Goal: Information Seeking & Learning: Compare options

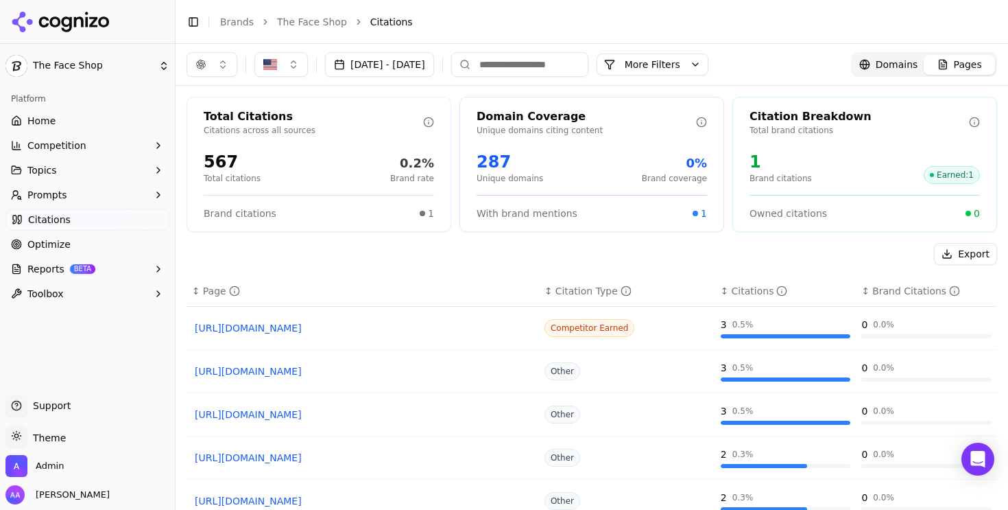
click at [78, 243] on link "Optimize" at bounding box center [87, 244] width 164 height 22
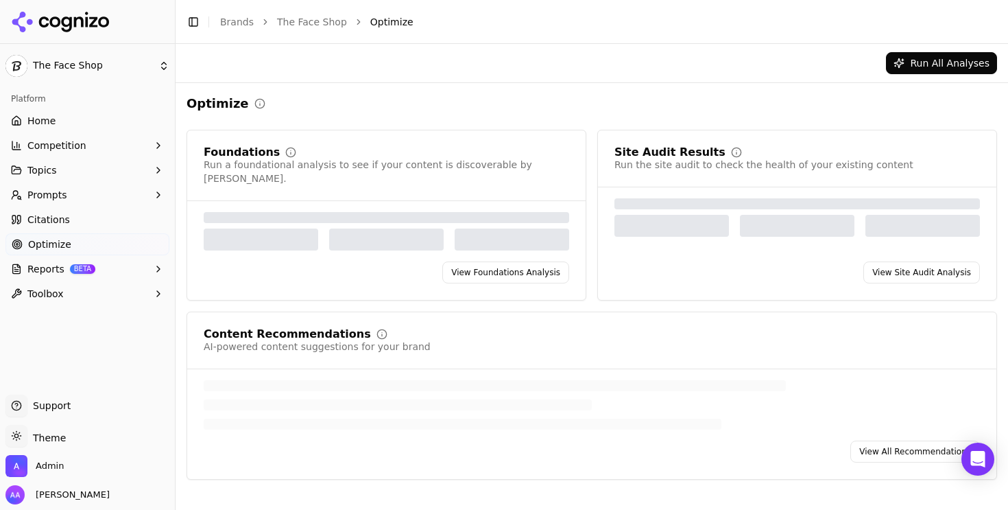
click at [80, 224] on link "Citations" at bounding box center [87, 220] width 164 height 22
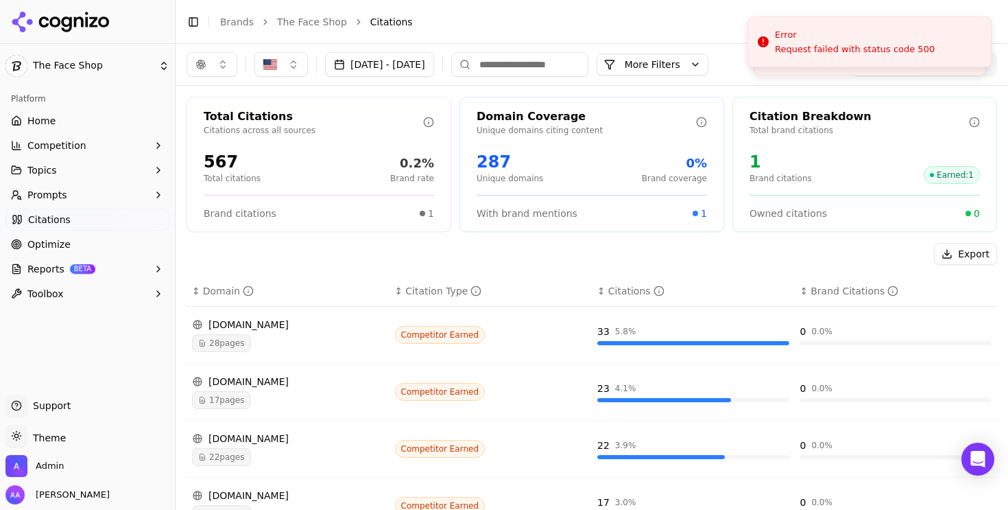
click at [228, 70] on button "button" at bounding box center [212, 64] width 51 height 25
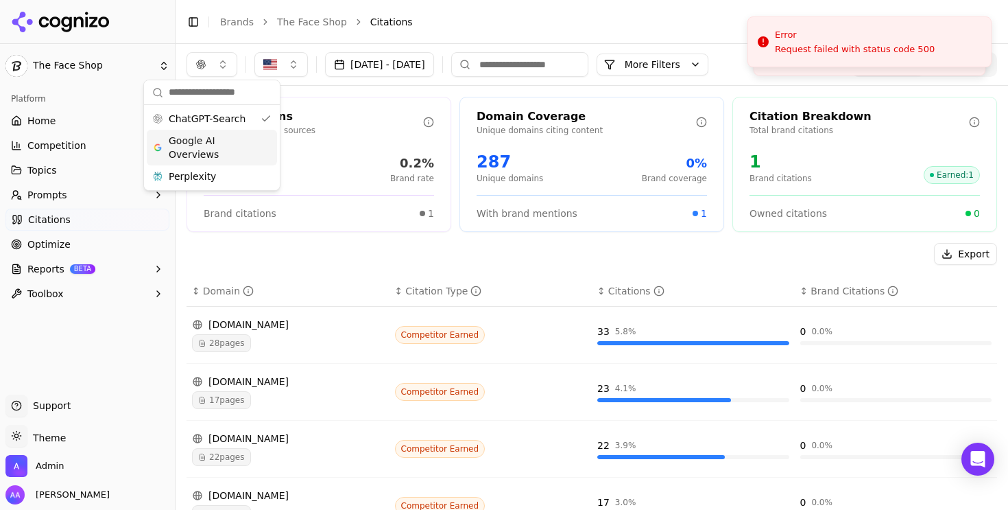
click at [216, 145] on span "Google AI Overviews" at bounding box center [212, 147] width 86 height 27
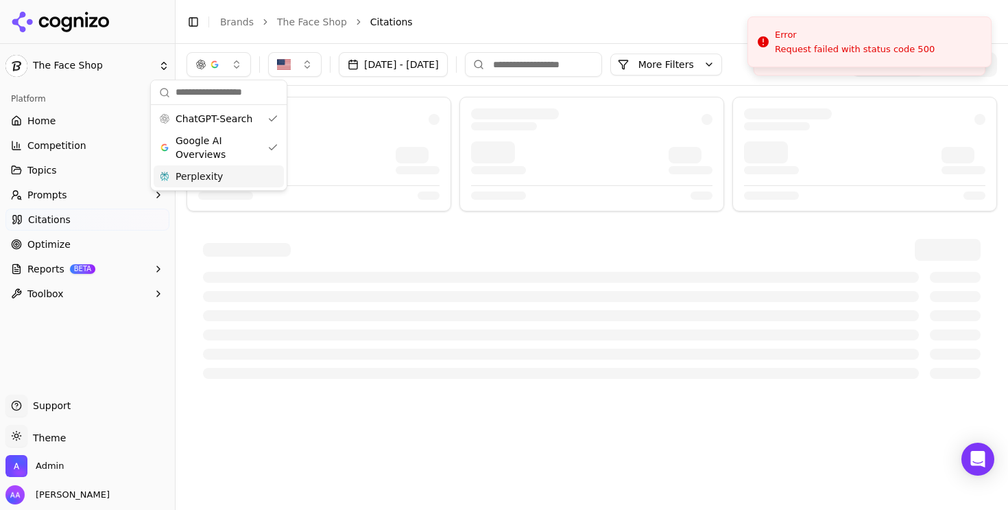
click at [214, 180] on span "Perplexity" at bounding box center [199, 176] width 47 height 14
click at [531, 11] on header "Toggle Sidebar Brands The Face Shop Citations" at bounding box center [592, 22] width 833 height 44
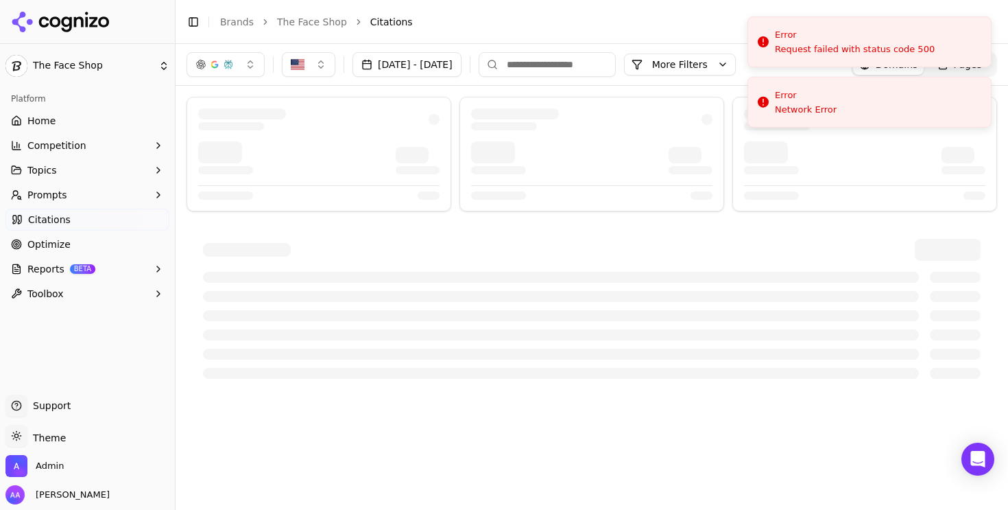
drag, startPoint x: 812, startPoint y: 35, endPoint x: 807, endPoint y: 3, distance: 32.6
click at [808, 28] on div "Error" at bounding box center [855, 35] width 160 height 14
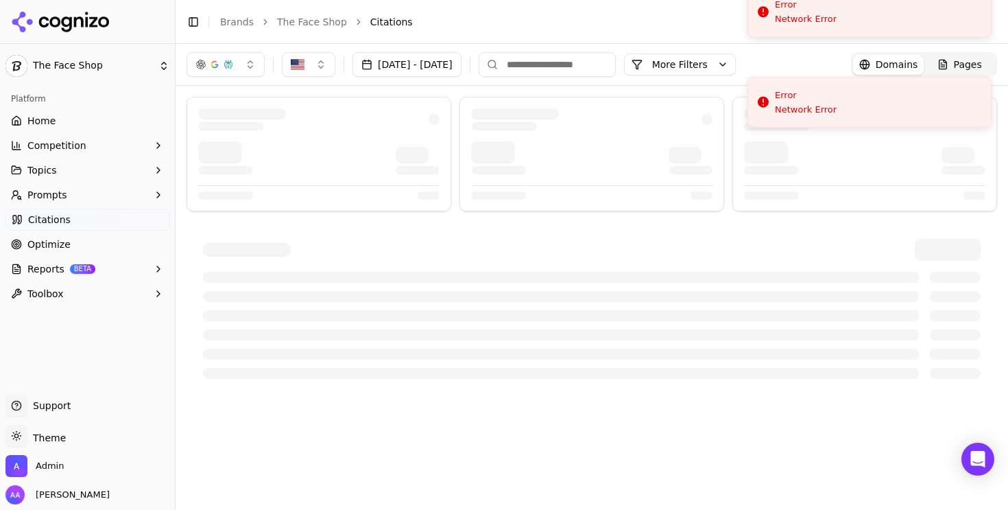
drag, startPoint x: 814, startPoint y: 48, endPoint x: 814, endPoint y: 18, distance: 30.2
click at [814, 18] on div "Network Error" at bounding box center [806, 19] width 62 height 12
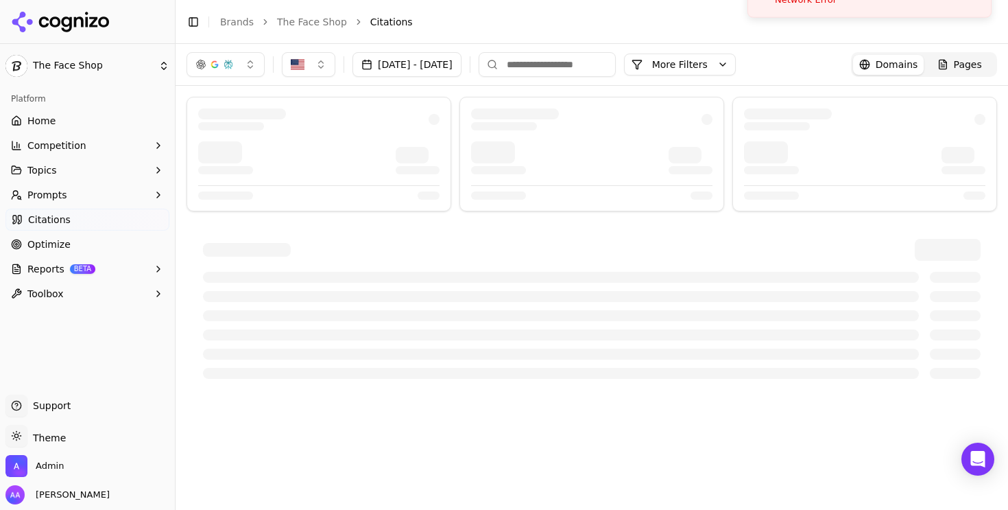
drag, startPoint x: 809, startPoint y: 37, endPoint x: 809, endPoint y: -13, distance: 50.1
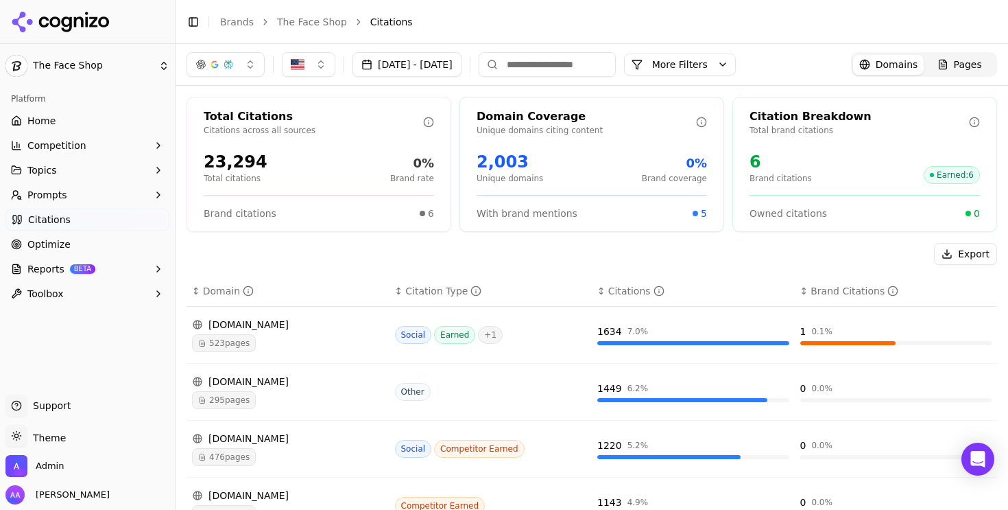
click at [85, 169] on button "Topics" at bounding box center [87, 170] width 164 height 22
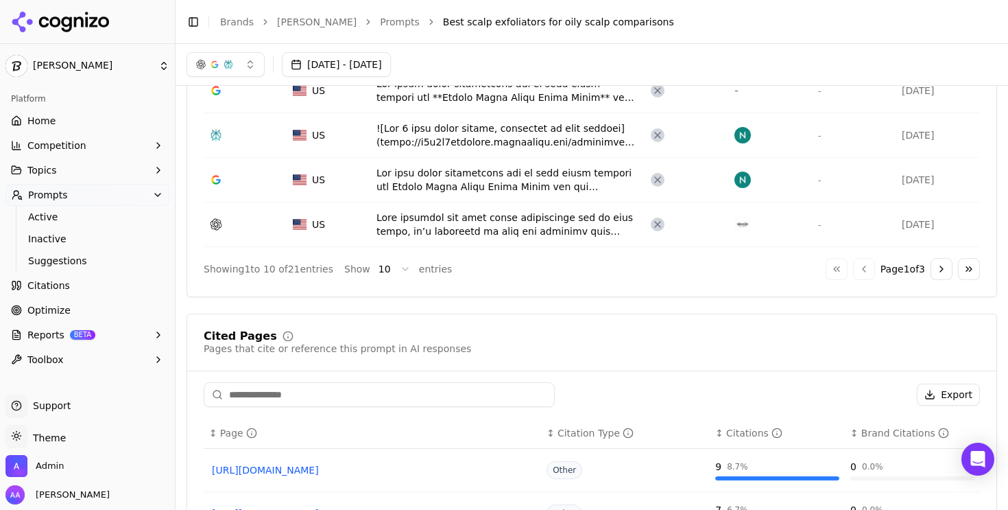
scroll to position [422, 0]
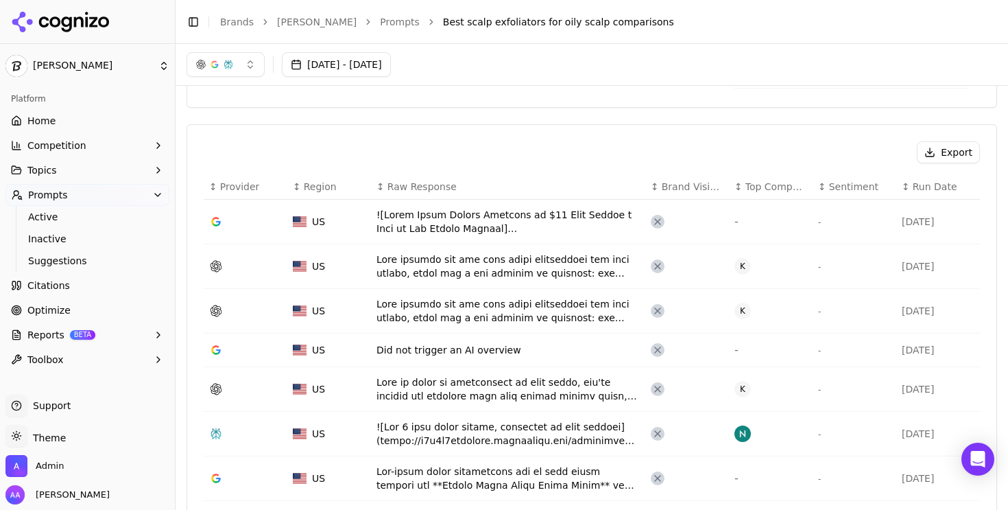
click at [117, 288] on link "Citations" at bounding box center [87, 285] width 164 height 22
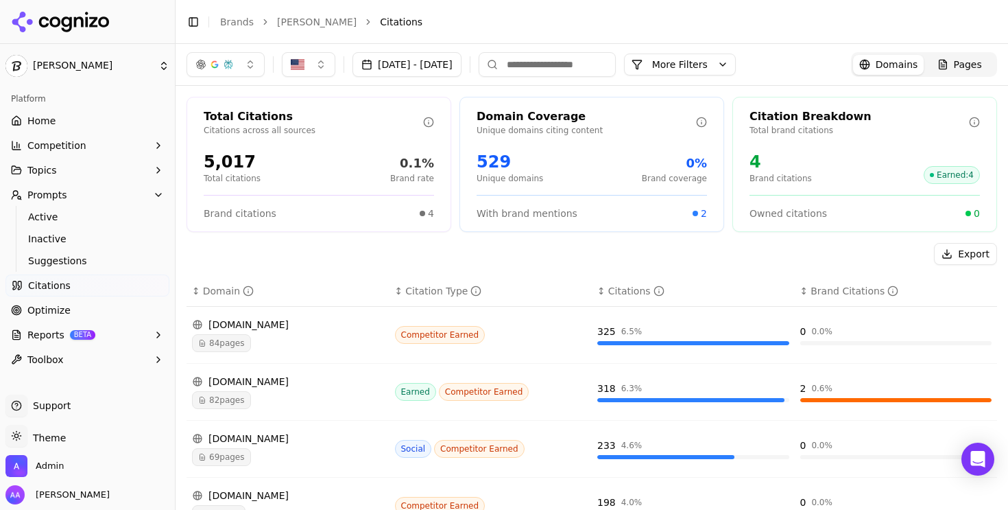
click at [736, 67] on button "More Filters" at bounding box center [680, 65] width 112 height 22
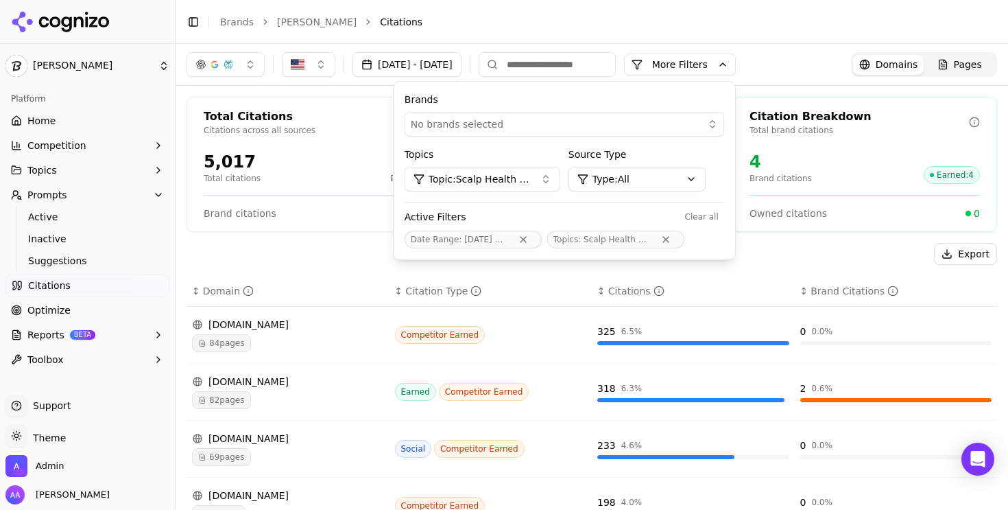
click at [530, 181] on span "Topic: Scalp Health Care" at bounding box center [479, 179] width 101 height 14
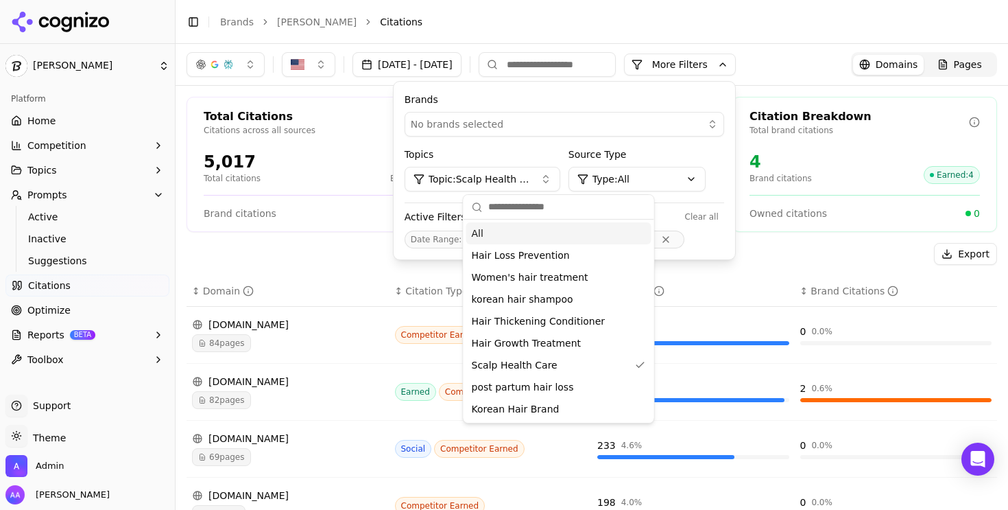
click at [530, 181] on span "Topic: Scalp Health Care" at bounding box center [479, 179] width 101 height 14
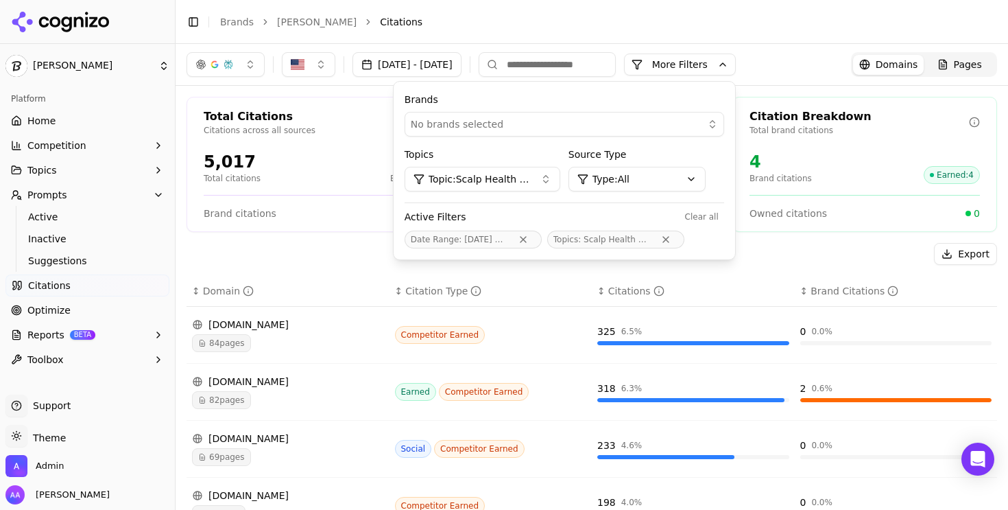
click at [733, 174] on html "Dr. Groot Platform Home Competition Topics Prompts Active Inactive Suggestions …" at bounding box center [504, 255] width 1008 height 510
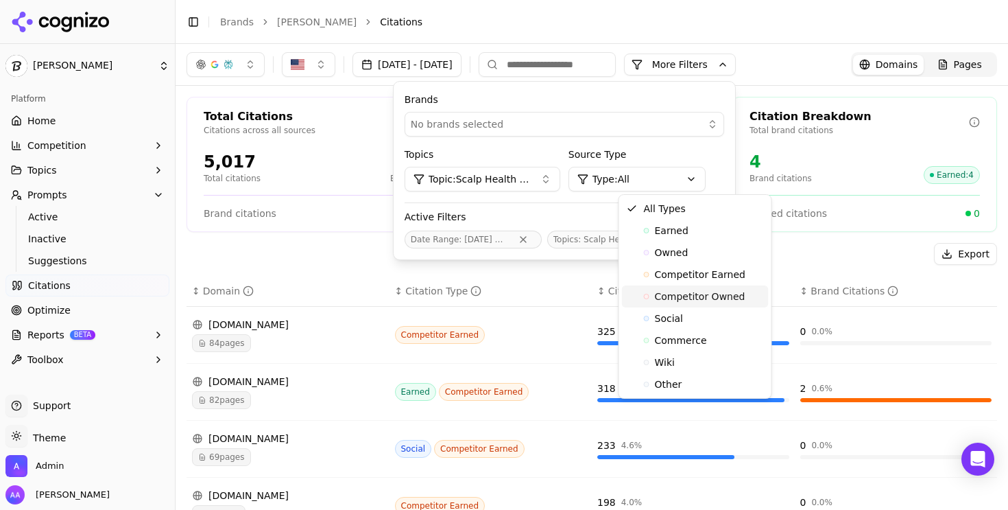
click at [692, 292] on span "Competitor Owned" at bounding box center [700, 296] width 91 height 14
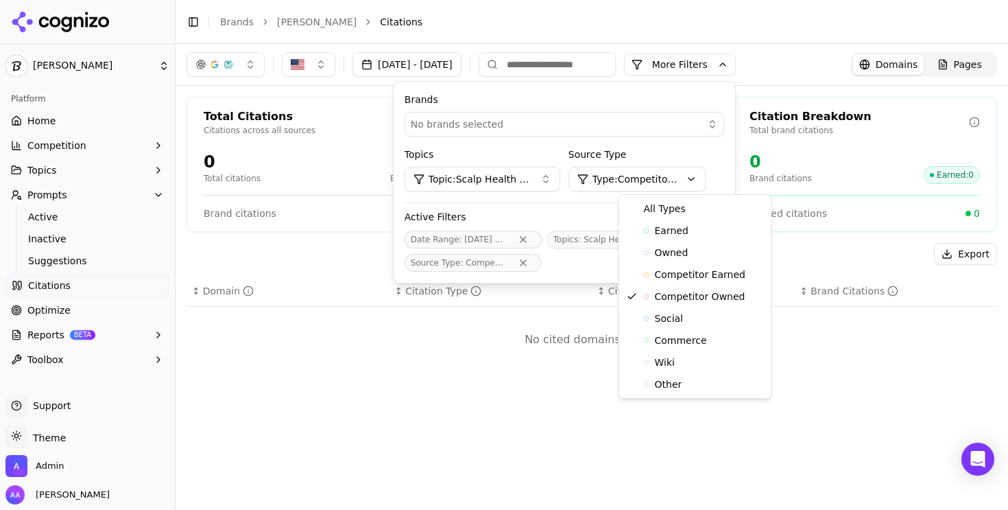
click at [700, 176] on html "Dr. Groot Platform Home Competition Topics Prompts Active Inactive Suggestions …" at bounding box center [504, 255] width 1008 height 510
click at [698, 280] on span "Competitor Earned" at bounding box center [700, 275] width 91 height 14
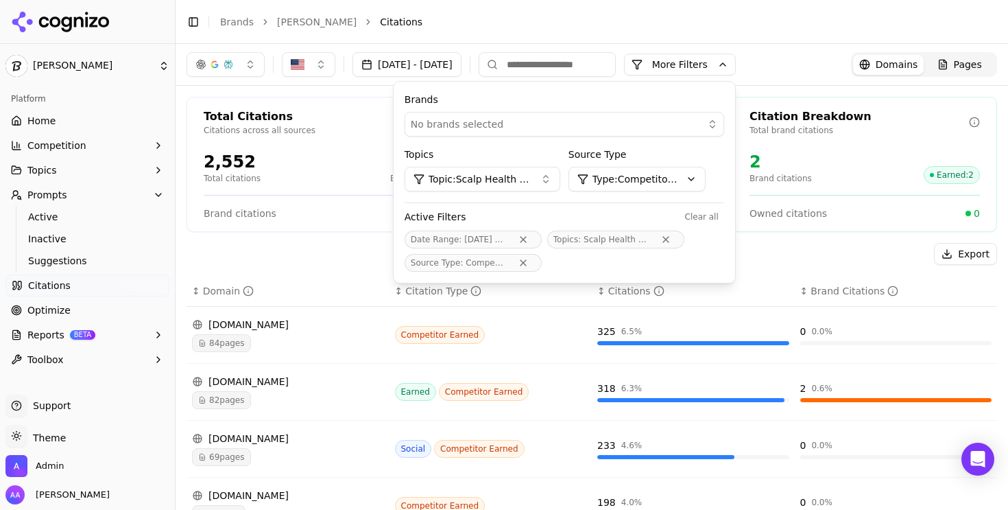
click at [687, 189] on html "Dr. Groot Platform Home Competition Topics Prompts Active Inactive Suggestions …" at bounding box center [504, 255] width 1008 height 510
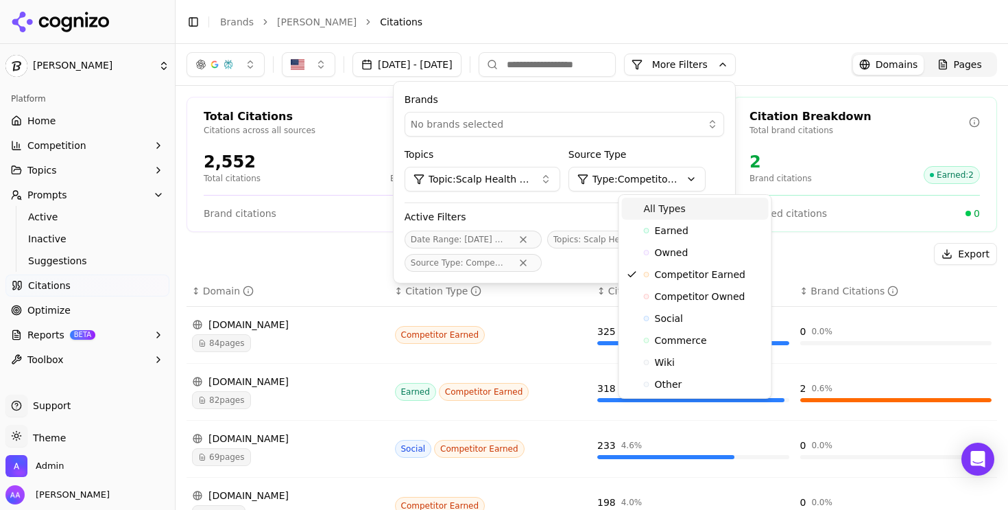
click at [685, 216] on div "All Types" at bounding box center [695, 209] width 147 height 22
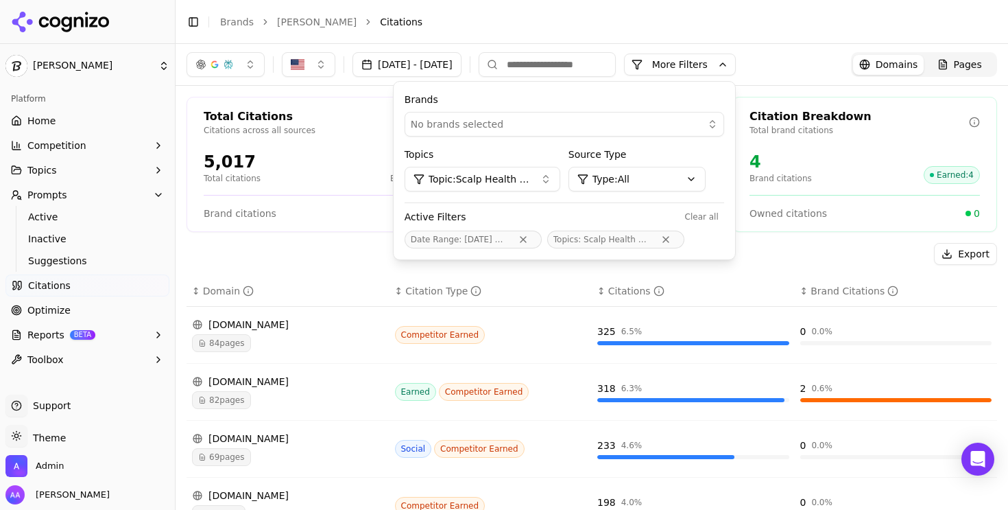
click at [530, 174] on span "Topic: Scalp Health Care" at bounding box center [479, 179] width 101 height 14
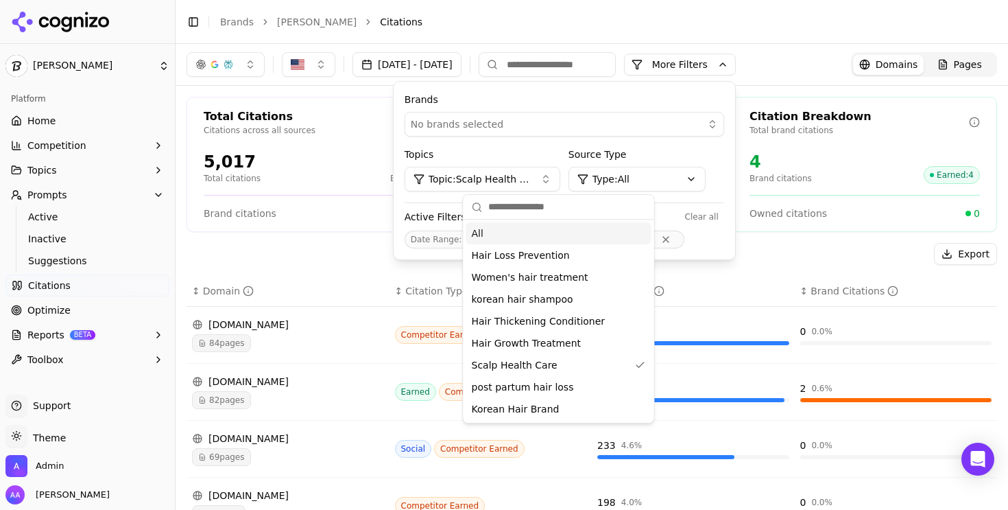
click at [541, 233] on div "All" at bounding box center [558, 233] width 185 height 22
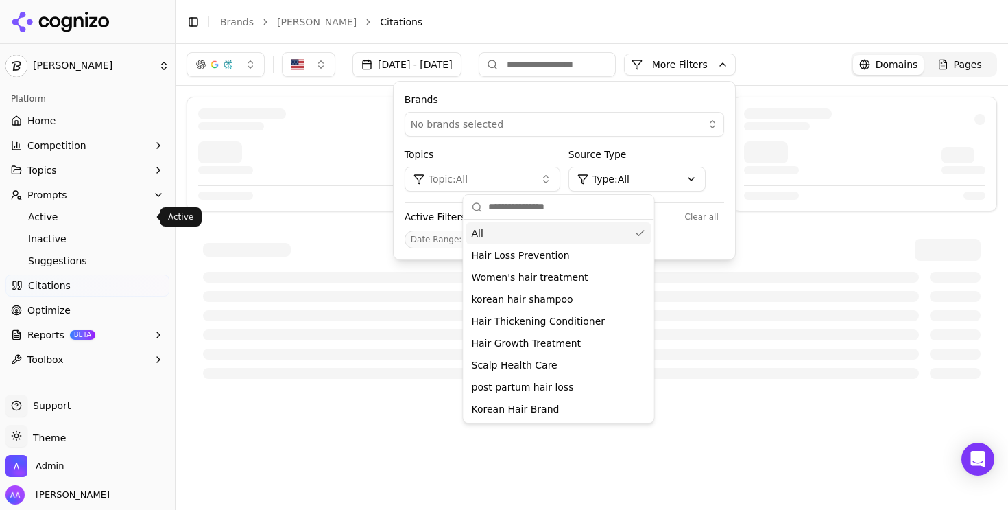
click at [64, 212] on span "Active" at bounding box center [87, 217] width 119 height 14
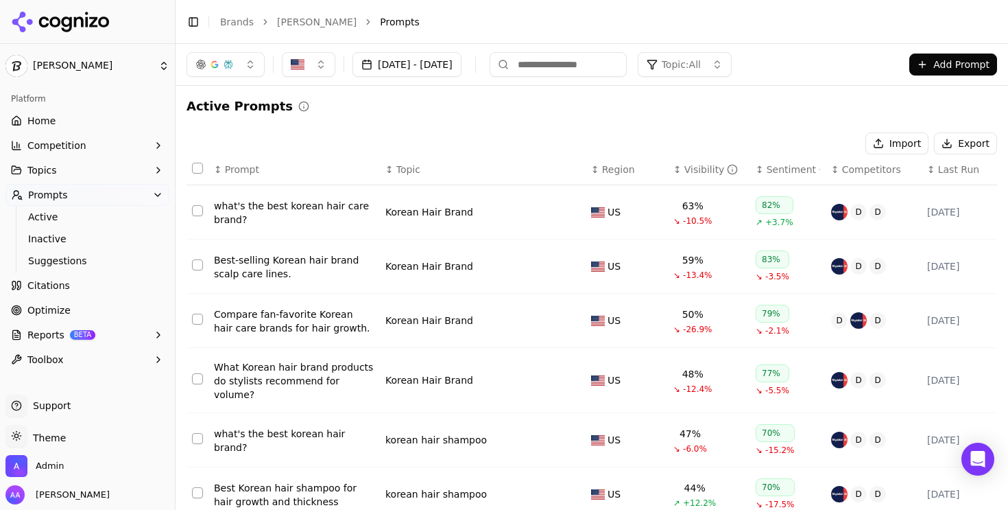
scroll to position [265, 0]
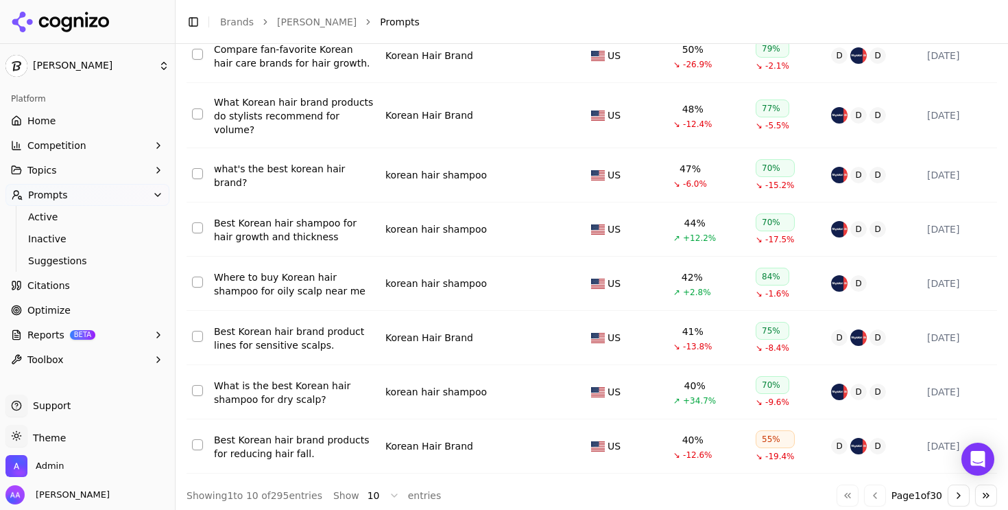
click at [73, 172] on button "Topics" at bounding box center [87, 170] width 164 height 22
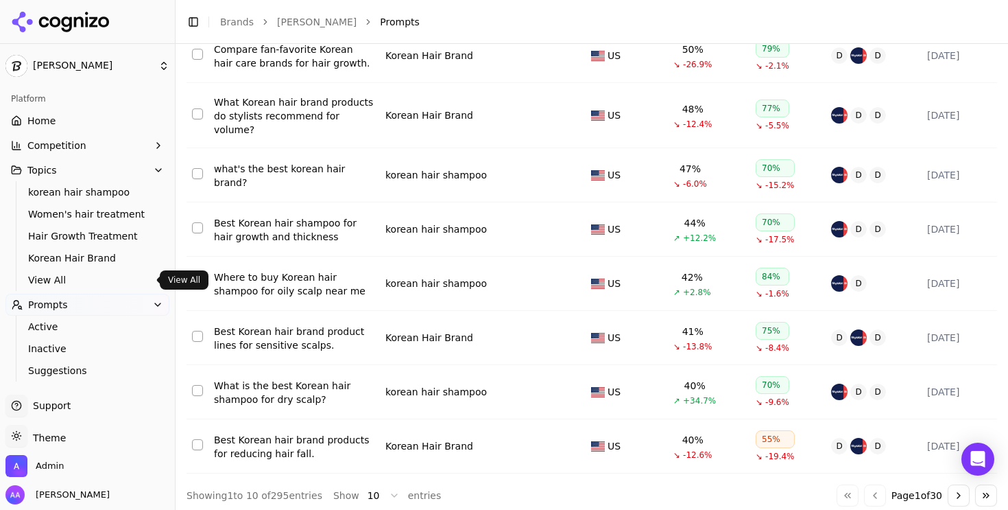
click at [67, 275] on span "View All" at bounding box center [87, 280] width 119 height 14
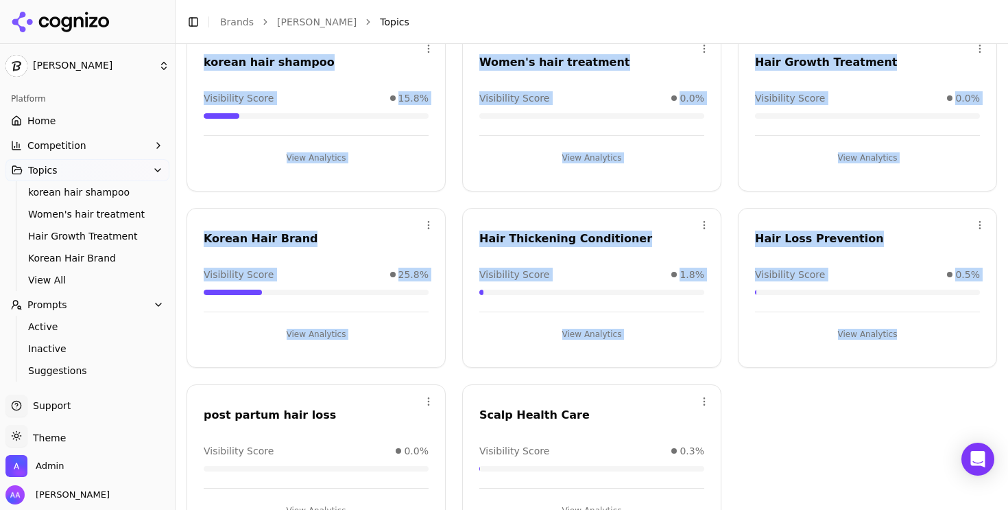
scroll to position [146, 0]
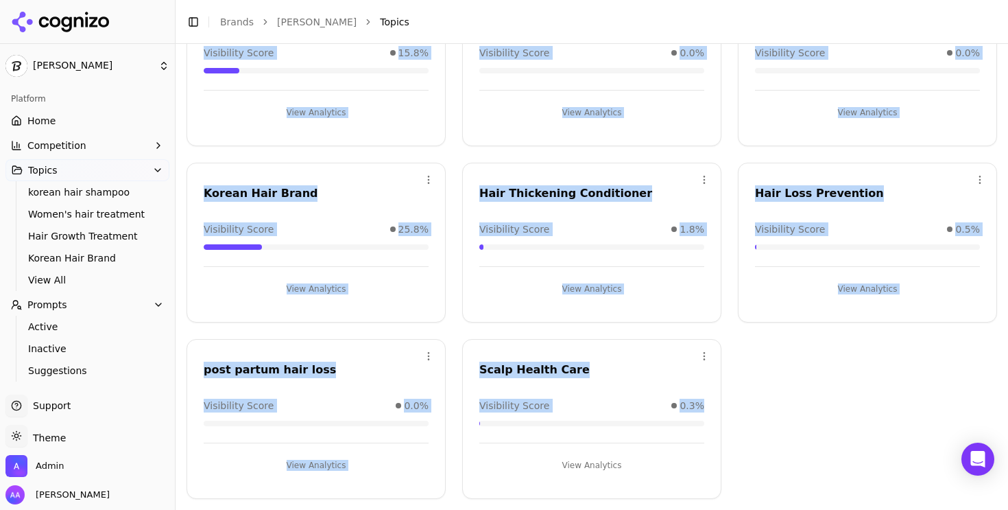
drag, startPoint x: 203, startPoint y: 161, endPoint x: 710, endPoint y: 412, distance: 565.7
click at [710, 412] on div "Open menu korean hair shampoo Visibility Score 15.8% View Analytics Open menu W…" at bounding box center [592, 242] width 811 height 512
copy div "korean hair shampoo Visibility Score 15.8% View Analytics Open menu Women's hai…"
click at [82, 326] on span "Active" at bounding box center [87, 327] width 119 height 14
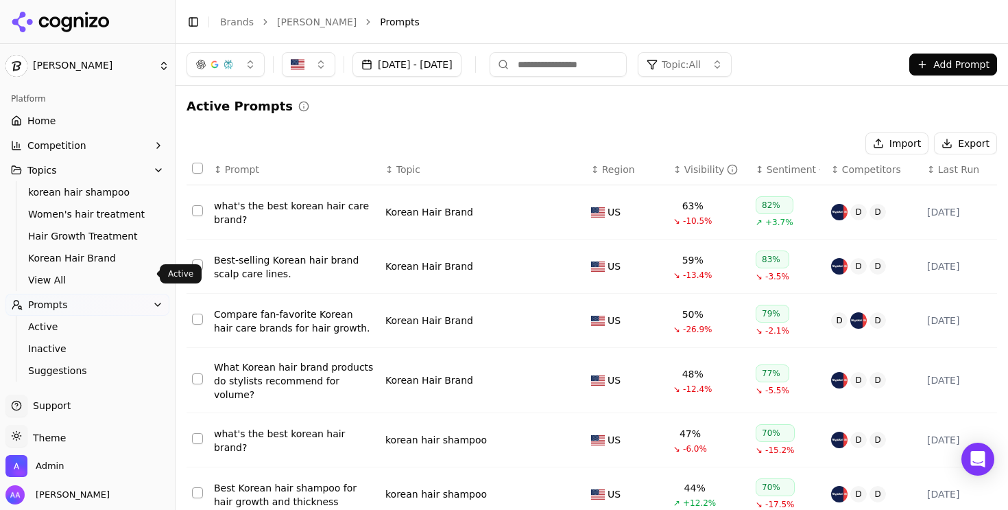
scroll to position [95, 0]
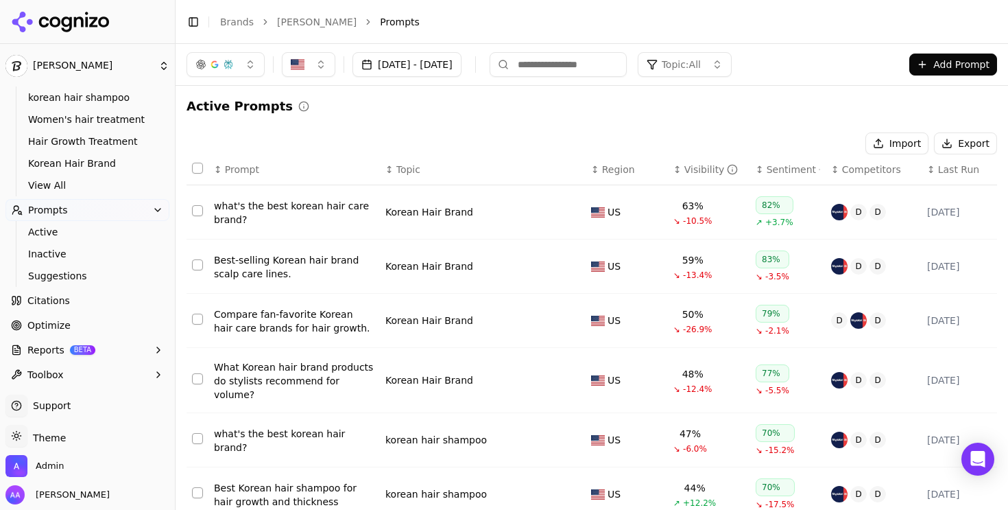
click at [83, 303] on link "Citations" at bounding box center [87, 300] width 164 height 22
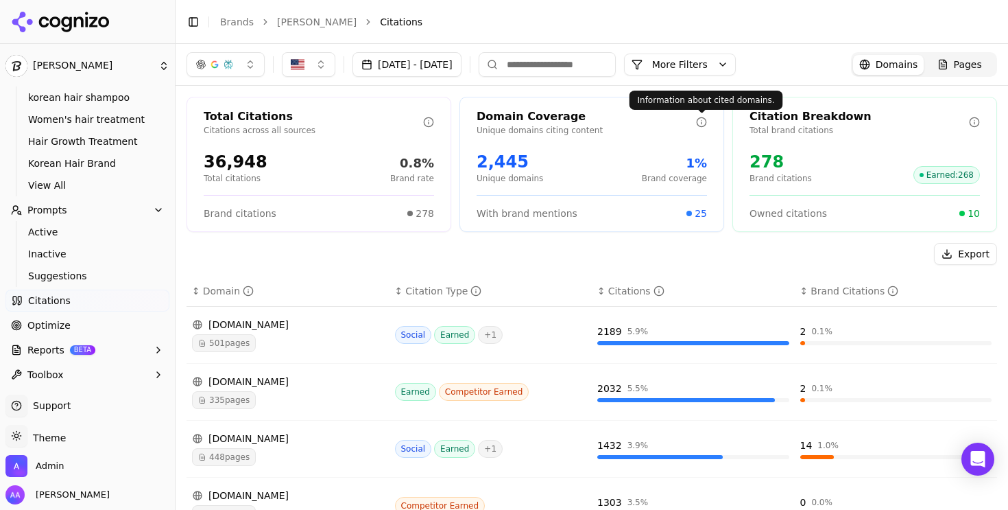
click at [736, 68] on button "More Filters" at bounding box center [680, 65] width 112 height 22
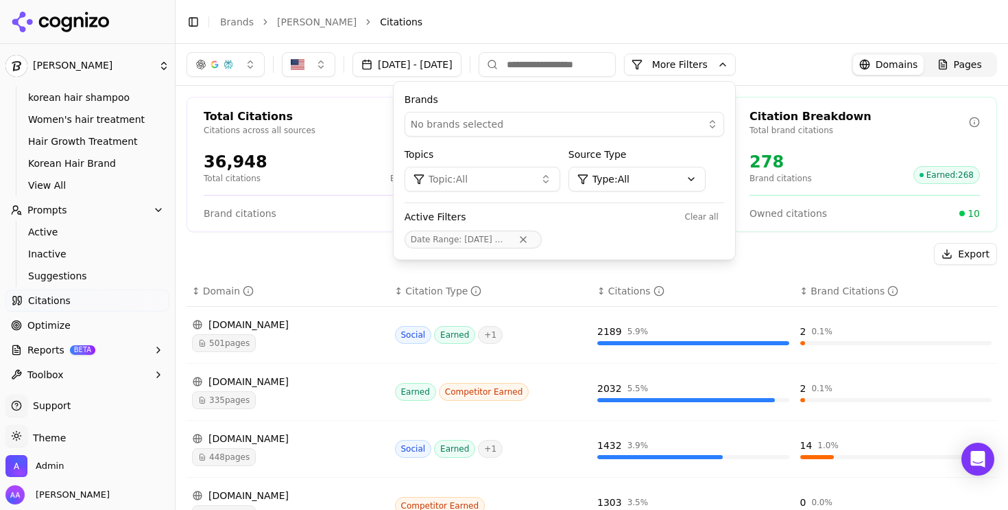
click at [698, 181] on html "Dr. Groot Platform Home Competition Topics korean hair shampoo Women's hair tre…" at bounding box center [504, 255] width 1008 height 510
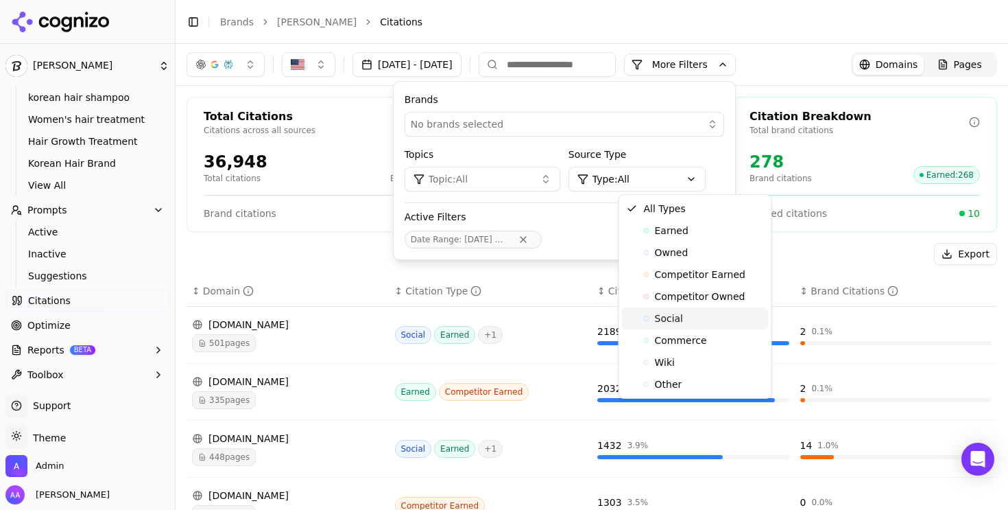
click at [673, 312] on span "Social" at bounding box center [669, 318] width 29 height 14
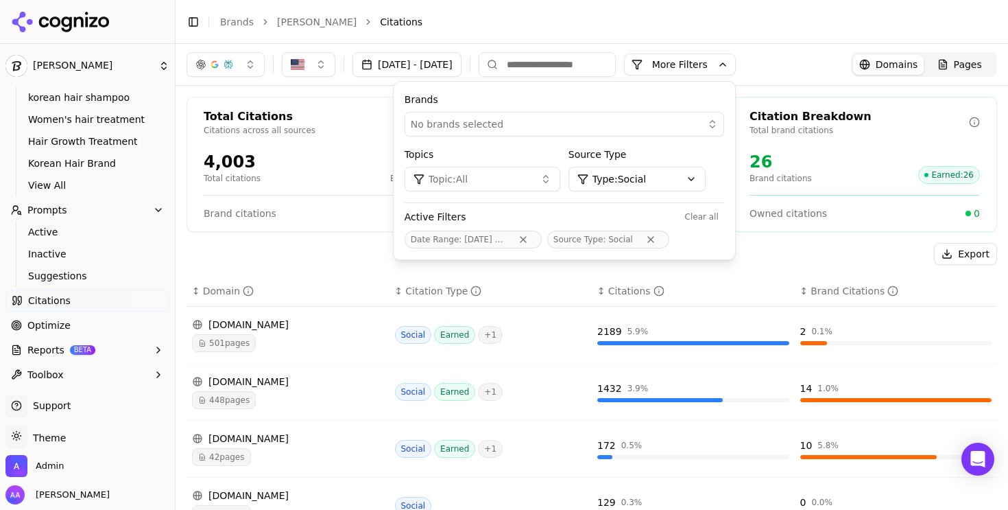
click at [318, 272] on div "Export ↕ Domain ↕ Citation Type ↕ Citations ↕ Brand Citations reddit.com 501 pa…" at bounding box center [592, 479] width 811 height 473
click at [298, 342] on div "501 pages" at bounding box center [288, 343] width 192 height 18
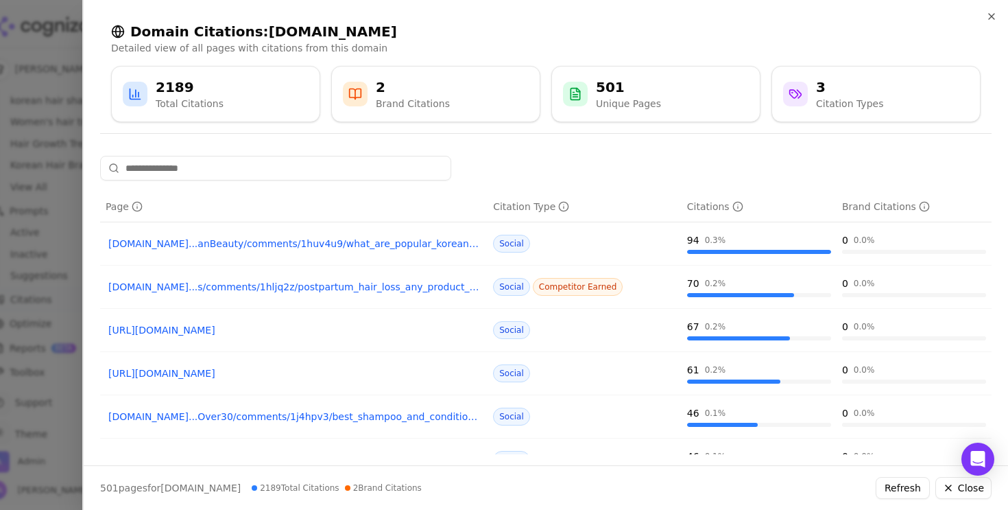
click at [83, 310] on div "Domain Citations: reddit.com Detailed view of all pages with citations from thi…" at bounding box center [545, 255] width 926 height 510
click at [57, 310] on div at bounding box center [504, 255] width 1008 height 510
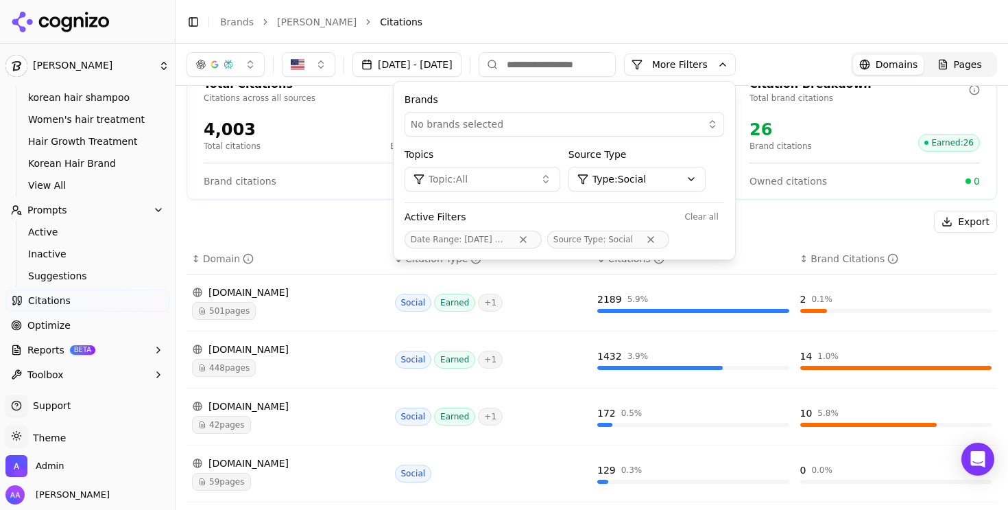
scroll to position [48, 0]
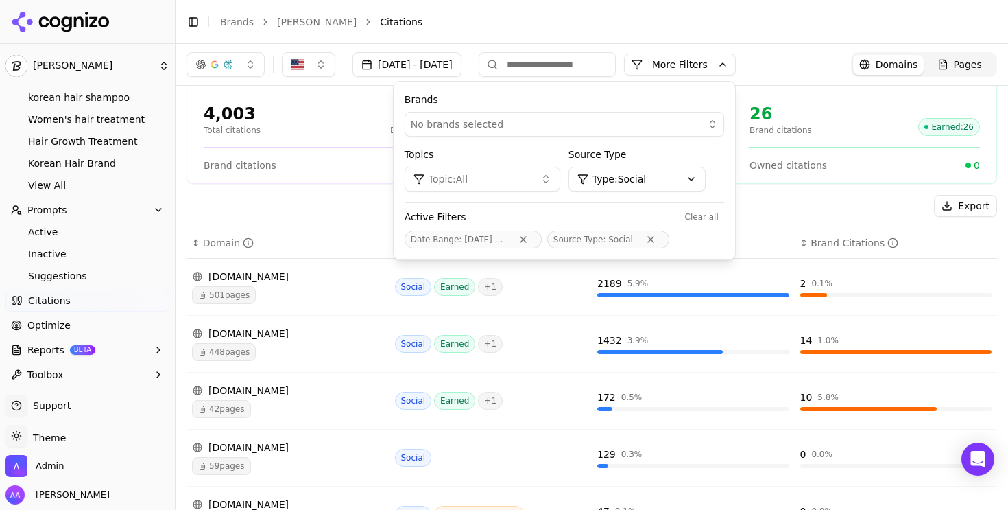
click at [311, 218] on div "Export ↕ Domain ↕ Citation Type ↕ Citations ↕ Brand Citations reddit.com 501 pa…" at bounding box center [592, 431] width 811 height 473
click at [736, 69] on button "More Filters" at bounding box center [680, 65] width 112 height 22
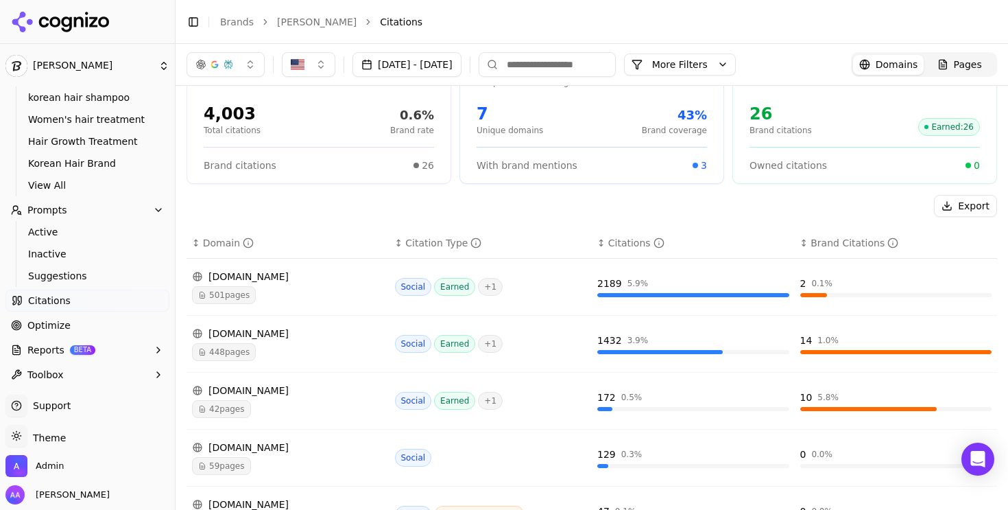
click at [276, 342] on div "youtube.com 448 pages" at bounding box center [288, 344] width 192 height 34
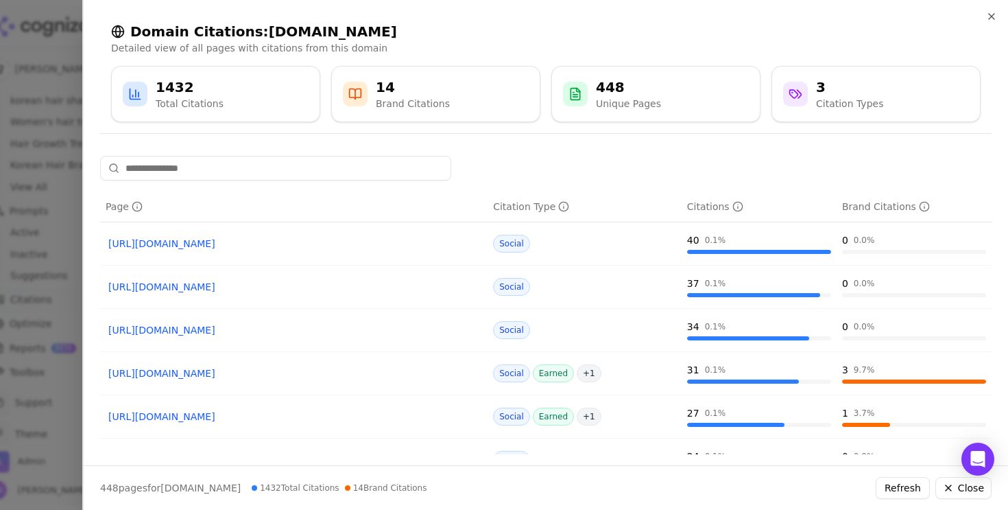
click at [239, 372] on link "https://youtube.com/watch?v=FVvtOdFo_rY&t=17" at bounding box center [293, 373] width 371 height 14
click at [263, 245] on link "https://youtube.com/watch?v=G_qnX4Josss" at bounding box center [293, 244] width 371 height 14
click at [15, 337] on div at bounding box center [504, 255] width 1008 height 510
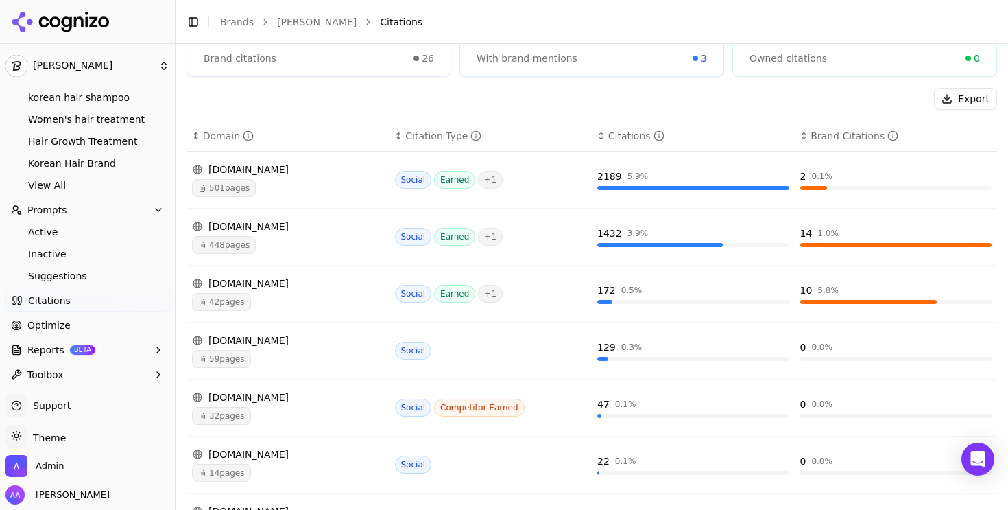
scroll to position [160, 0]
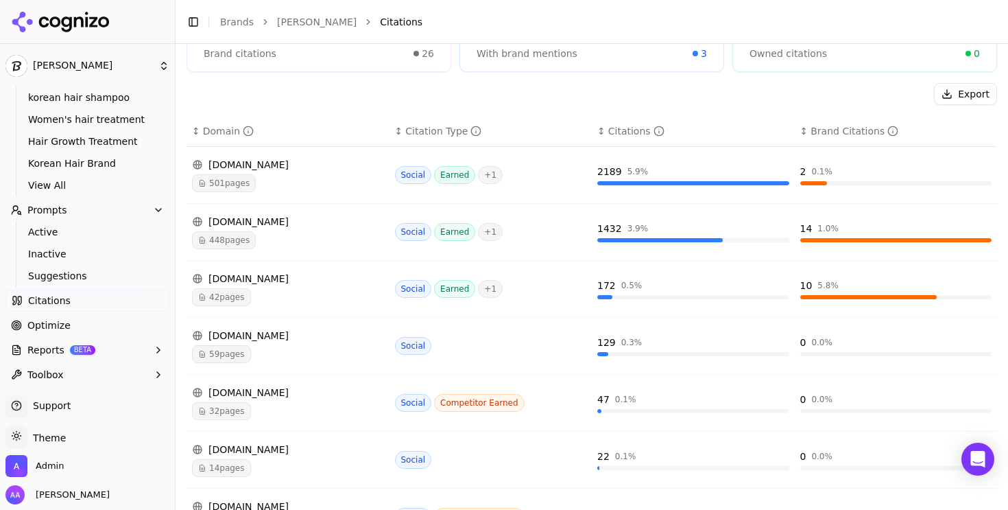
click at [262, 284] on div "tiktok.com" at bounding box center [288, 279] width 192 height 14
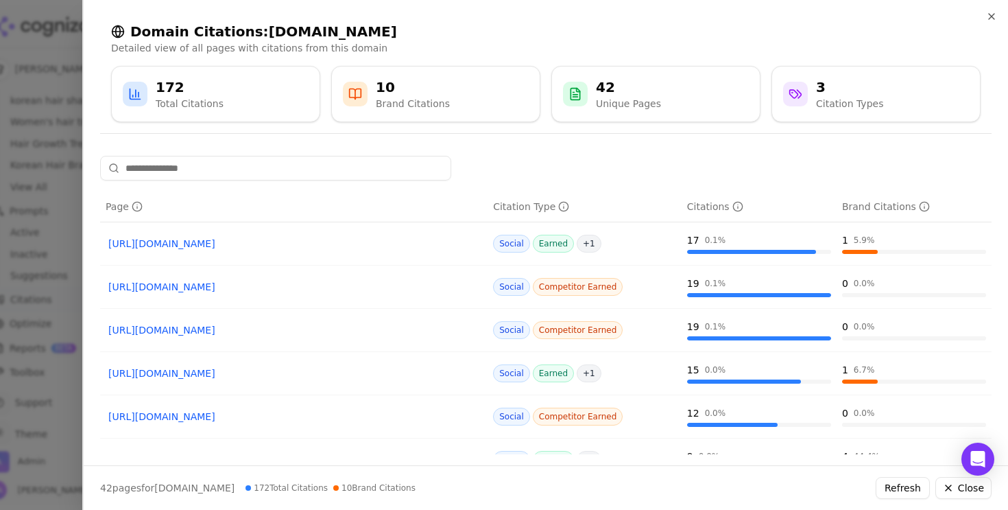
click at [261, 248] on link "https://tiktok.com/@_lilyis/video/7370304125688401195" at bounding box center [293, 244] width 371 height 14
click at [36, 404] on div at bounding box center [504, 255] width 1008 height 510
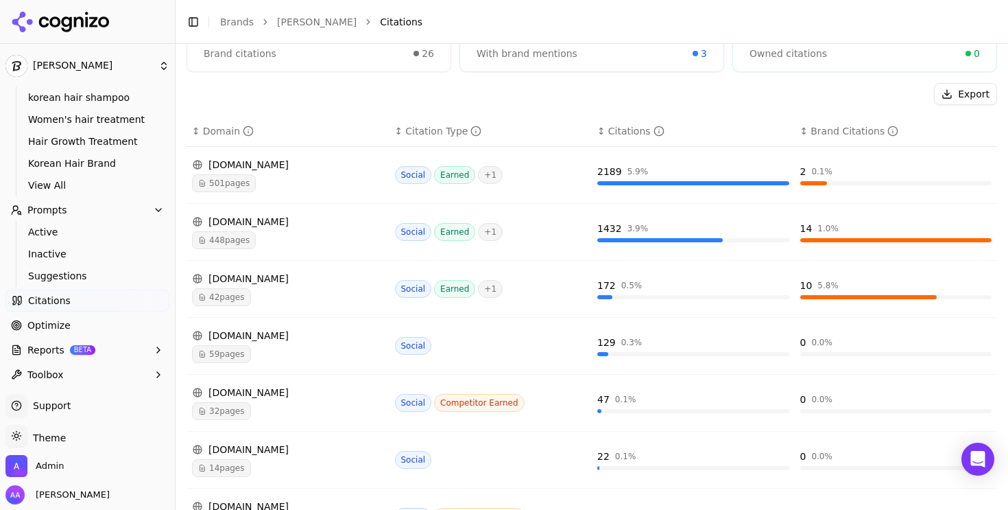
scroll to position [217, 0]
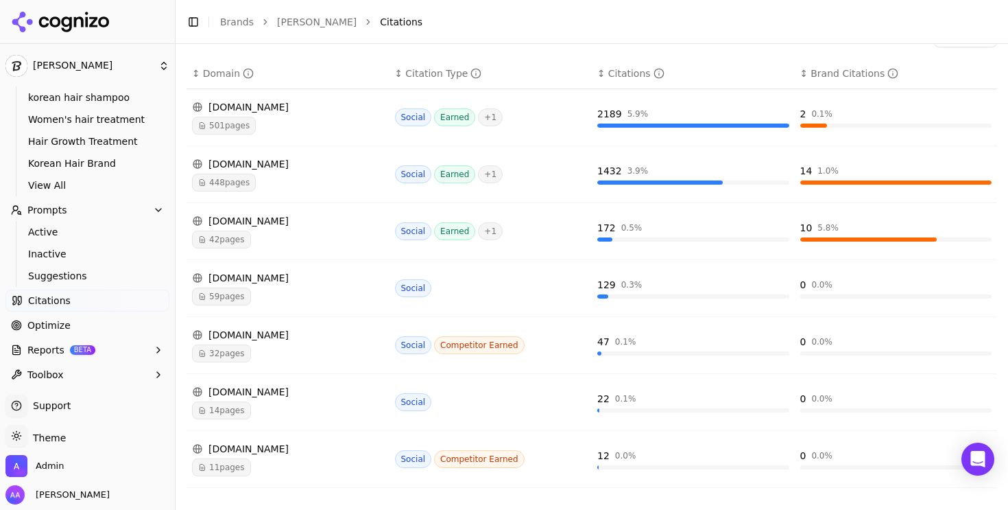
click at [320, 403] on div "14 pages" at bounding box center [288, 410] width 192 height 18
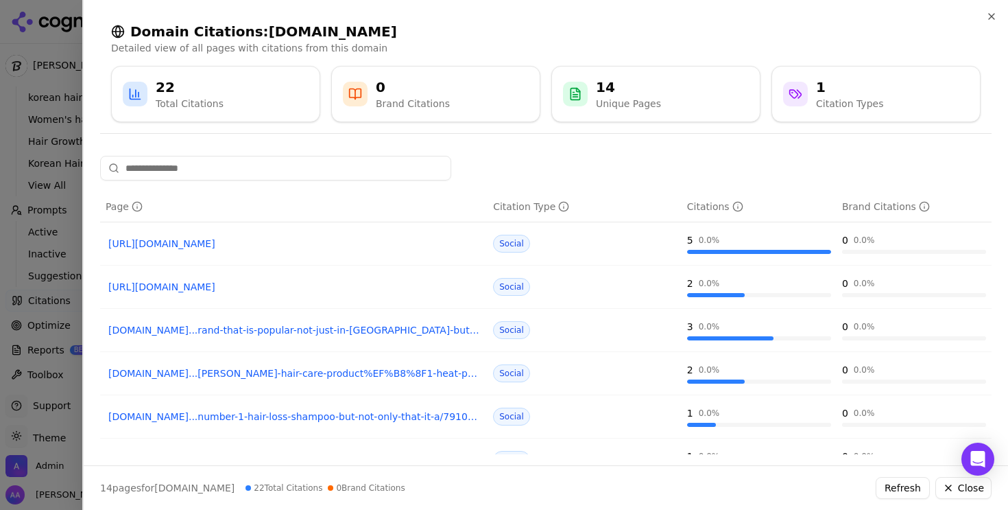
click at [11, 361] on div at bounding box center [504, 255] width 1008 height 510
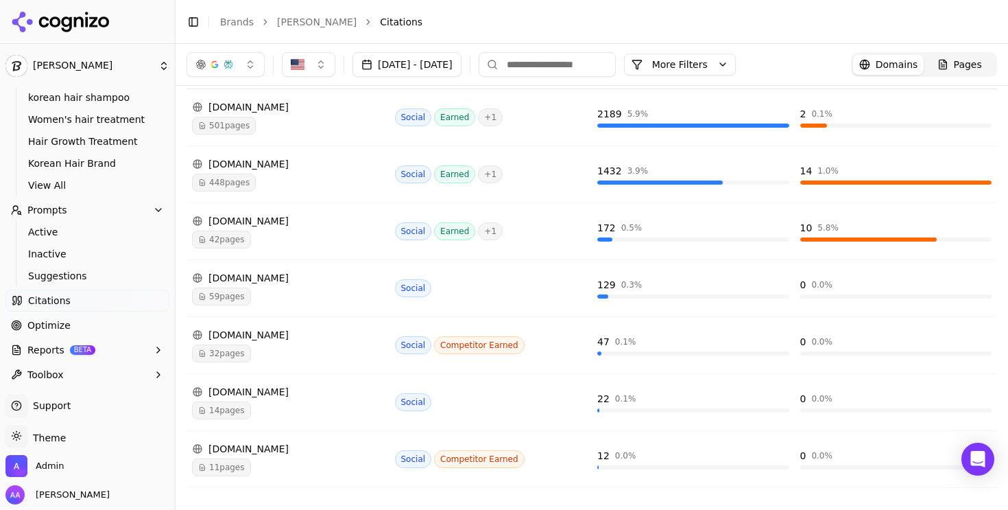
scroll to position [0, 0]
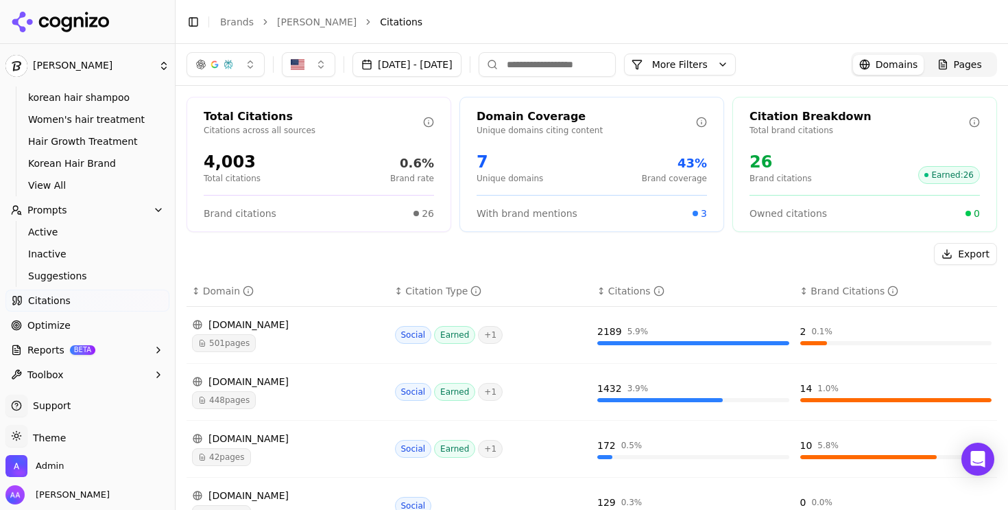
click at [241, 70] on button "button" at bounding box center [226, 64] width 78 height 25
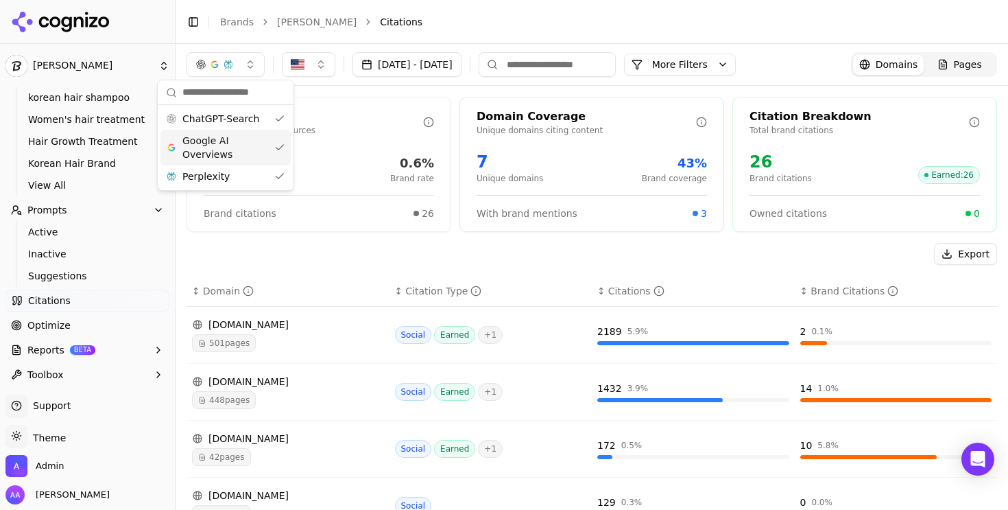
click at [241, 136] on span "Google AI Overviews" at bounding box center [225, 147] width 86 height 27
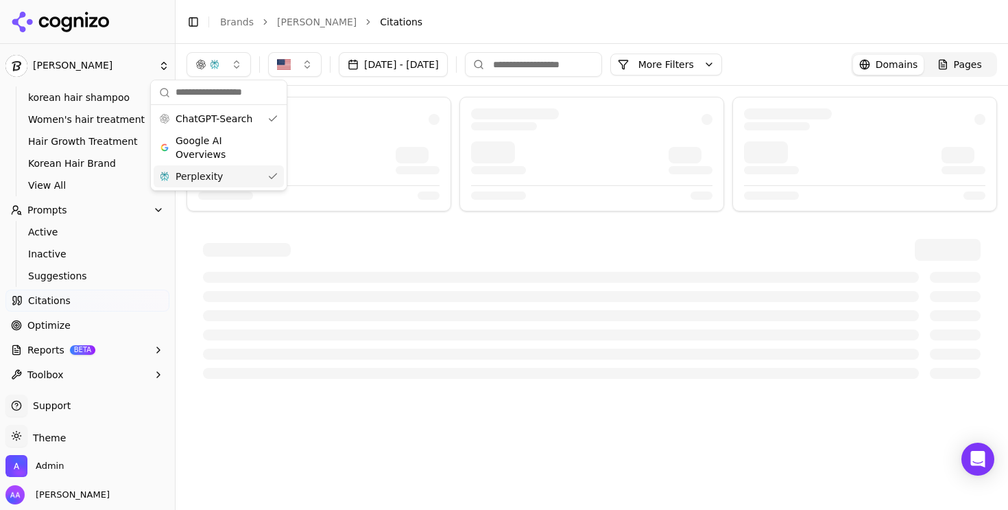
click at [231, 169] on div "Perplexity" at bounding box center [219, 176] width 130 height 22
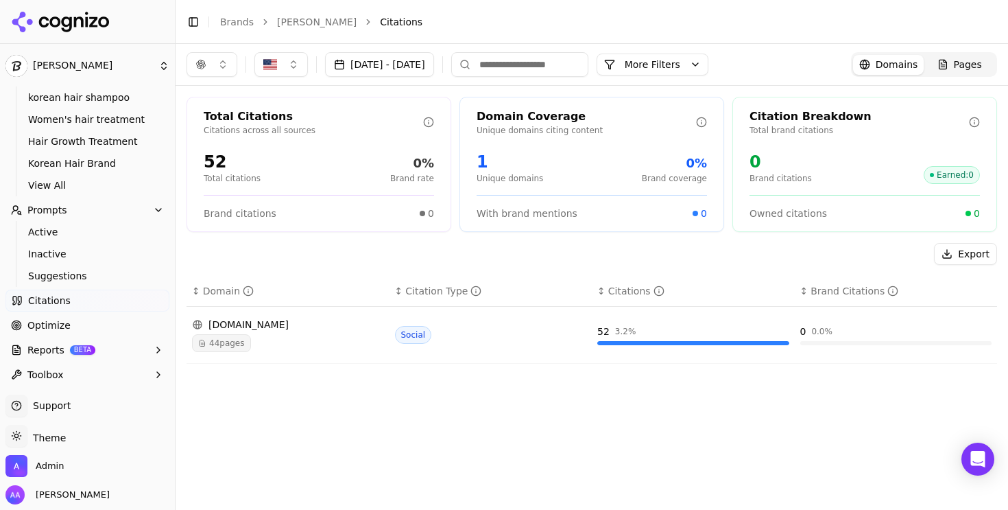
click at [225, 67] on button "button" at bounding box center [212, 64] width 51 height 25
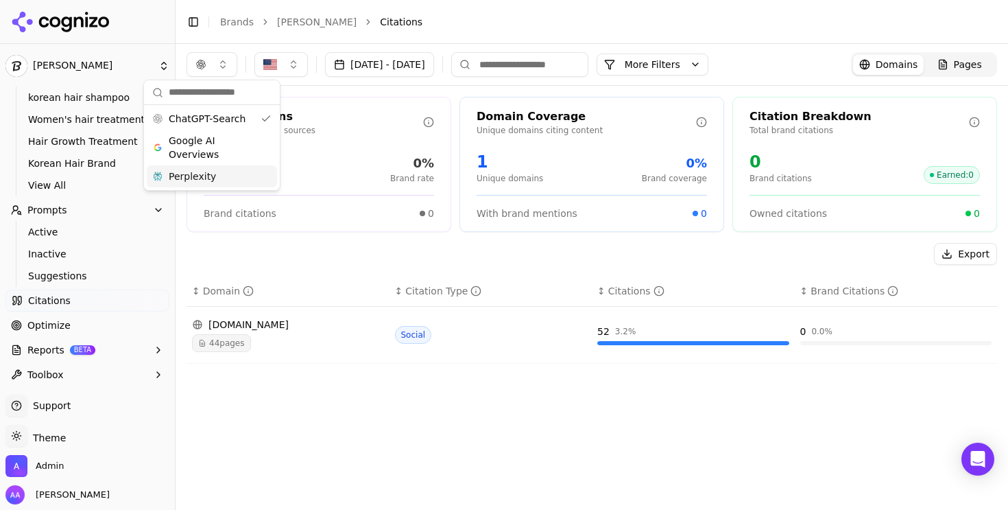
click at [263, 342] on div "44 pages" at bounding box center [288, 343] width 192 height 18
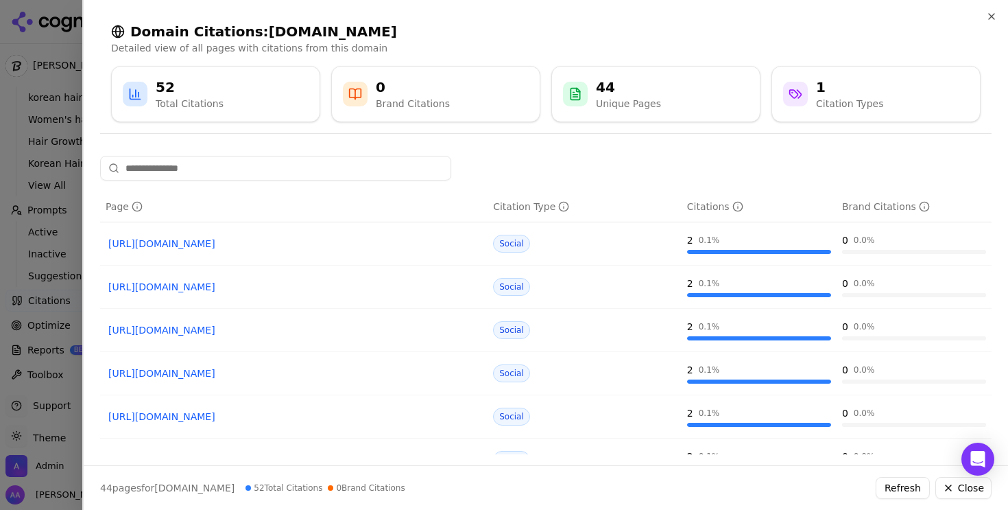
click at [27, 281] on div at bounding box center [504, 255] width 1008 height 510
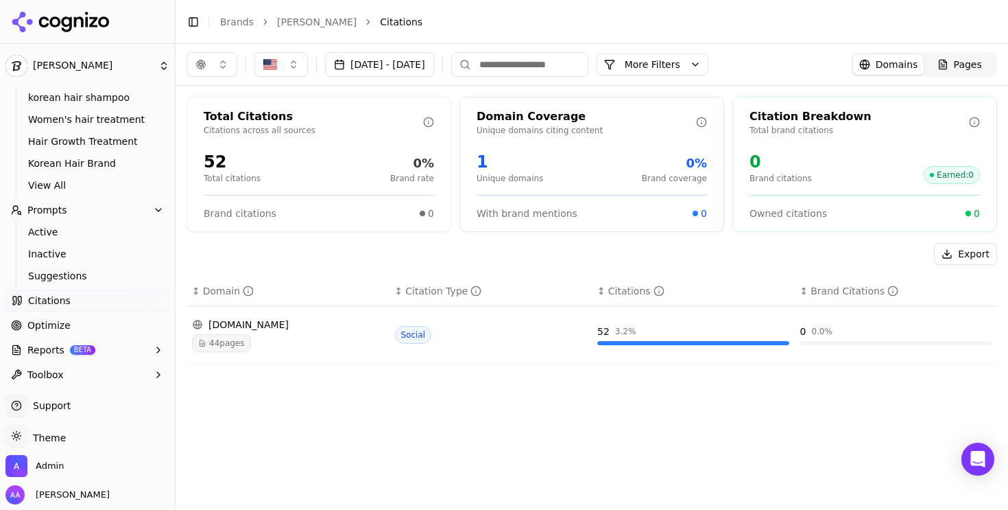
click at [709, 61] on button "More Filters" at bounding box center [653, 65] width 112 height 22
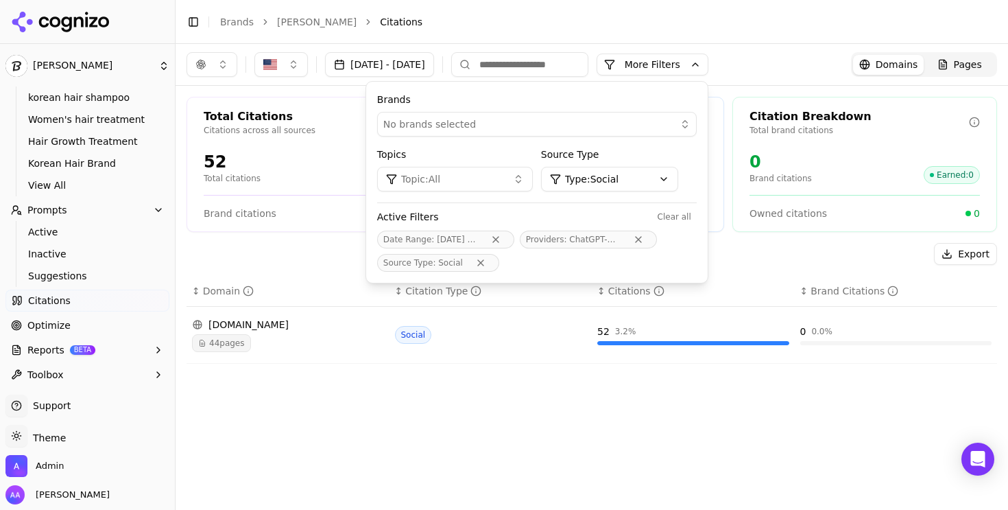
click at [493, 259] on button "Remove Source Type filter" at bounding box center [480, 262] width 25 height 11
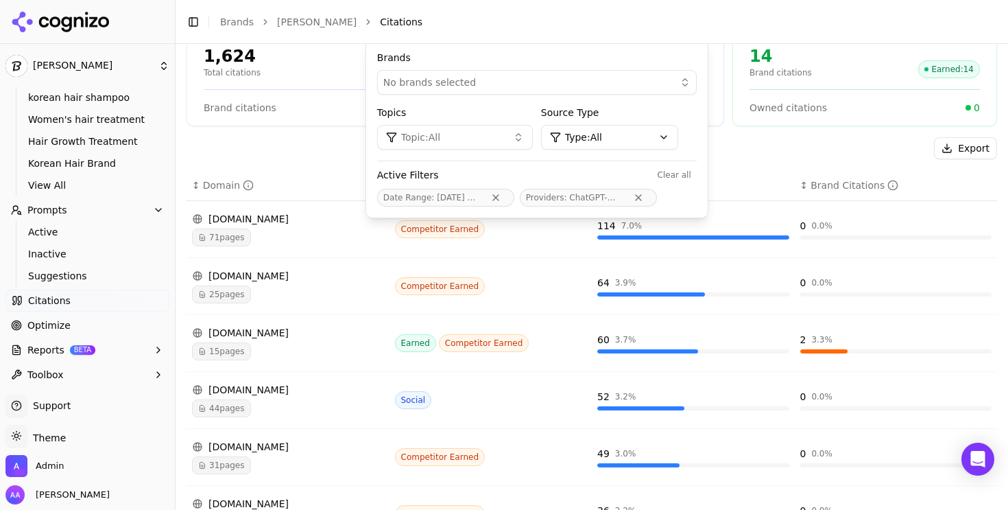
scroll to position [125, 0]
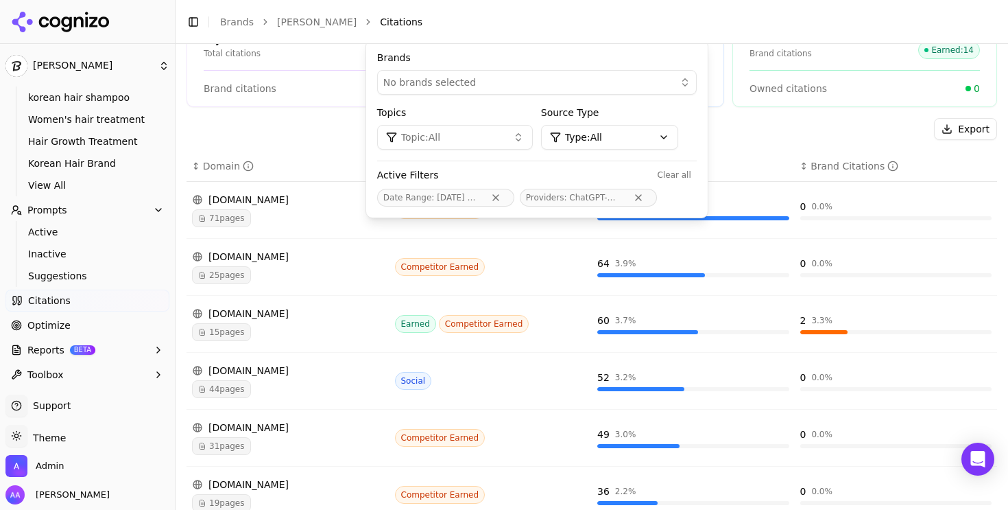
click at [289, 386] on div "44 pages" at bounding box center [288, 389] width 192 height 18
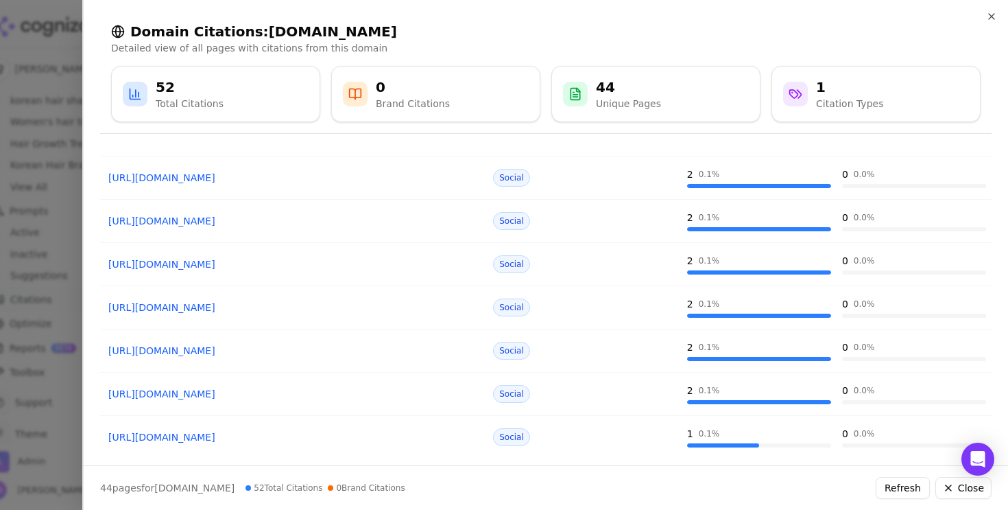
scroll to position [244, 0]
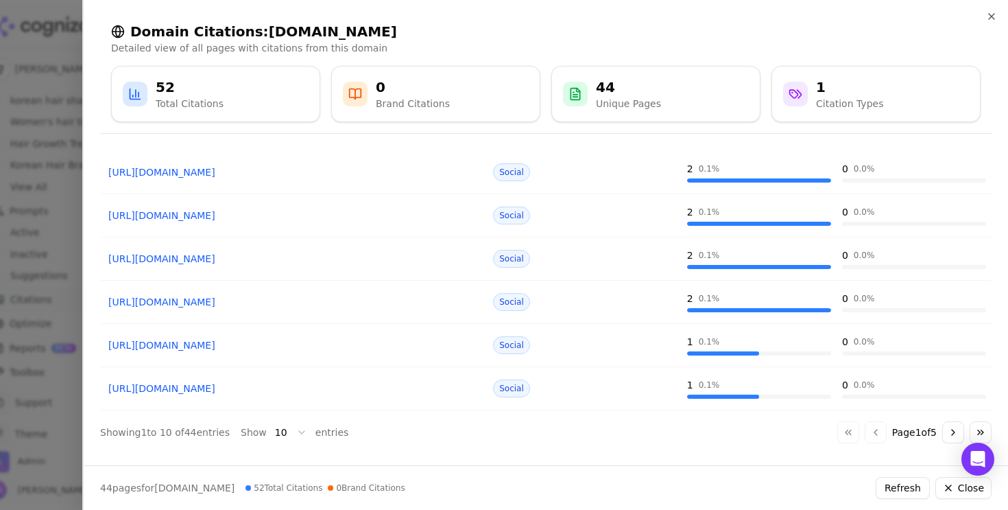
click at [196, 390] on link "https://reddit.com//r/KoreanBeauty/comments/1i2ndls" at bounding box center [293, 388] width 371 height 14
click at [56, 307] on div at bounding box center [504, 255] width 1008 height 510
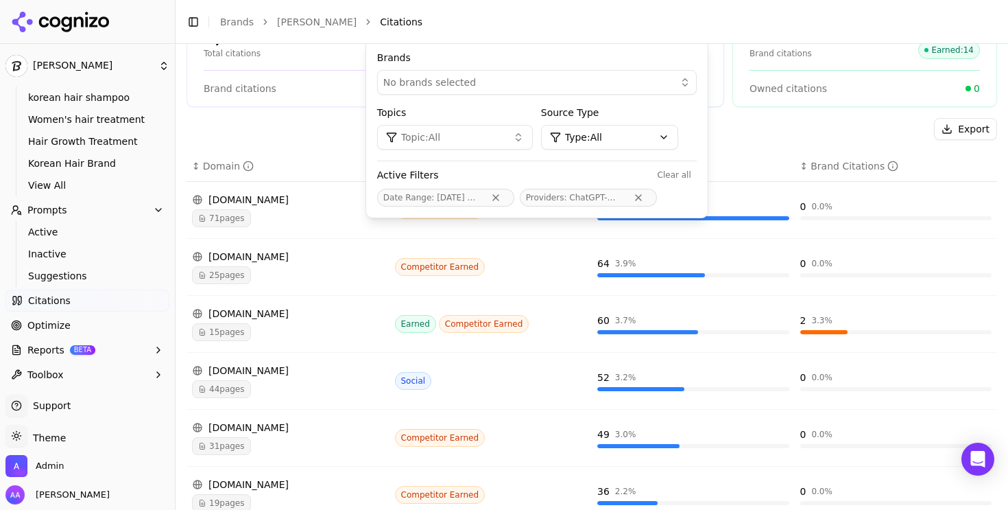
click at [368, 143] on div "Export ↕ Domain ↕ Citation Type ↕ Citations ↕ Brand Citations pubmed.ncbi.nlm.n…" at bounding box center [592, 451] width 811 height 666
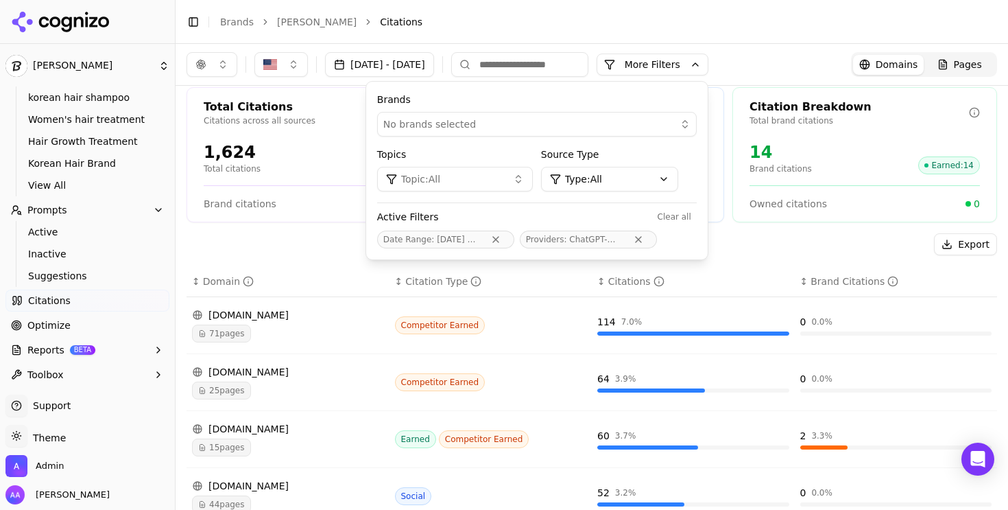
scroll to position [0, 0]
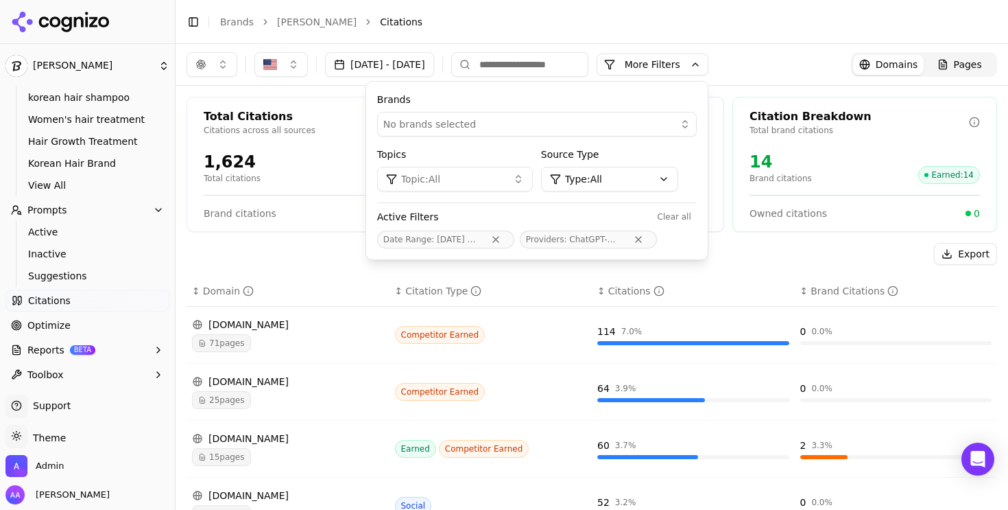
click at [705, 68] on button "More Filters" at bounding box center [653, 65] width 112 height 22
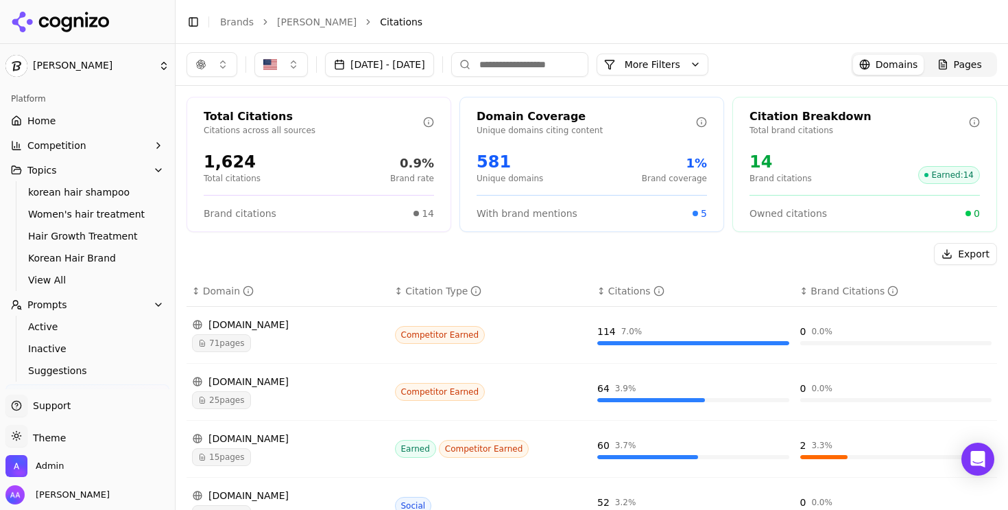
click at [74, 121] on link "Home" at bounding box center [87, 121] width 164 height 22
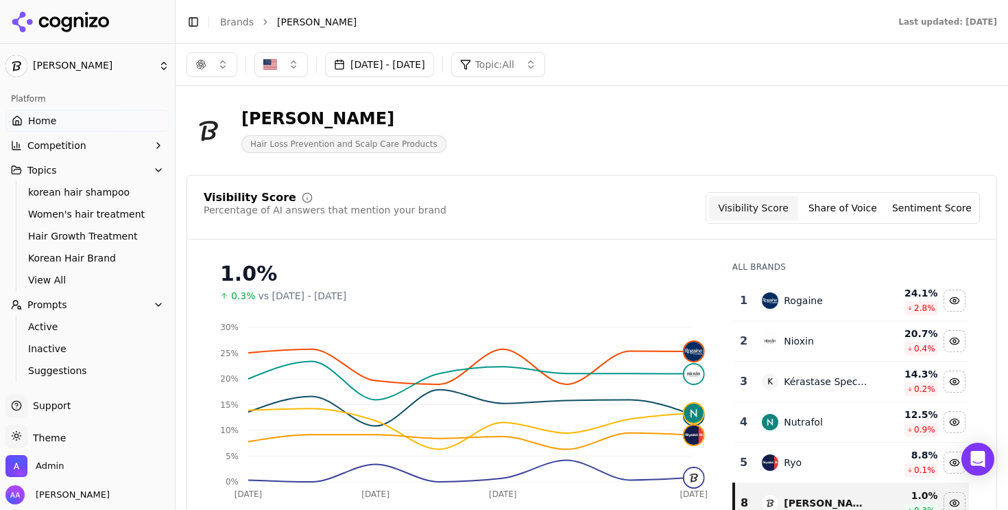
scroll to position [123, 0]
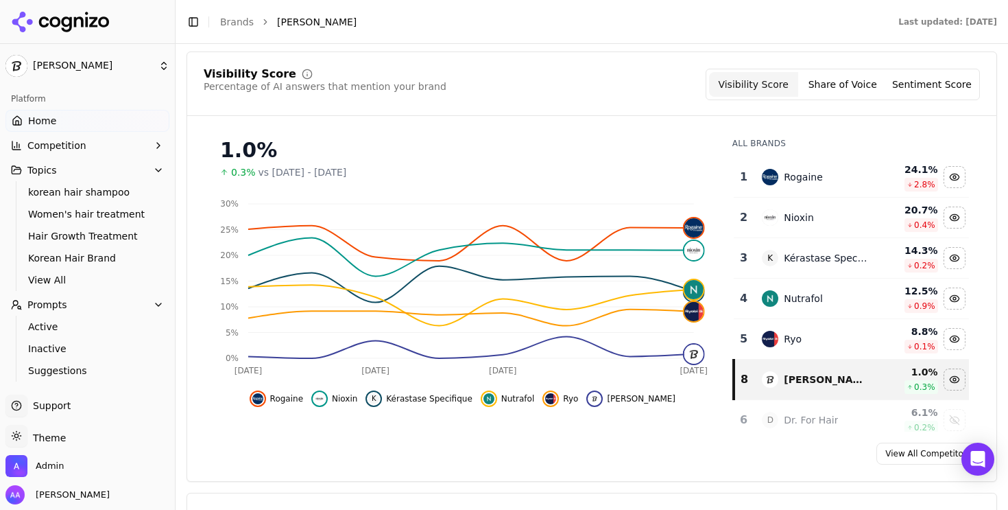
click at [233, 19] on link "Brands" at bounding box center [237, 21] width 34 height 11
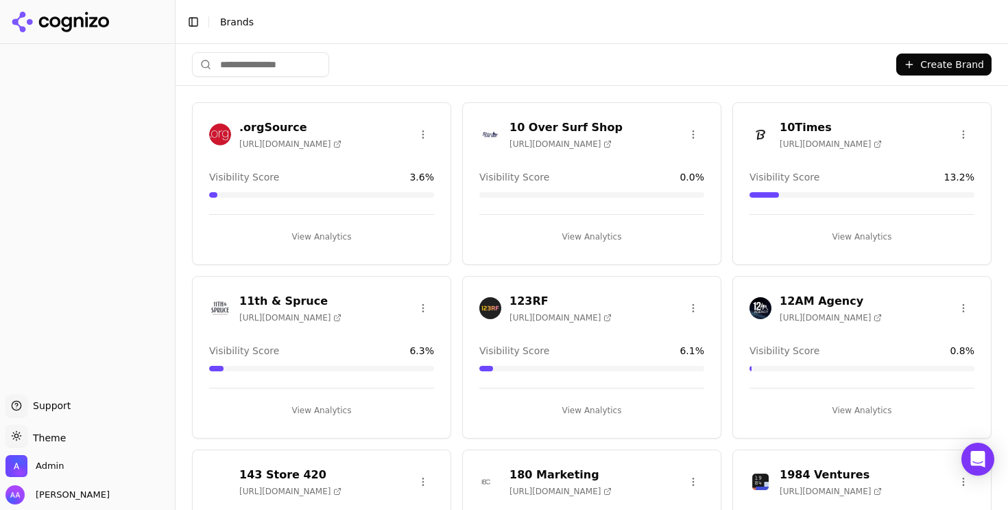
click at [266, 66] on input "search" at bounding box center [260, 64] width 137 height 25
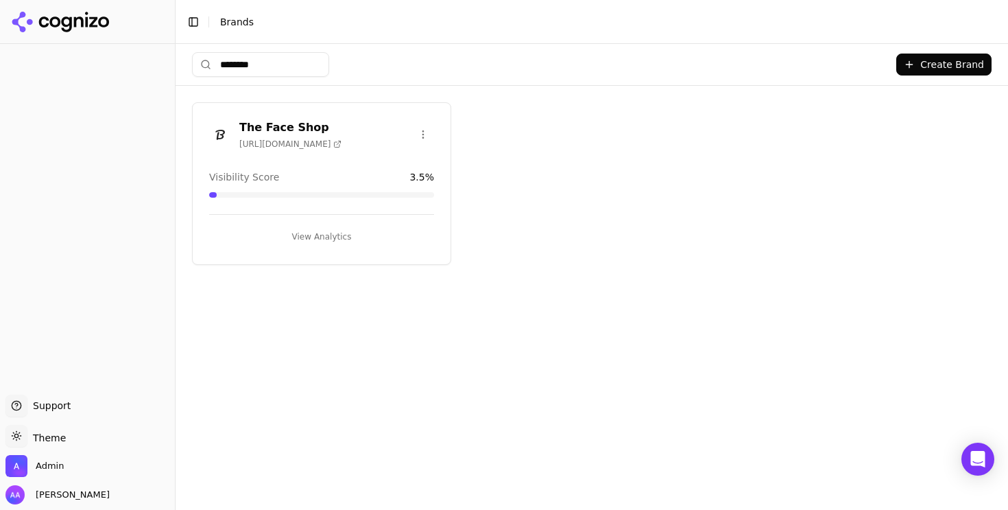
type input "********"
click at [211, 128] on img at bounding box center [220, 134] width 22 height 22
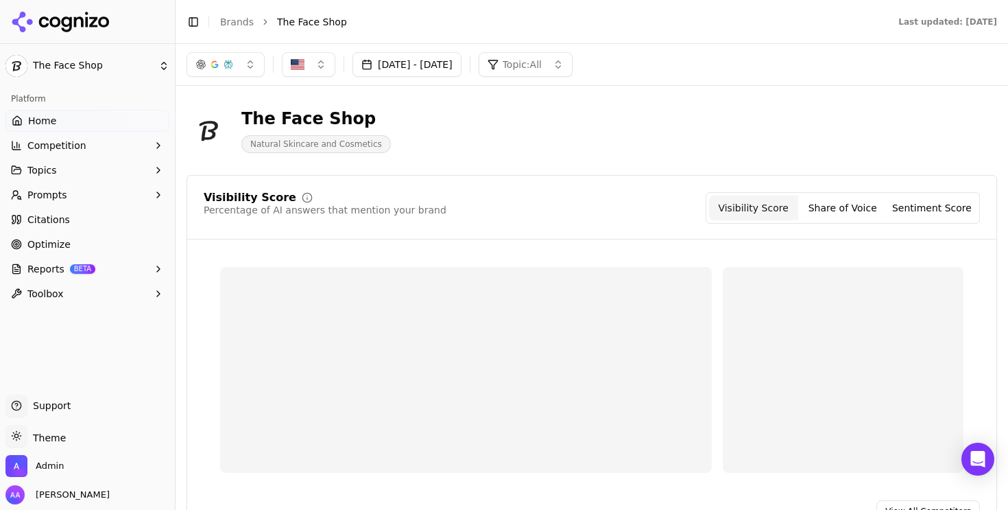
click at [77, 244] on link "Optimize" at bounding box center [87, 244] width 164 height 22
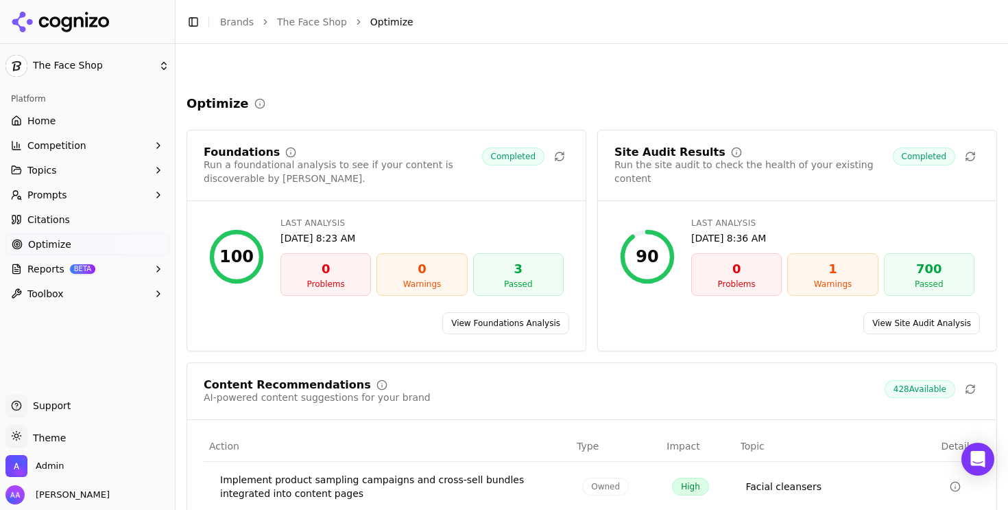
scroll to position [254, 0]
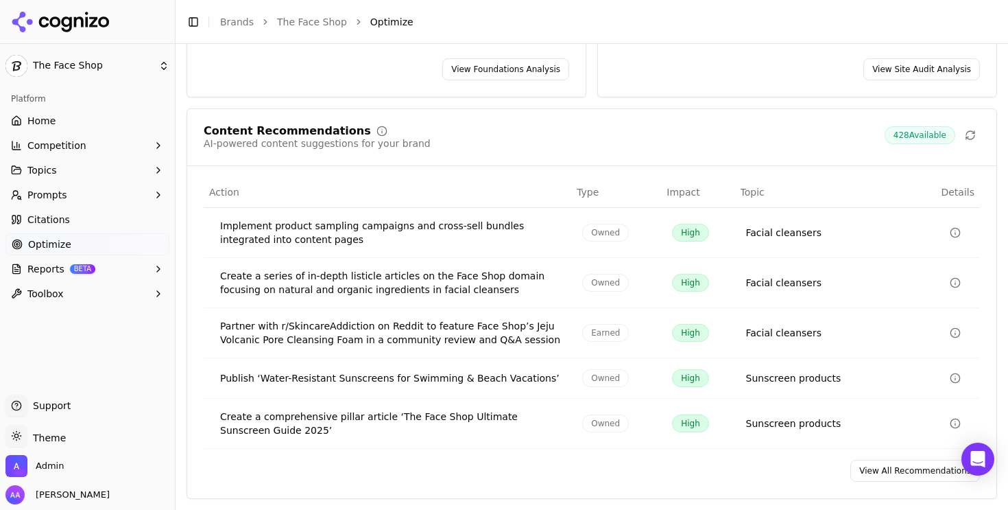
click at [922, 474] on link "View All Recommendations" at bounding box center [916, 471] width 130 height 22
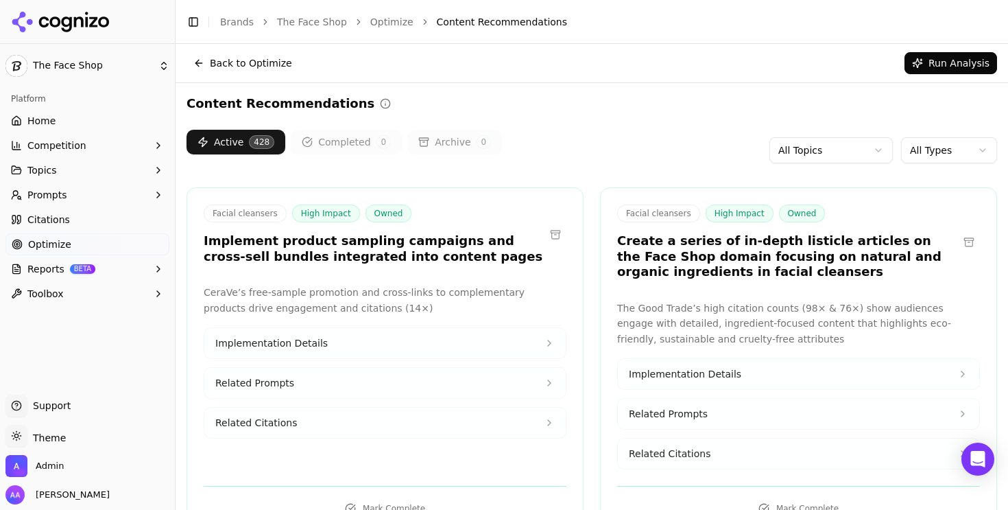
click at [296, 23] on link "The Face Shop" at bounding box center [312, 22] width 70 height 14
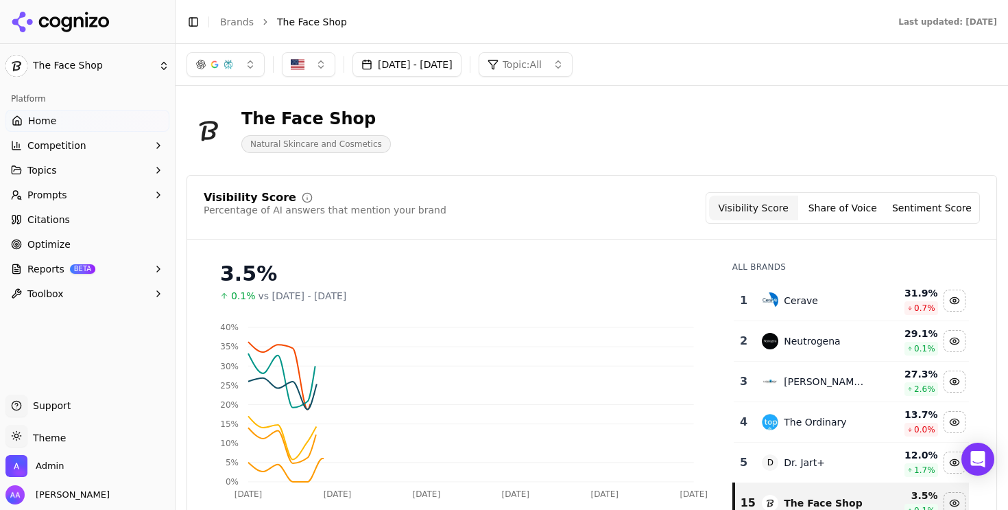
click at [235, 24] on link "Brands" at bounding box center [237, 21] width 34 height 11
click at [229, 20] on html "The Face Shop Platform Home Competition Topics Prompts Citations Optimize Repor…" at bounding box center [504, 255] width 1008 height 510
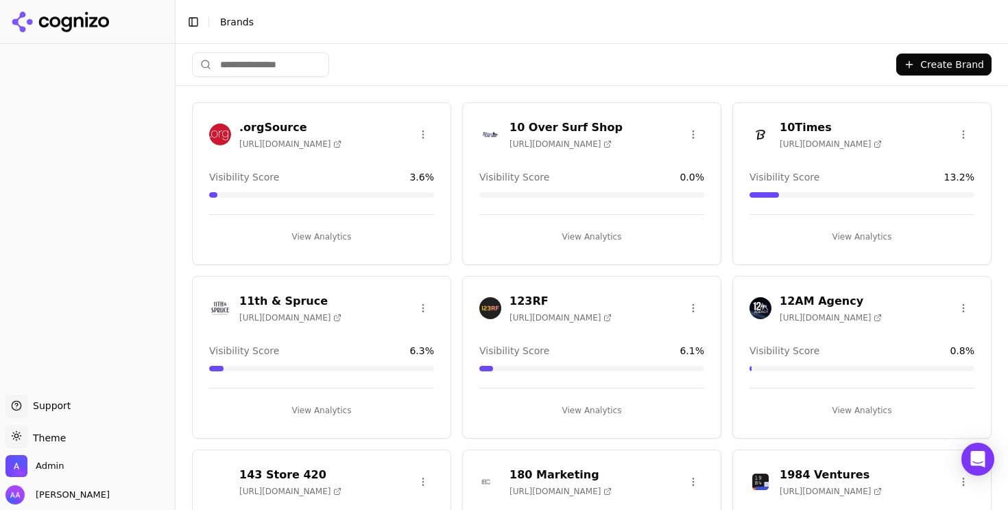
click at [272, 53] on input "search" at bounding box center [260, 64] width 137 height 25
click at [272, 64] on input "search" at bounding box center [260, 64] width 137 height 25
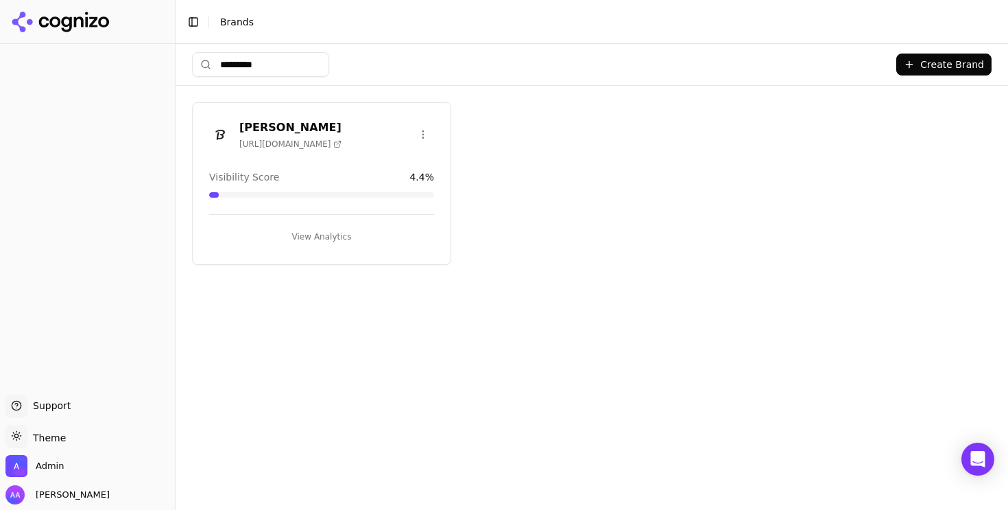
type input "*********"
click at [222, 140] on img at bounding box center [220, 134] width 22 height 22
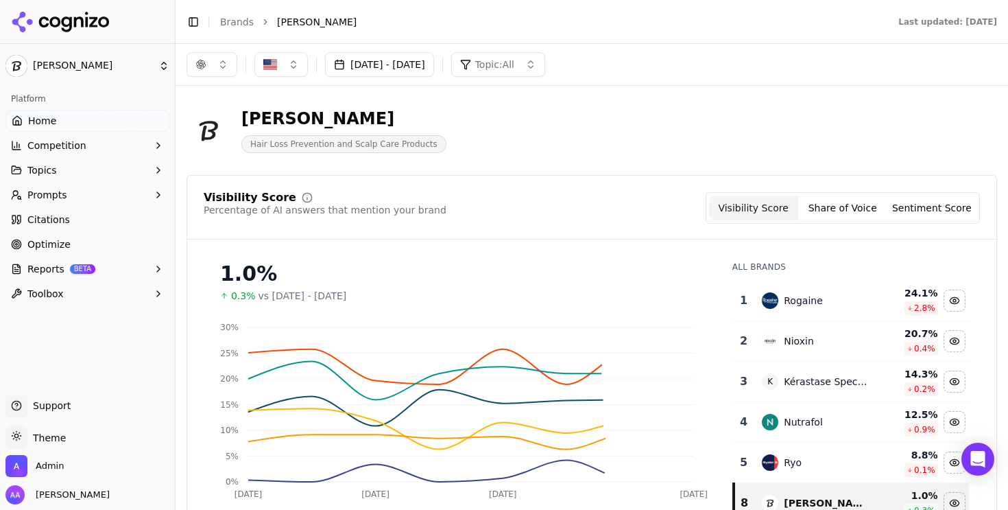
click at [92, 248] on link "Optimize" at bounding box center [87, 244] width 164 height 22
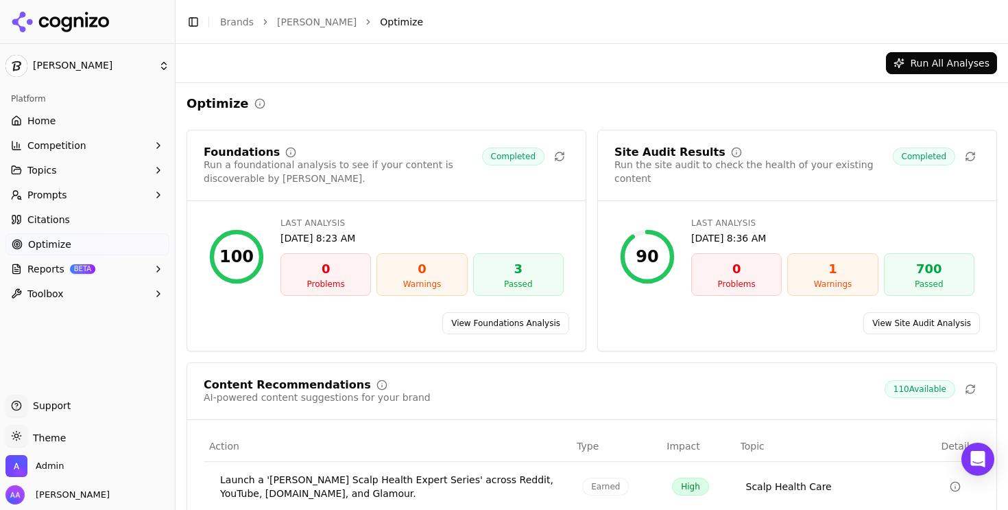
scroll to position [263, 0]
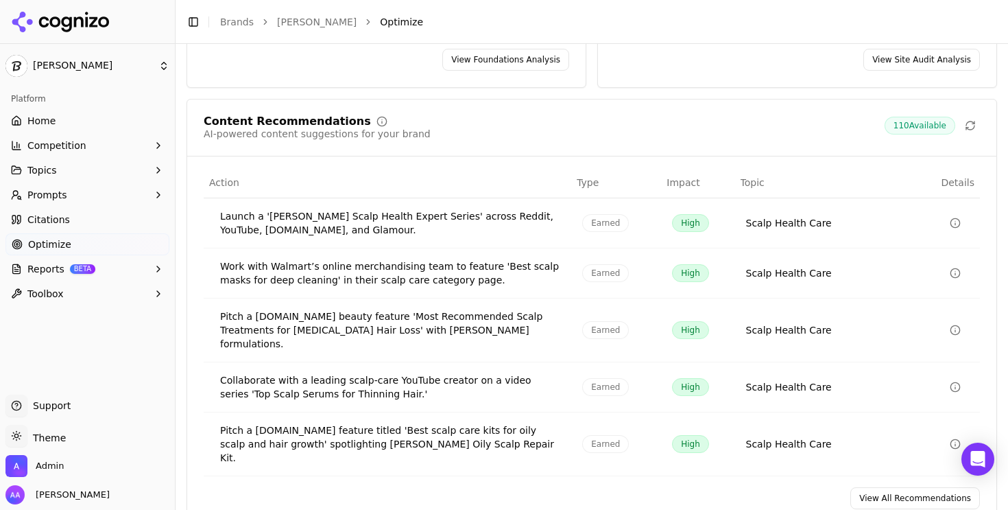
click at [925, 487] on link "View All Recommendations" at bounding box center [916, 498] width 130 height 22
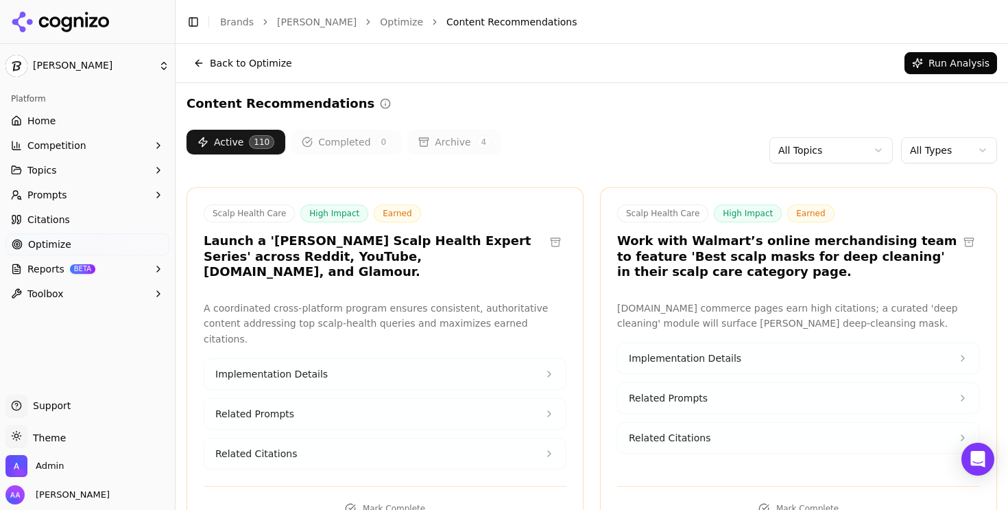
click at [944, 58] on button "Run Analysis" at bounding box center [951, 63] width 93 height 22
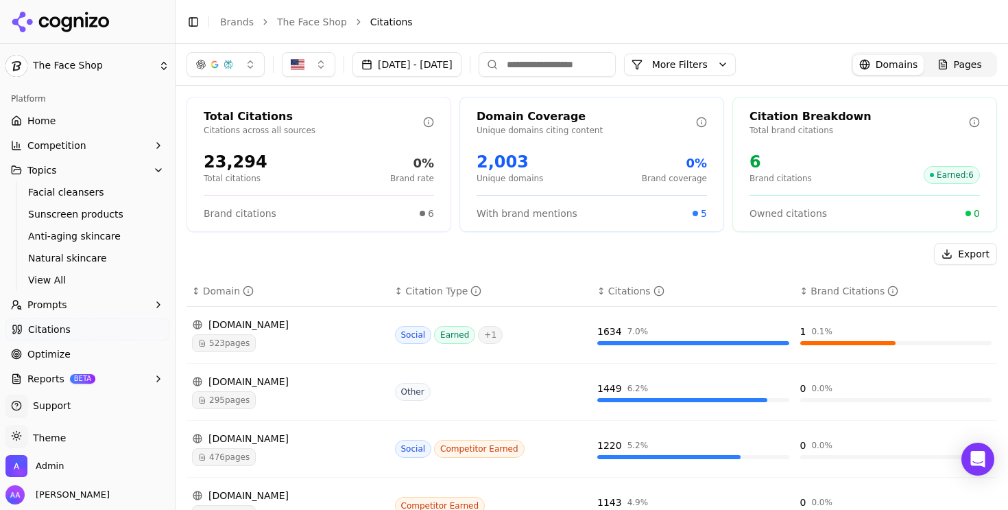
click at [24, 117] on link "Home" at bounding box center [87, 121] width 164 height 22
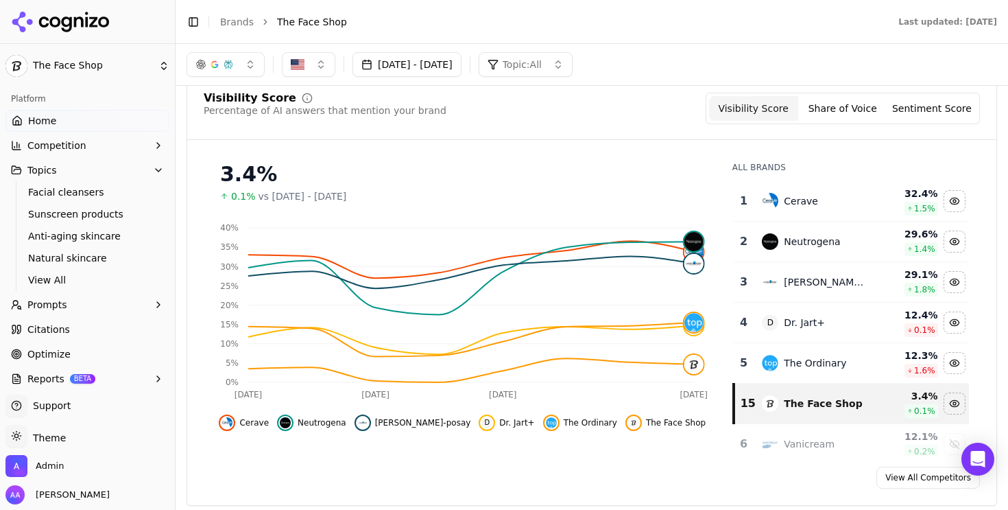
scroll to position [103, 0]
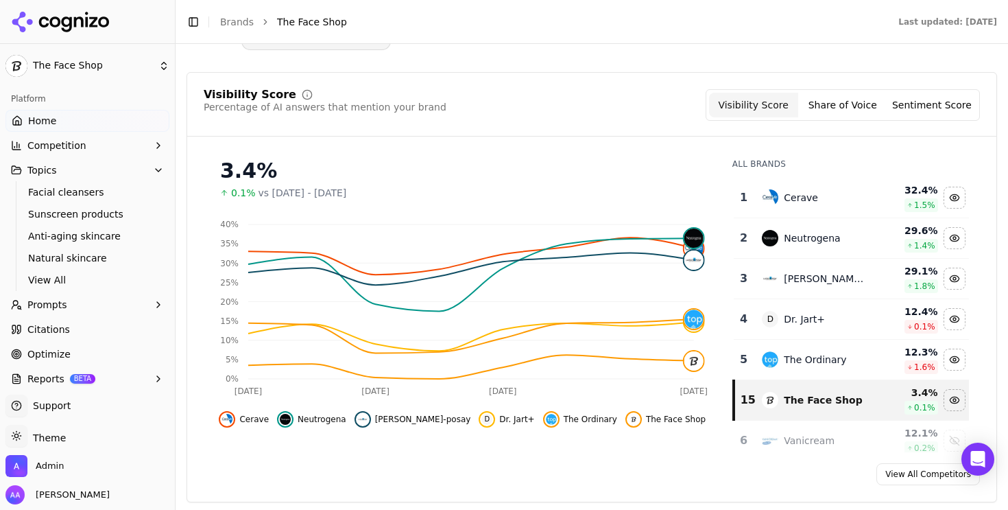
click at [90, 311] on button "Prompts" at bounding box center [87, 305] width 164 height 22
click at [71, 172] on button "Topics" at bounding box center [87, 170] width 164 height 22
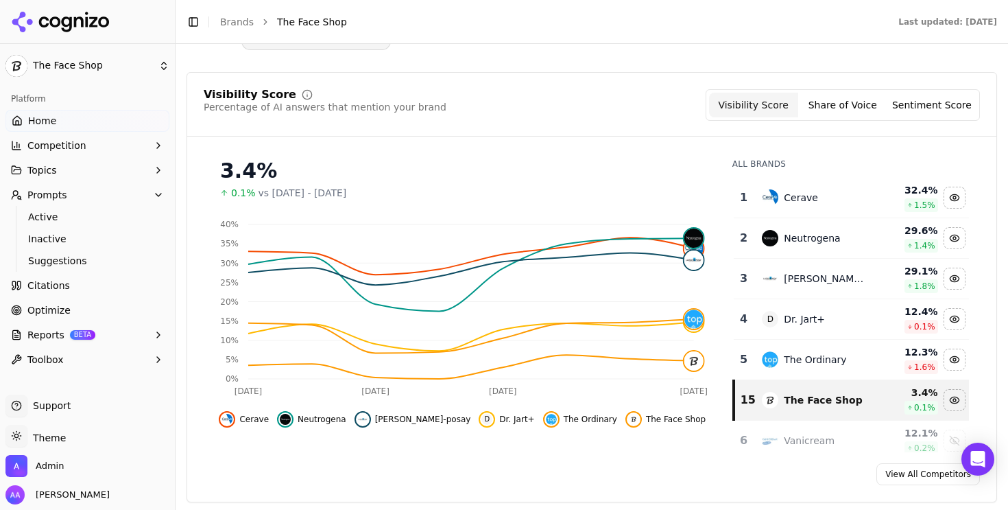
click at [104, 293] on link "Citations" at bounding box center [87, 285] width 164 height 22
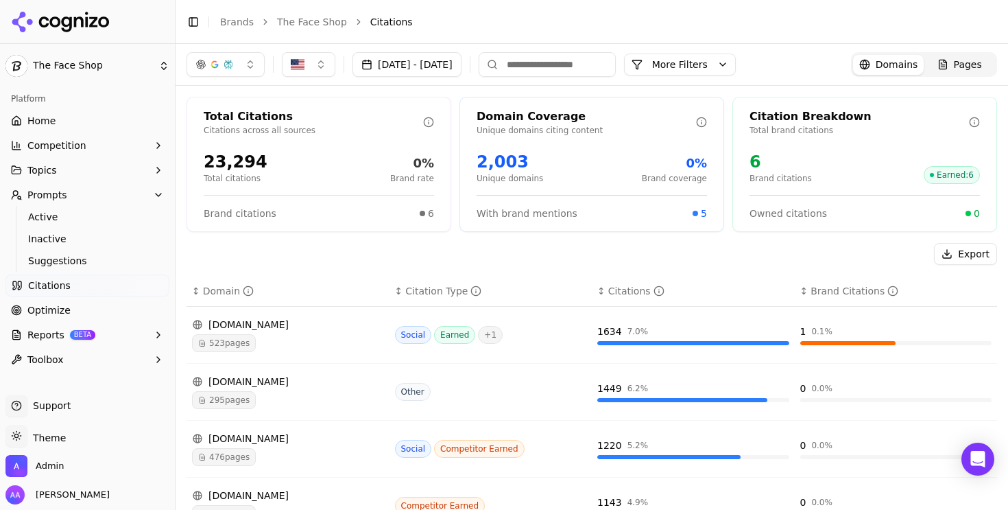
click at [736, 64] on button "More Filters" at bounding box center [680, 65] width 112 height 22
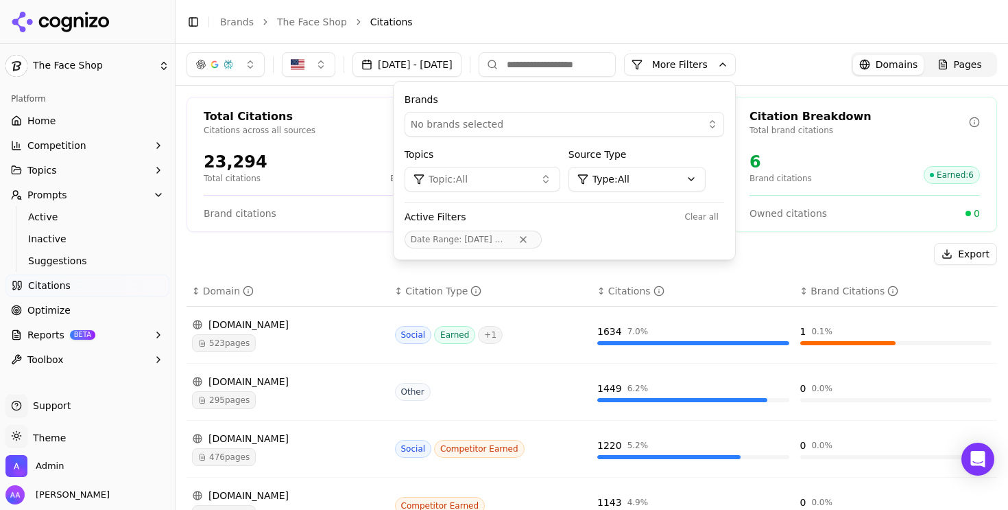
click at [605, 127] on div "No brands selected" at bounding box center [555, 124] width 288 height 14
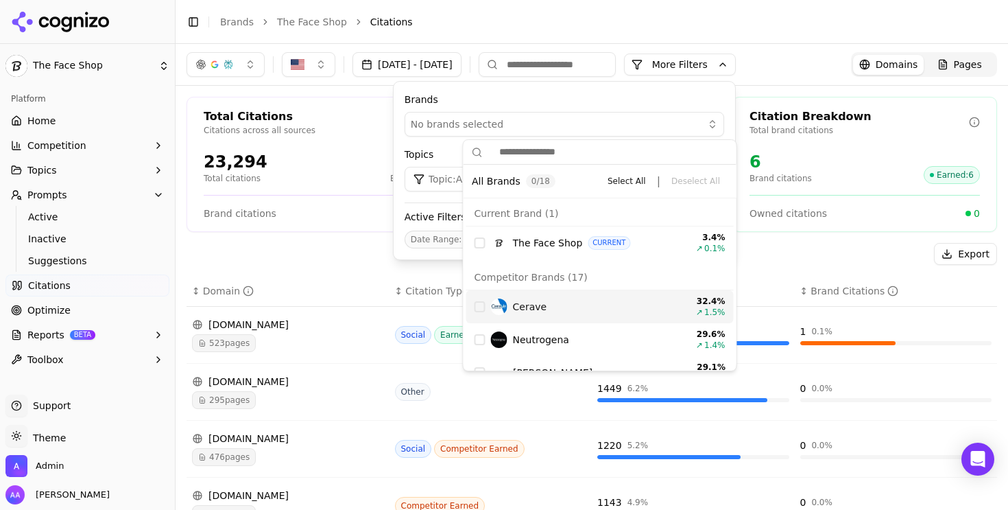
click at [505, 312] on div "Cerave" at bounding box center [585, 306] width 188 height 16
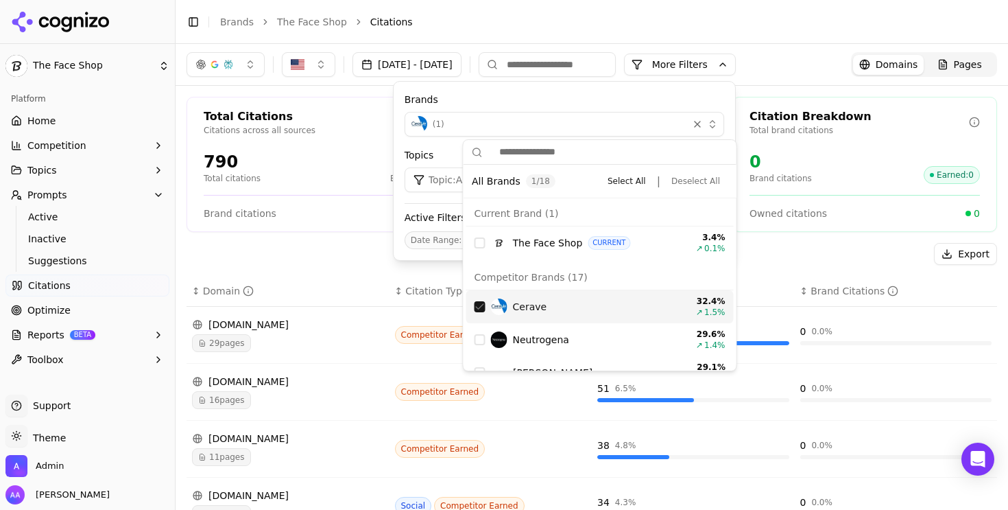
click at [366, 226] on div "Total Citations Citations across all sources 790 Total citations 0% Brand rate …" at bounding box center [319, 164] width 265 height 135
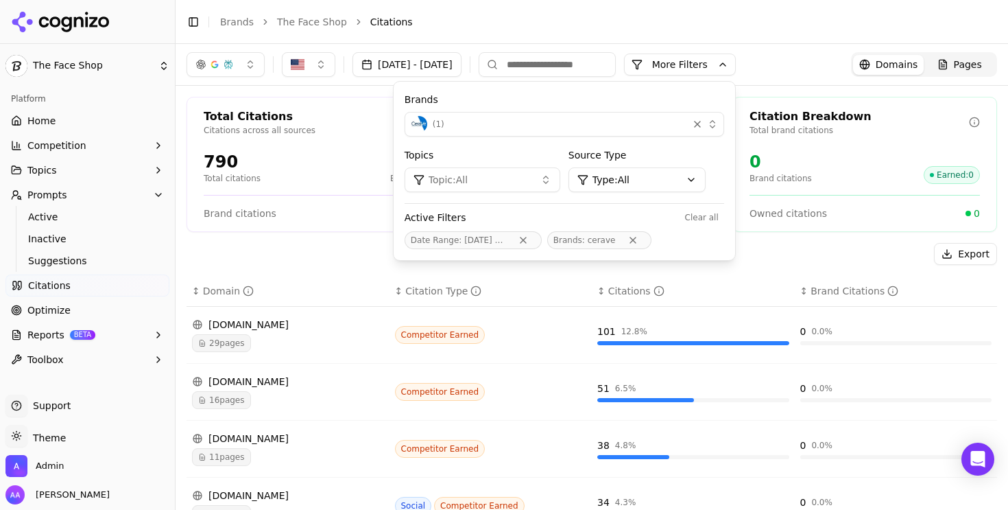
click at [735, 64] on button "More Filters" at bounding box center [680, 65] width 112 height 22
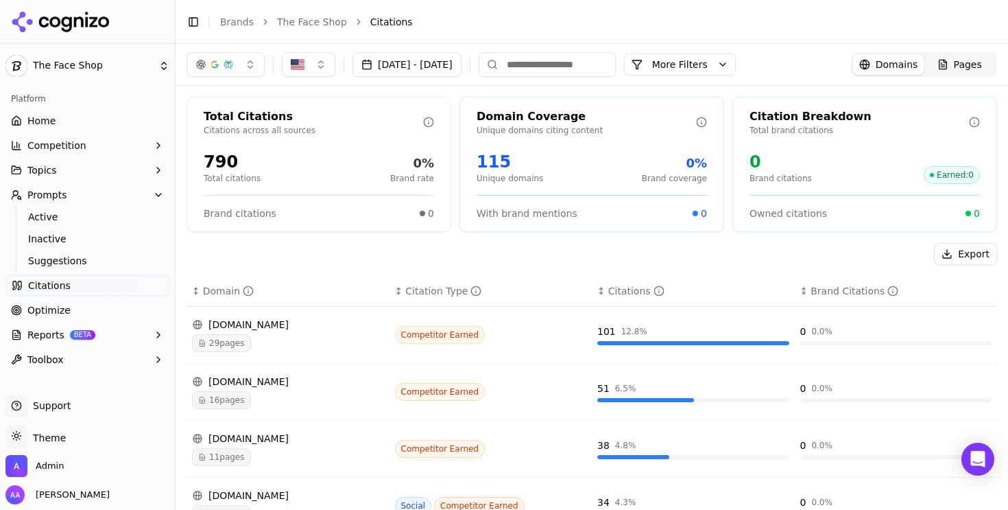
click at [228, 346] on span "29 pages" at bounding box center [221, 343] width 59 height 18
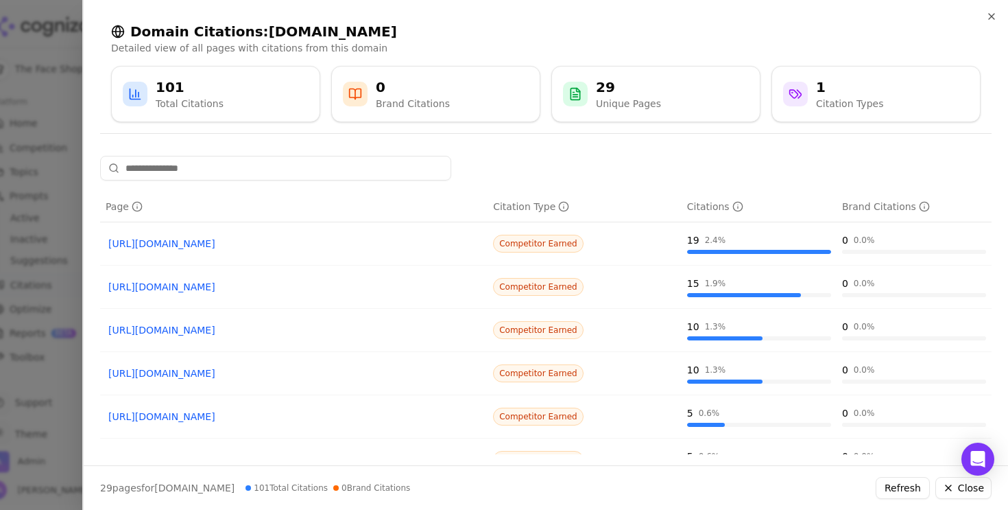
click at [244, 248] on link "https://ulta.com/p/hydrating-mineral-sunscreen-spf-50-face-lotion-pimprod2003660" at bounding box center [293, 244] width 371 height 14
click at [244, 285] on link "https://ulta.com/p/hydrating-facial-cleanser-xlsImpprod4190255" at bounding box center [293, 287] width 371 height 14
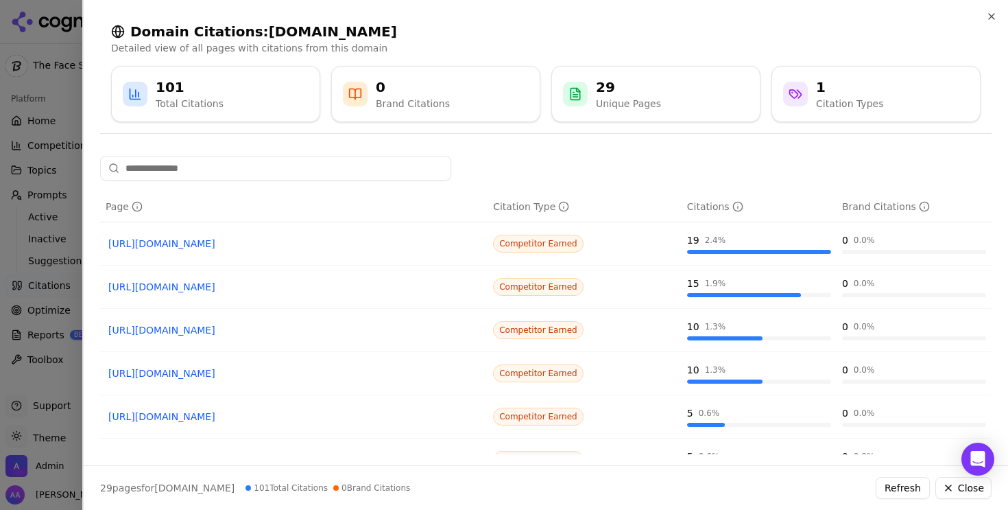
click at [36, 156] on div at bounding box center [504, 255] width 1008 height 510
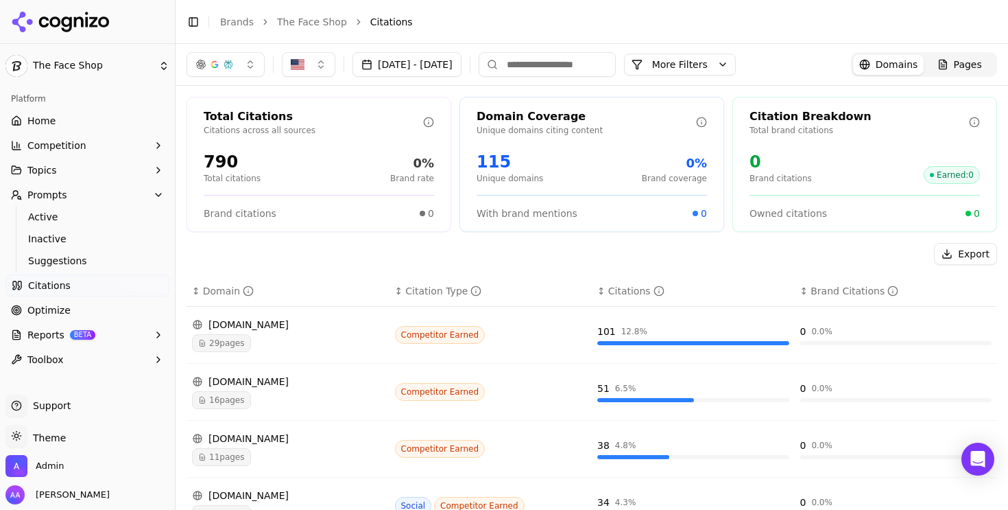
click at [72, 307] on link "Optimize" at bounding box center [87, 310] width 164 height 22
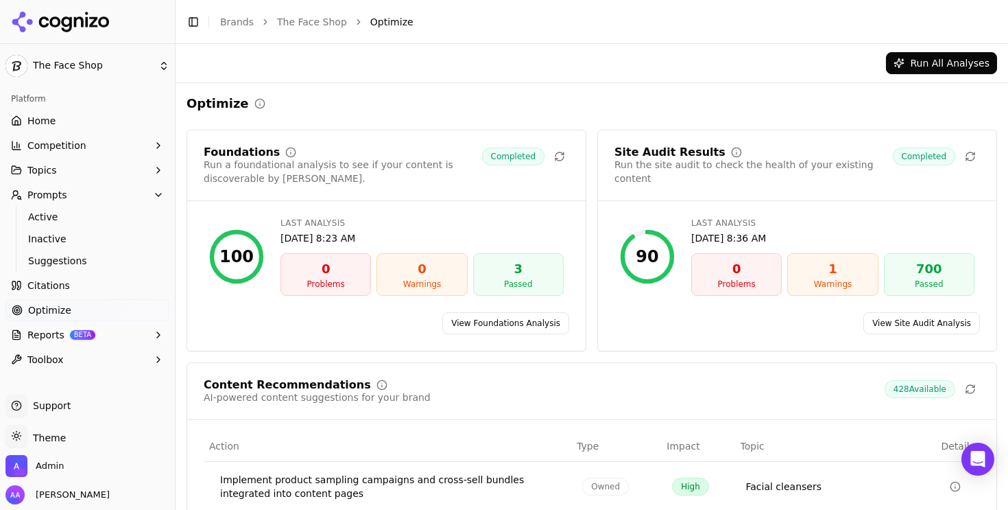
scroll to position [224, 0]
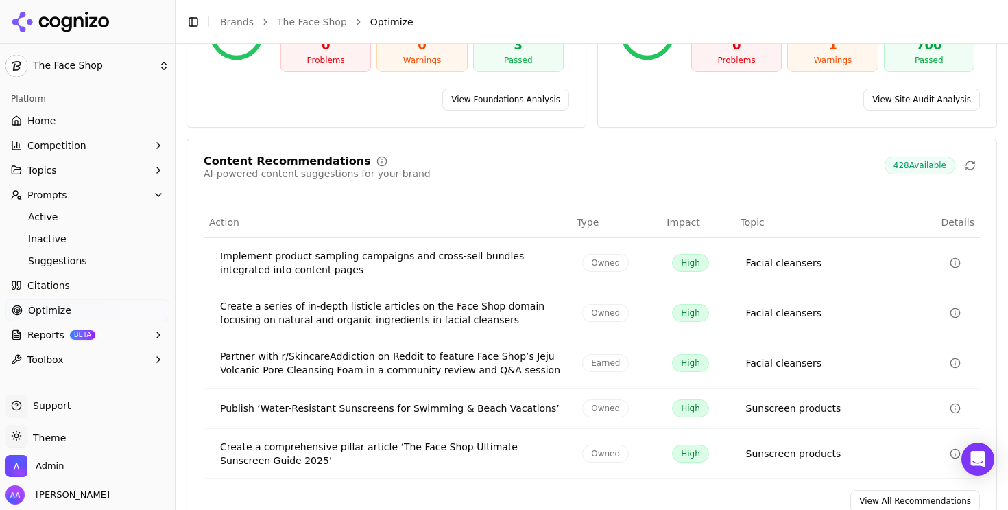
click at [889, 495] on link "View All Recommendations" at bounding box center [916, 501] width 130 height 22
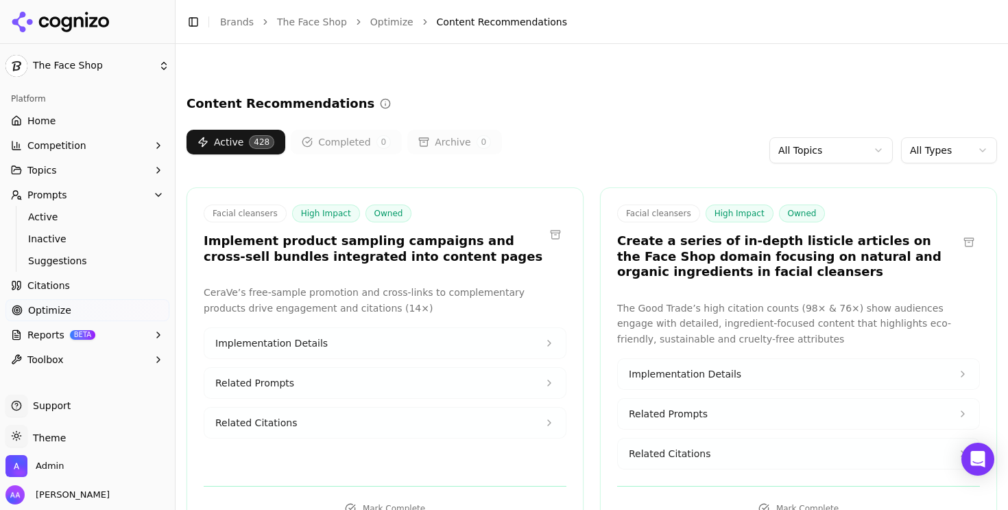
scroll to position [329, 0]
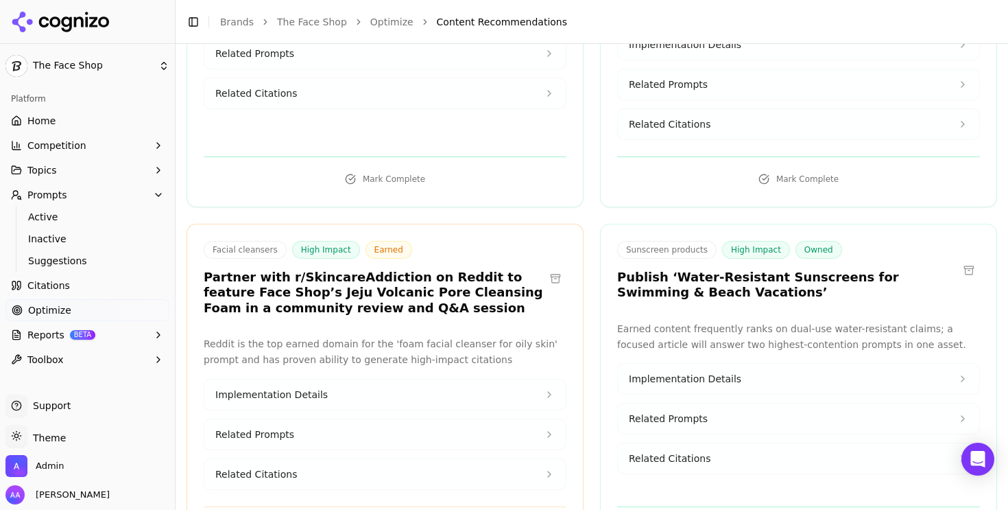
click at [313, 16] on link "The Face Shop" at bounding box center [312, 22] width 70 height 14
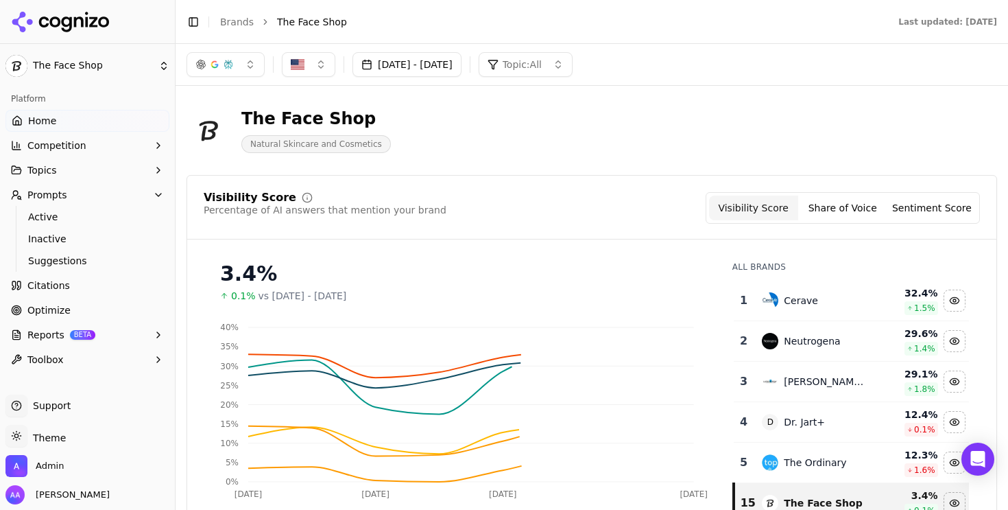
click at [224, 19] on link "Brands" at bounding box center [237, 21] width 34 height 11
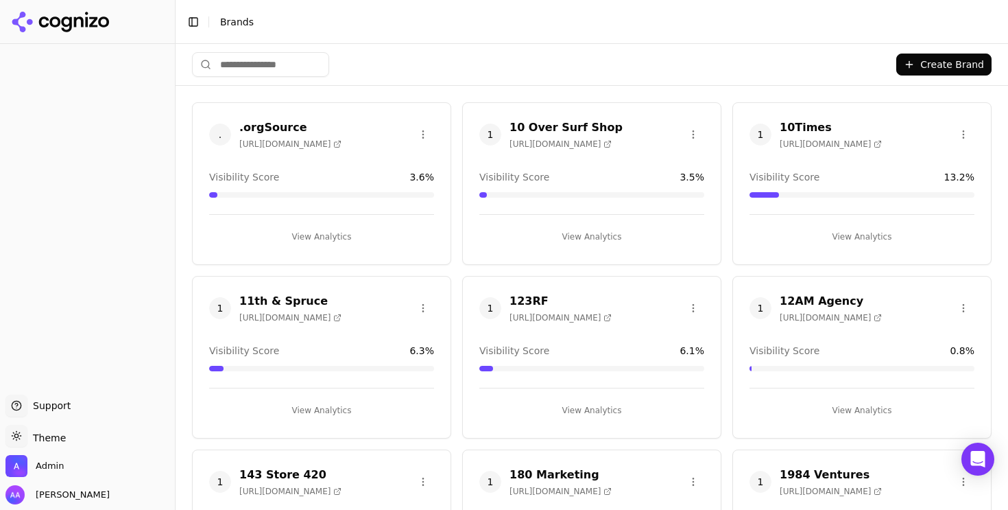
click at [238, 55] on html "Support Support Toggle theme Theme Admin Alp Aysan Toggle Sidebar Brands Create…" at bounding box center [504, 255] width 1008 height 510
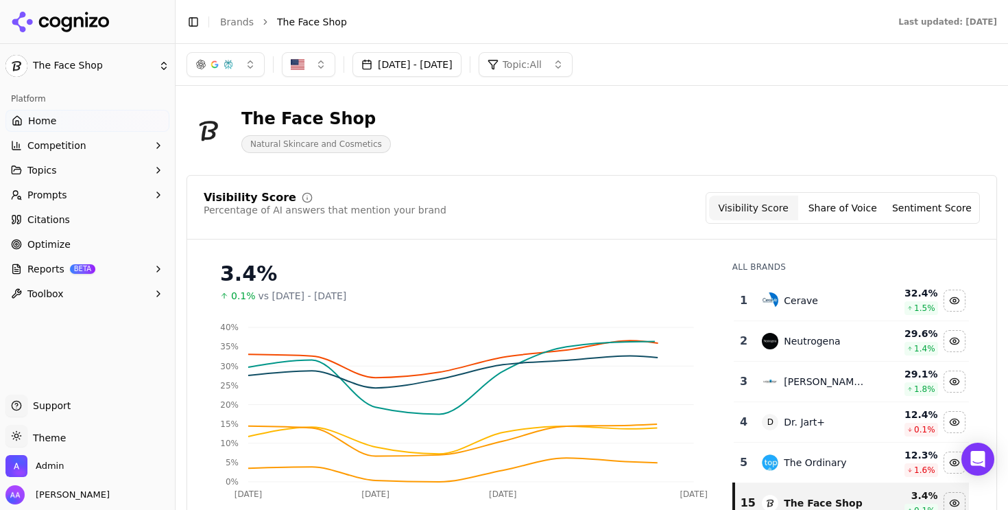
click at [238, 25] on link "Brands" at bounding box center [237, 21] width 34 height 11
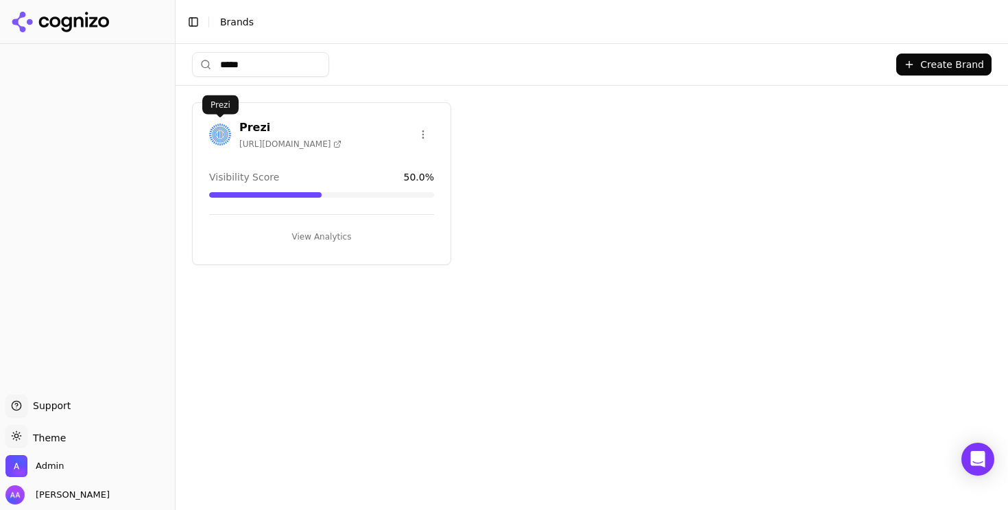
type input "*****"
click at [224, 136] on img at bounding box center [220, 134] width 22 height 22
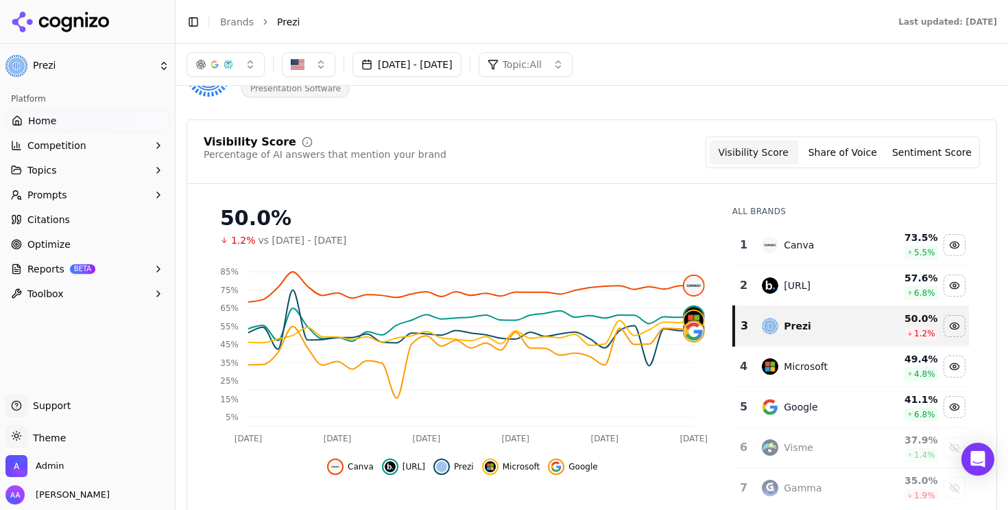
scroll to position [65, 0]
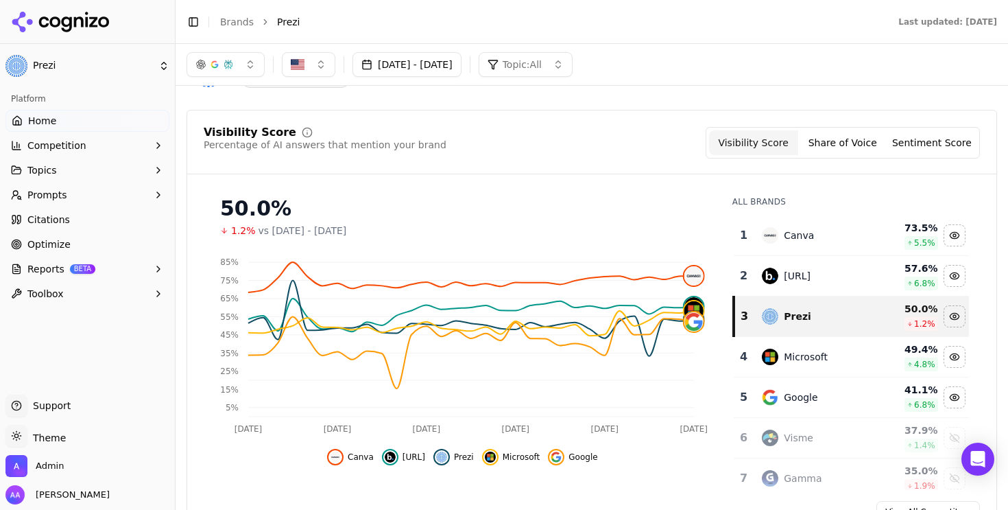
click at [86, 219] on link "Citations" at bounding box center [87, 220] width 164 height 22
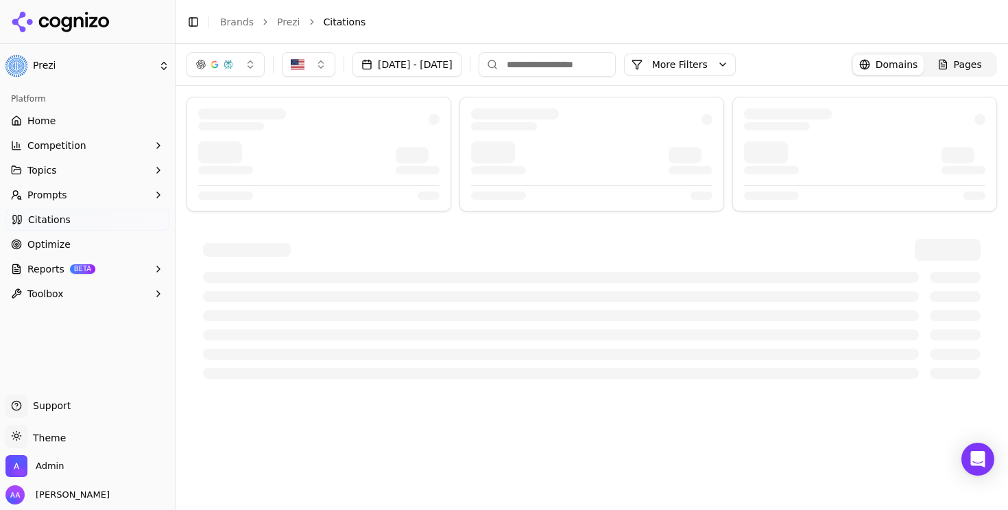
click at [736, 69] on button "More Filters" at bounding box center [680, 65] width 112 height 22
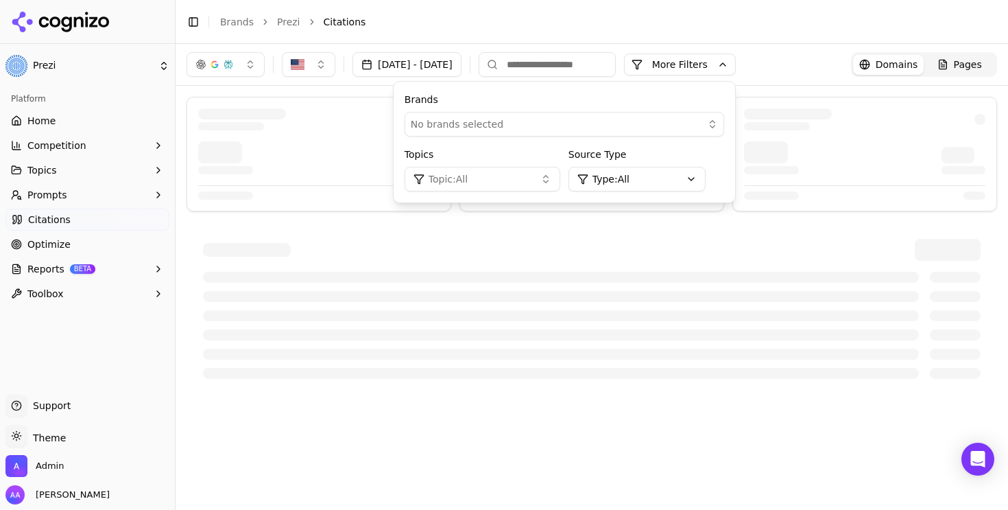
click at [589, 121] on div "No brands selected" at bounding box center [555, 124] width 288 height 14
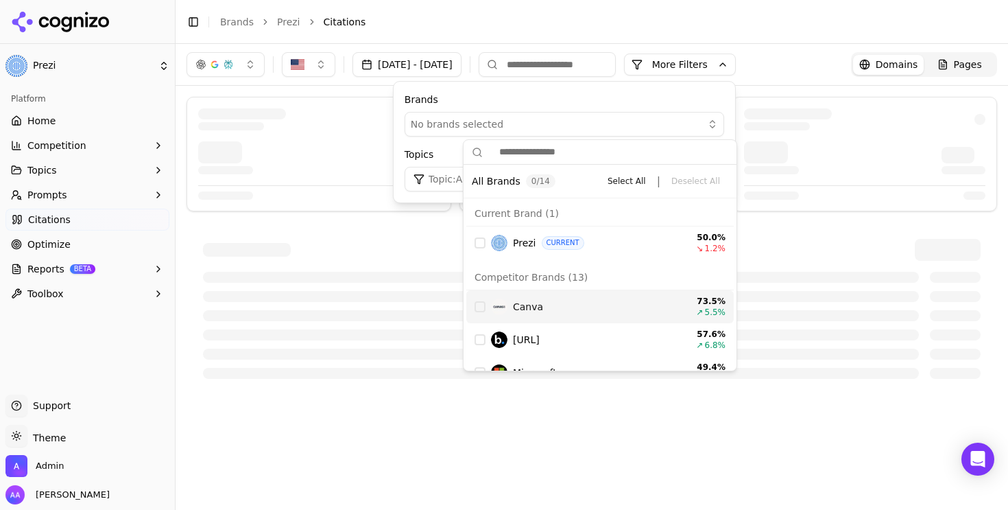
click at [484, 302] on div "Suggestions" at bounding box center [480, 306] width 11 height 11
click at [433, 61] on button "Sep 06, 2025 - Oct 06, 2025" at bounding box center [407, 64] width 109 height 25
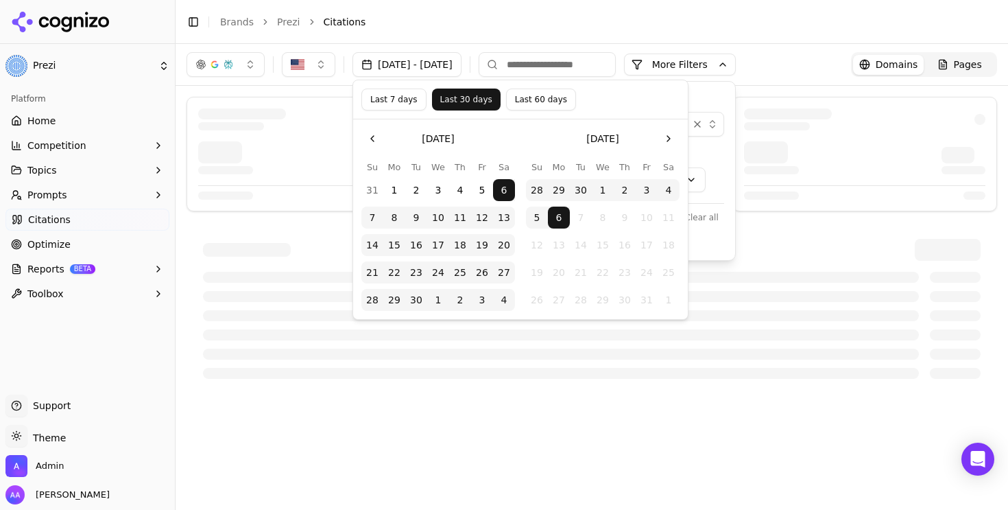
click at [389, 99] on button "Last 7 days" at bounding box center [393, 99] width 65 height 22
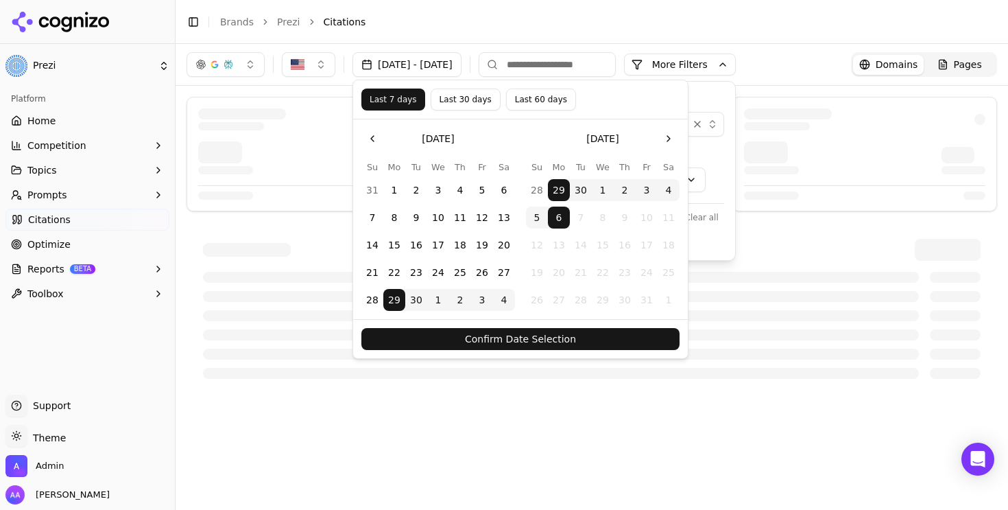
click at [545, 339] on button "Confirm Date Selection" at bounding box center [520, 339] width 318 height 22
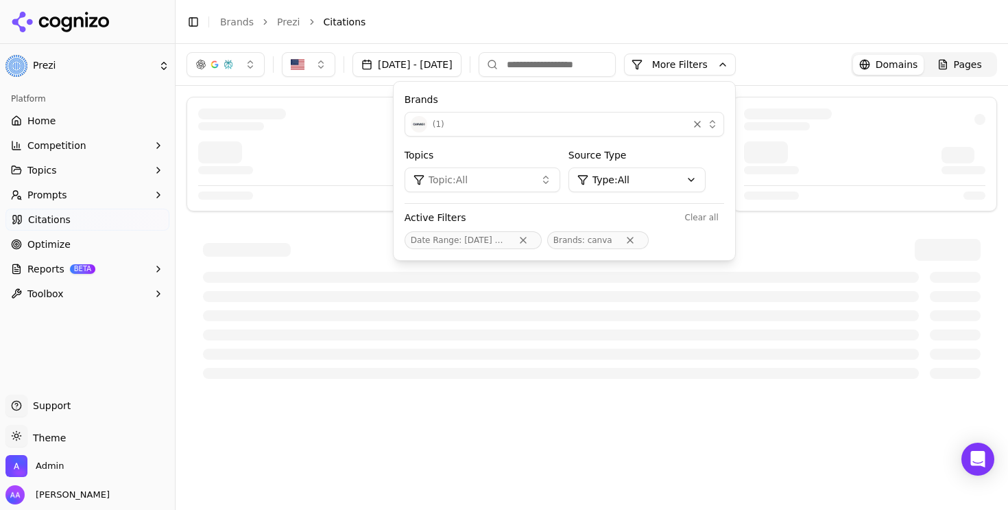
click at [730, 73] on button "More Filters" at bounding box center [680, 65] width 112 height 22
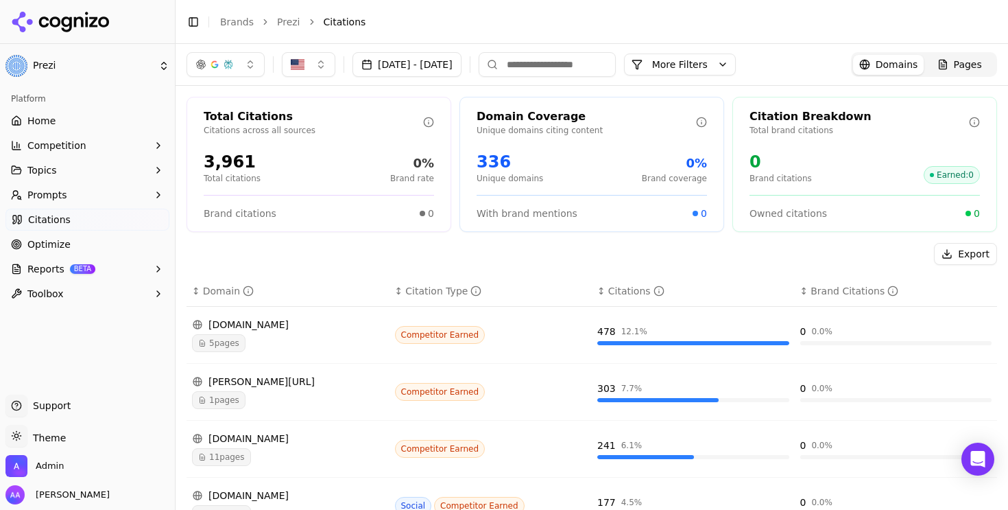
click at [737, 47] on div "Sep 29, 2025 - Oct 06, 2025 More More Filters Domains Pages" at bounding box center [592, 64] width 833 height 41
click at [733, 70] on button "More Filters" at bounding box center [680, 65] width 112 height 22
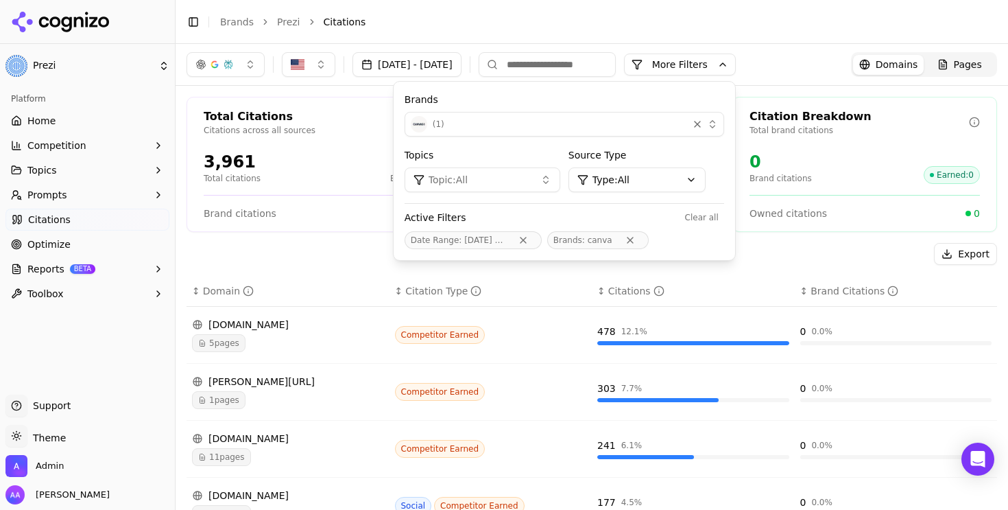
click at [733, 70] on button "More Filters" at bounding box center [680, 65] width 112 height 22
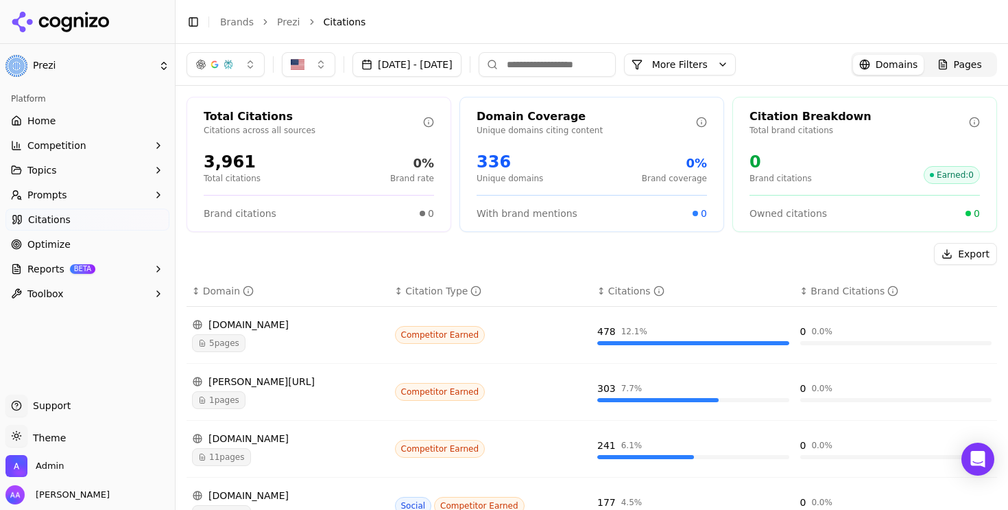
click at [278, 337] on div "5 pages" at bounding box center [288, 343] width 192 height 18
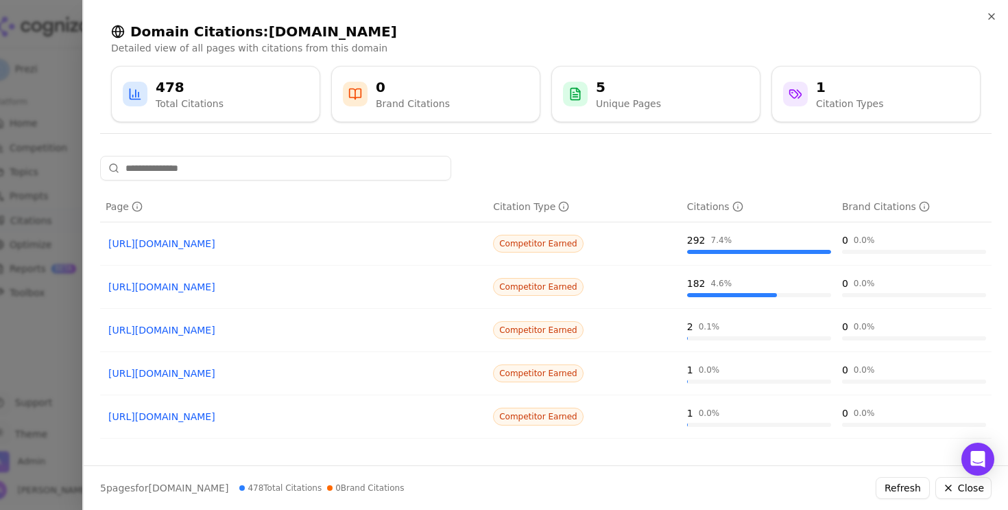
click at [276, 246] on link "https://zapier.com/blog/best-powerpoint-alternatives" at bounding box center [293, 244] width 371 height 14
click at [275, 287] on link "https://zapier.com/blog/best-ai-presentation-maker" at bounding box center [293, 287] width 371 height 14
click at [268, 329] on link "https://zapier.com/blog/best-mind-mapping-software" at bounding box center [293, 330] width 371 height 14
click at [263, 376] on link "https://zapier.com/blog/best-ai-photo-editor" at bounding box center [293, 373] width 371 height 14
click at [269, 413] on link "https://zapier.com/blog/best-ai-video-generator" at bounding box center [293, 417] width 371 height 14
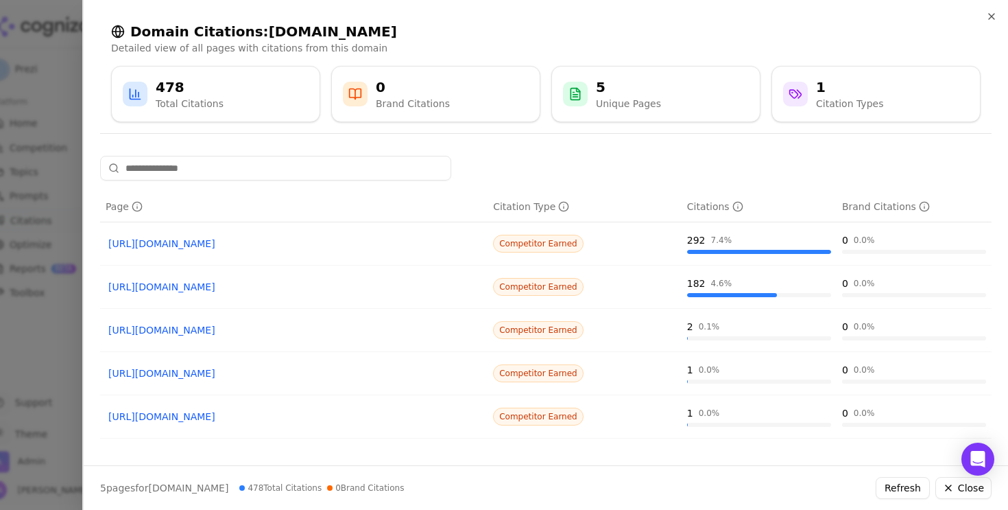
click at [13, 279] on div at bounding box center [504, 255] width 1008 height 510
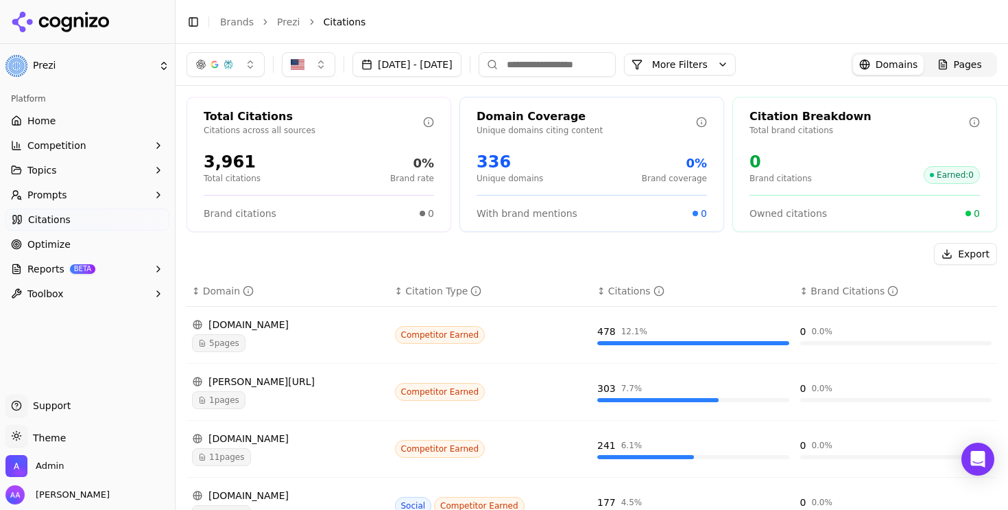
scroll to position [32, 0]
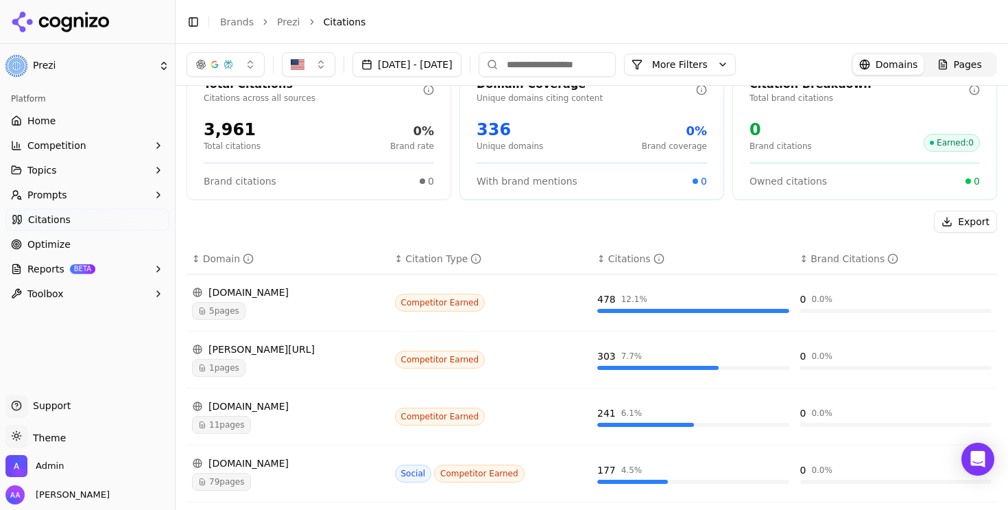
click at [228, 368] on span "1 pages" at bounding box center [219, 368] width 54 height 18
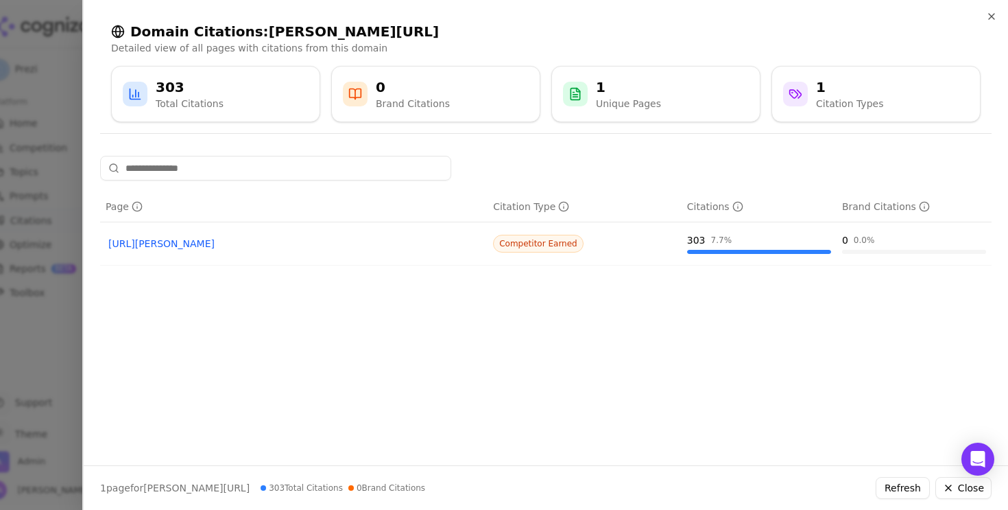
click at [246, 247] on link "https://lindy.ai/blog/best-ai-presentation-maker" at bounding box center [293, 244] width 371 height 14
click at [66, 344] on div at bounding box center [504, 255] width 1008 height 510
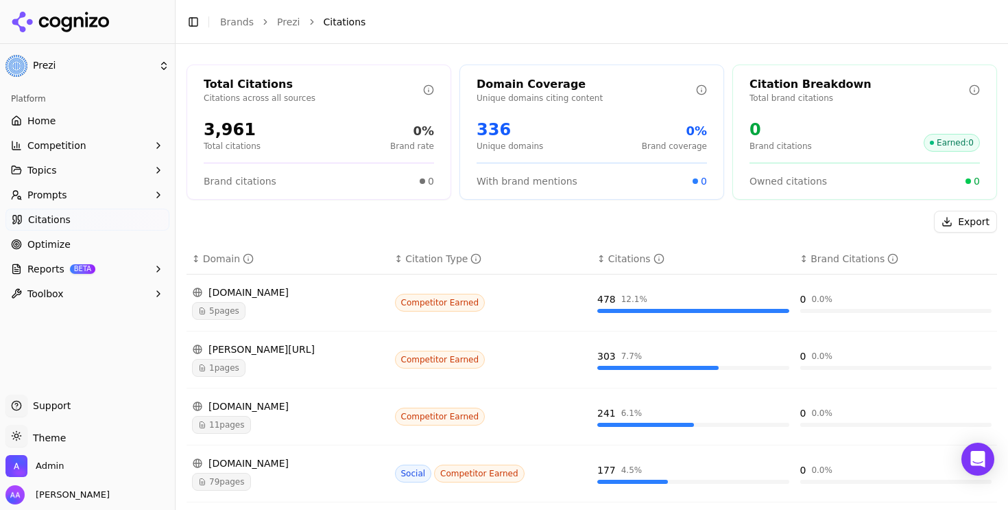
scroll to position [120, 0]
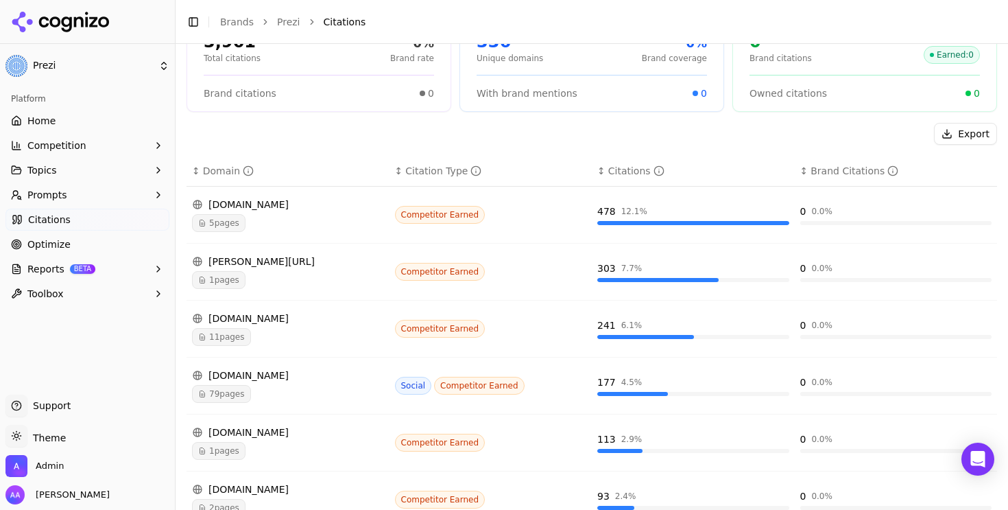
click at [220, 333] on span "11 pages" at bounding box center [221, 337] width 59 height 18
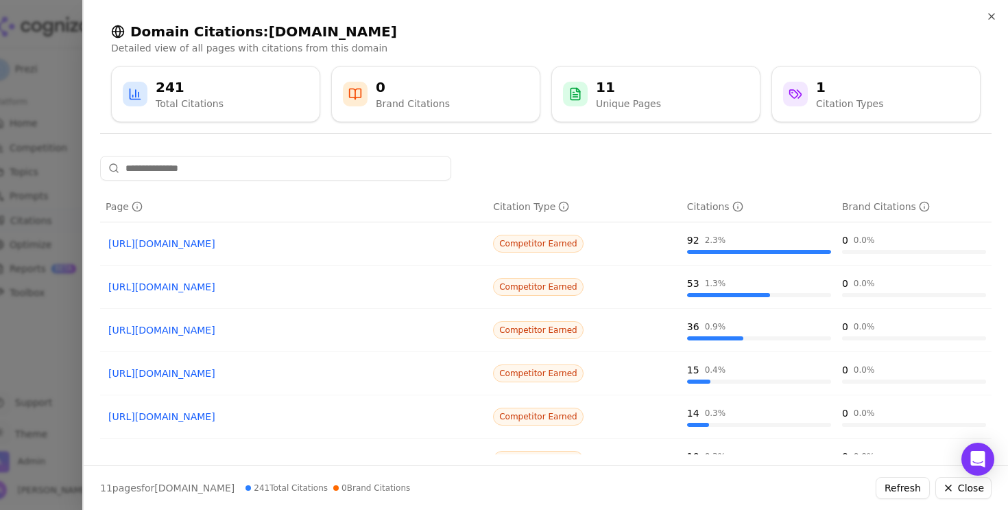
click at [47, 348] on div at bounding box center [504, 255] width 1008 height 510
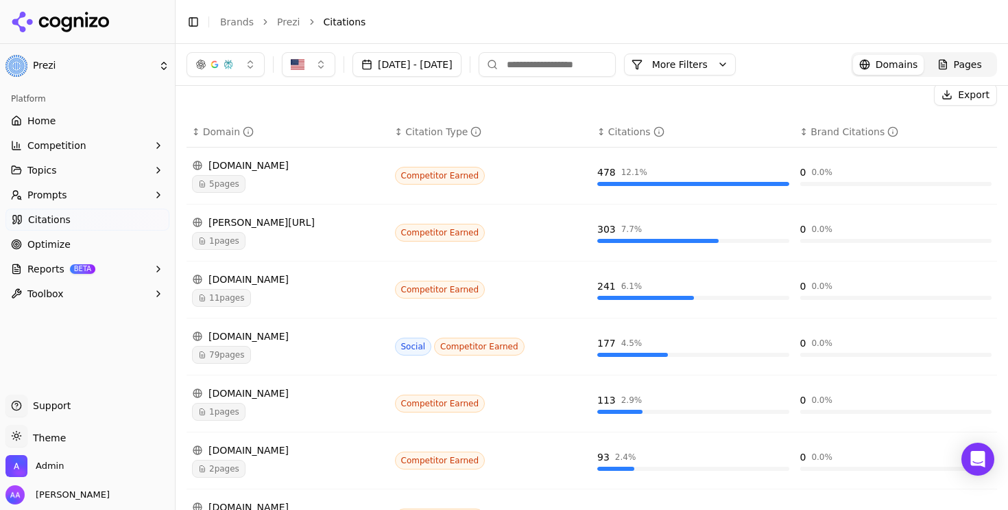
scroll to position [0, 0]
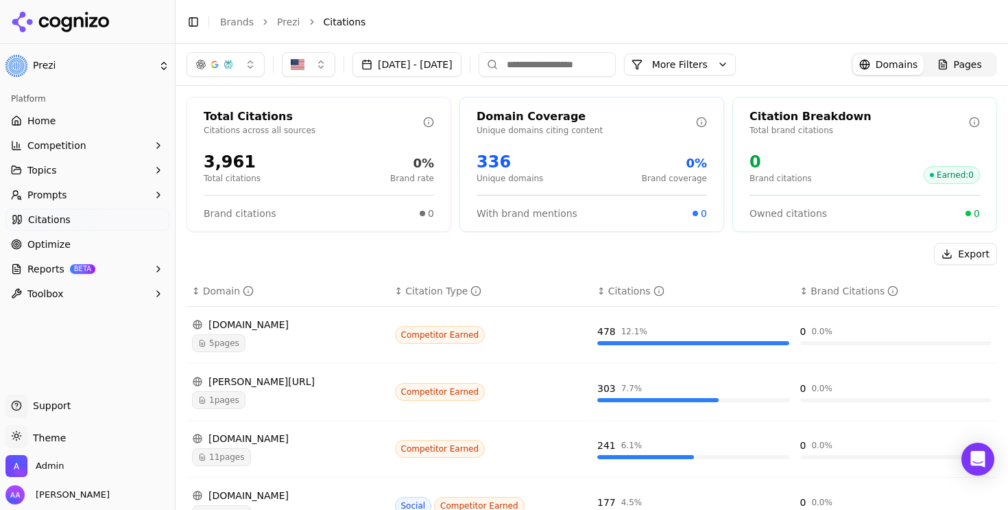
click at [723, 67] on button "More Filters" at bounding box center [680, 65] width 112 height 22
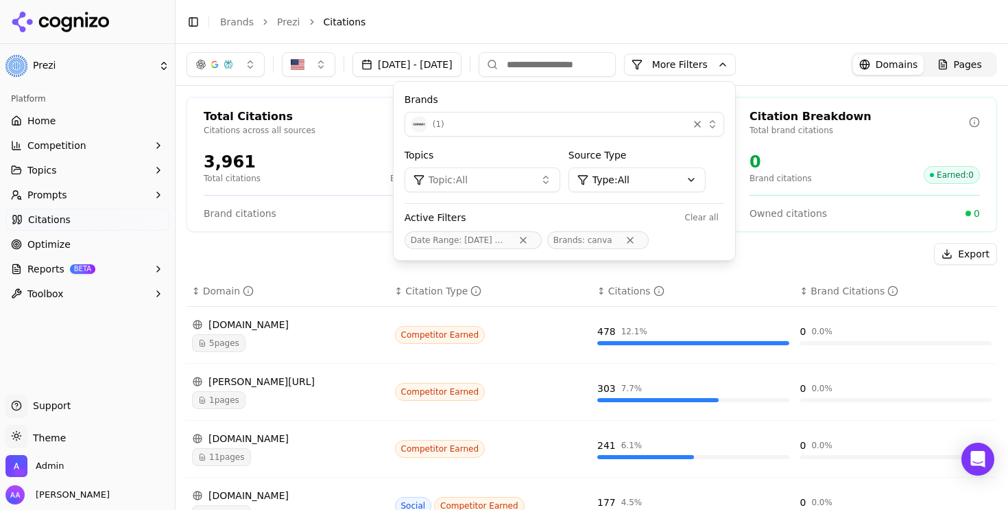
click at [602, 127] on div "( 1 )" at bounding box center [547, 124] width 272 height 16
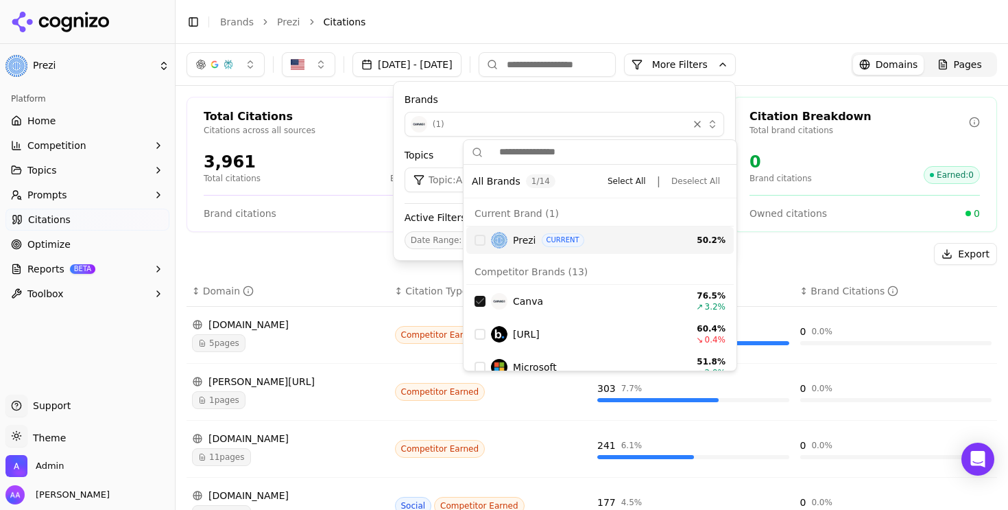
scroll to position [21, 0]
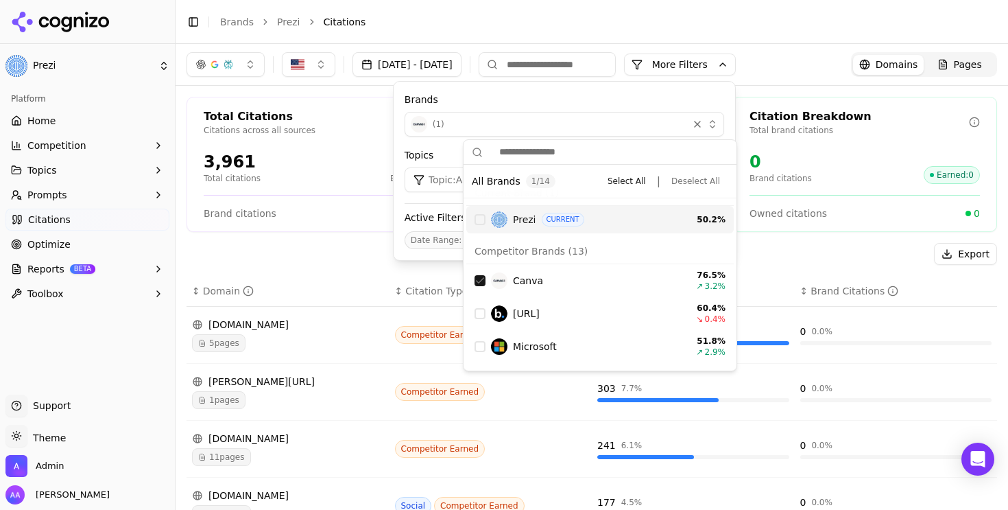
click at [476, 237] on div "Competitor Brands ( 13 ) Canva 76.5 % ↗ 3.2 % Beautiful.ai 60.4 % ↘ 0.4 % Micro…" at bounding box center [600, 465] width 273 height 459
click at [479, 215] on div "Suggestions" at bounding box center [480, 219] width 11 height 11
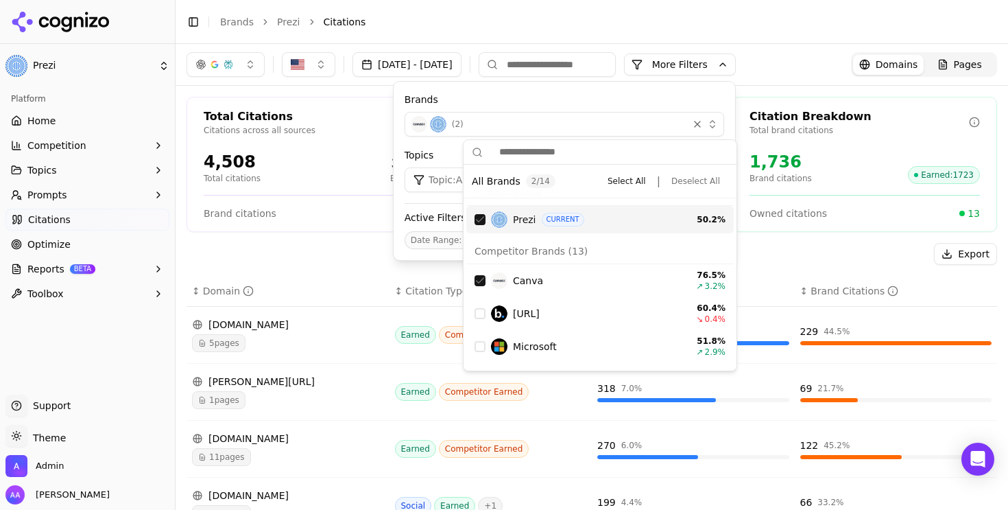
click at [357, 238] on div "Total Citations Citations across all sources 4,508 Total citations 38.5% Brand …" at bounding box center [592, 503] width 833 height 834
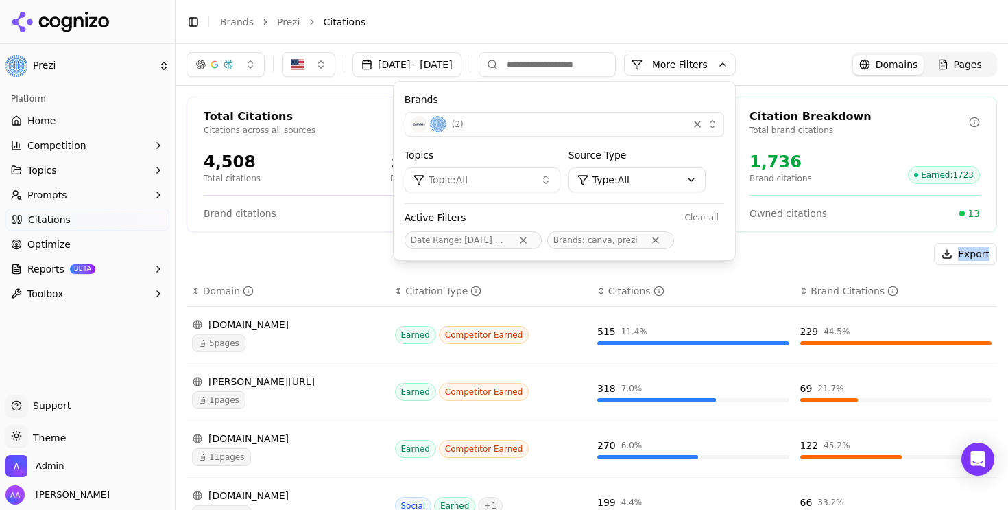
click at [357, 238] on div "Total Citations Citations across all sources 4,508 Total citations 38.5% Brand …" at bounding box center [592, 503] width 833 height 834
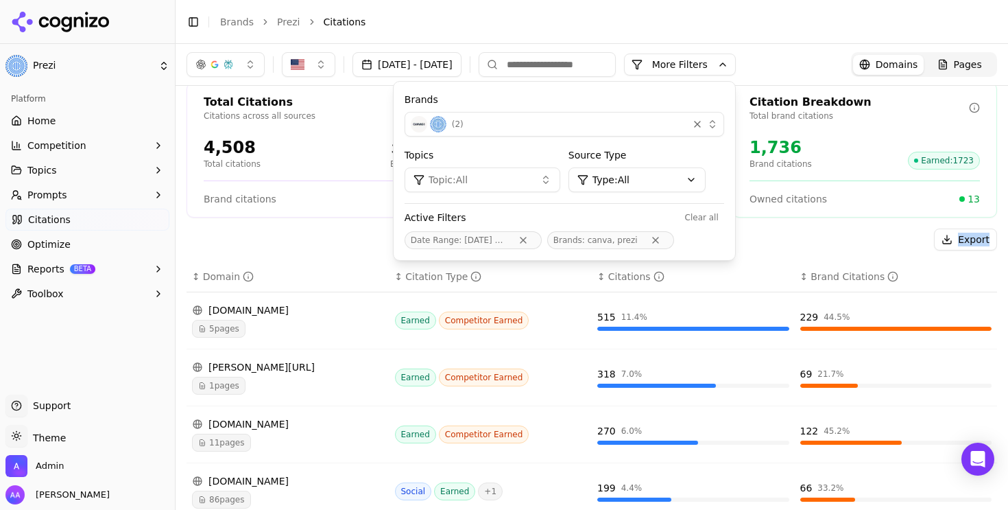
click at [736, 75] on div "Sep 29, 2025 - Oct 06, 2025 More More Filters Brands ( 2 ) Topics Topic: All So…" at bounding box center [461, 64] width 549 height 25
click at [736, 64] on button "More Filters" at bounding box center [680, 65] width 112 height 22
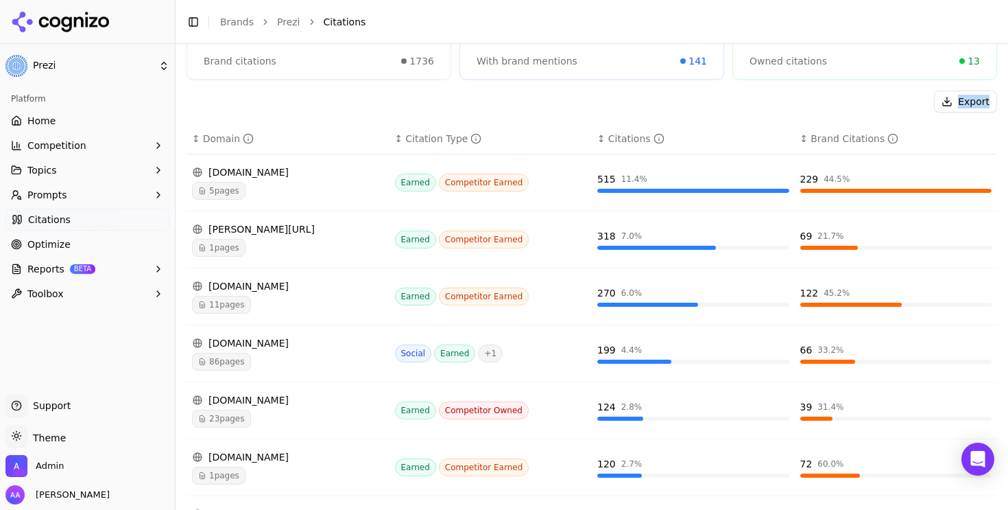
scroll to position [314, 0]
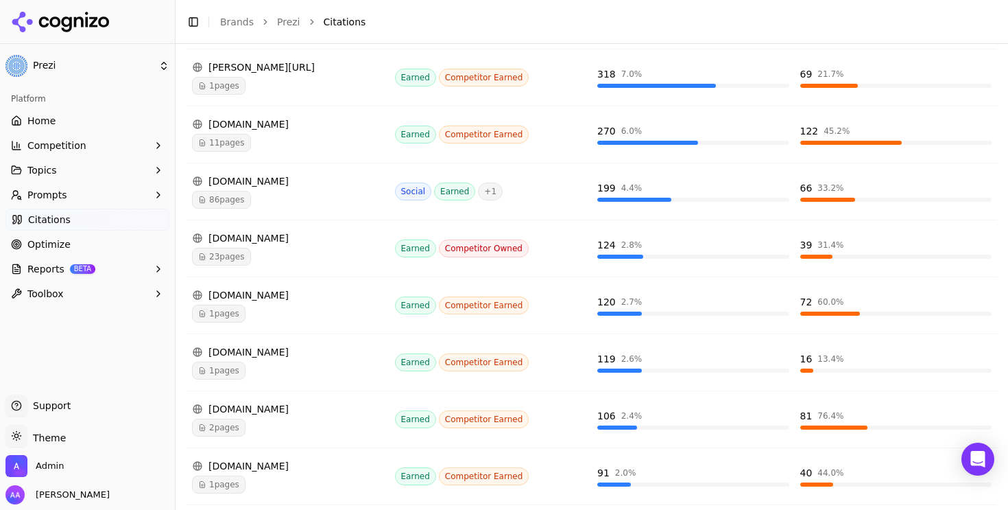
click at [244, 317] on span "1 pages" at bounding box center [219, 314] width 54 height 18
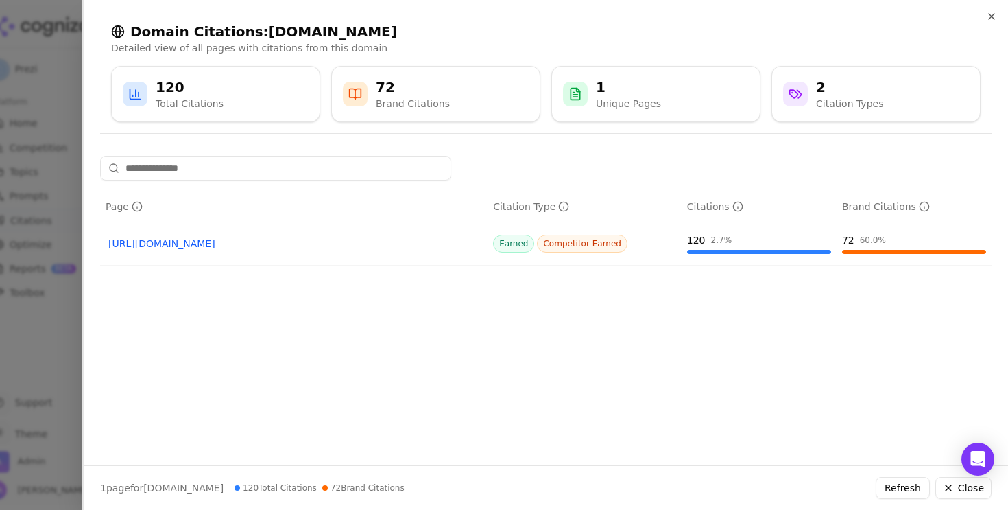
click at [174, 248] on link "https://kripeshadwani.com/best-ai-presentation-makers" at bounding box center [293, 244] width 371 height 14
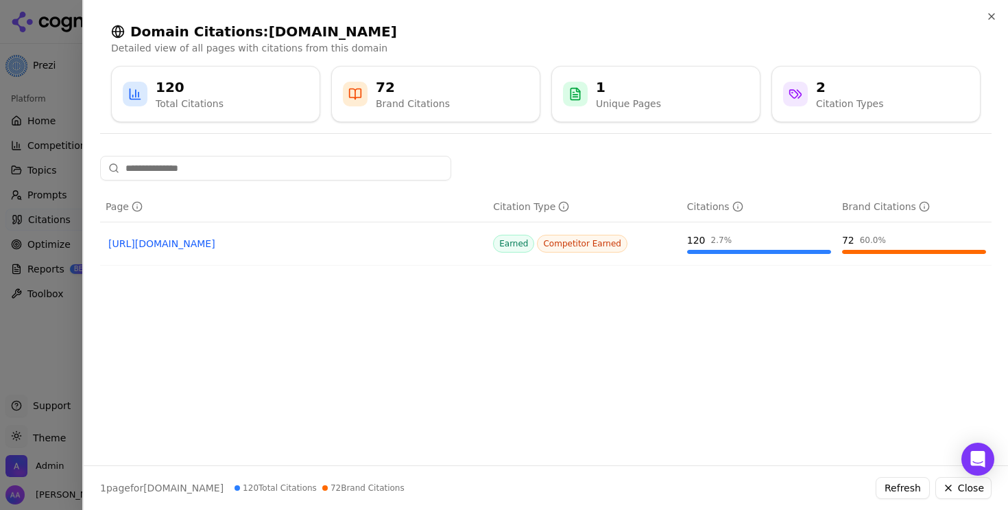
click at [5, 337] on div at bounding box center [504, 255] width 1008 height 510
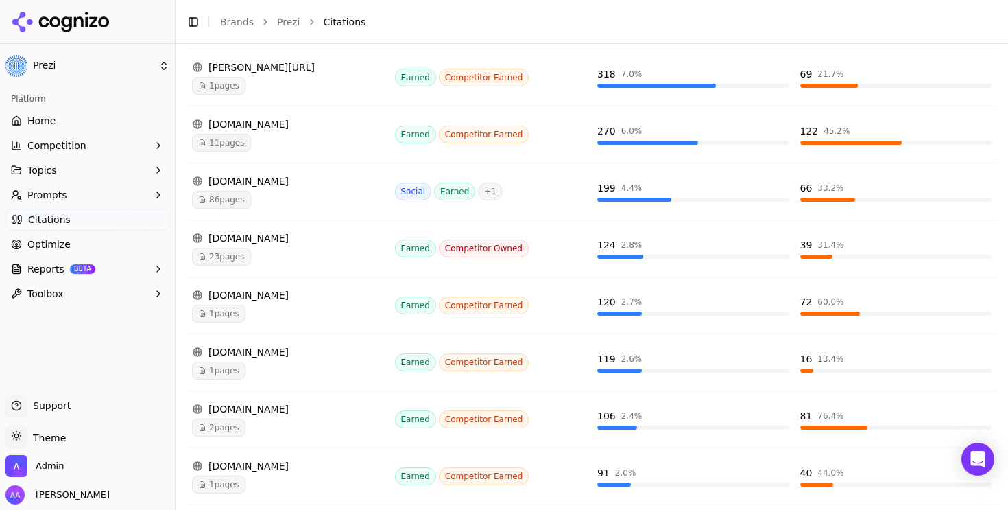
scroll to position [410, 0]
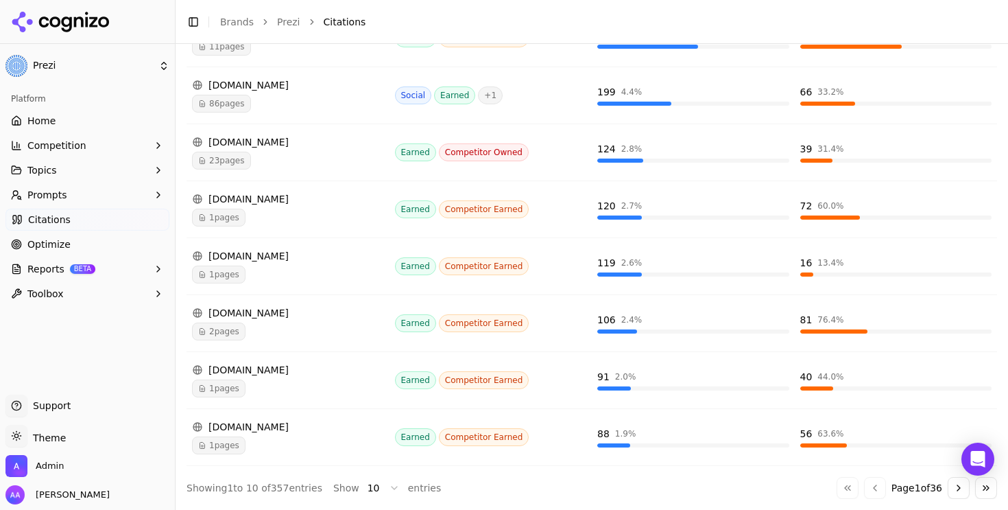
click at [957, 490] on button "Go to next page" at bounding box center [959, 488] width 22 height 22
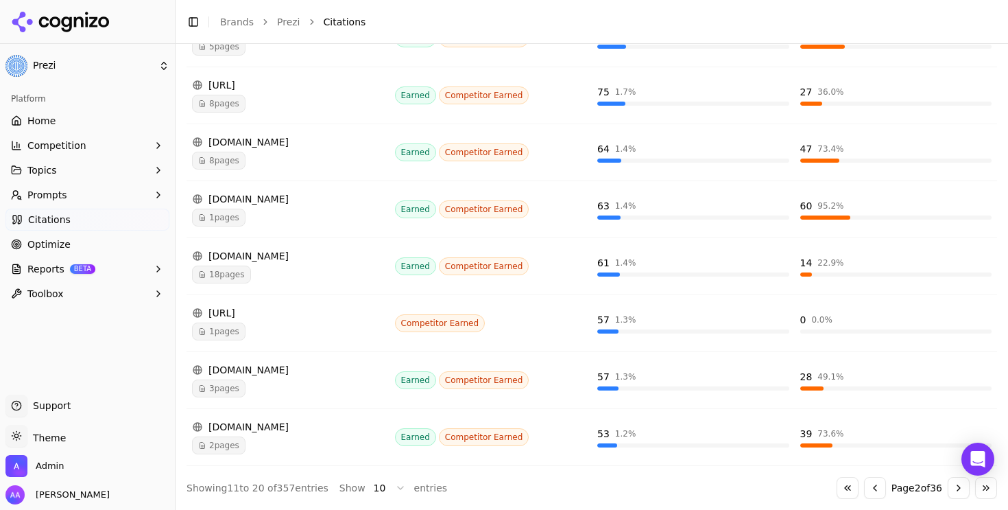
click at [279, 316] on div "prezent.ai" at bounding box center [288, 313] width 192 height 14
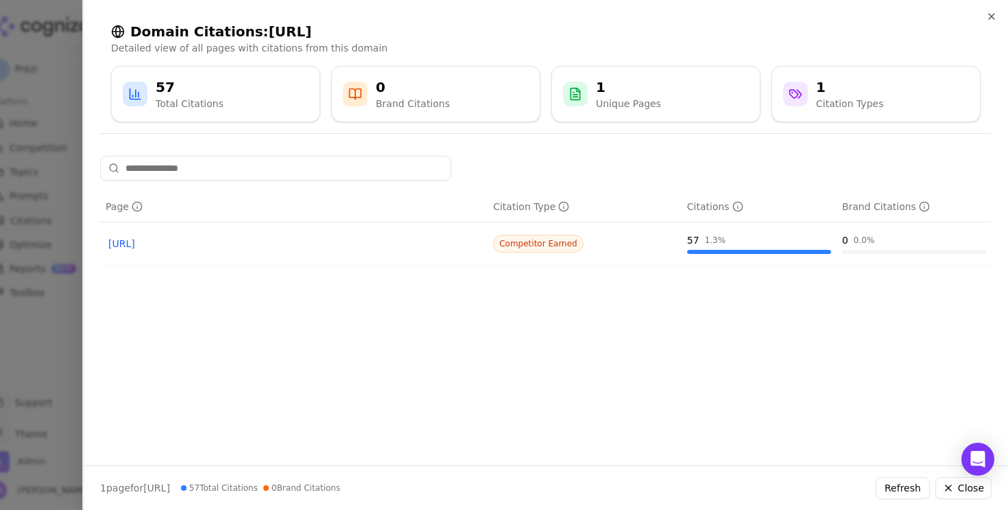
click at [22, 357] on div at bounding box center [504, 255] width 1008 height 510
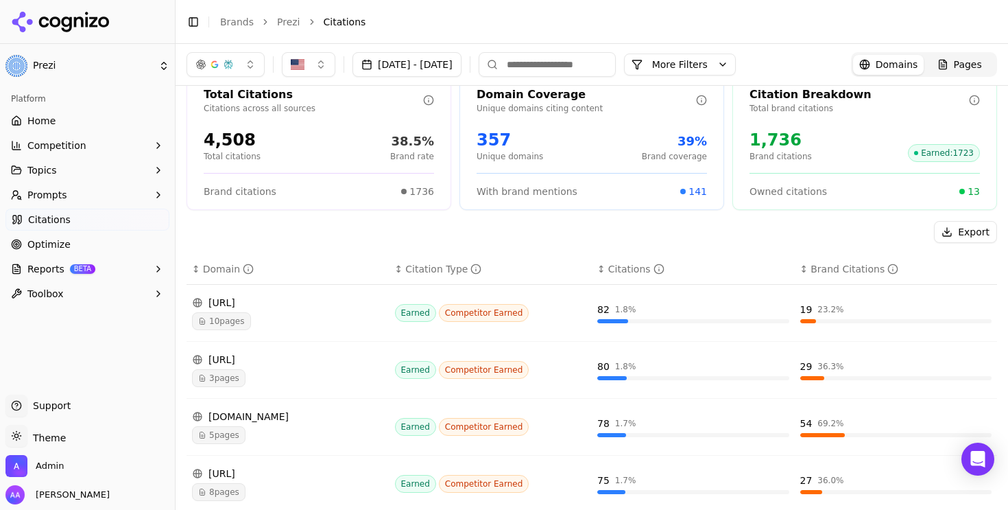
scroll to position [0, 0]
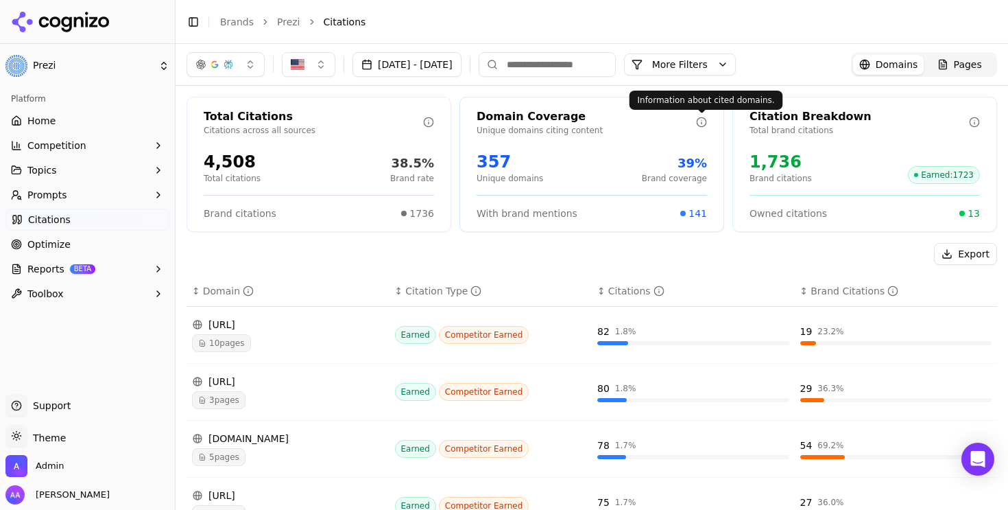
click at [736, 56] on button "More Filters" at bounding box center [680, 65] width 112 height 22
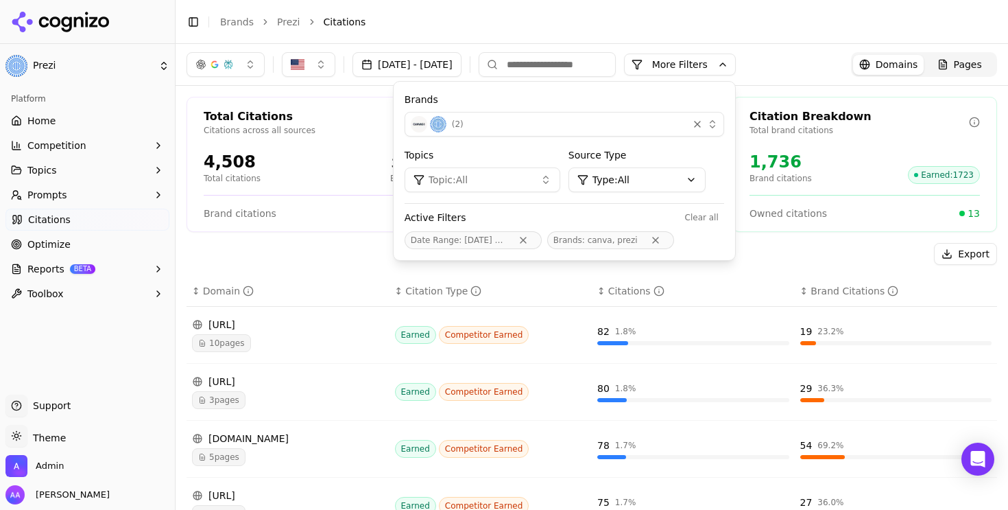
click at [535, 182] on button "Topic: All" at bounding box center [483, 179] width 156 height 25
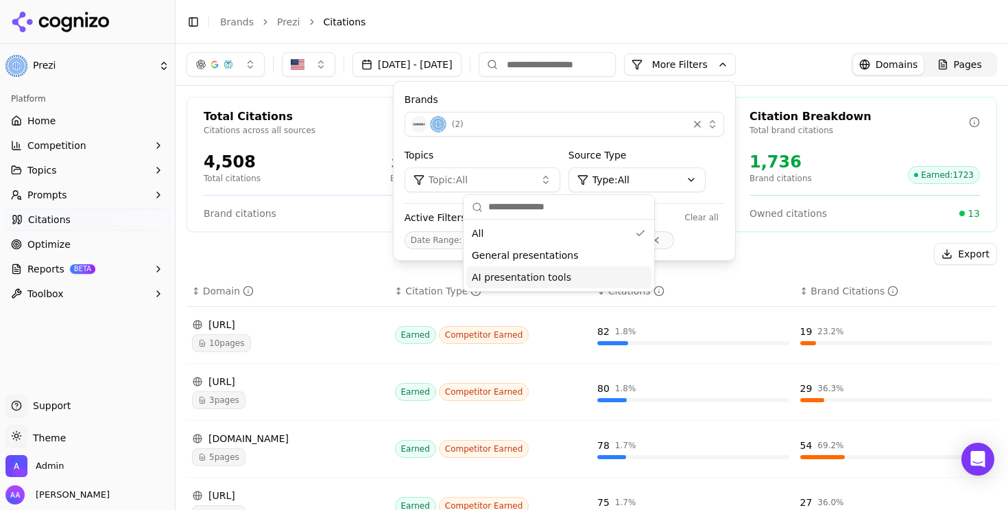
click at [528, 277] on span "AI presentation tools" at bounding box center [521, 277] width 99 height 14
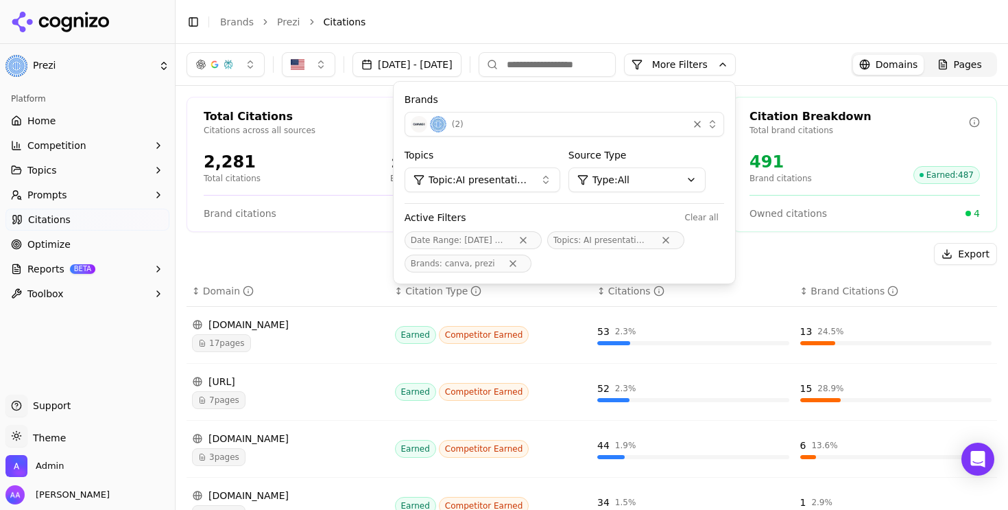
click at [329, 240] on div "Total Citations Citations across all sources 2,281 Total citations 21.5% Brand …" at bounding box center [592, 503] width 833 height 834
click at [736, 62] on button "More Filters" at bounding box center [680, 65] width 112 height 22
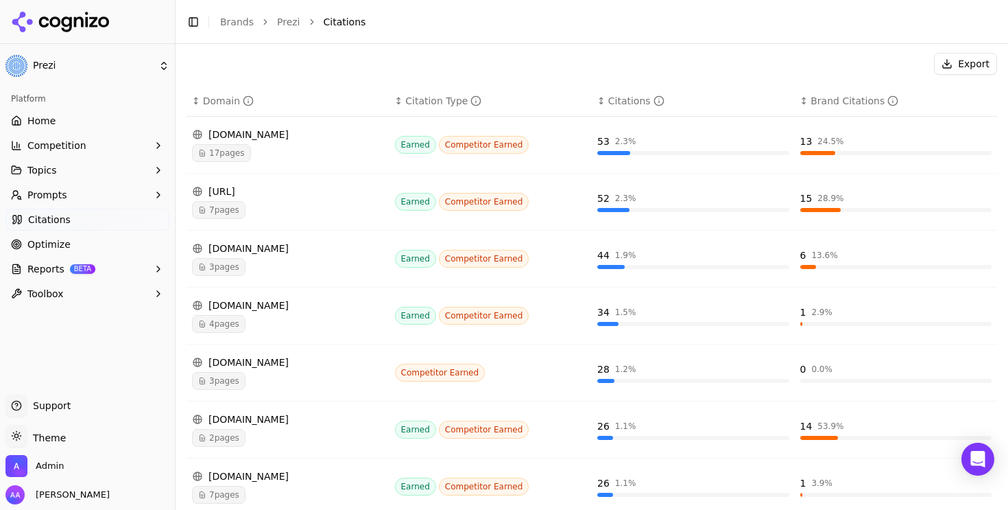
scroll to position [189, 0]
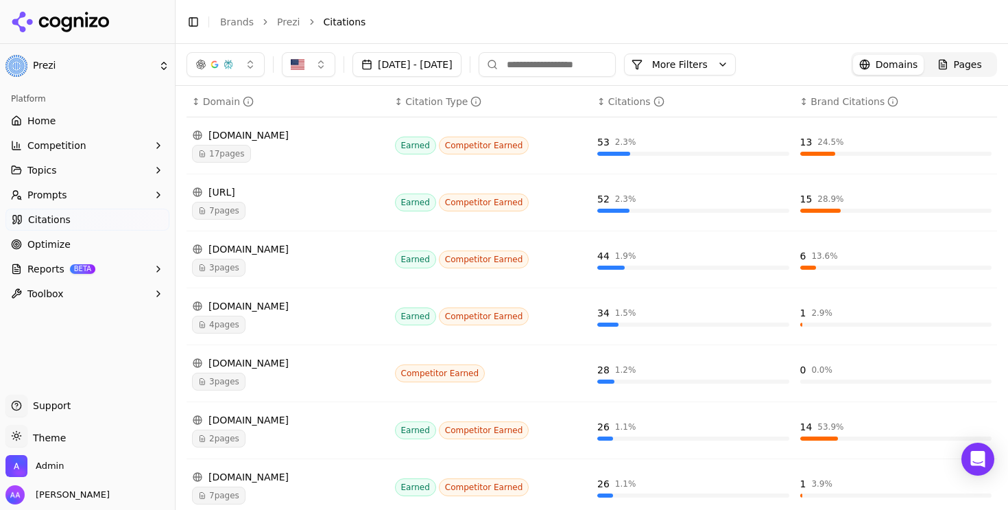
click at [254, 381] on div "3 pages" at bounding box center [288, 381] width 192 height 18
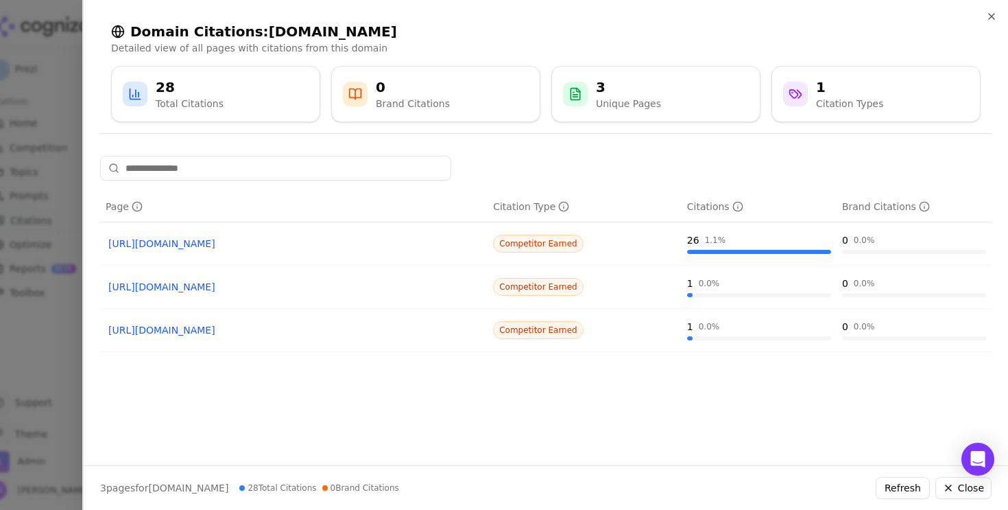
click at [313, 247] on link "https://piktochart.com/blog/best-ai-presentation-makers" at bounding box center [293, 244] width 371 height 14
click at [282, 292] on link "https://piktochart.com/ai-sales-presentation-maker" at bounding box center [293, 287] width 371 height 14
click at [25, 332] on div at bounding box center [504, 255] width 1008 height 510
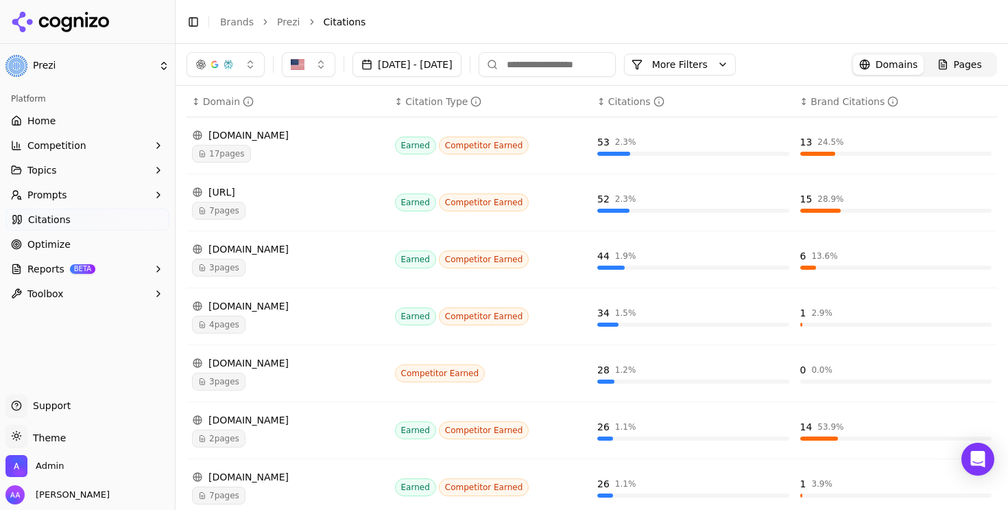
click at [254, 152] on div "17 pages" at bounding box center [288, 154] width 192 height 18
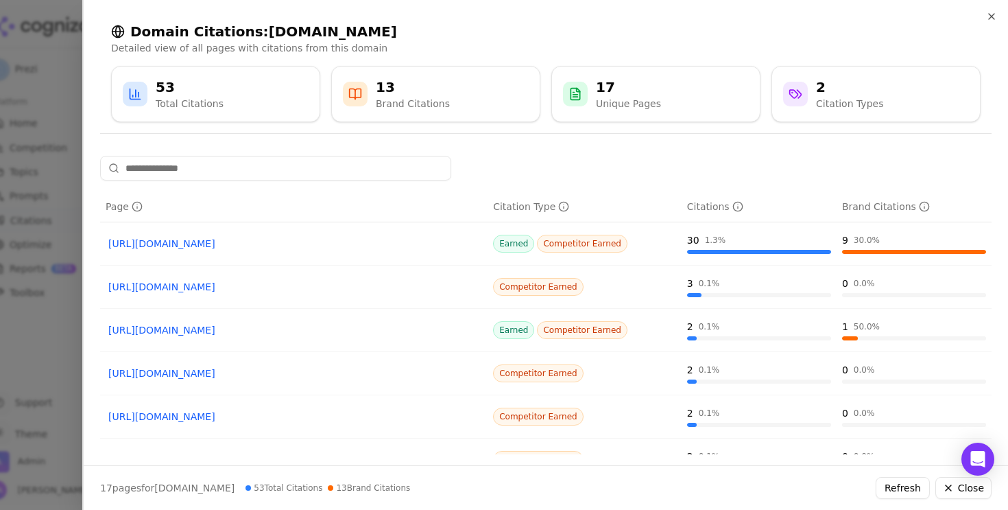
click at [305, 292] on link "https://slidespeak.co/blog/2024/10/06/top-5-tools-to-create-infographics-with-ai" at bounding box center [293, 287] width 371 height 14
click at [50, 335] on div at bounding box center [504, 255] width 1008 height 510
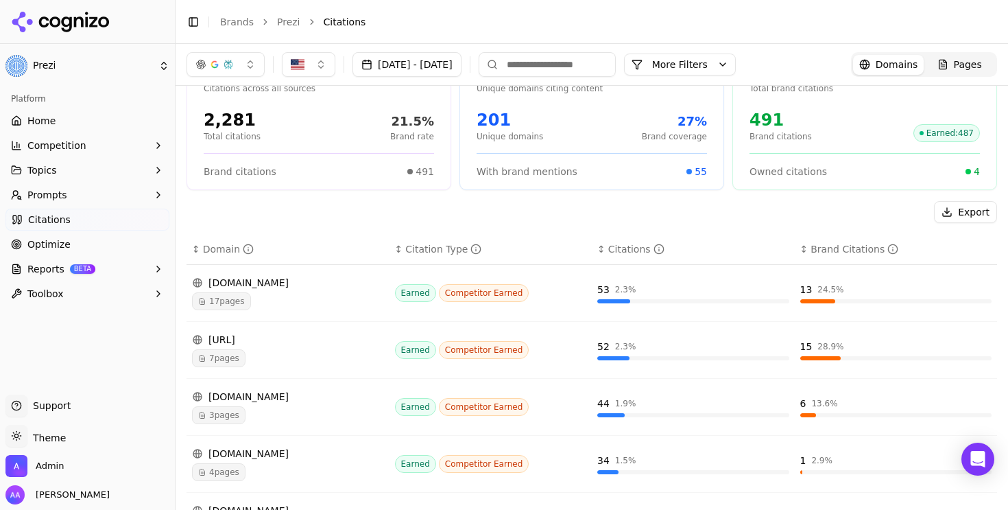
scroll to position [0, 0]
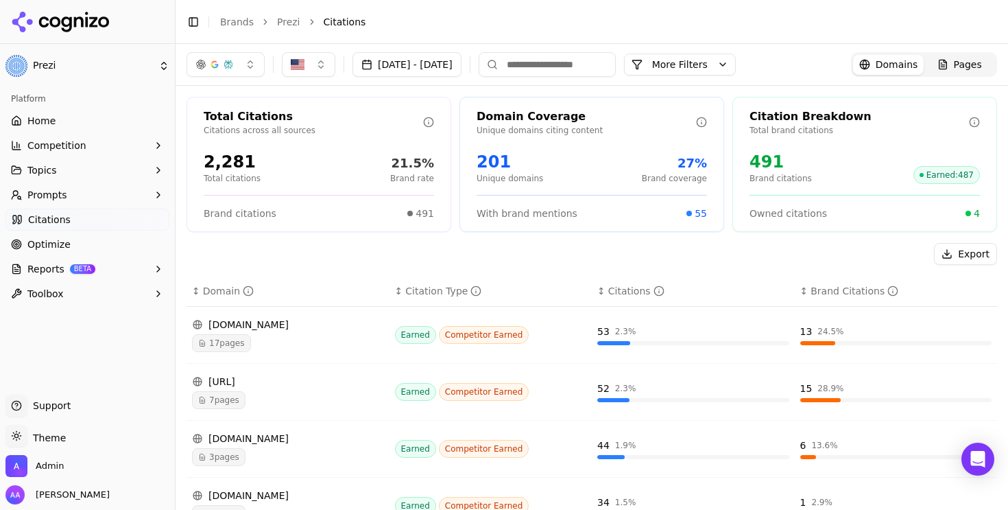
click at [736, 69] on button "More Filters" at bounding box center [680, 65] width 112 height 22
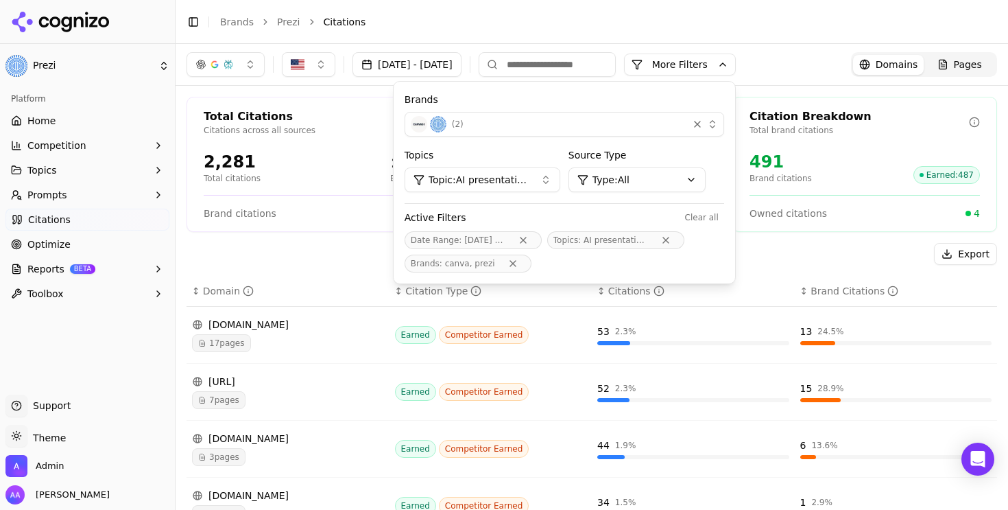
click at [684, 191] on html "Prezi Platform Home Competition Topics Prompts Citations Optimize Reports BETA …" at bounding box center [504, 255] width 1008 height 510
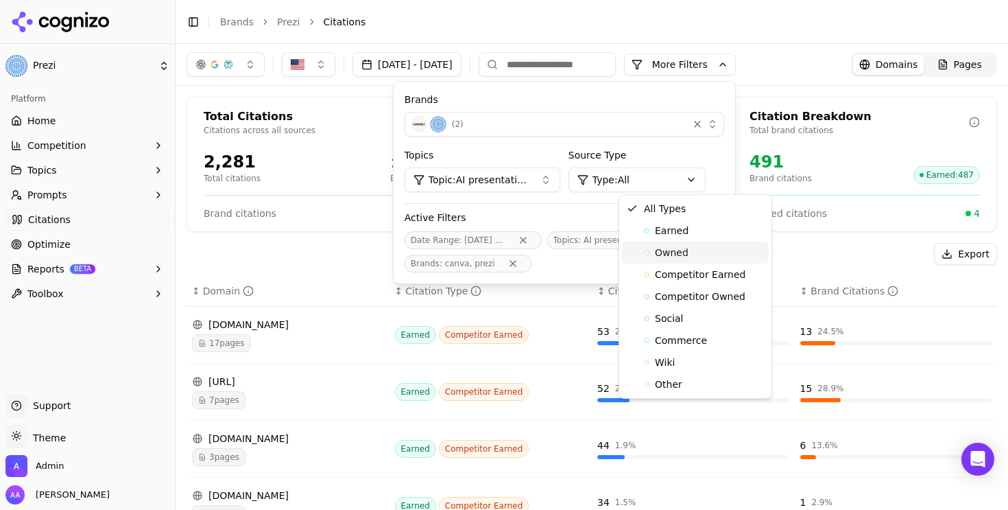
click at [660, 254] on span "Owned" at bounding box center [672, 253] width 34 height 14
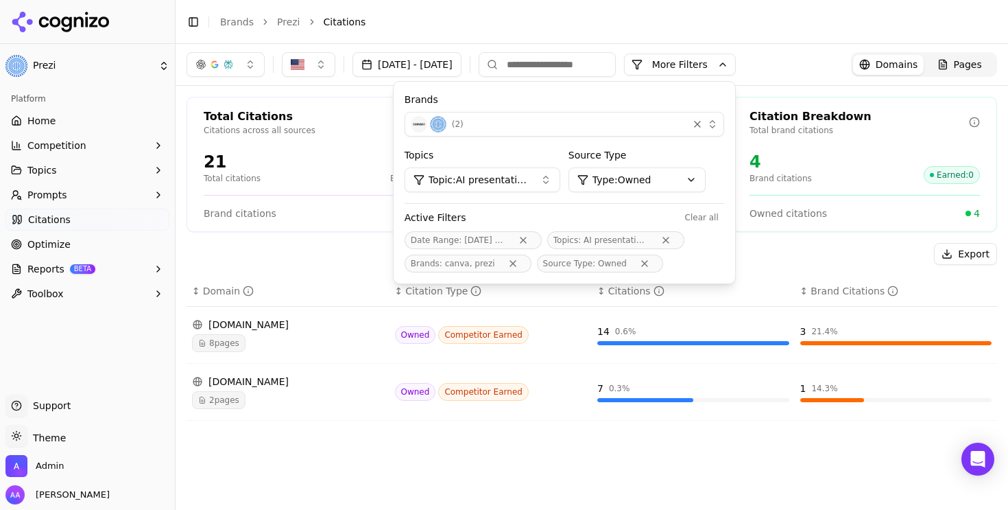
click at [265, 346] on div "8 pages" at bounding box center [288, 343] width 192 height 18
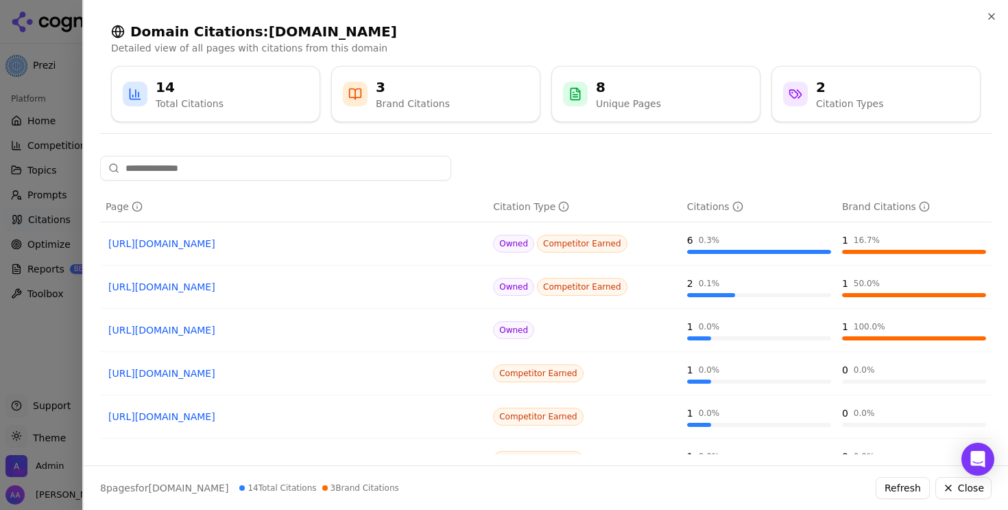
click at [10, 368] on div at bounding box center [504, 255] width 1008 height 510
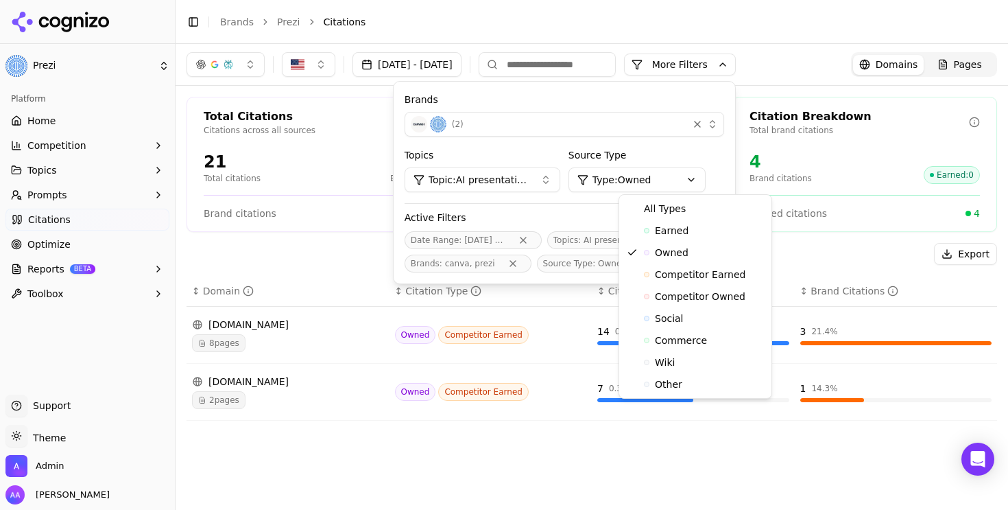
click at [680, 185] on html "Prezi Platform Home Competition Topics Prompts Citations Optimize Reports BETA …" at bounding box center [504, 255] width 1008 height 510
click at [687, 294] on span "Competitor Owned" at bounding box center [700, 296] width 91 height 14
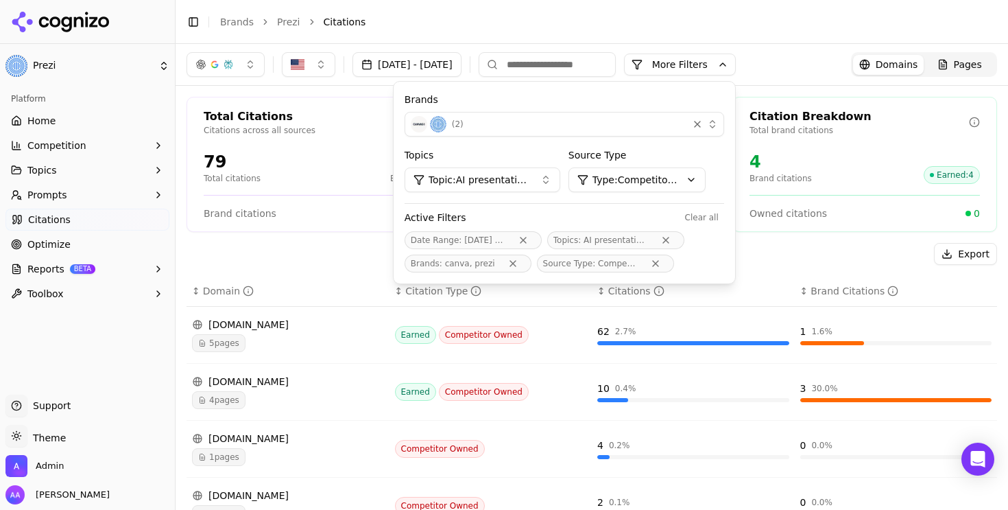
click at [251, 346] on div "5 pages" at bounding box center [288, 343] width 192 height 18
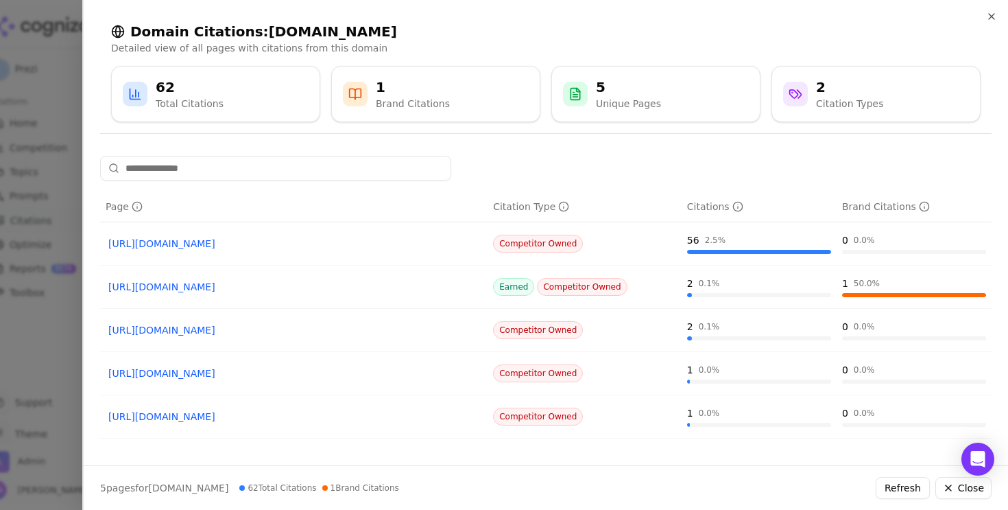
click at [227, 285] on link "https://canva.com/create/google-slides-alternative" at bounding box center [293, 287] width 371 height 14
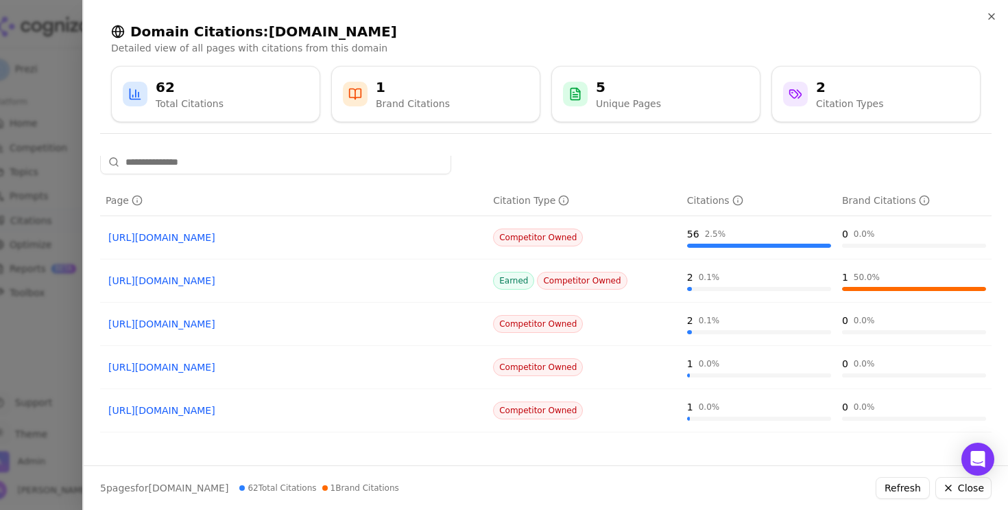
click at [178, 236] on link "https://canva.com/create/ai-presentations" at bounding box center [293, 237] width 371 height 14
click at [15, 294] on div at bounding box center [504, 255] width 1008 height 510
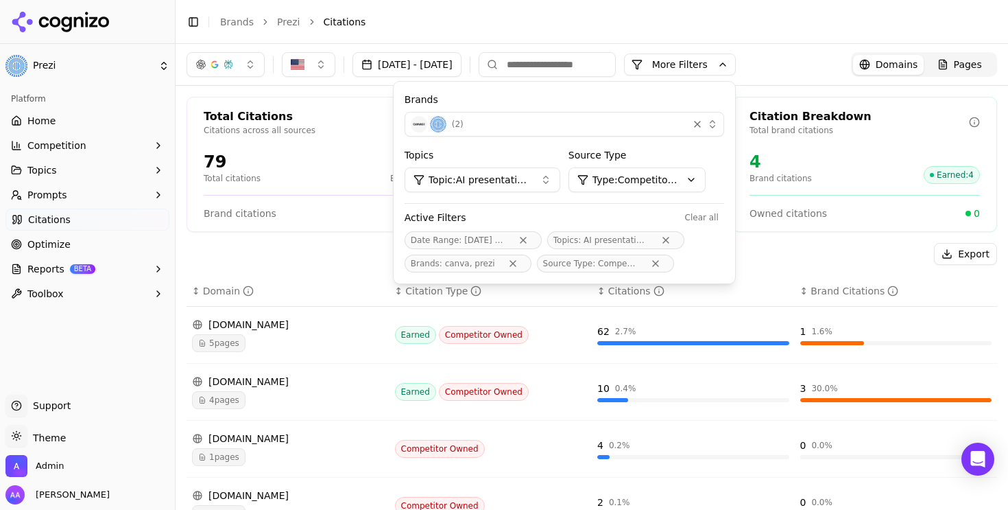
click at [346, 272] on div "Export ↕ Domain ↕ Citation Type ↕ Citations ↕ Brand Citations canva.com 5 pages…" at bounding box center [592, 422] width 811 height 359
click at [736, 71] on button "More Filters" at bounding box center [680, 65] width 112 height 22
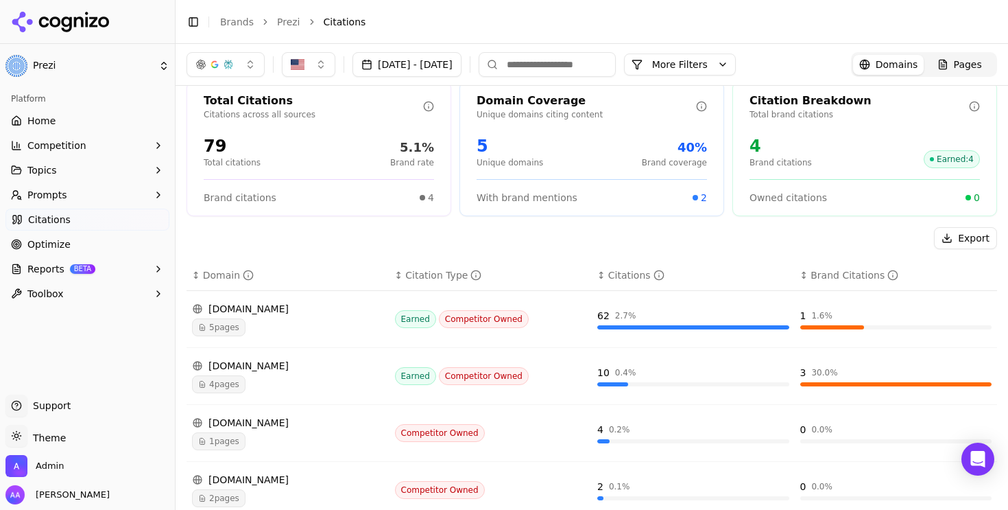
scroll to position [0, 0]
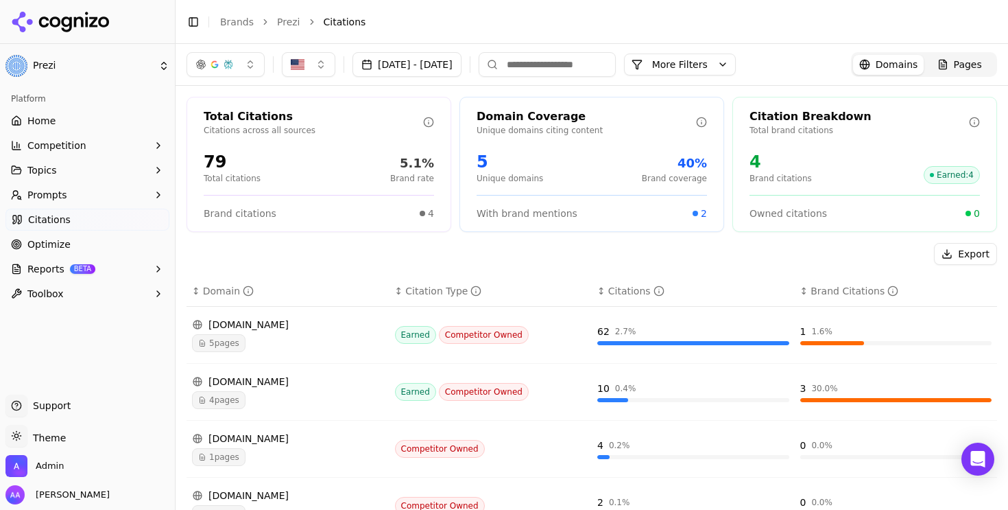
click at [733, 62] on button "More Filters" at bounding box center [680, 65] width 112 height 22
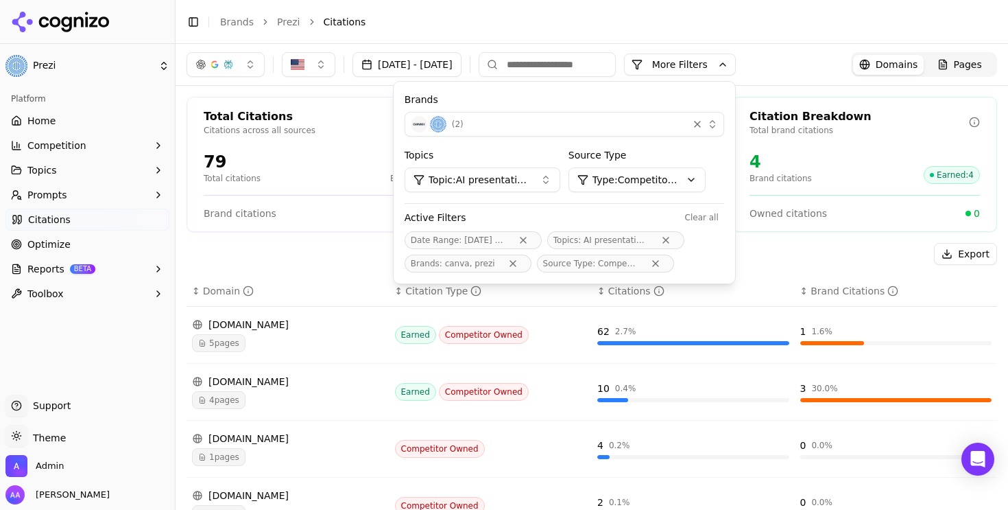
click at [573, 128] on div "( 2 )" at bounding box center [547, 124] width 272 height 16
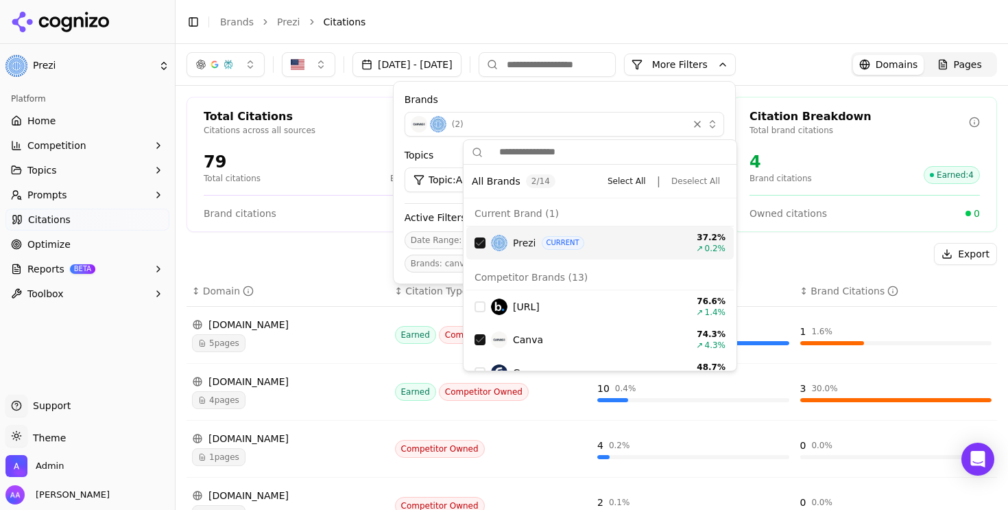
click at [485, 243] on div "Suggestions" at bounding box center [480, 242] width 11 height 11
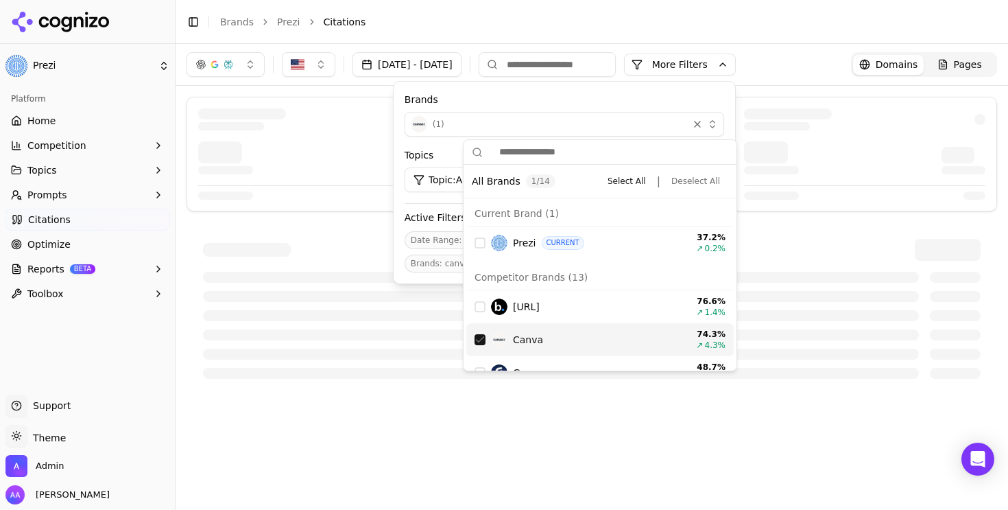
click at [475, 338] on div "Suggestions" at bounding box center [480, 339] width 11 height 11
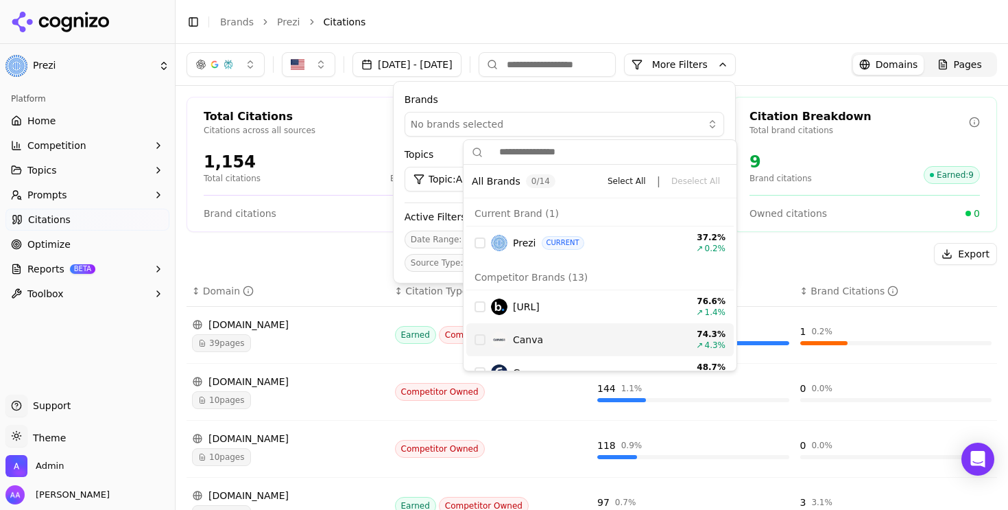
click at [735, 84] on div "Brands No brands selected Topics Topic: AI presentation tools Source Type Type:…" at bounding box center [565, 182] width 342 height 201
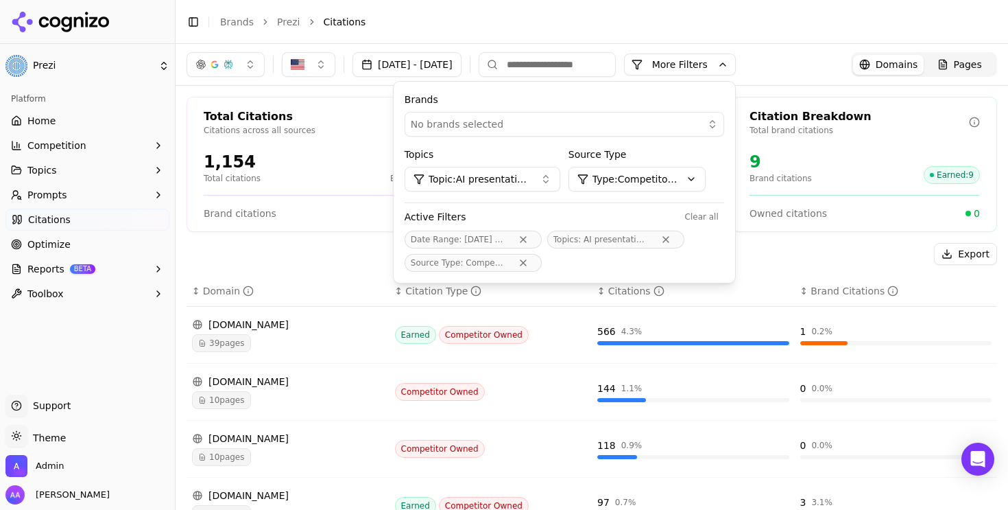
click at [735, 84] on div "Brands No brands selected Topics Topic: AI presentation tools Source Type Type:…" at bounding box center [565, 182] width 342 height 201
click at [736, 67] on button "More Filters" at bounding box center [680, 65] width 112 height 22
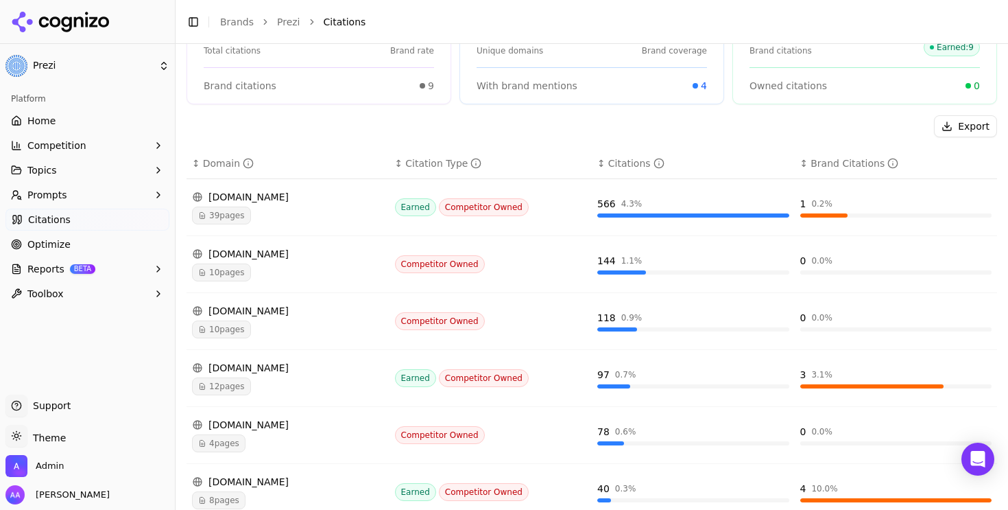
scroll to position [127, 0]
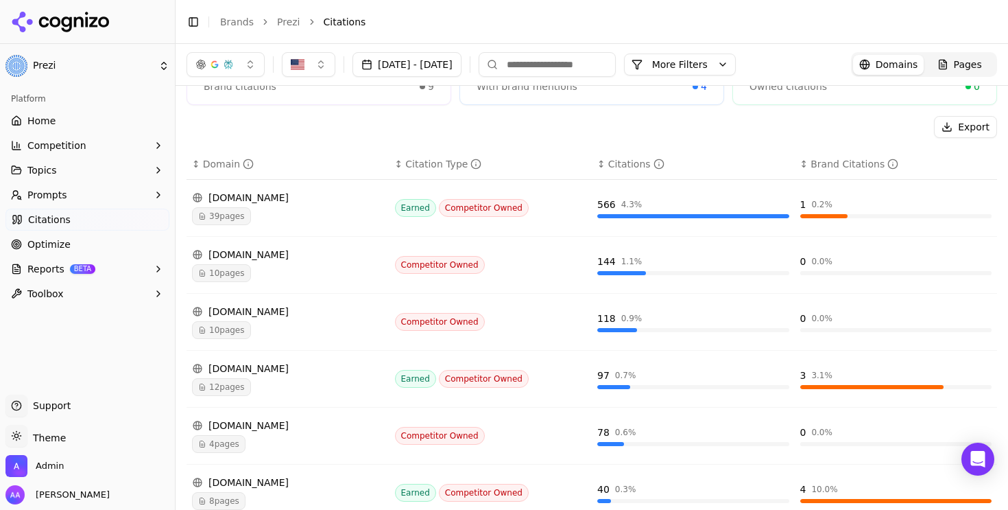
click at [261, 396] on td "gamma.app 12 pages" at bounding box center [288, 379] width 203 height 57
click at [244, 391] on span "12 pages" at bounding box center [221, 387] width 59 height 18
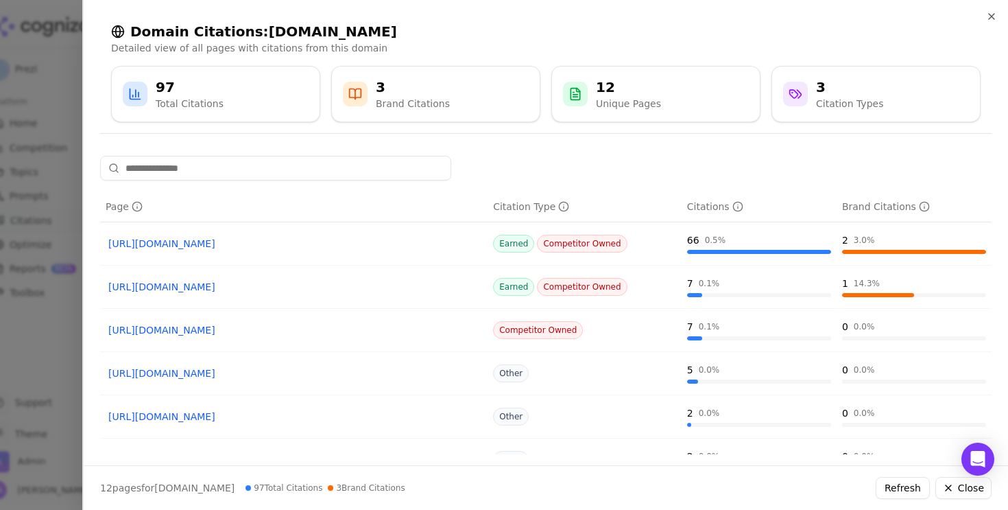
click at [45, 365] on div at bounding box center [504, 255] width 1008 height 510
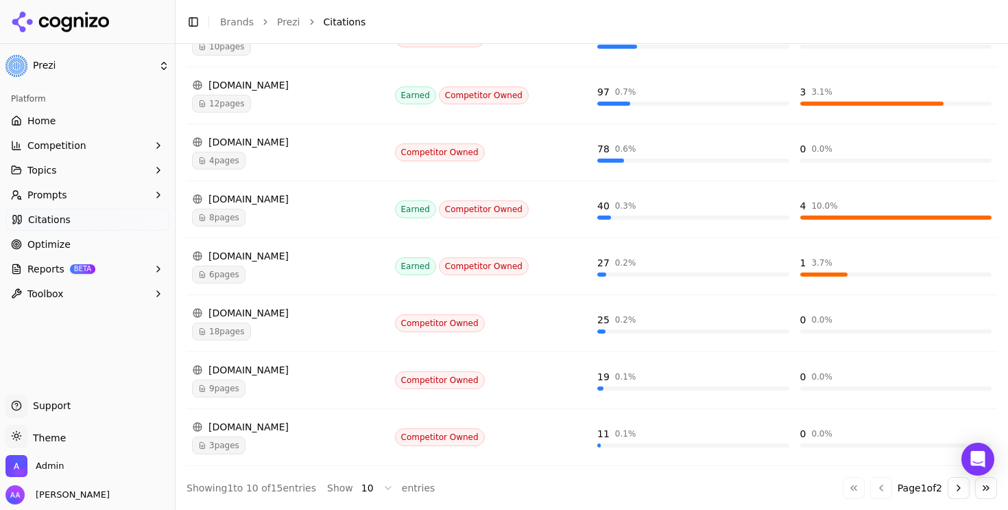
scroll to position [0, 0]
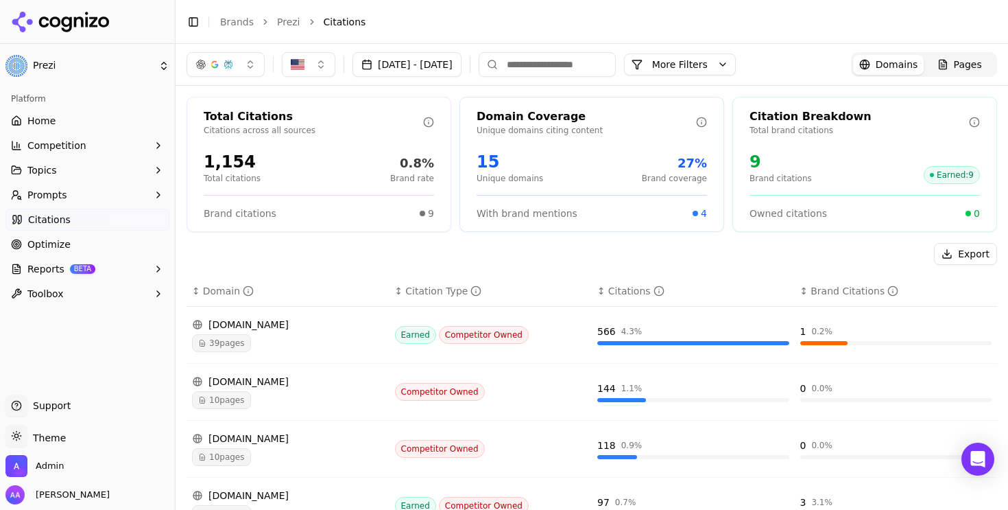
click at [735, 71] on button "More Filters" at bounding box center [680, 65] width 112 height 22
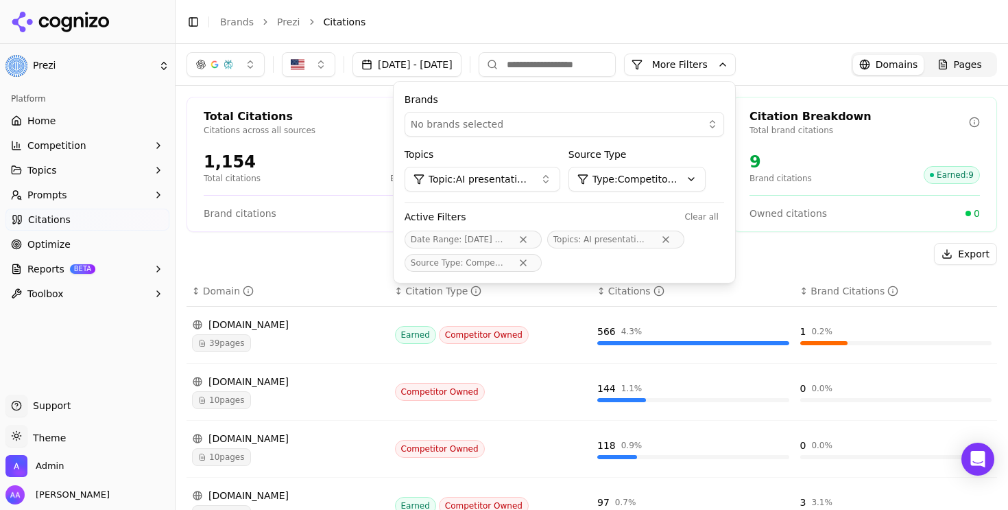
click at [536, 266] on button "Remove Source Type filter" at bounding box center [523, 262] width 25 height 11
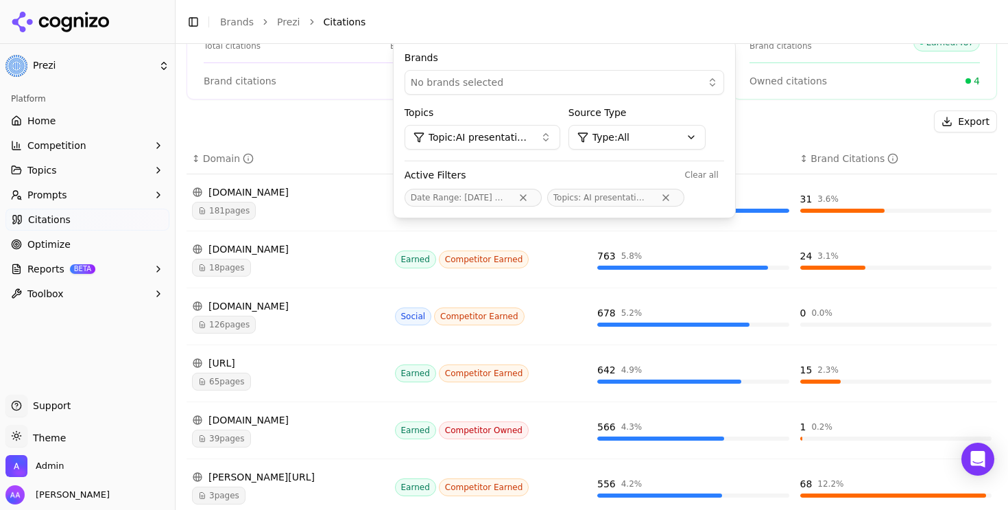
scroll to position [133, 0]
click at [282, 325] on div "126 pages" at bounding box center [288, 324] width 192 height 18
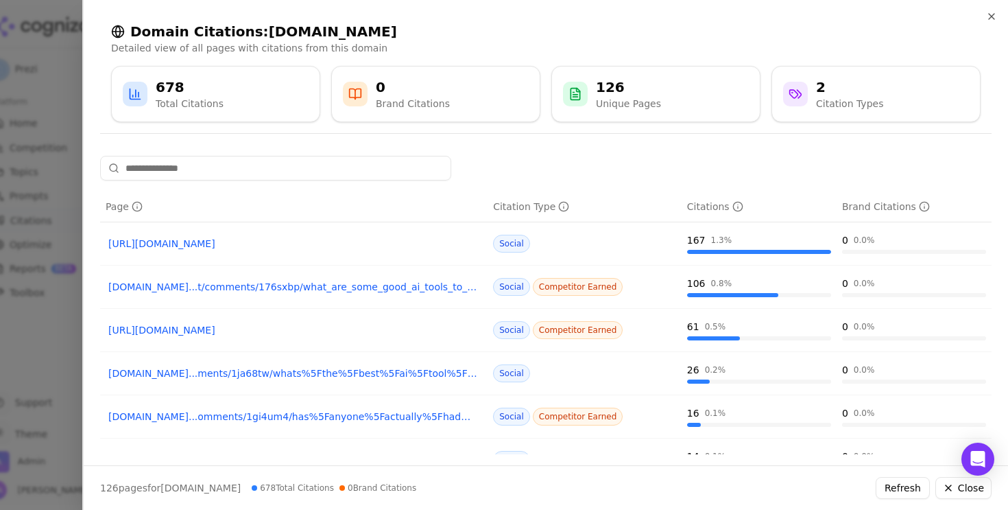
click at [292, 241] on link "https://reddit.com/r/AI_Agents/comments/1ja68tw/whats_the_best_ai_tool_for_maki…" at bounding box center [293, 244] width 371 height 14
click at [382, 290] on link "reddit.com...t/comments/176sxbp/what_are_some_good_ai_tools_to_create_powerpoint" at bounding box center [293, 287] width 371 height 14
click at [375, 324] on link "https://reddit.com/r/powerpoint/comments/1gi4um4/has_anyone_actually_had_succes…" at bounding box center [293, 330] width 371 height 14
click at [317, 292] on link "reddit.com...t/comments/176sxbp/what_are_some_good_ai_tools_to_create_powerpoint" at bounding box center [293, 287] width 371 height 14
click at [372, 417] on link "reddit.com...omments/1gi4um4/has%5Fanyone%5Factually%5Fhad%5Fsuccess%5Fwith%5Fai" at bounding box center [293, 417] width 371 height 14
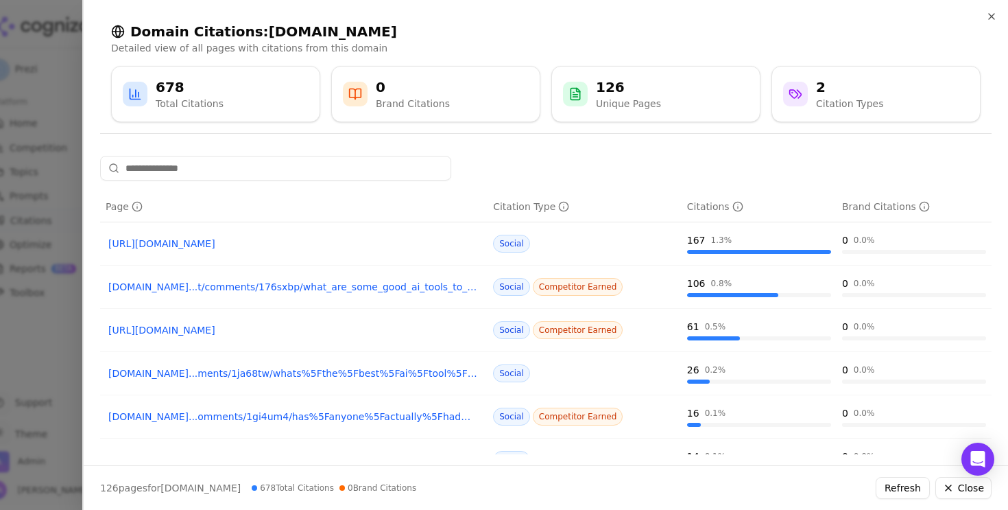
click at [21, 355] on div at bounding box center [504, 255] width 1008 height 510
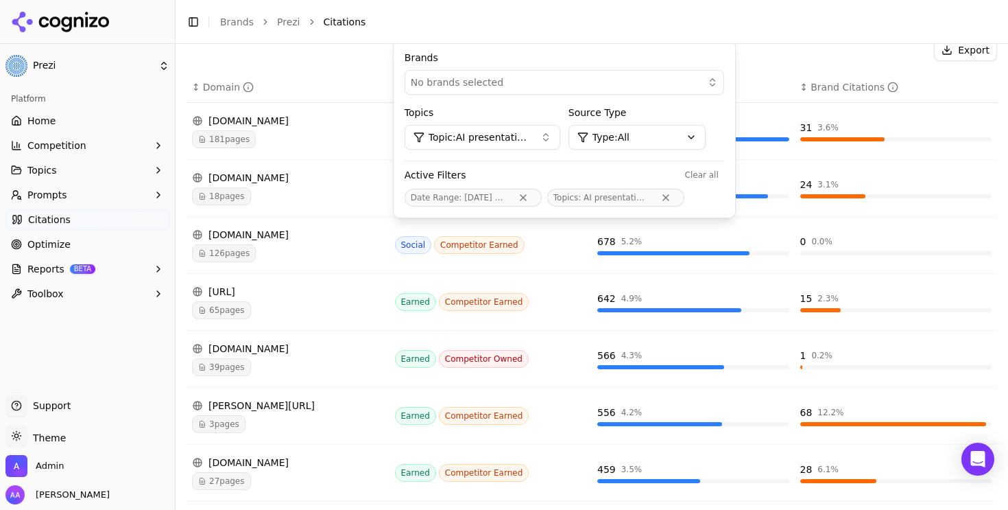
scroll to position [219, 0]
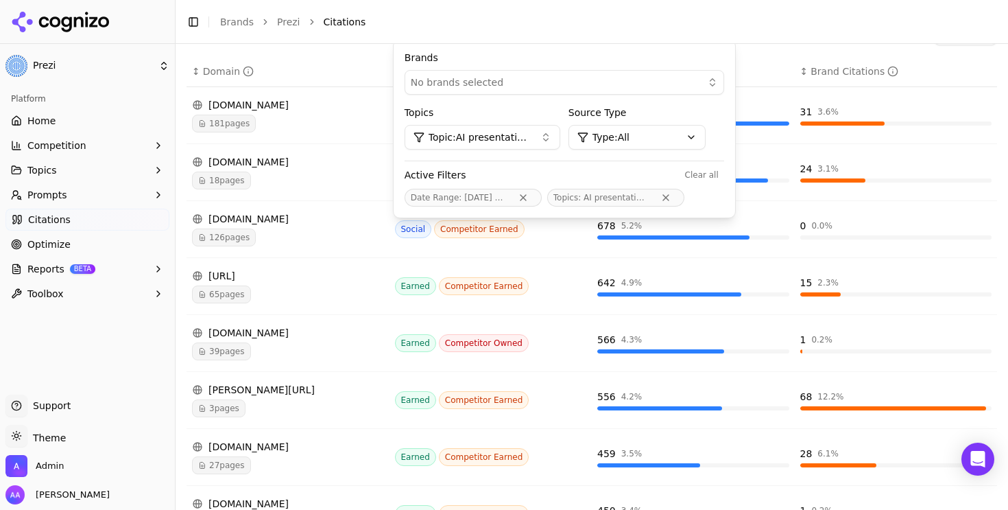
click at [270, 349] on div "39 pages" at bounding box center [288, 351] width 192 height 18
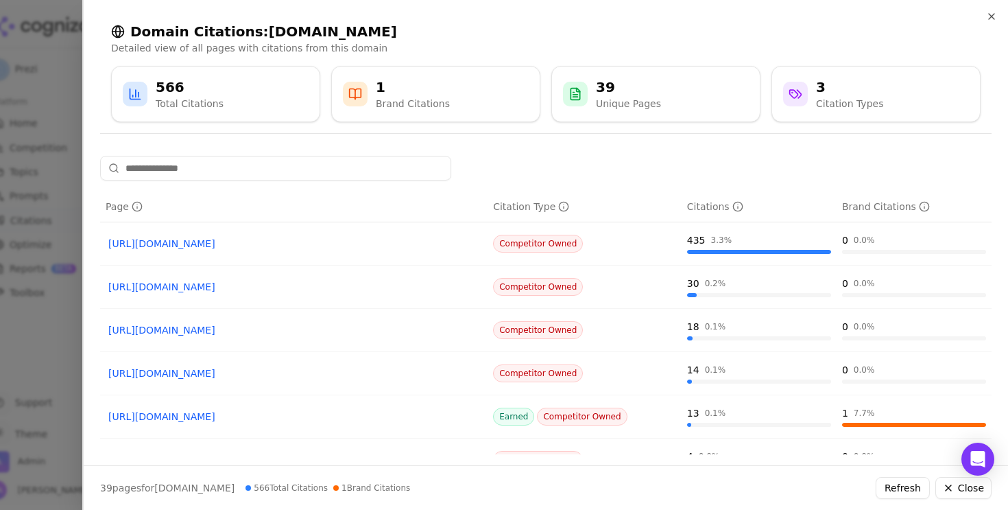
click at [27, 307] on div at bounding box center [504, 255] width 1008 height 510
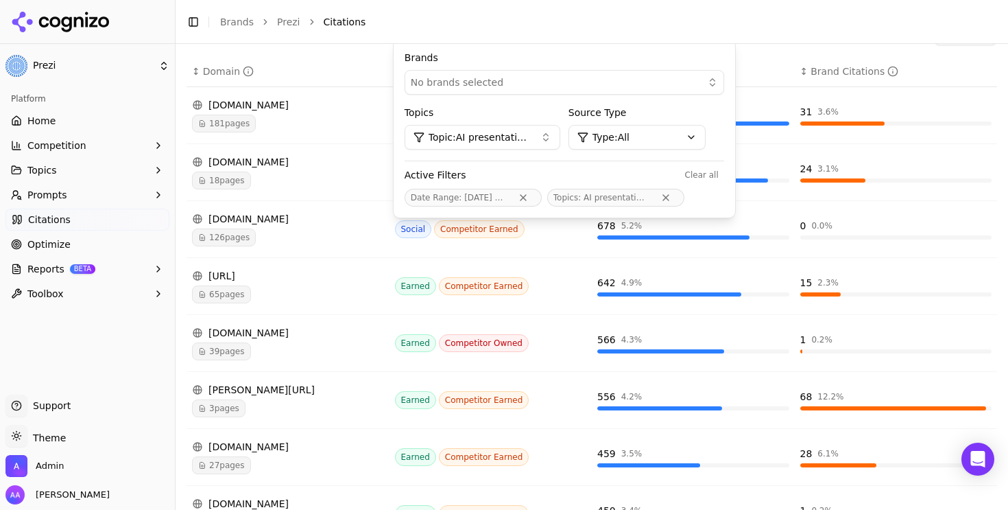
scroll to position [0, 0]
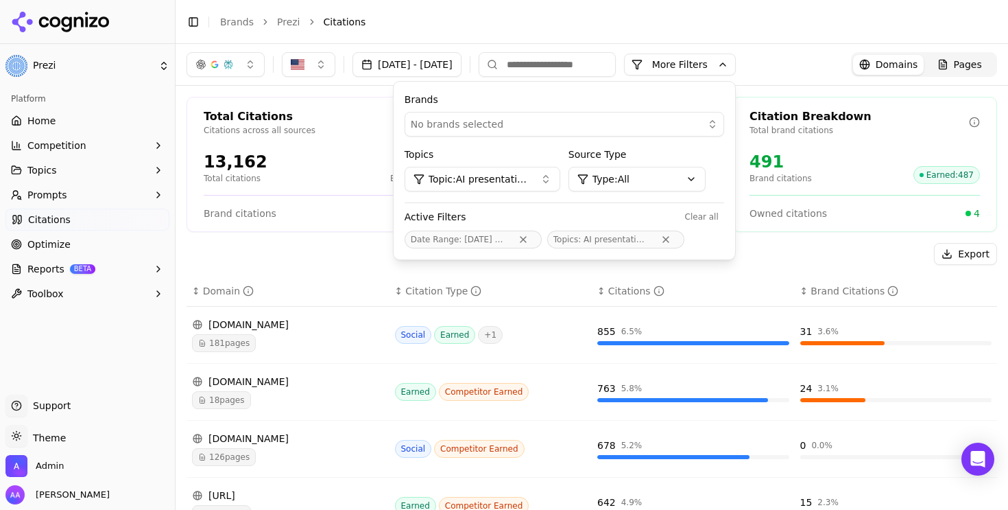
click at [736, 60] on button "More Filters" at bounding box center [680, 65] width 112 height 22
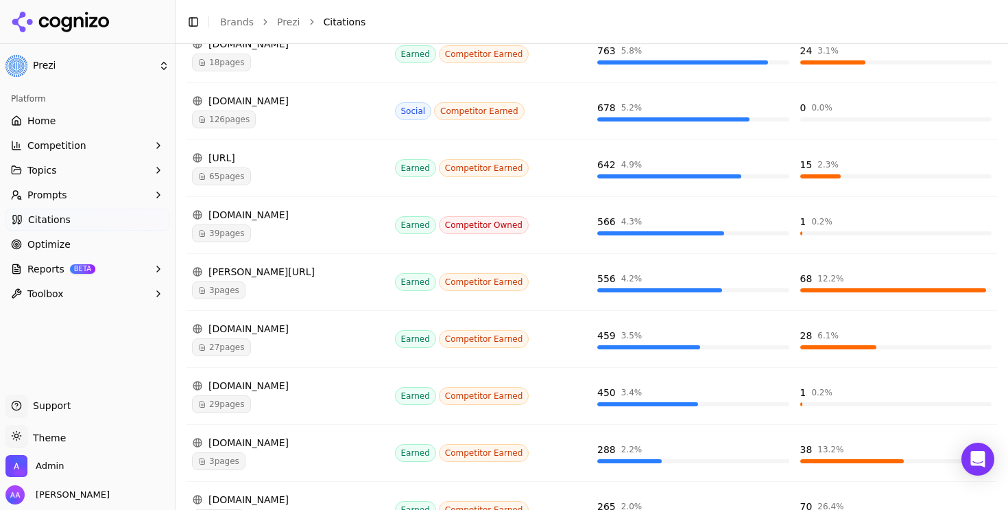
scroll to position [338, 0]
click at [247, 405] on span "29 pages" at bounding box center [221, 403] width 59 height 18
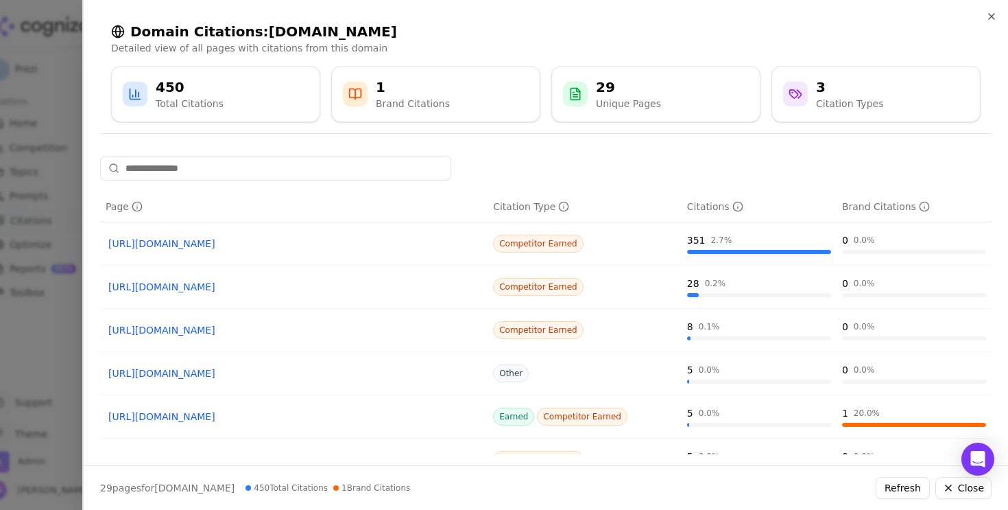
click at [24, 410] on div at bounding box center [504, 255] width 1008 height 510
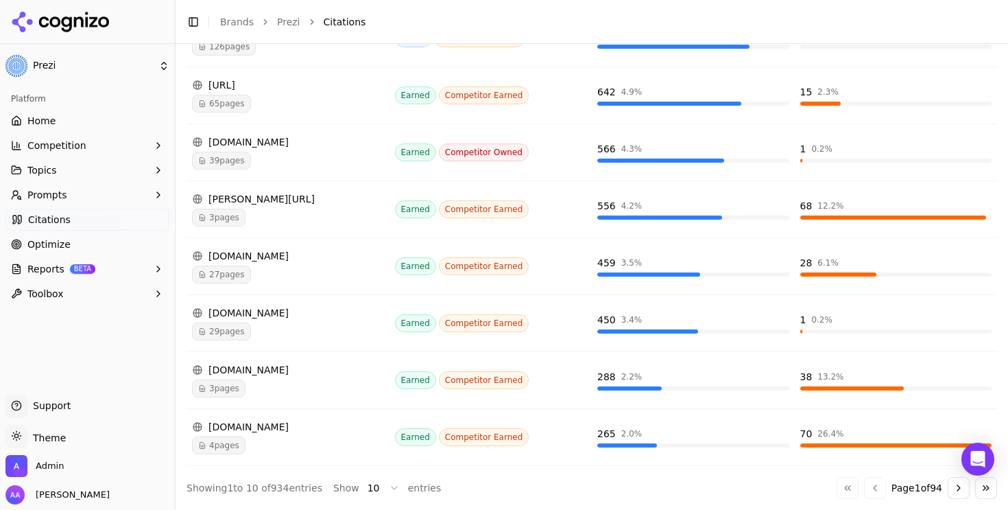
scroll to position [0, 0]
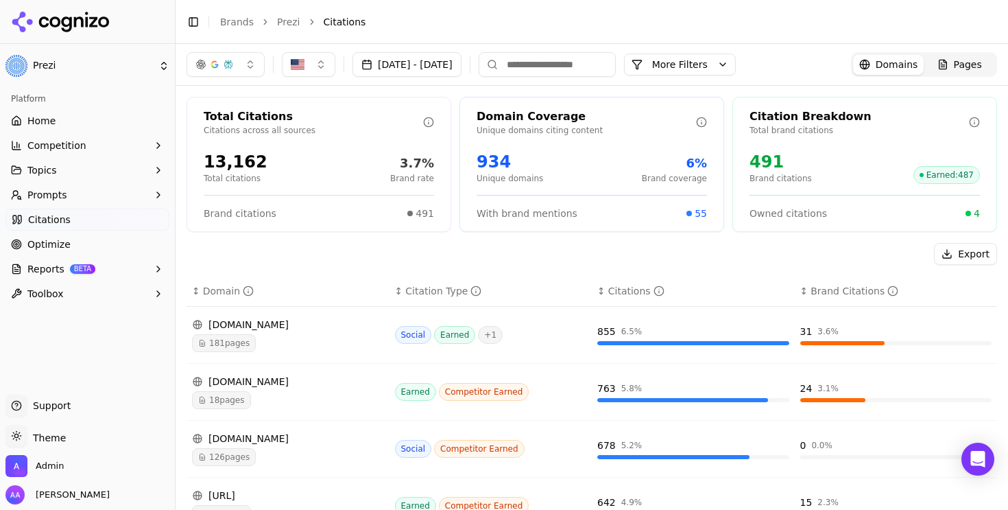
click at [209, 57] on button "button" at bounding box center [226, 64] width 78 height 25
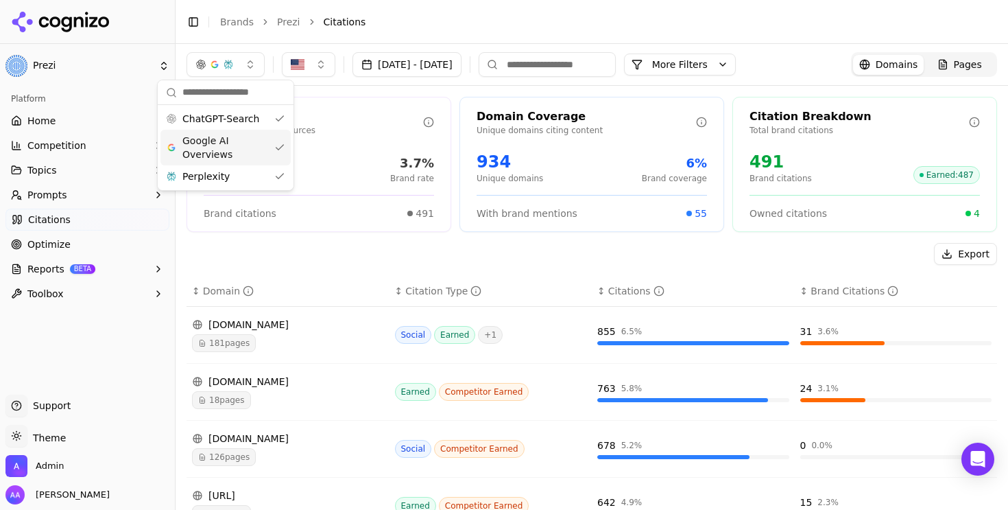
click at [244, 143] on span "Google AI Overviews" at bounding box center [225, 147] width 86 height 27
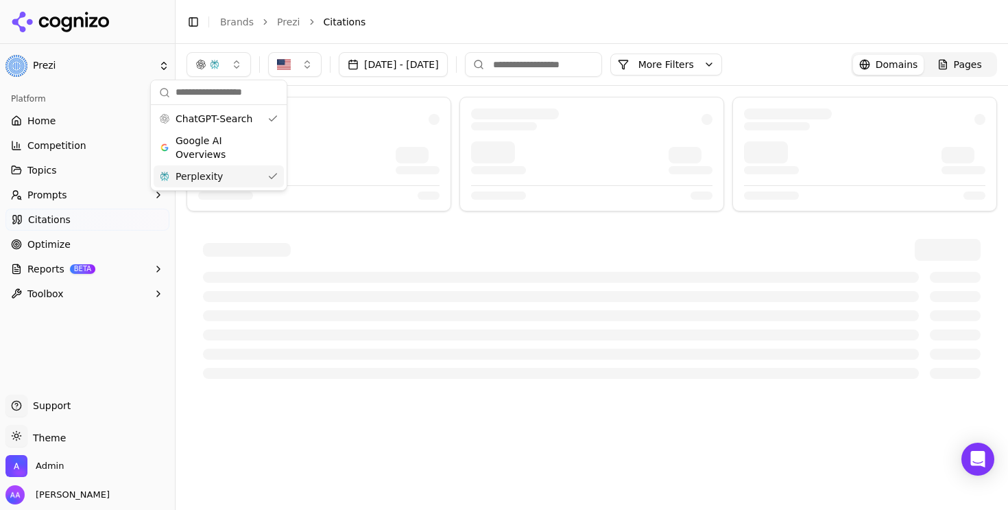
click at [239, 173] on div "Perplexity" at bounding box center [219, 176] width 130 height 22
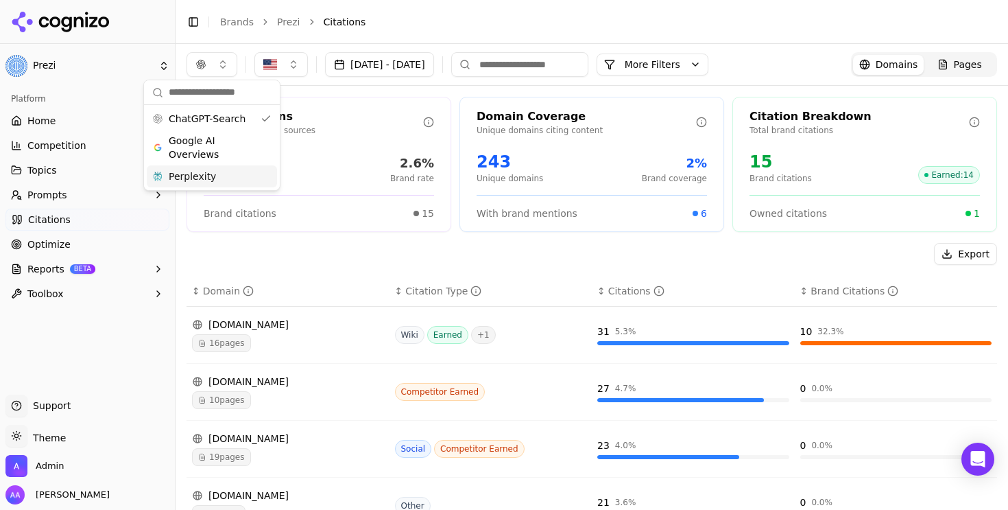
click at [322, 252] on div "Export" at bounding box center [592, 254] width 811 height 22
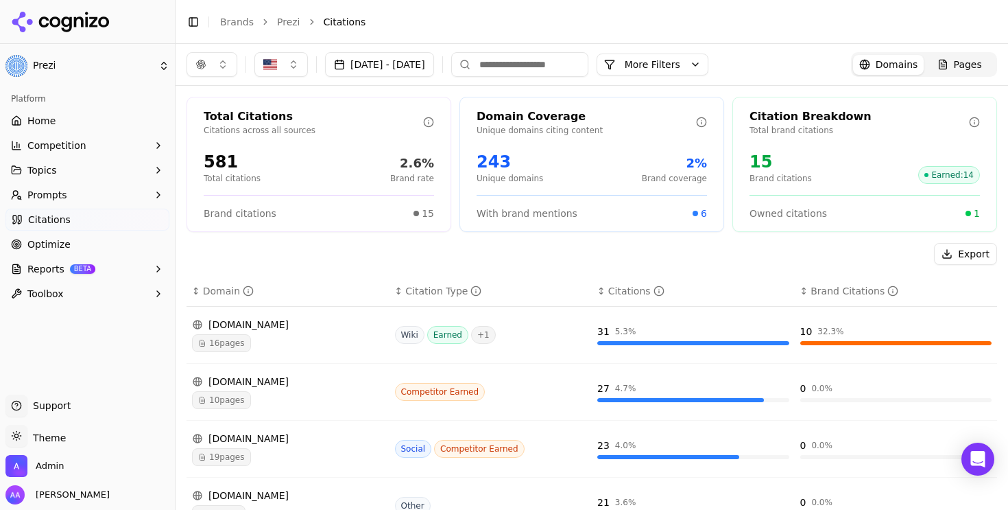
click at [112, 116] on link "Home" at bounding box center [87, 121] width 164 height 22
click at [313, 127] on p "Citations across all sources" at bounding box center [313, 130] width 219 height 11
click at [108, 241] on link "Optimize" at bounding box center [87, 244] width 164 height 22
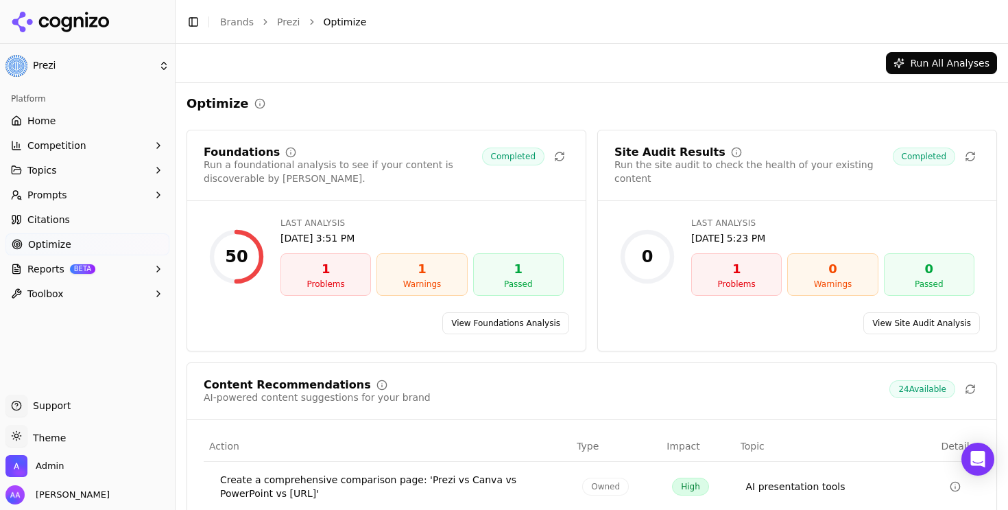
click at [505, 316] on link "View Foundations Analysis" at bounding box center [505, 323] width 127 height 22
click at [75, 125] on link "Home" at bounding box center [87, 121] width 164 height 22
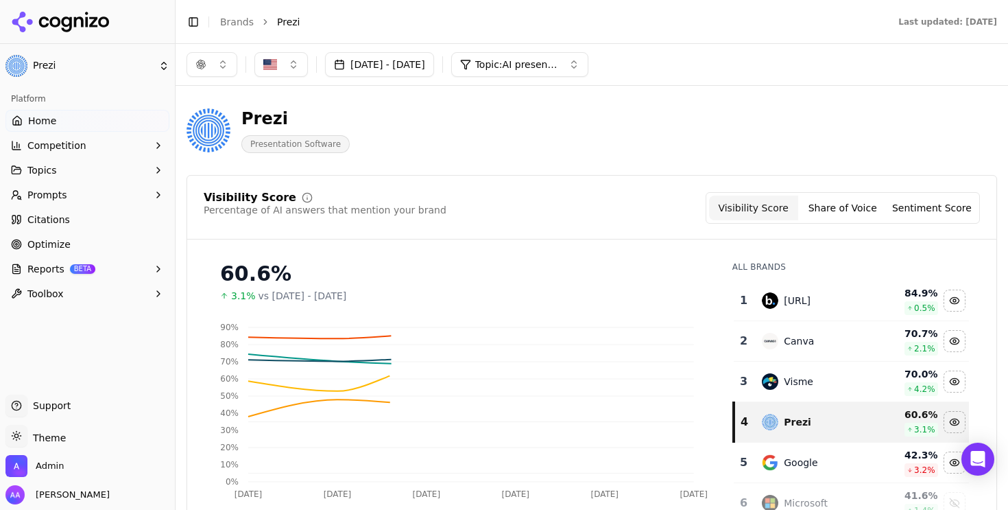
click at [222, 67] on button "button" at bounding box center [212, 64] width 51 height 25
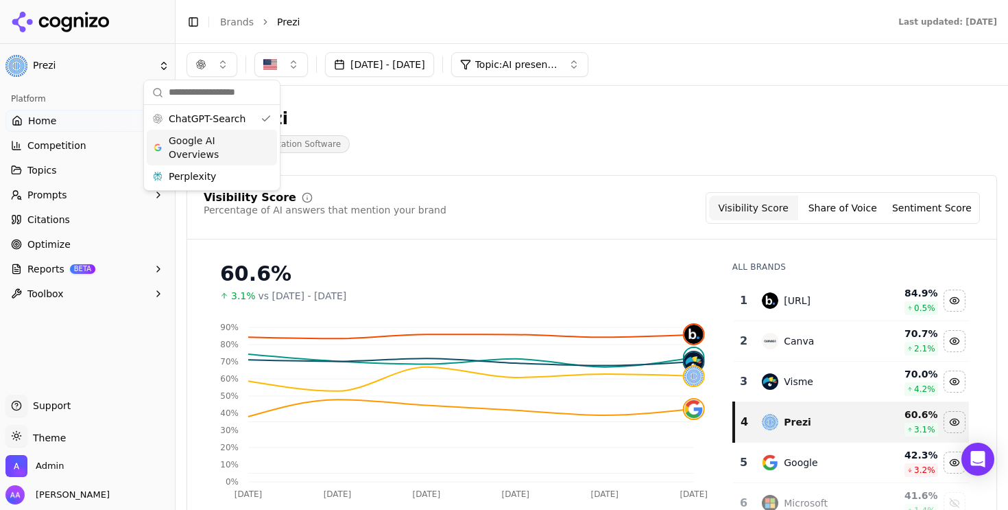
click at [227, 150] on span "Google AI Overviews" at bounding box center [212, 147] width 86 height 27
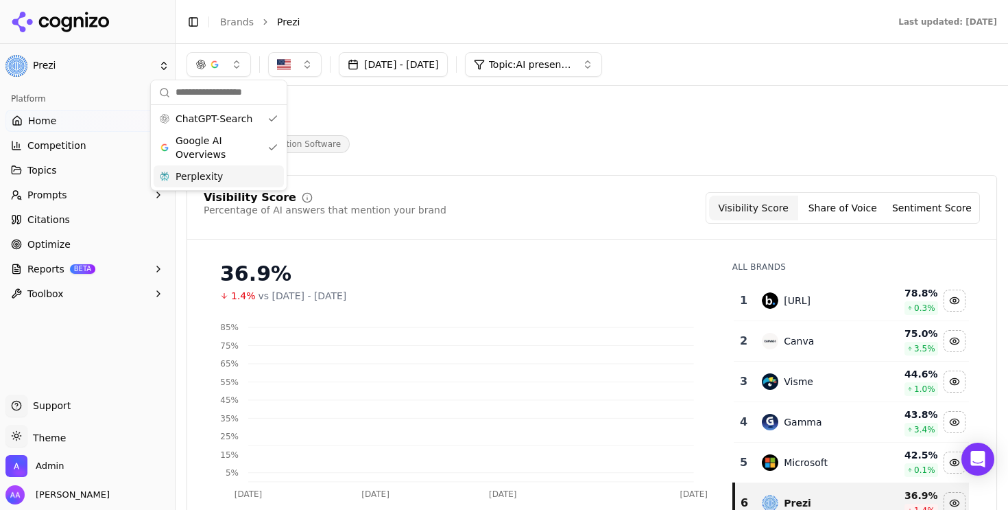
click at [226, 172] on div "Perplexity" at bounding box center [219, 176] width 130 height 22
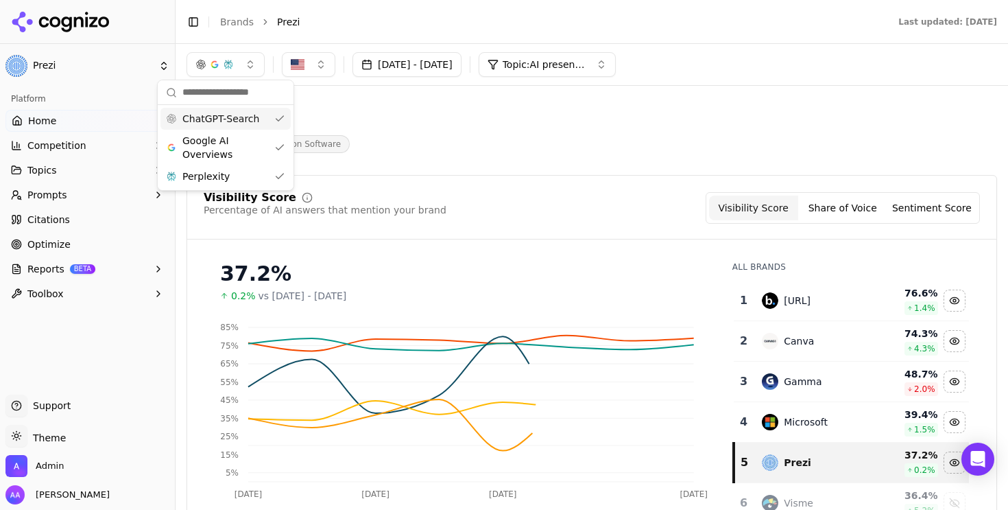
click at [254, 119] on span "ChatGPT-Search" at bounding box center [220, 119] width 77 height 14
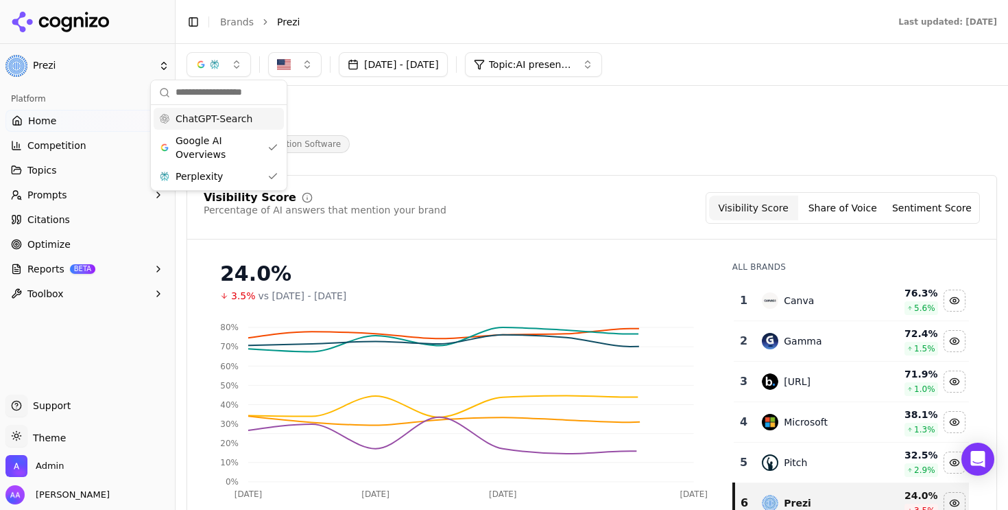
click at [254, 120] on div "ChatGPT-Search" at bounding box center [219, 119] width 130 height 22
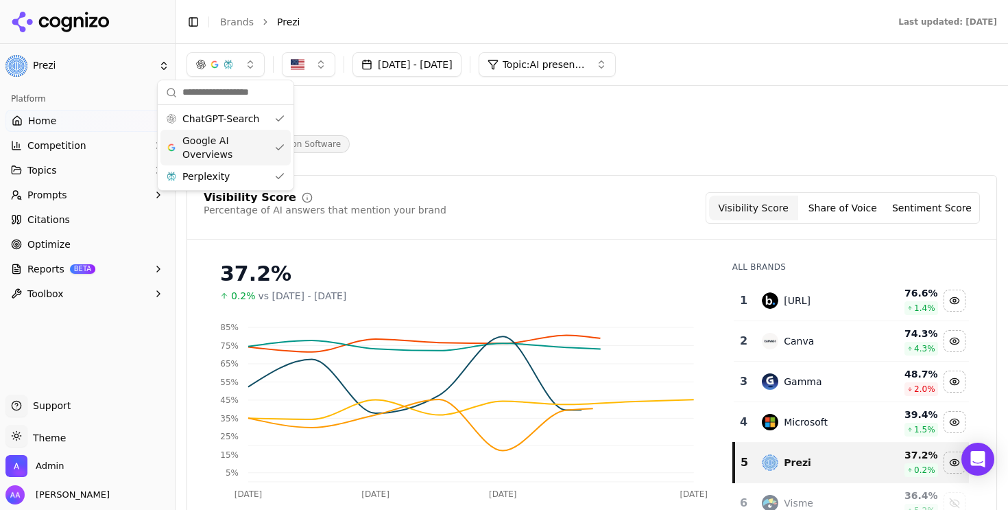
click at [244, 154] on span "Google AI Overviews" at bounding box center [225, 147] width 86 height 27
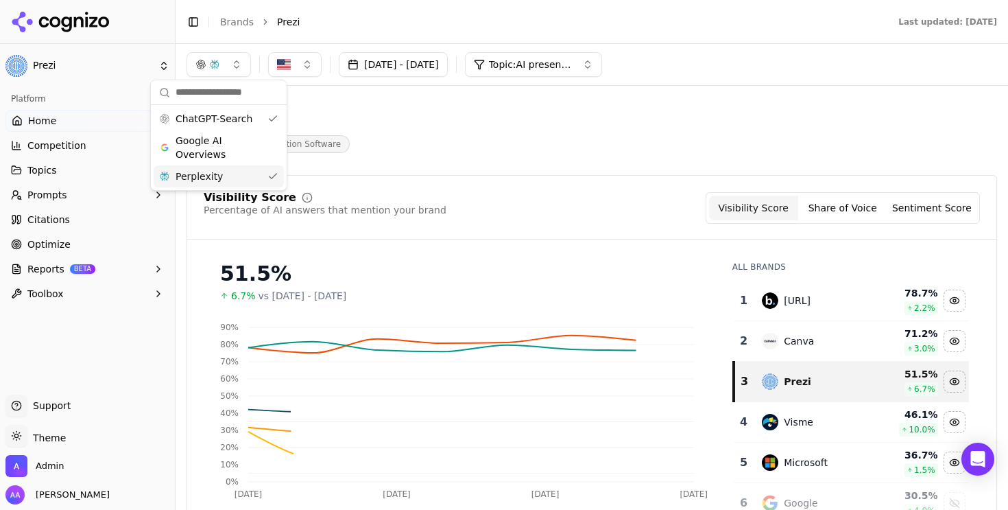
click at [243, 172] on div "Perplexity" at bounding box center [219, 176] width 130 height 22
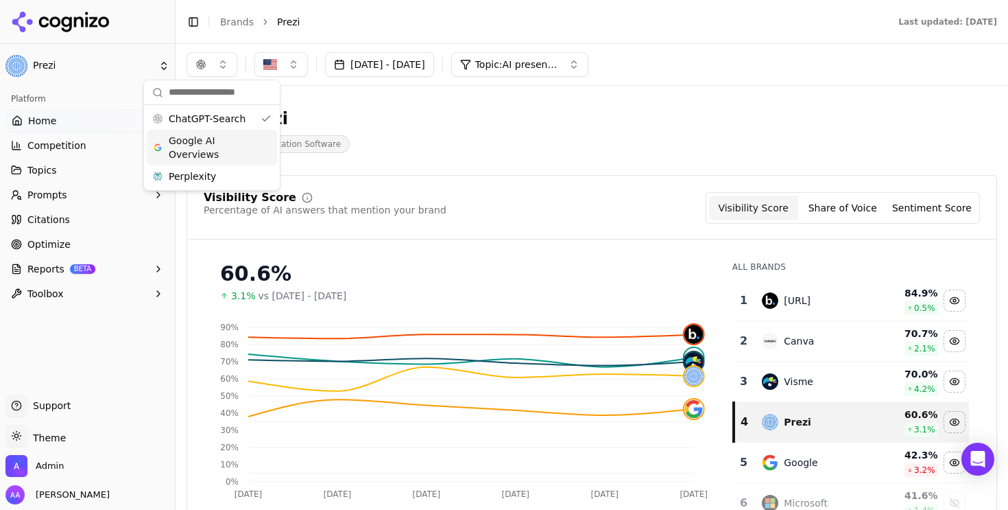
click at [447, 147] on div "Prezi Presentation Software" at bounding box center [494, 130] width 615 height 45
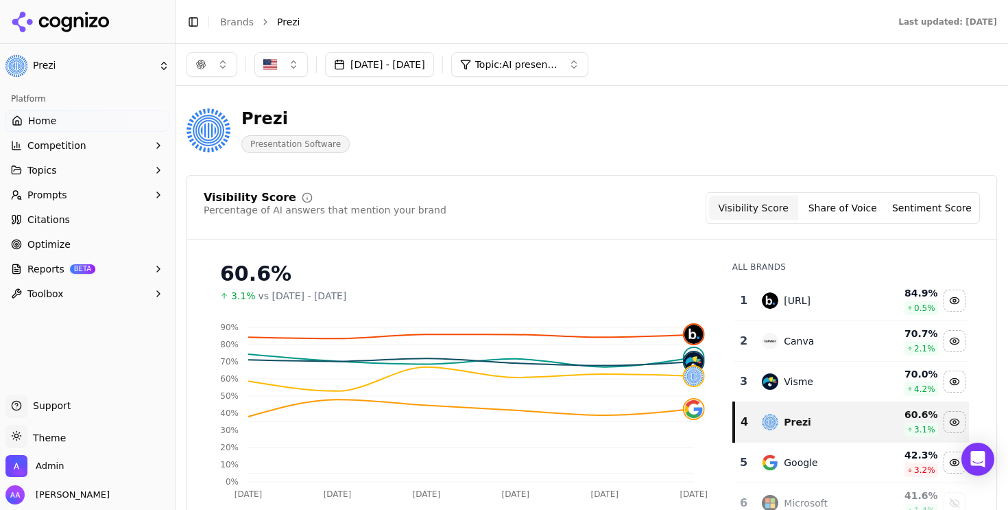
click at [64, 249] on span "Optimize" at bounding box center [48, 244] width 43 height 14
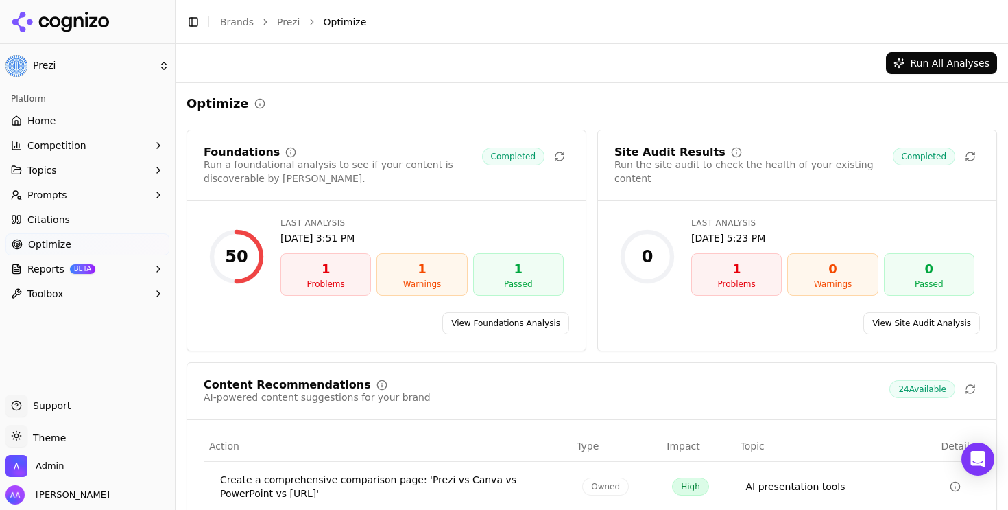
click at [68, 224] on link "Citations" at bounding box center [87, 220] width 164 height 22
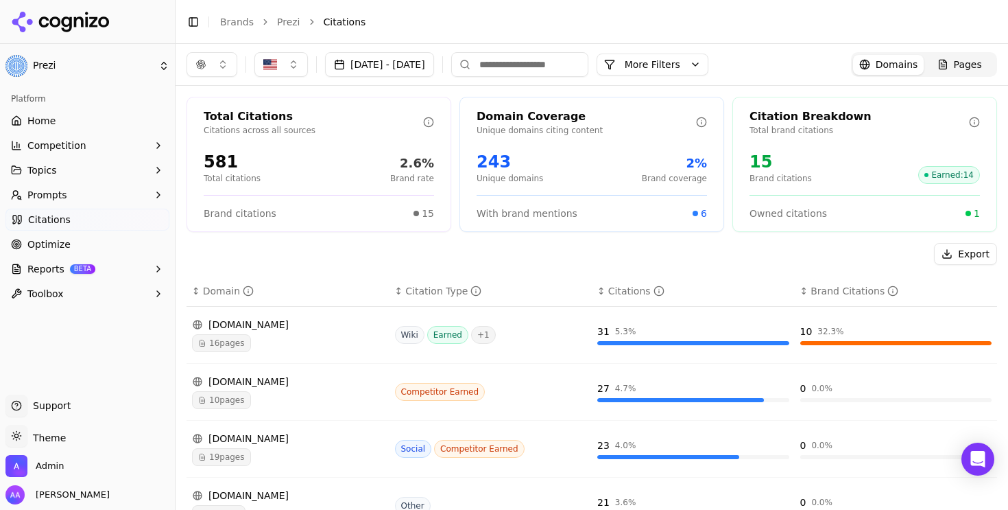
click at [709, 60] on button "More Filters" at bounding box center [653, 65] width 112 height 22
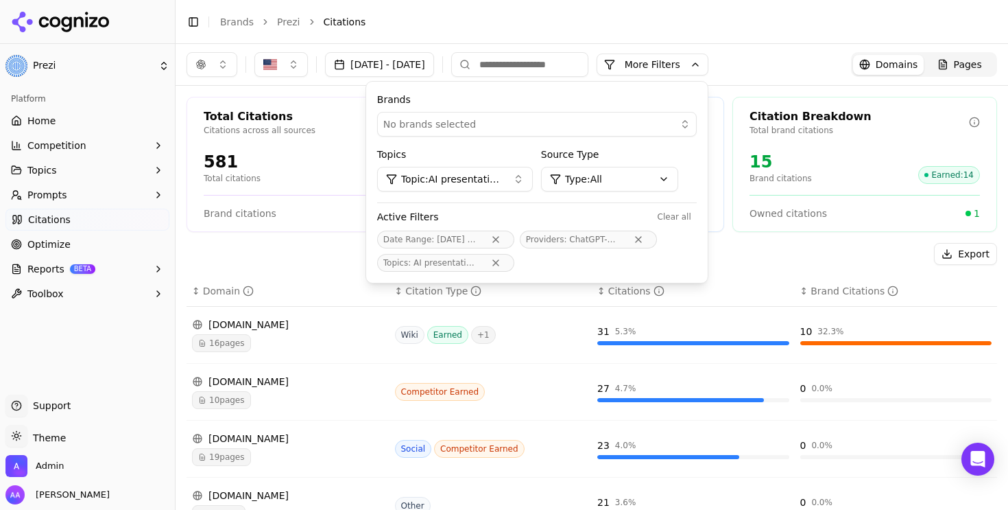
click at [596, 128] on div "No brands selected" at bounding box center [527, 124] width 288 height 14
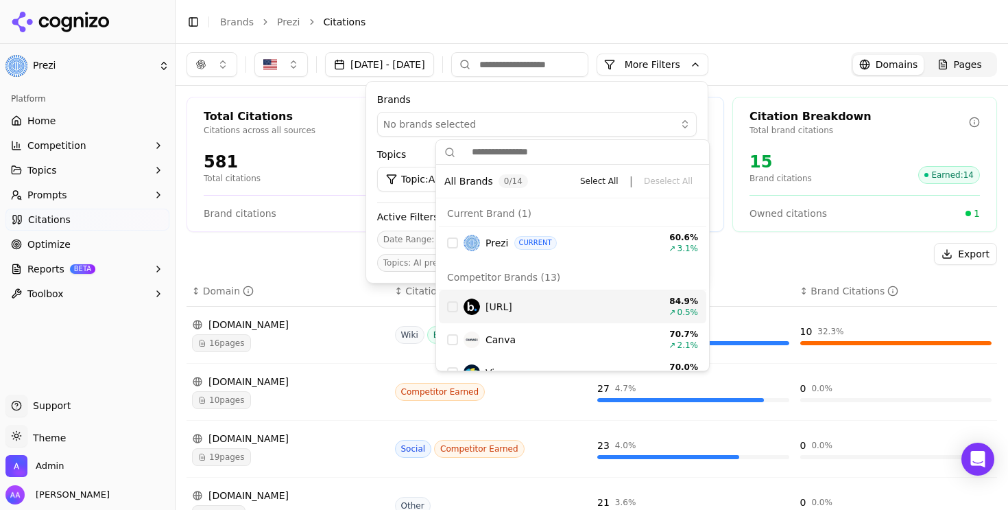
click at [512, 309] on span "[URL]" at bounding box center [499, 307] width 27 height 14
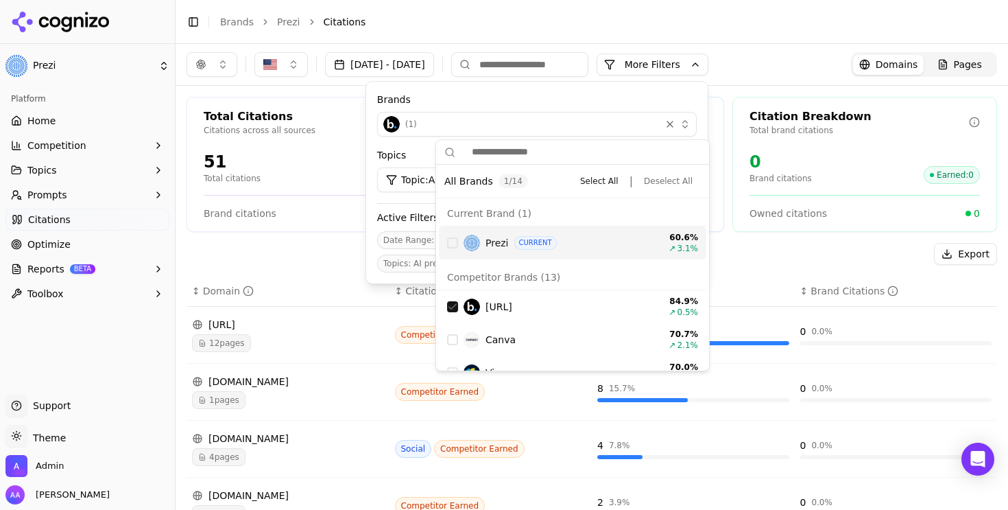
click at [826, 110] on div "Citation Breakdown" at bounding box center [859, 116] width 219 height 16
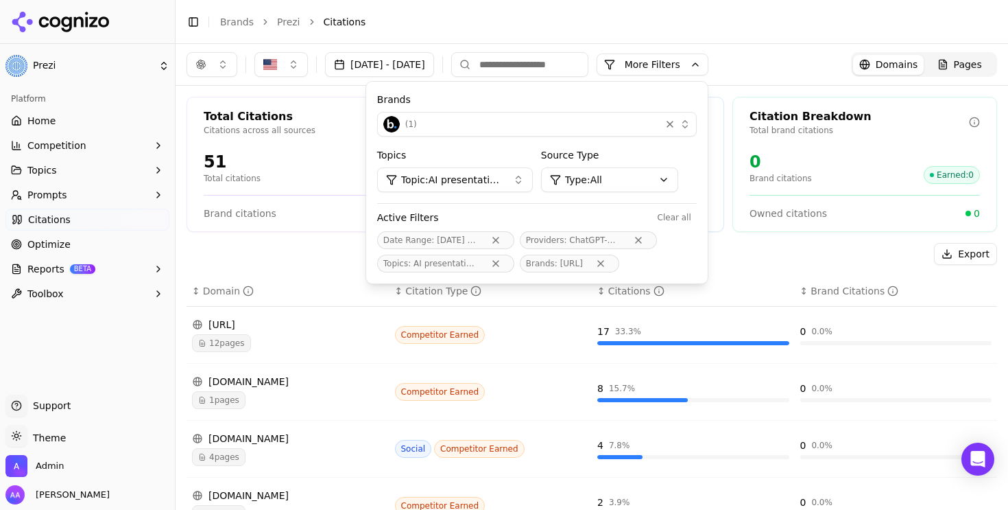
click at [814, 78] on div "Sep 29, 2025 - Oct 06, 2025 More More Filters Brands ( 1 ) Topics Topic: AI pre…" at bounding box center [592, 64] width 833 height 41
click at [702, 64] on button "More Filters" at bounding box center [653, 65] width 112 height 22
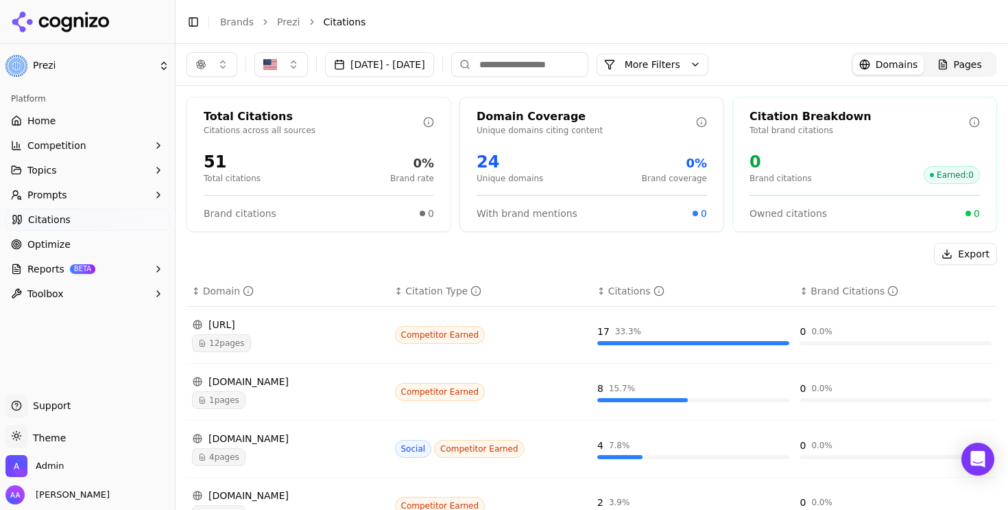
click at [249, 342] on span "12 pages" at bounding box center [221, 343] width 59 height 18
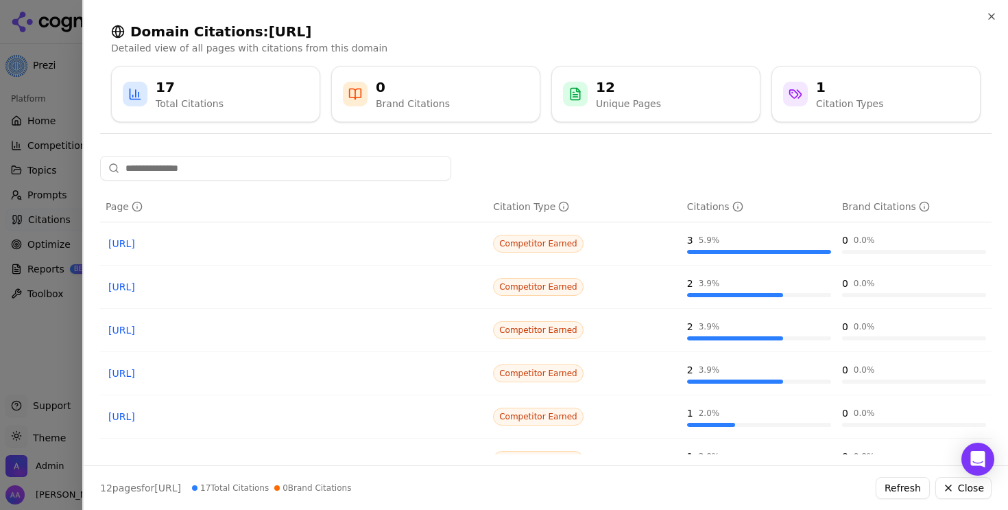
click at [4, 373] on div at bounding box center [504, 255] width 1008 height 510
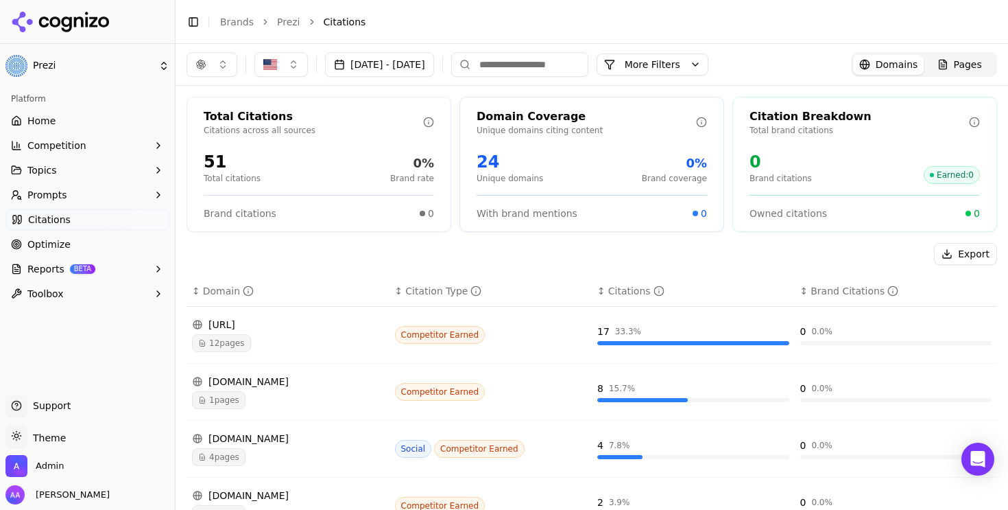
click at [95, 204] on button "Prompts" at bounding box center [87, 195] width 164 height 22
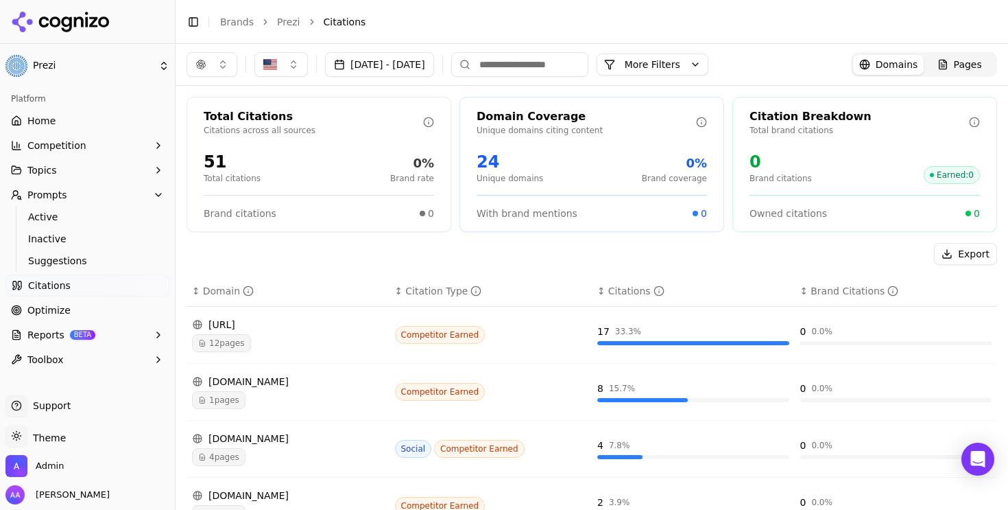
click at [687, 60] on button "More Filters" at bounding box center [653, 65] width 112 height 22
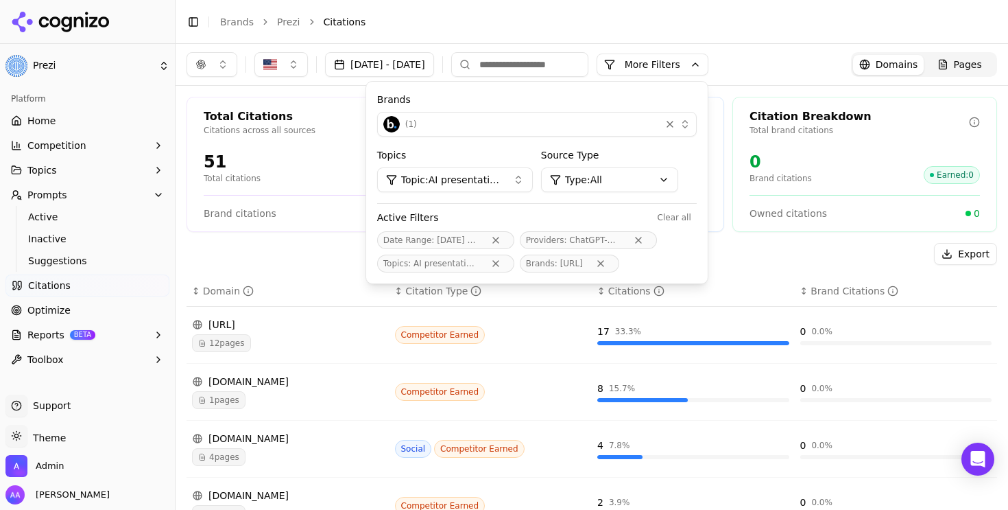
click at [253, 205] on div "Brand citations 0" at bounding box center [319, 207] width 230 height 25
click at [59, 222] on span "Active" at bounding box center [87, 217] width 119 height 14
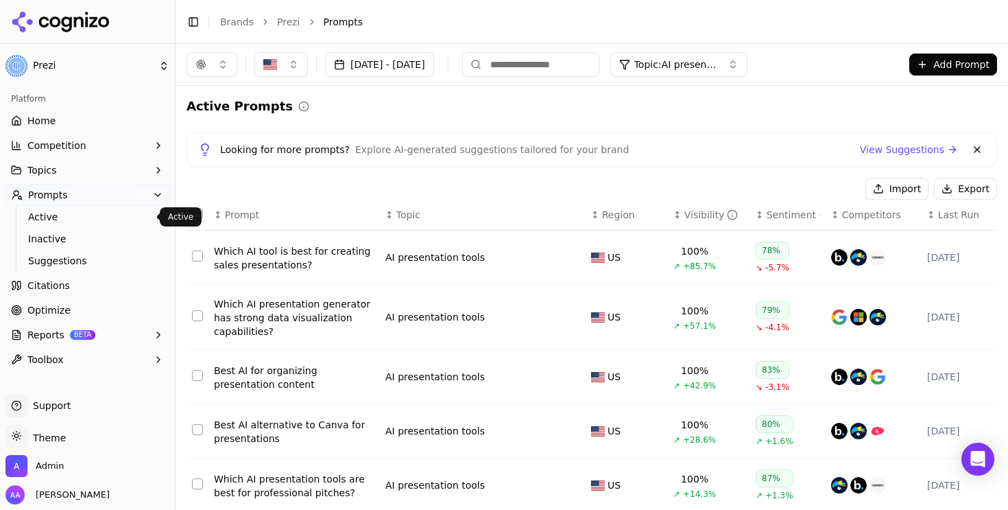
click at [213, 70] on button "button" at bounding box center [212, 64] width 51 height 25
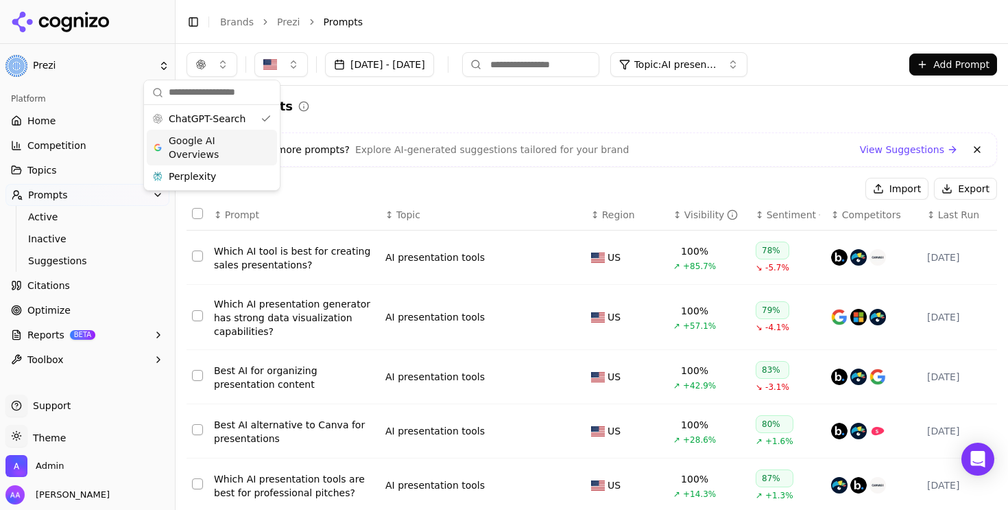
click at [217, 135] on span "Google AI Overviews" at bounding box center [212, 147] width 86 height 27
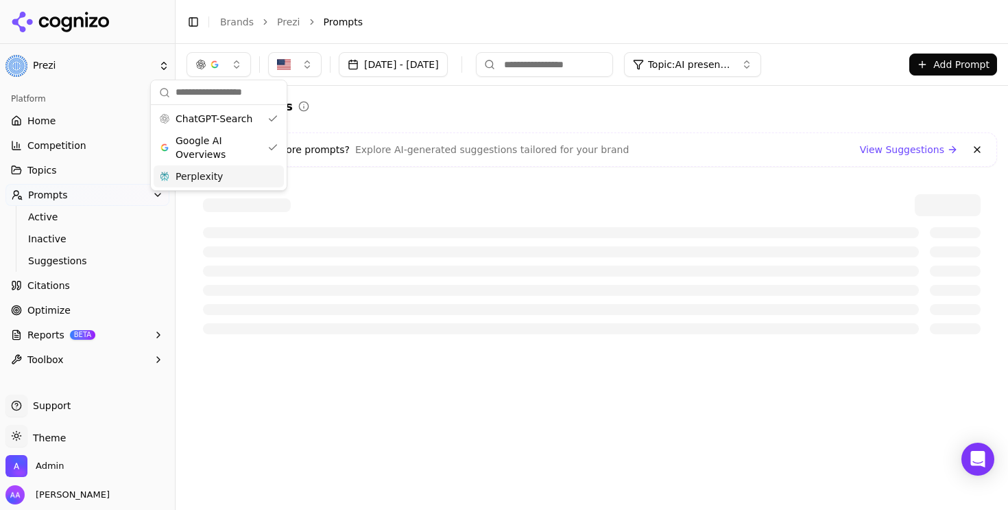
click at [218, 180] on span "Perplexity" at bounding box center [199, 176] width 47 height 14
click at [444, 102] on div "Active Prompts" at bounding box center [592, 106] width 811 height 19
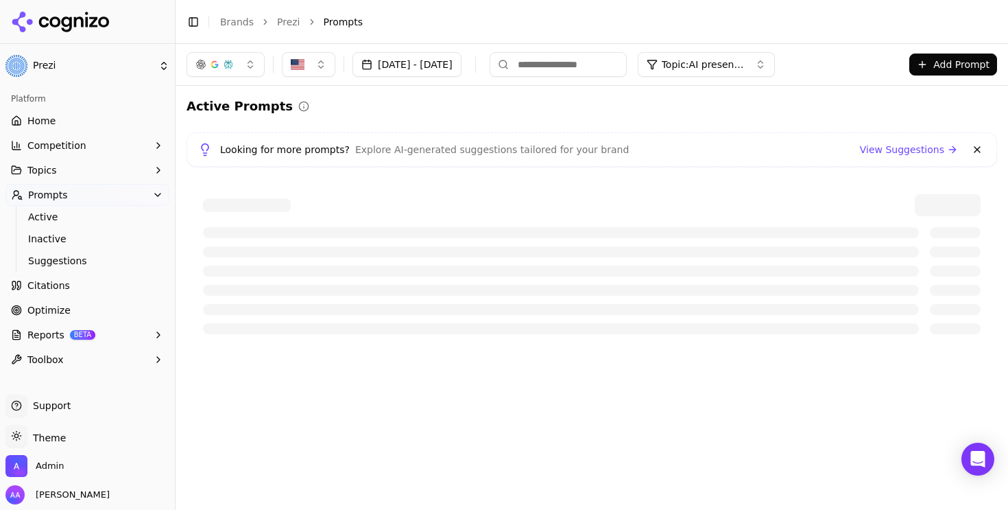
click at [980, 142] on button at bounding box center [977, 149] width 16 height 16
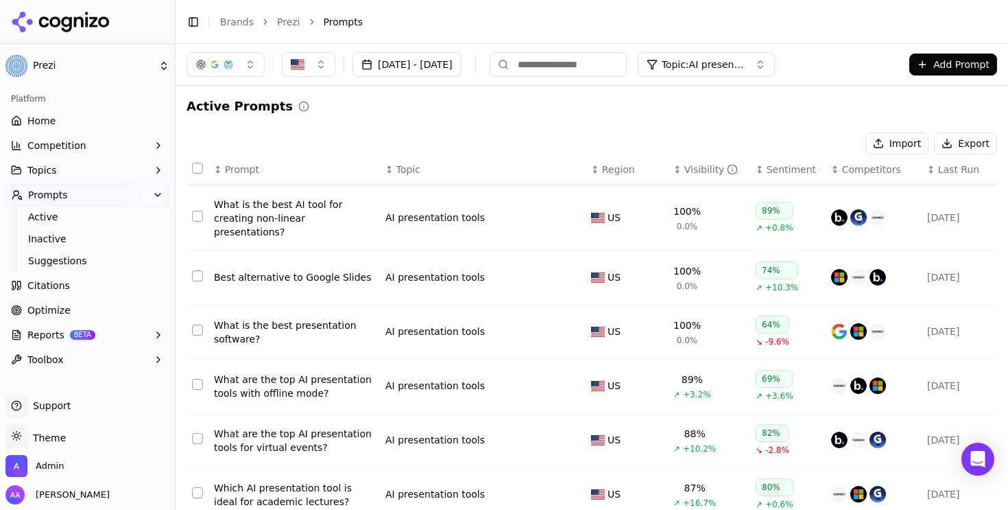
click at [696, 179] on th "↕ Visibility" at bounding box center [709, 169] width 82 height 31
click at [686, 180] on th "↕ Visibility" at bounding box center [709, 169] width 82 height 31
click at [689, 173] on div "Visibility" at bounding box center [712, 170] width 54 height 14
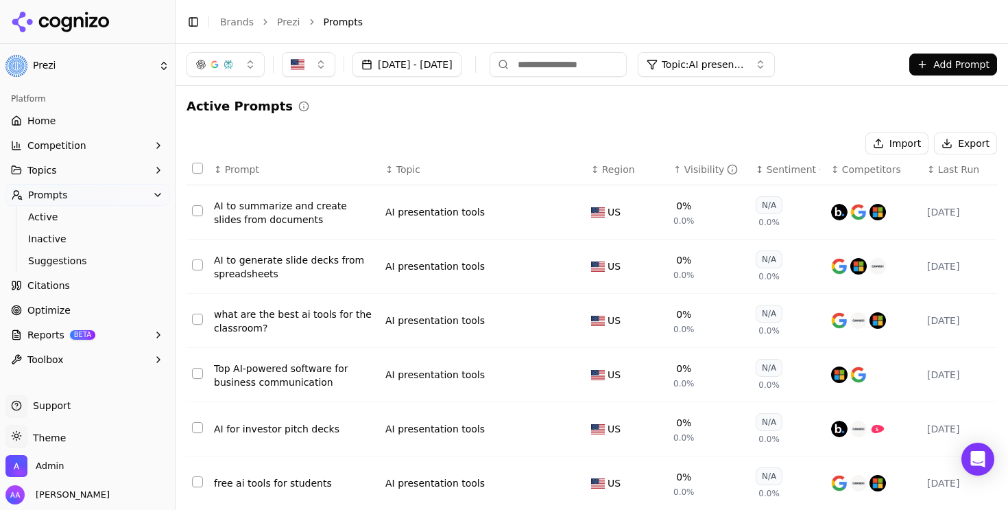
click at [269, 215] on div "AI to summarize and create slides from documents" at bounding box center [294, 212] width 161 height 27
click at [95, 23] on icon at bounding box center [60, 22] width 99 height 21
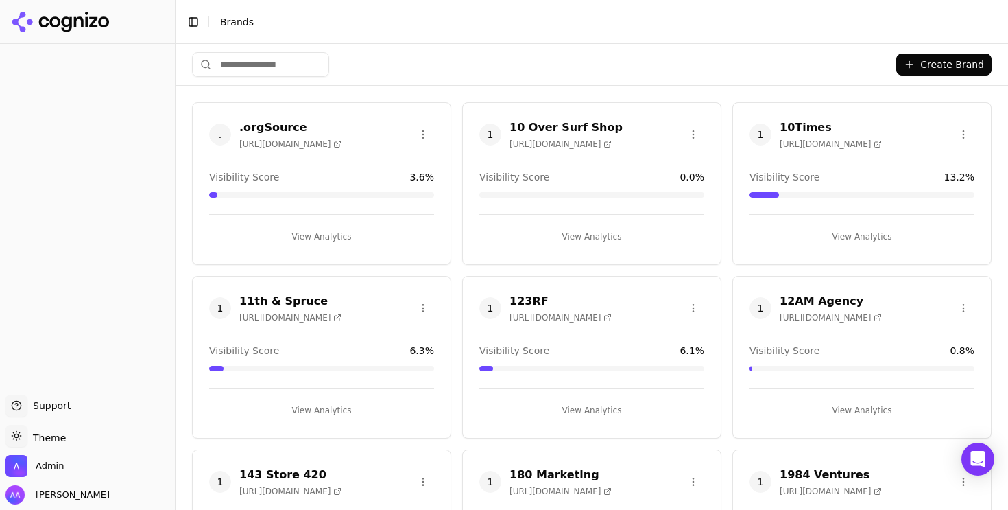
click at [296, 64] on html "Support Support Toggle theme Theme Admin Alp Aysan Toggle Sidebar Brands Create…" at bounding box center [504, 255] width 1008 height 510
click at [278, 65] on html "Support Support Toggle theme Theme Admin Alp Aysan Toggle Sidebar Brands Create…" at bounding box center [504, 255] width 1008 height 510
click at [277, 67] on input "search" at bounding box center [260, 64] width 137 height 25
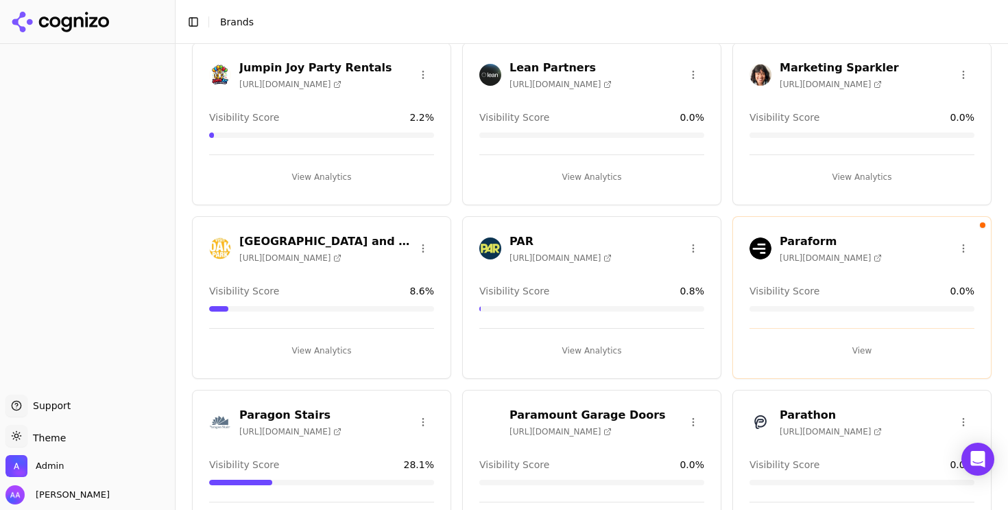
scroll to position [595, 0]
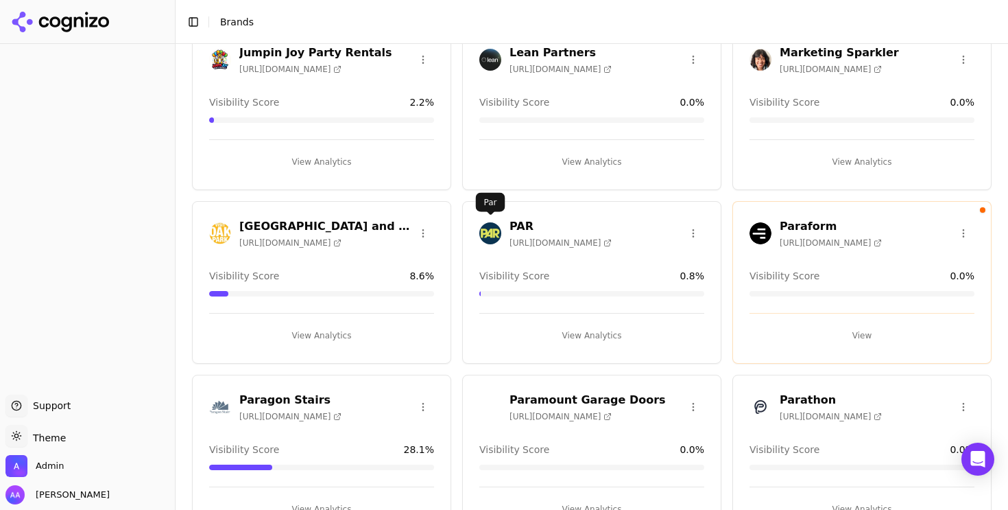
type input "***"
click at [490, 227] on img at bounding box center [490, 233] width 22 height 22
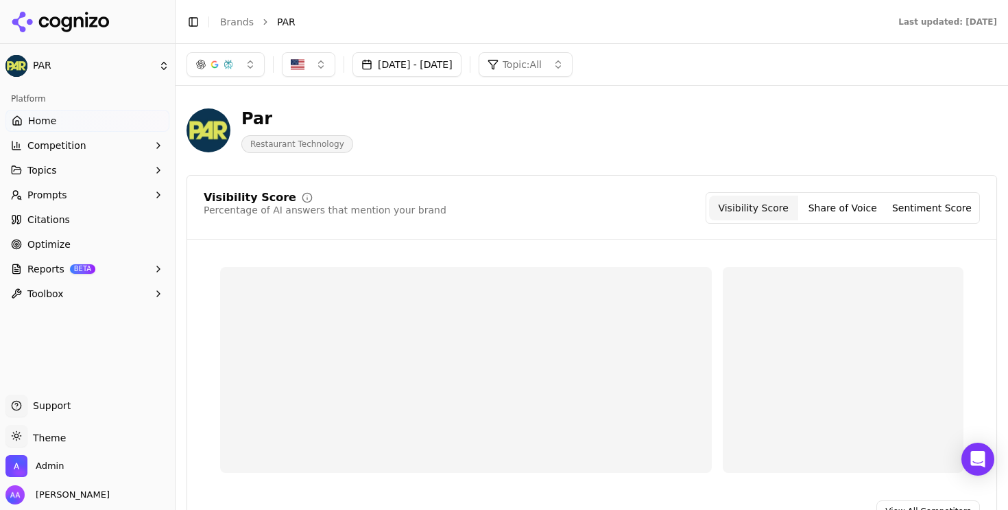
click at [82, 243] on link "Optimize" at bounding box center [87, 244] width 164 height 22
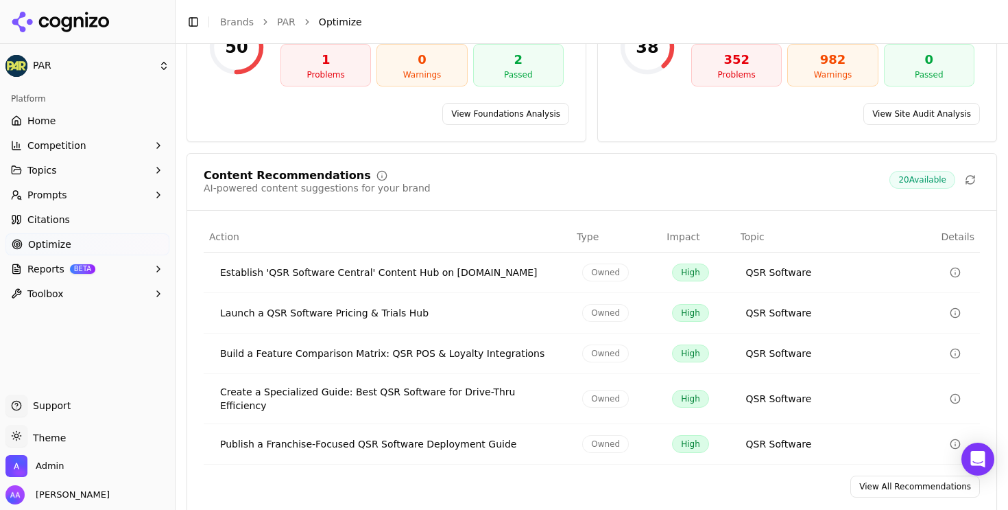
scroll to position [217, 0]
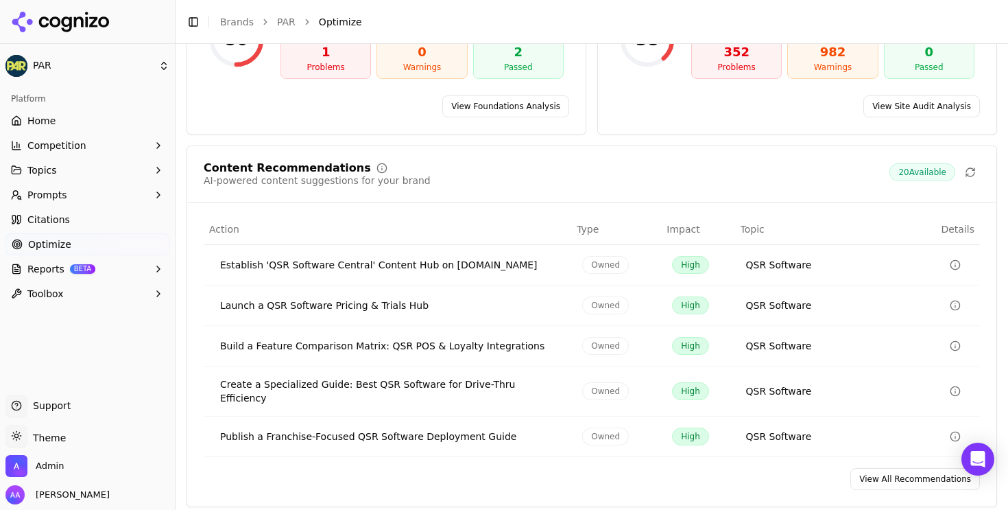
click at [912, 468] on link "View All Recommendations" at bounding box center [916, 479] width 130 height 22
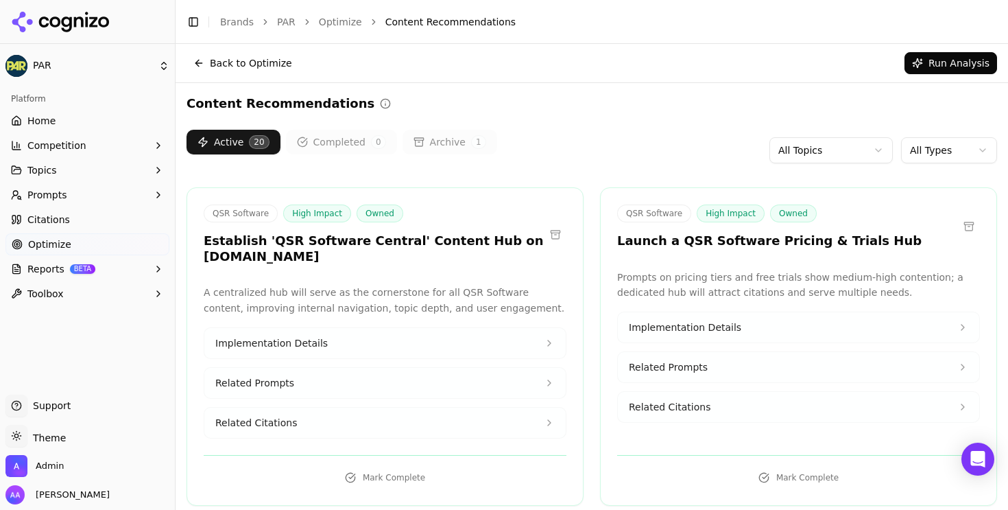
click at [958, 158] on html "PAR Platform Home Competition Topics Prompts Citations Optimize Reports BETA To…" at bounding box center [504, 255] width 1008 height 510
click at [937, 146] on html "PAR Platform Home Competition Topics Prompts Citations Optimize Reports BETA To…" at bounding box center [504, 255] width 1008 height 510
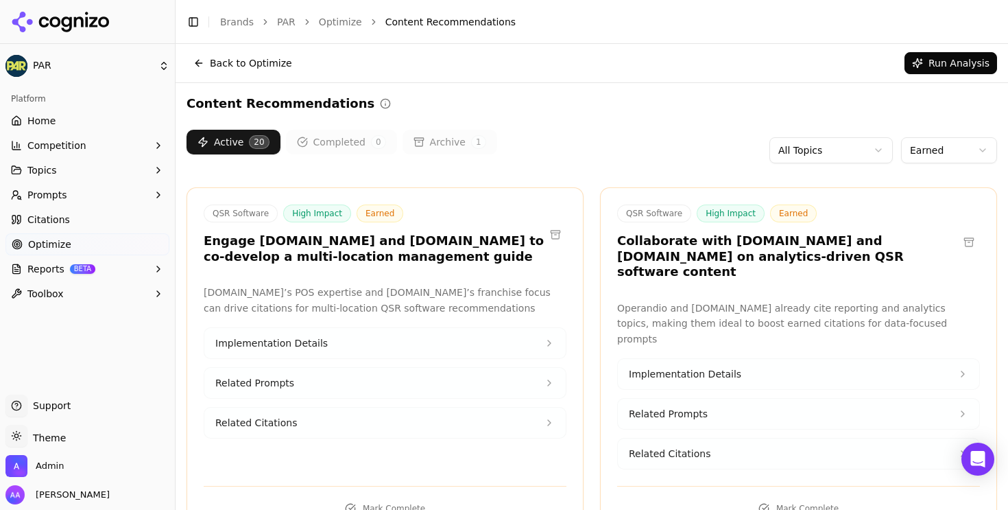
click at [938, 151] on html "PAR Platform Home Competition Topics Prompts Citations Optimize Reports BETA To…" at bounding box center [504, 255] width 1008 height 510
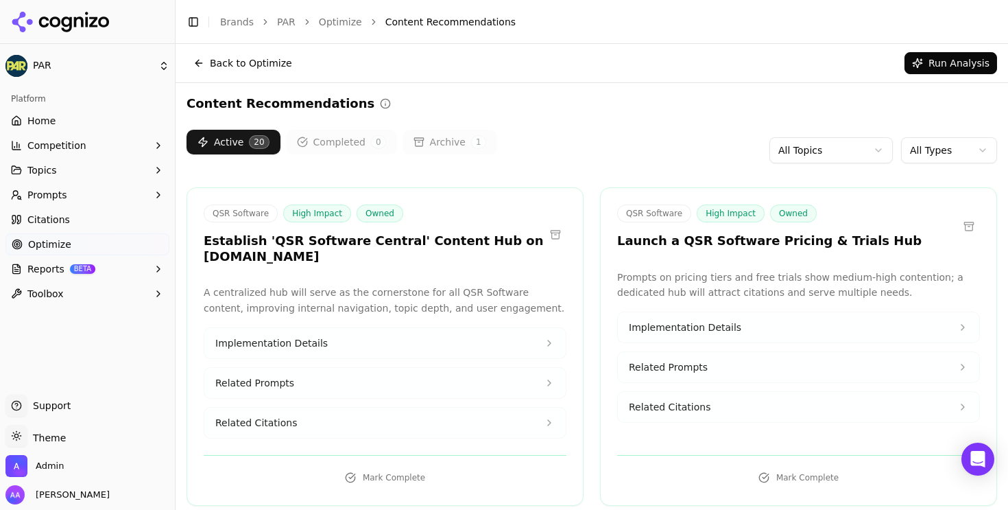
click at [967, 227] on button at bounding box center [969, 226] width 22 height 22
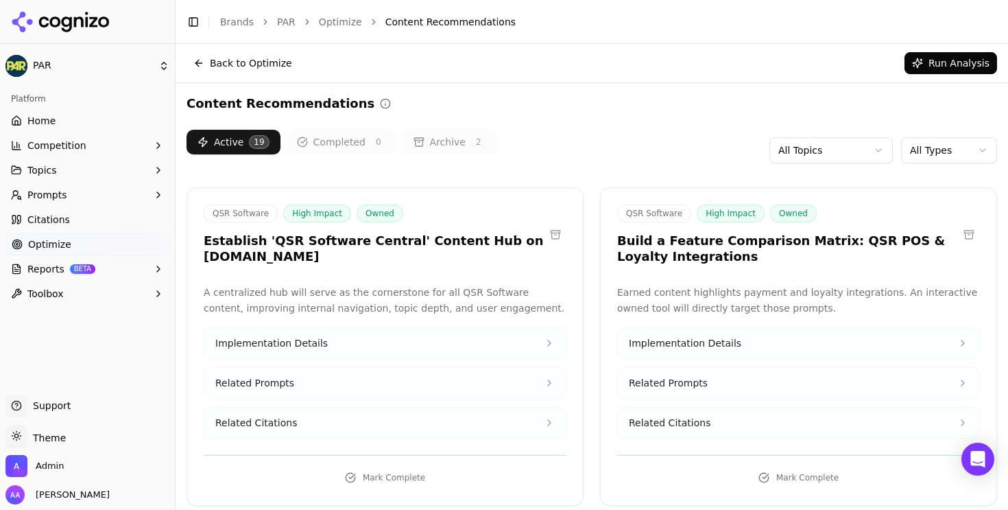
click at [687, 418] on span "Related Citations" at bounding box center [670, 423] width 82 height 14
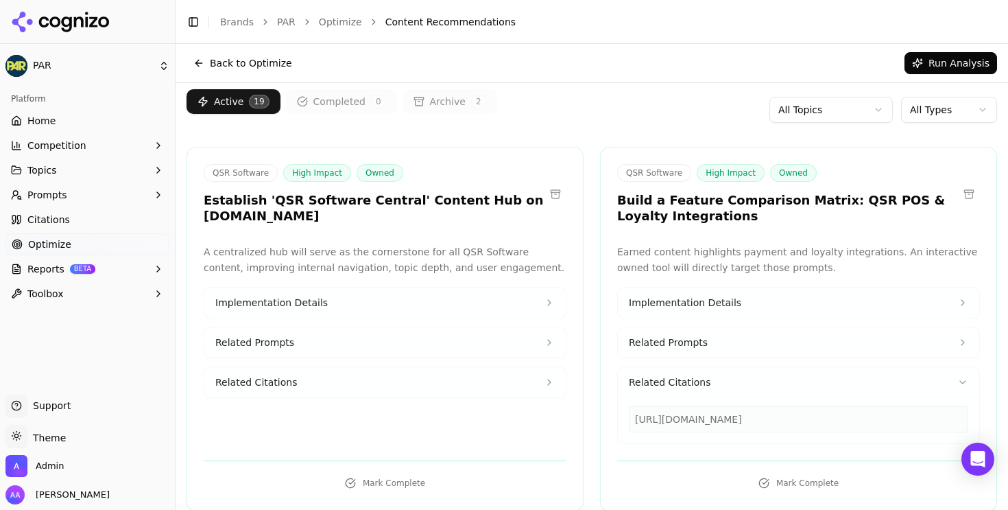
scroll to position [50, 0]
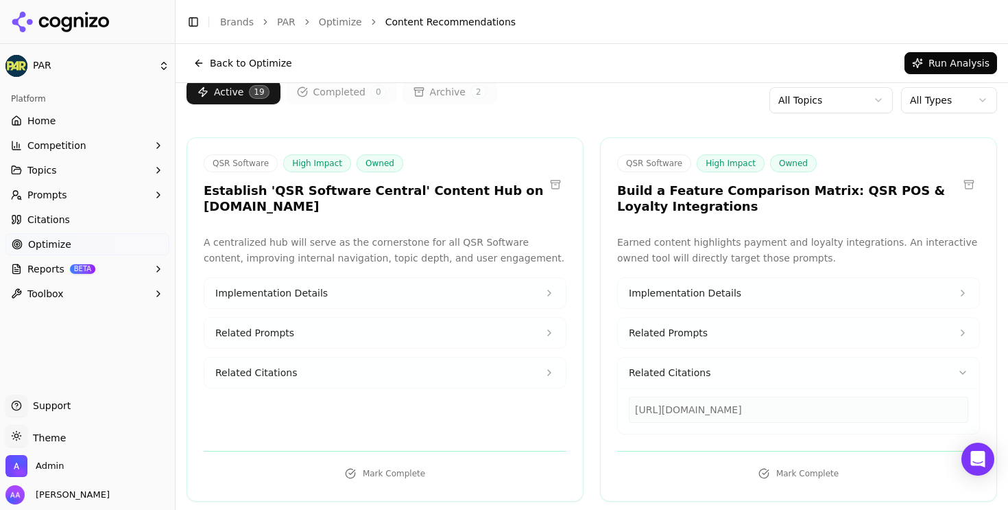
click at [700, 410] on div "[URL][DOMAIN_NAME]" at bounding box center [799, 409] width 340 height 26
copy div "[URL][DOMAIN_NAME]"
click at [130, 117] on link "Home" at bounding box center [87, 121] width 164 height 22
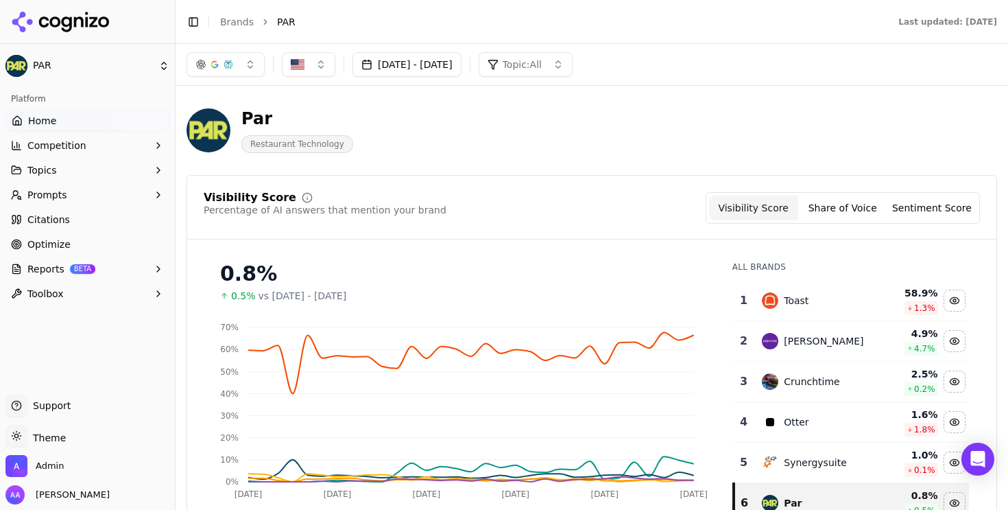
scroll to position [54, 0]
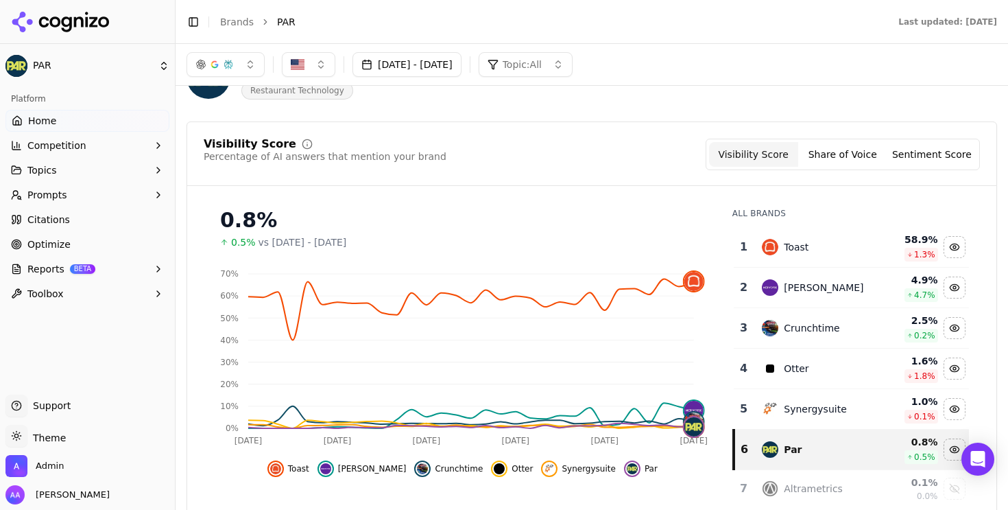
click at [108, 147] on button "Competition" at bounding box center [87, 145] width 164 height 22
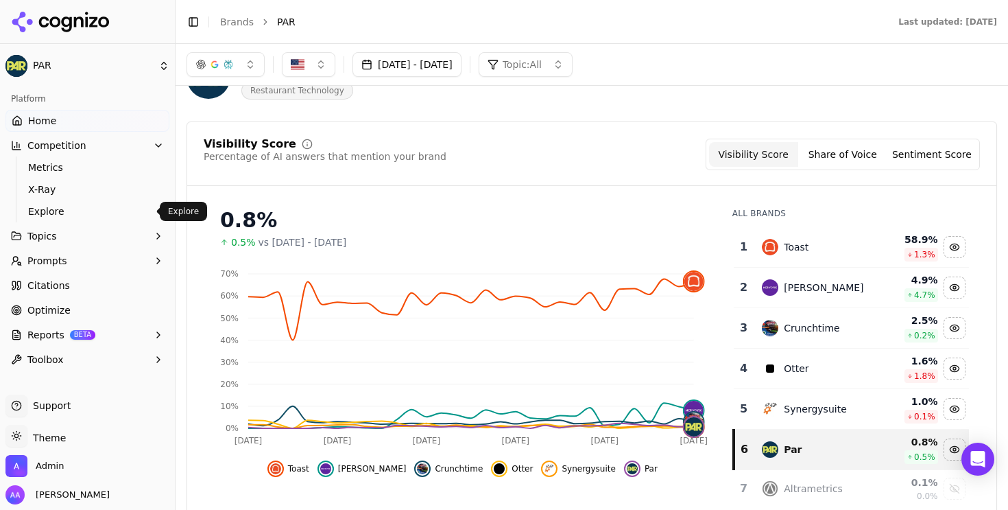
click at [98, 216] on span "Explore" at bounding box center [87, 211] width 119 height 14
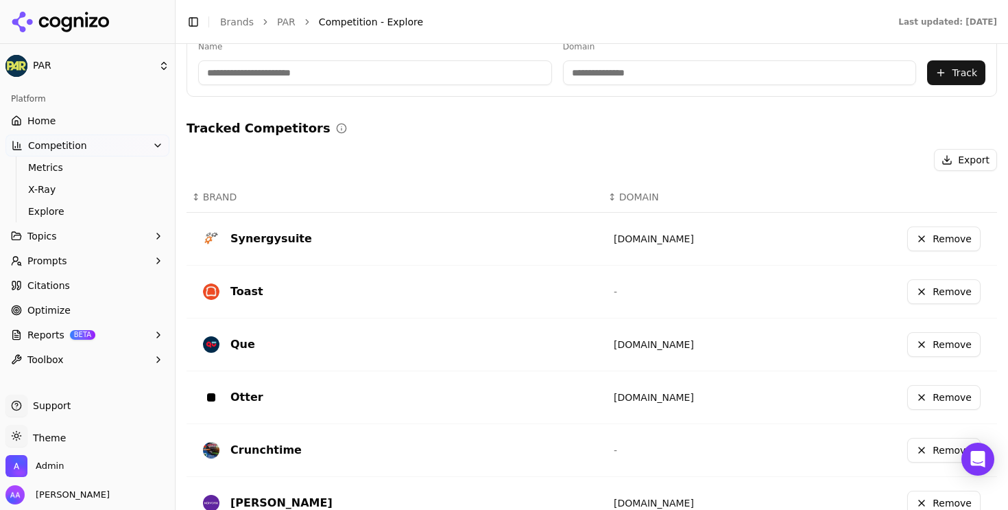
scroll to position [320, 0]
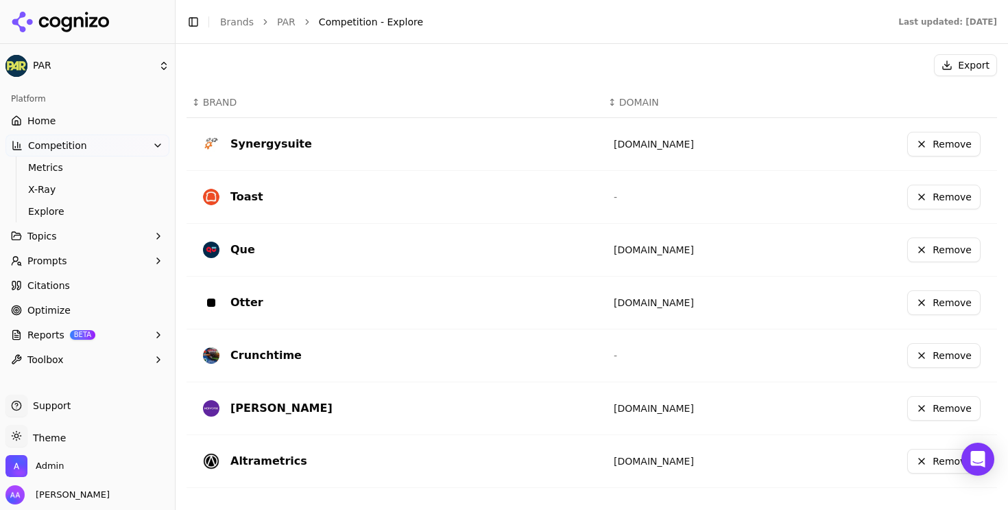
click at [63, 116] on link "Home" at bounding box center [87, 121] width 164 height 22
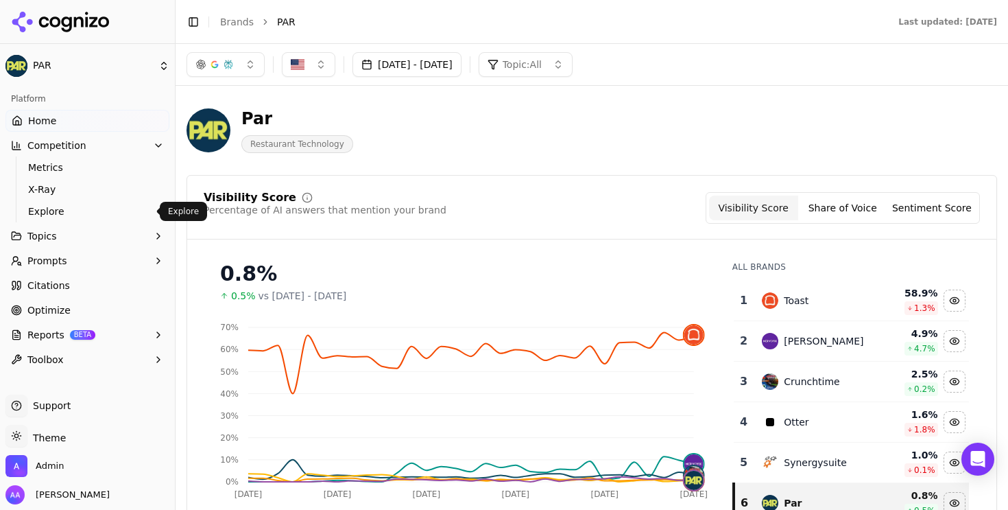
click at [119, 209] on span "Explore" at bounding box center [87, 211] width 119 height 14
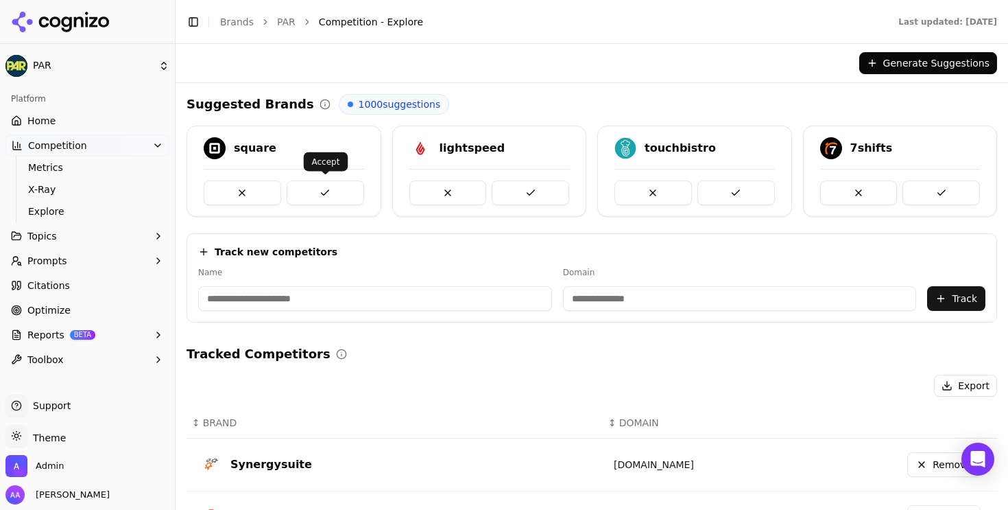
click at [314, 185] on button at bounding box center [326, 192] width 78 height 25
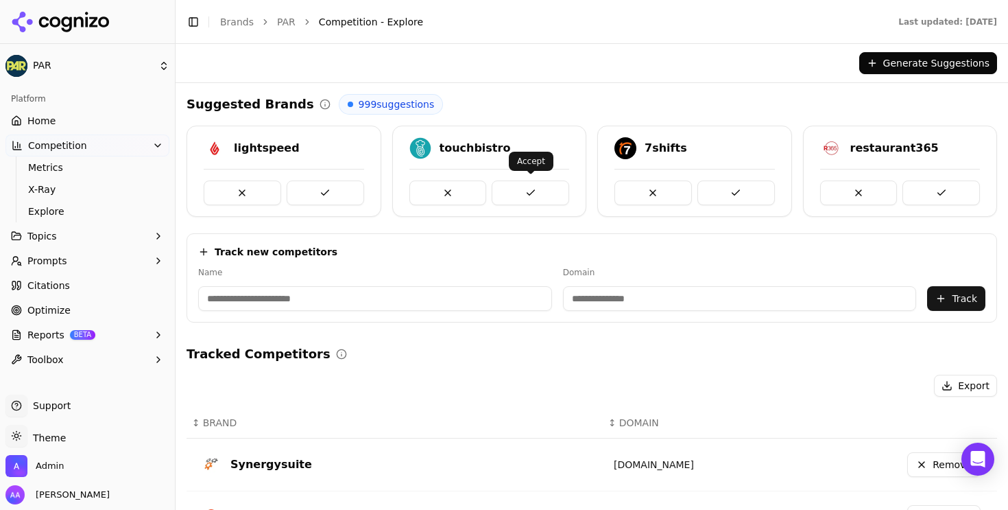
click at [536, 188] on button at bounding box center [531, 192] width 78 height 25
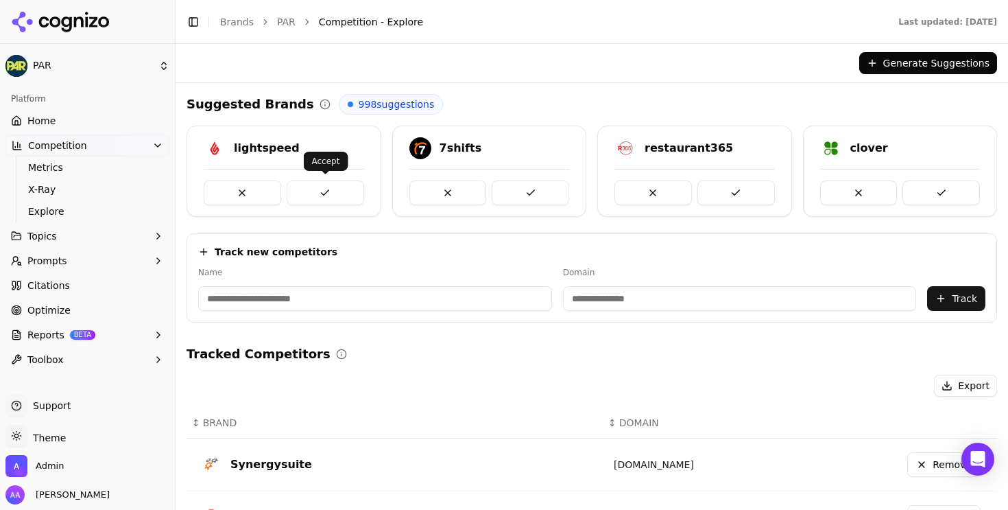
click at [324, 196] on button at bounding box center [326, 192] width 78 height 25
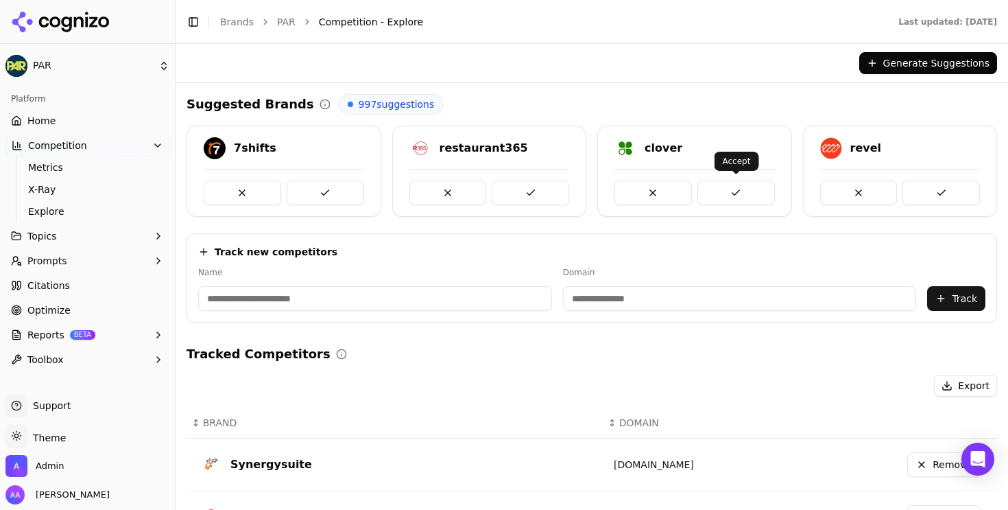
click at [760, 196] on button at bounding box center [737, 192] width 78 height 25
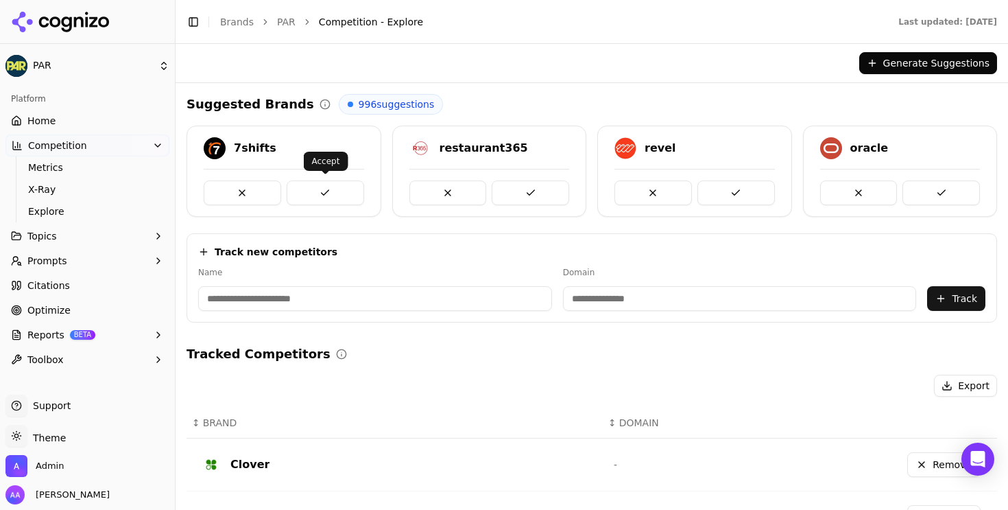
click at [299, 186] on button at bounding box center [326, 192] width 78 height 25
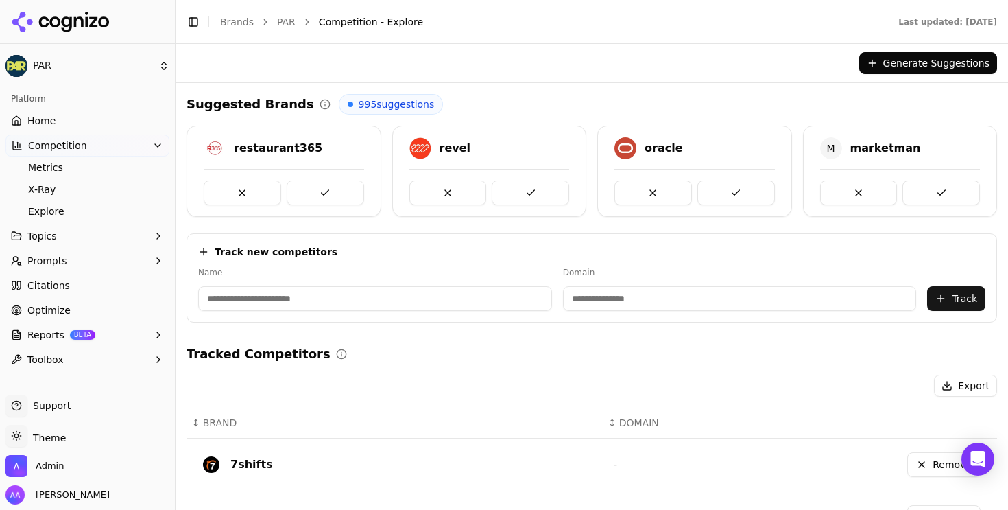
click at [299, 186] on button at bounding box center [326, 192] width 78 height 25
click at [438, 199] on button at bounding box center [449, 192] width 78 height 25
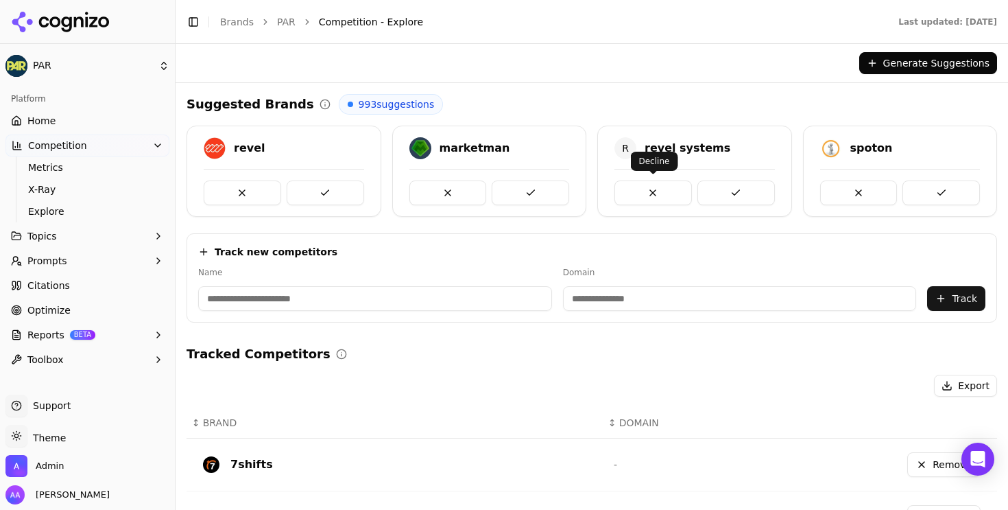
click at [634, 189] on button at bounding box center [654, 192] width 78 height 25
click at [51, 114] on span "Home" at bounding box center [41, 121] width 28 height 14
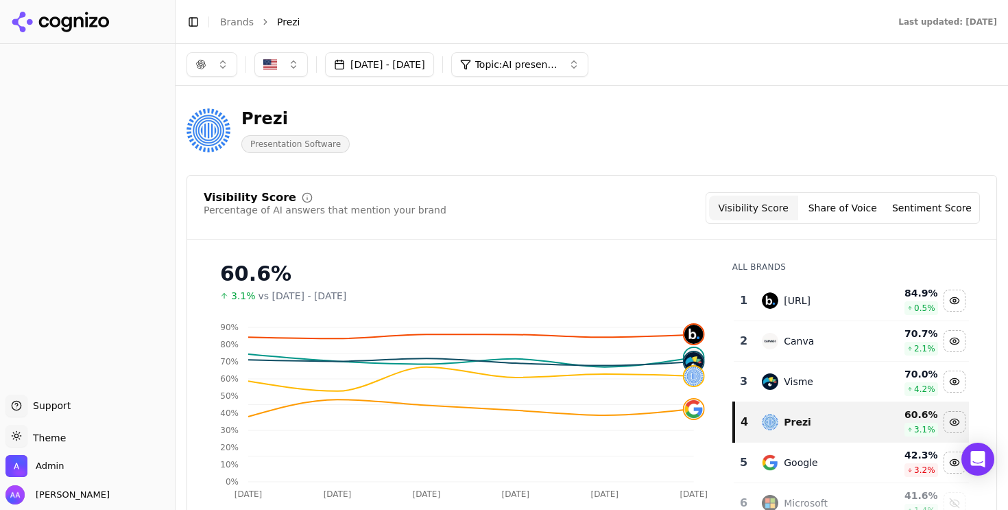
click at [213, 71] on button "button" at bounding box center [212, 64] width 51 height 25
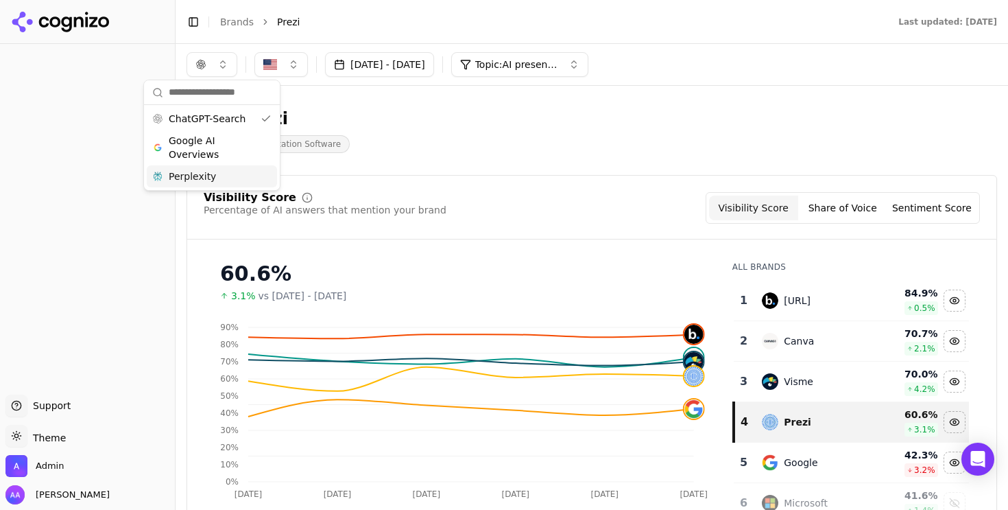
click at [228, 177] on div "Perplexity" at bounding box center [212, 176] width 130 height 22
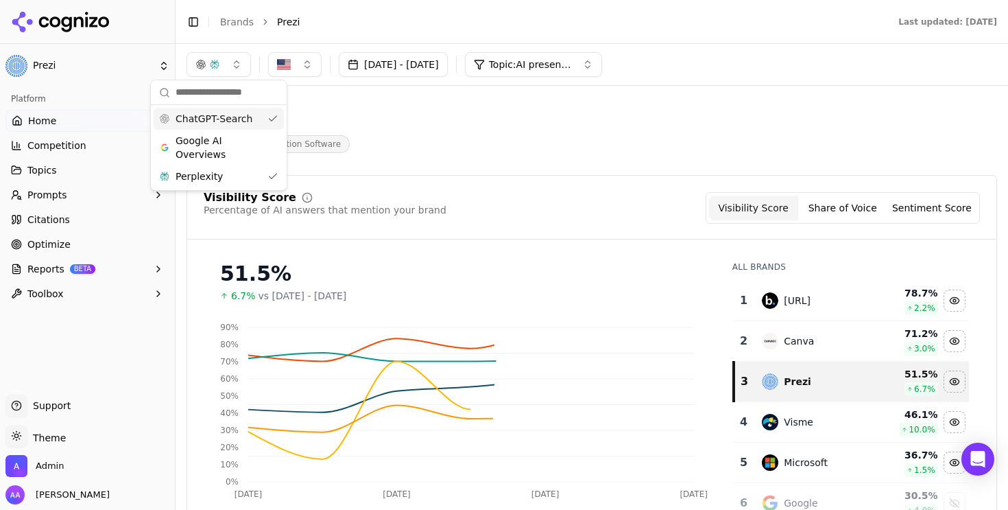
click at [246, 124] on span "ChatGPT-Search" at bounding box center [214, 119] width 77 height 14
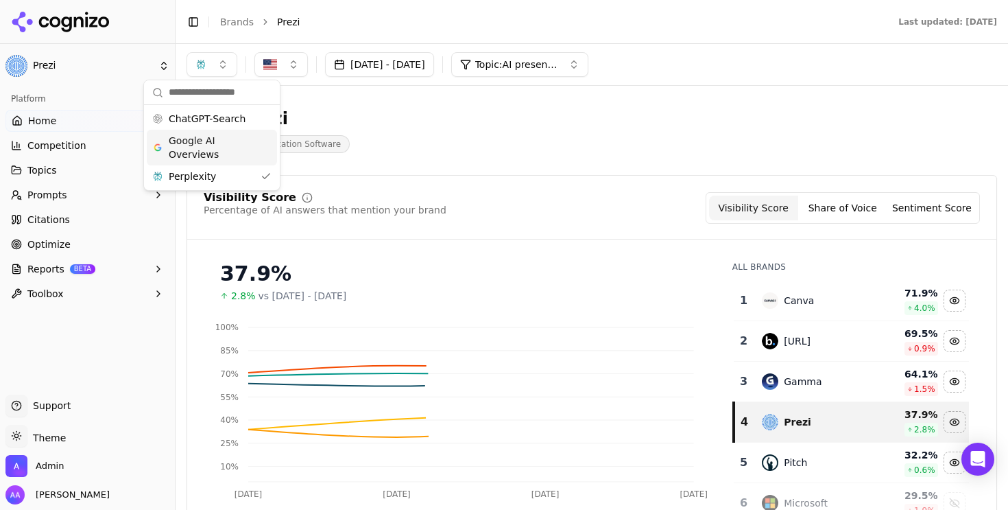
click at [238, 147] on span "Google AI Overviews" at bounding box center [212, 147] width 86 height 27
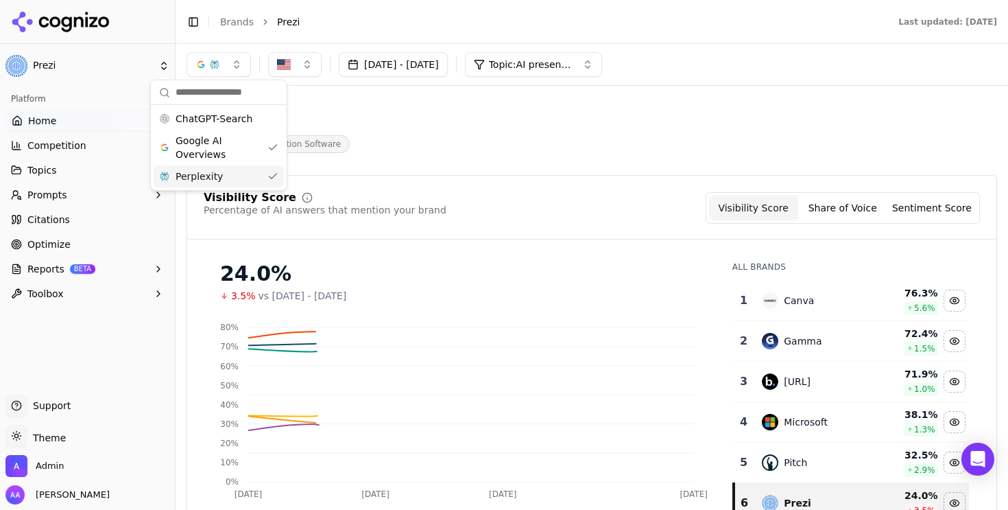
click at [244, 192] on div "Visibility Score" at bounding box center [250, 197] width 93 height 11
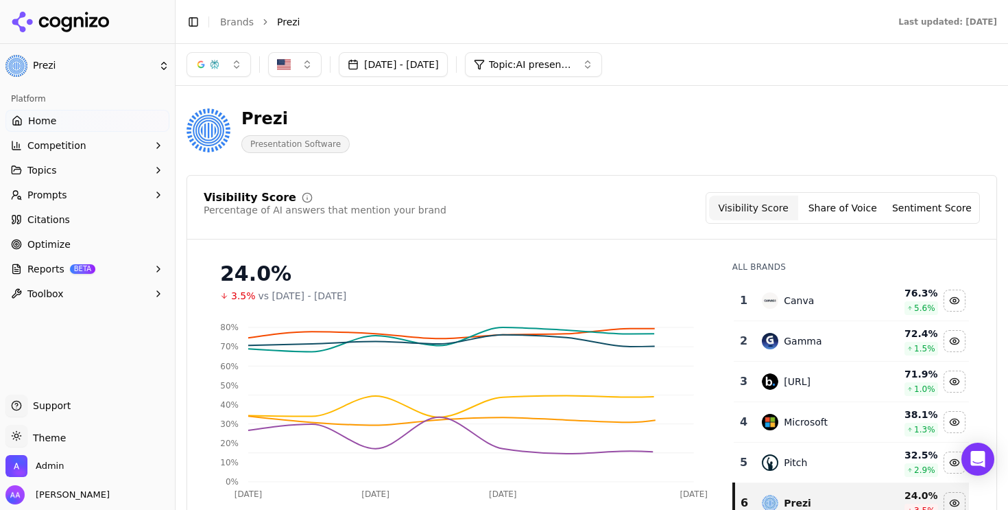
click at [211, 78] on div "Sep 29, 2025 - Oct 06, 2025 Topic: AI presentation tools" at bounding box center [592, 64] width 833 height 41
click at [216, 67] on div "button" at bounding box center [214, 64] width 11 height 11
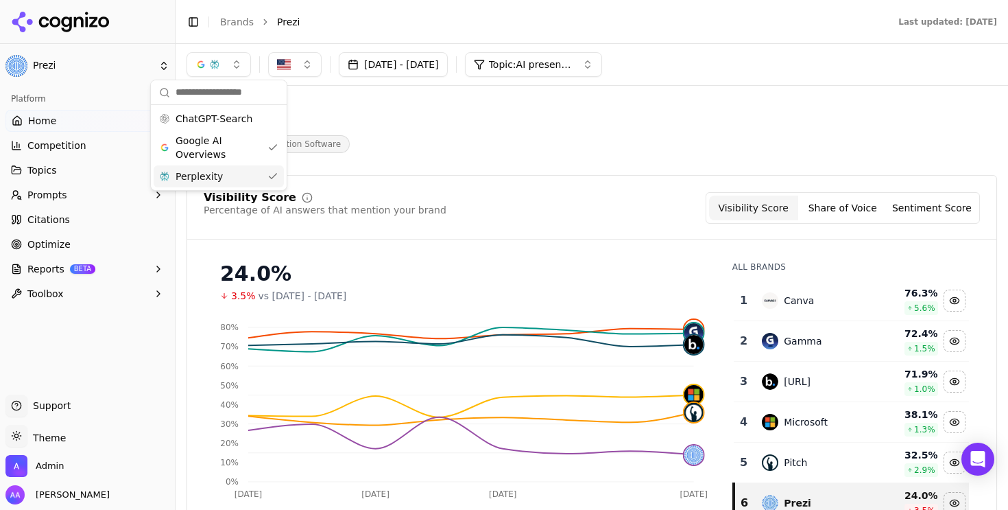
click at [233, 178] on div "Perplexity" at bounding box center [219, 176] width 130 height 22
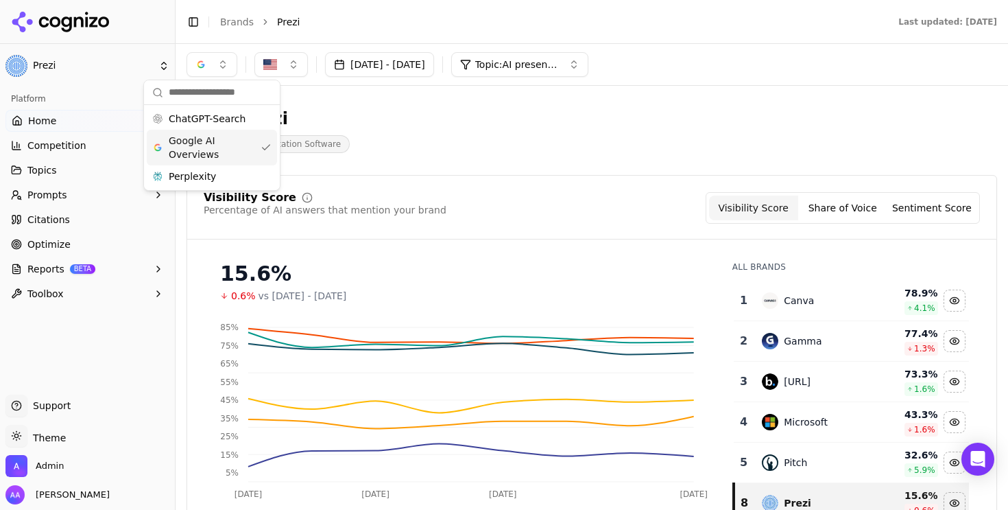
click at [495, 156] on div "Prezi Presentation Software" at bounding box center [592, 130] width 811 height 67
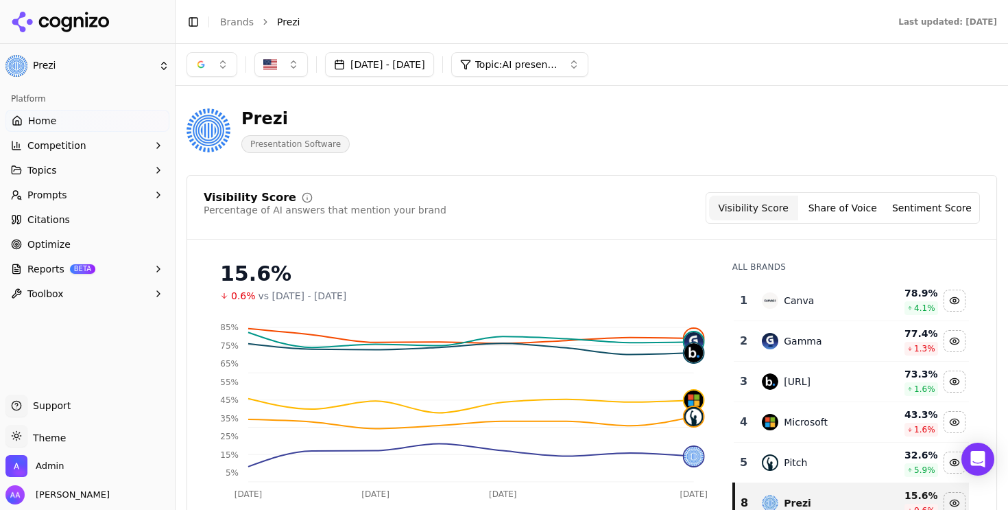
scroll to position [62, 0]
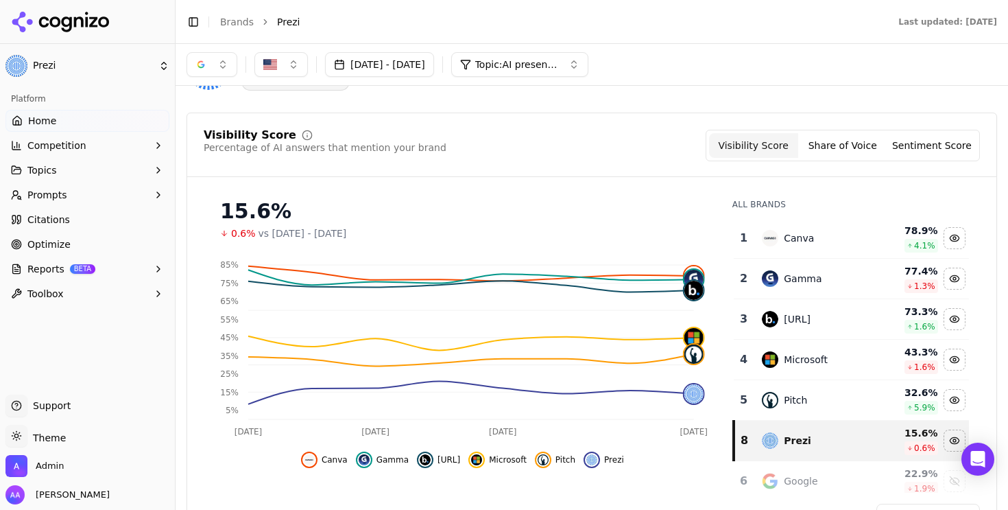
click at [112, 215] on link "Citations" at bounding box center [87, 220] width 164 height 22
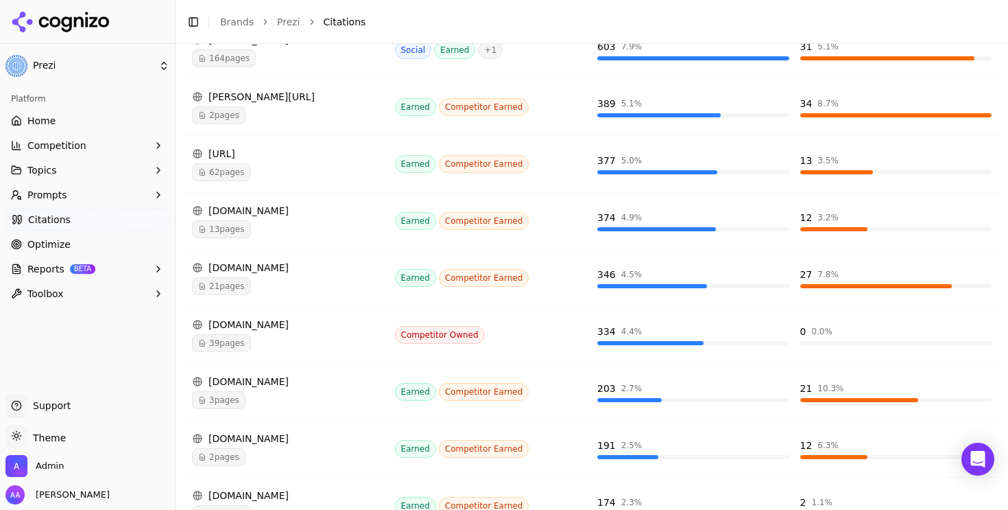
scroll to position [285, 0]
click at [334, 285] on div "21 pages" at bounding box center [288, 285] width 192 height 18
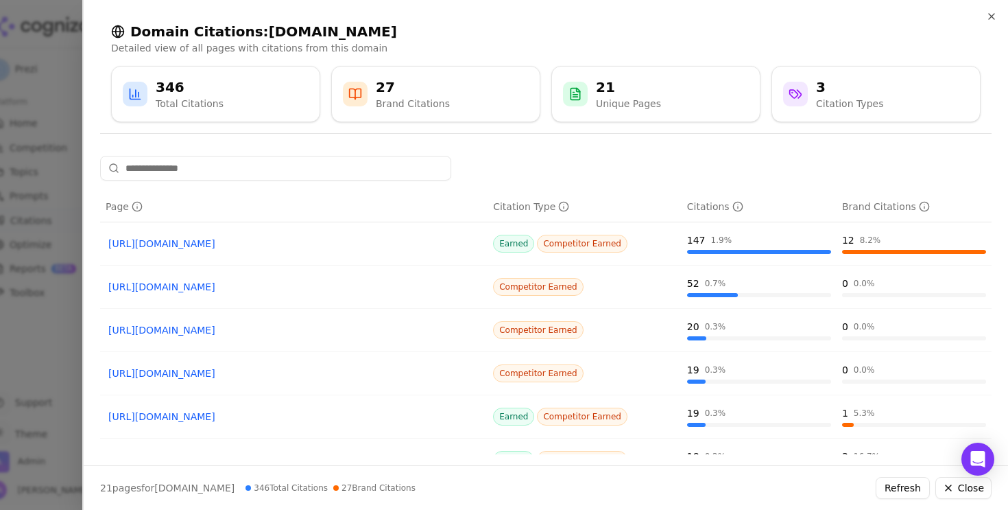
click at [44, 347] on div at bounding box center [504, 255] width 1008 height 510
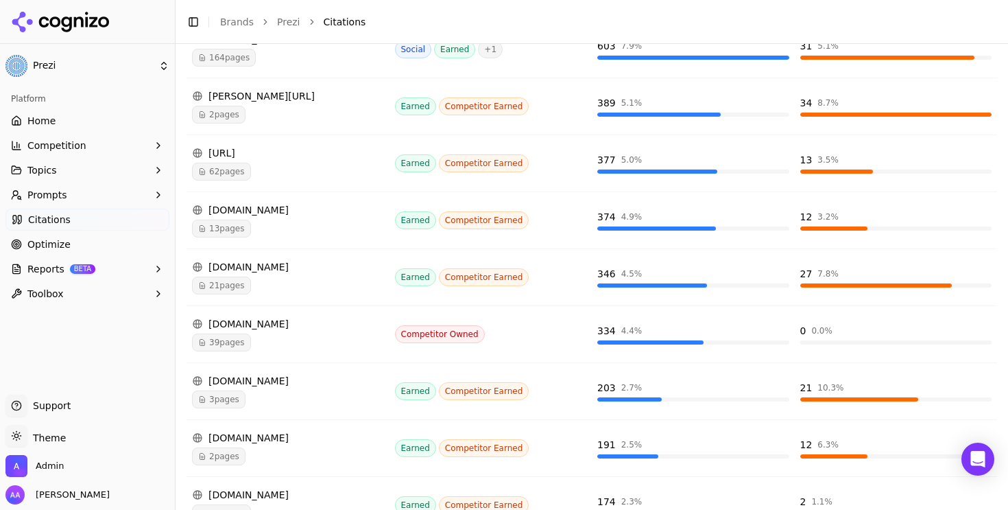
click at [230, 396] on span "3 pages" at bounding box center [219, 399] width 54 height 18
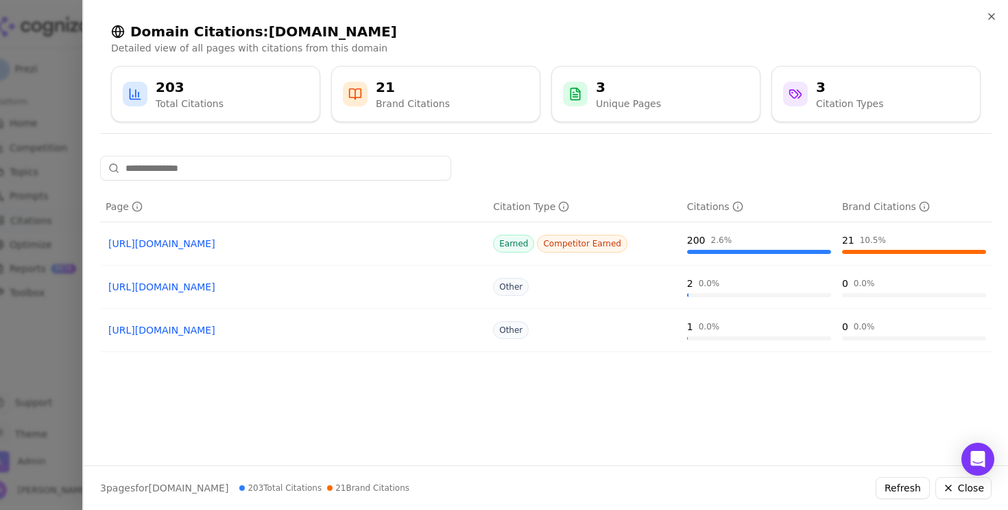
click at [234, 244] on link "https://aitoolssme.com/comparison/ai-tools-for-presentations" at bounding box center [293, 244] width 371 height 14
click at [210, 245] on link "https://aitoolssme.com/comparison/ai-tools-for-presentations" at bounding box center [293, 244] width 371 height 14
click at [250, 287] on link "https://aitoolssme.com/blogs/beautiful-ai-alternative-gamma" at bounding box center [293, 287] width 371 height 14
click at [4, 355] on div at bounding box center [504, 255] width 1008 height 510
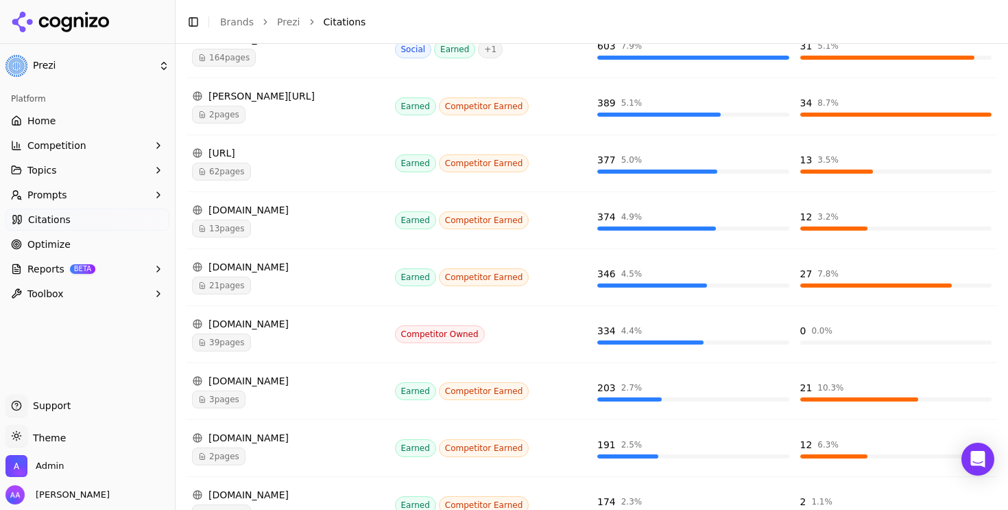
click at [254, 342] on div "39 pages" at bounding box center [288, 342] width 192 height 18
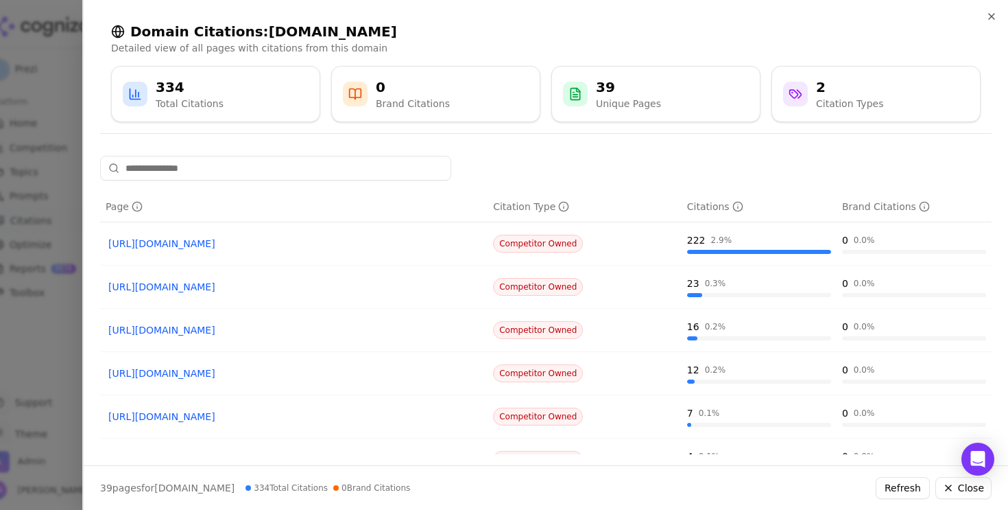
click at [250, 247] on link "[URL][DOMAIN_NAME]" at bounding box center [293, 244] width 371 height 14
click at [29, 325] on div at bounding box center [504, 255] width 1008 height 510
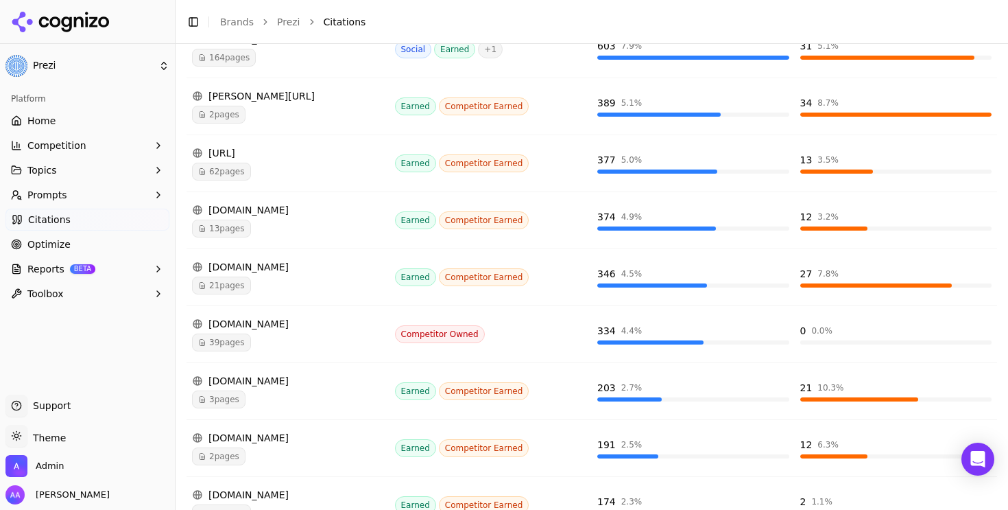
scroll to position [410, 0]
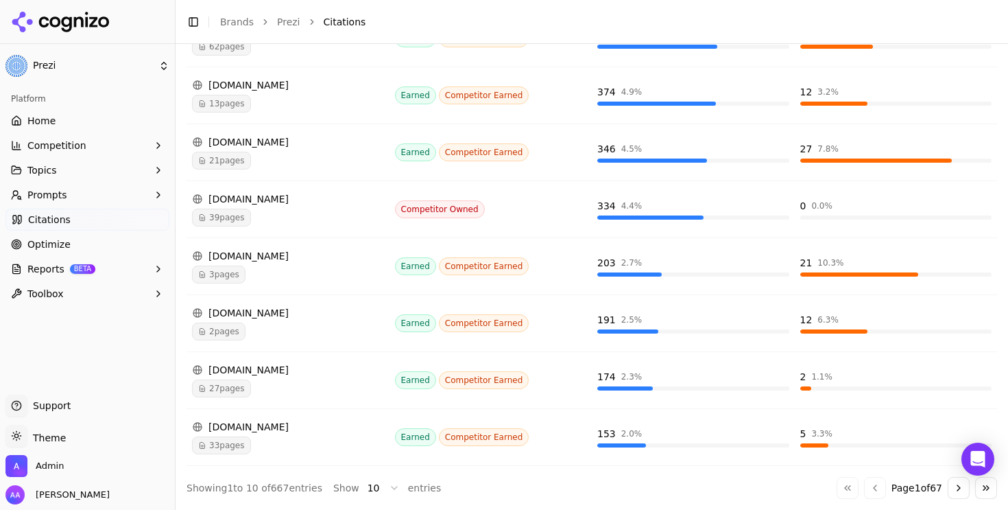
click at [85, 202] on button "Prompts" at bounding box center [87, 195] width 164 height 22
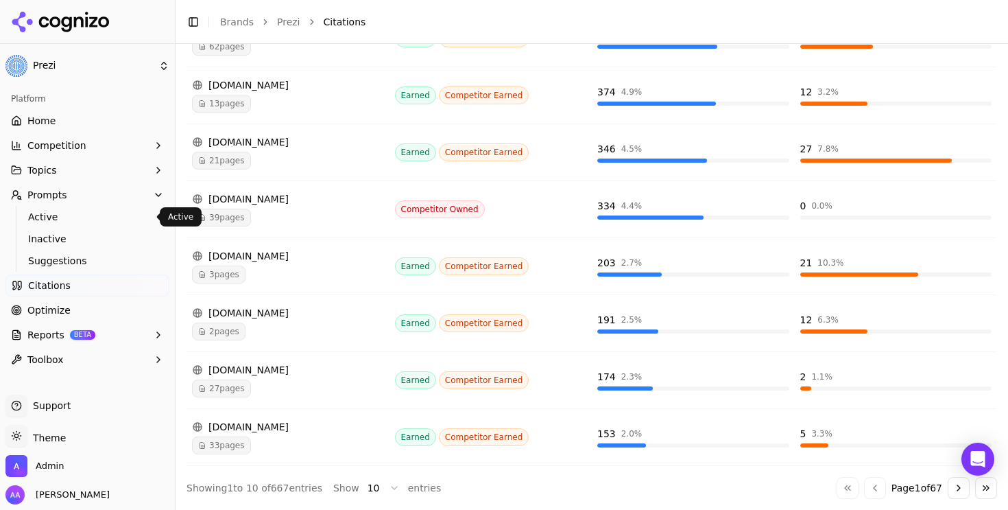
click at [78, 228] on ul "Active Inactive Suggestions" at bounding box center [88, 239] width 145 height 66
click at [83, 217] on span "Active" at bounding box center [87, 217] width 119 height 14
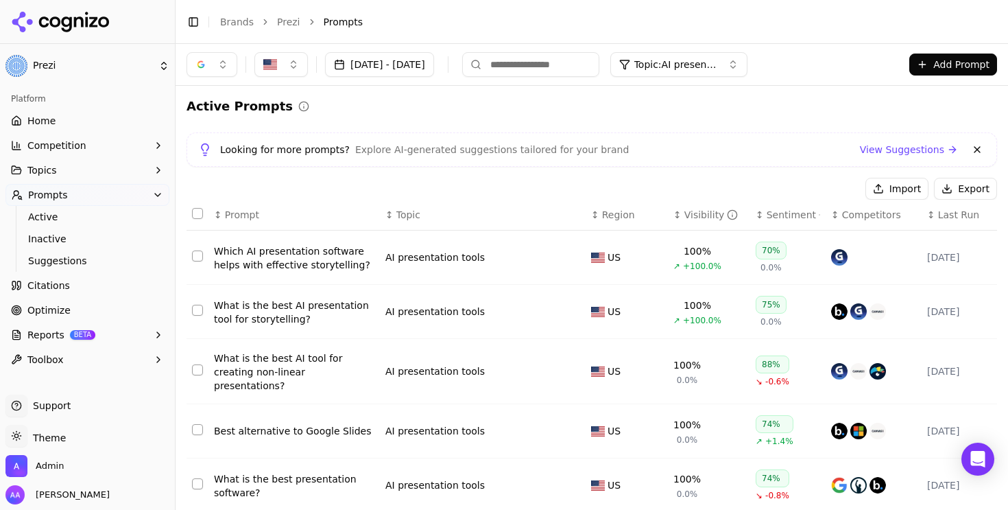
click at [742, 72] on button "Topic: AI presentation tools" at bounding box center [678, 64] width 137 height 25
click at [710, 213] on div "Visibility" at bounding box center [712, 215] width 54 height 14
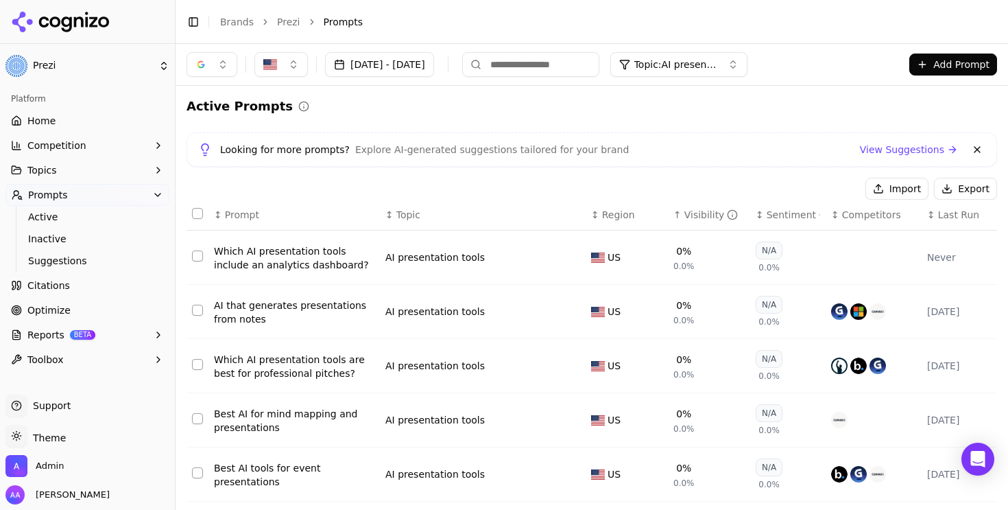
click at [260, 316] on div "AI that generates presentations from notes" at bounding box center [294, 311] width 161 height 27
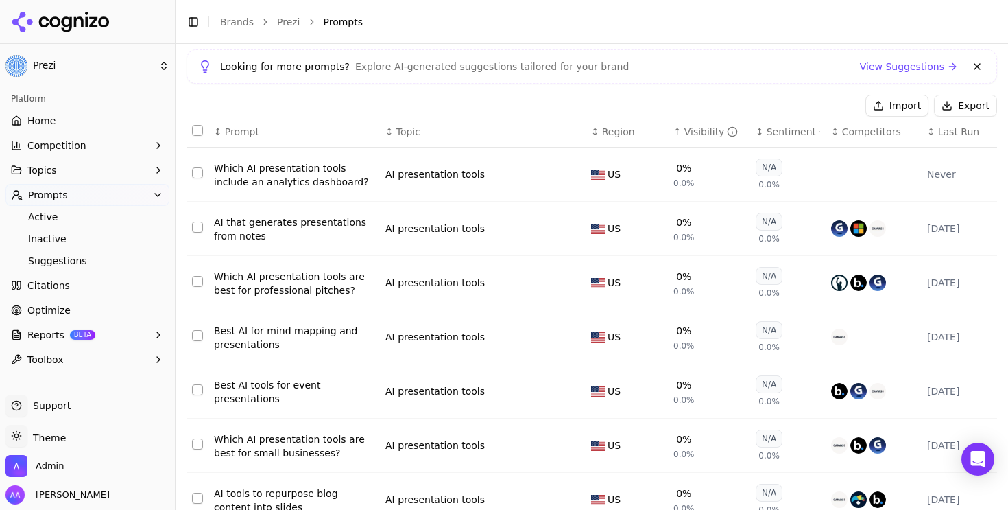
scroll to position [89, 0]
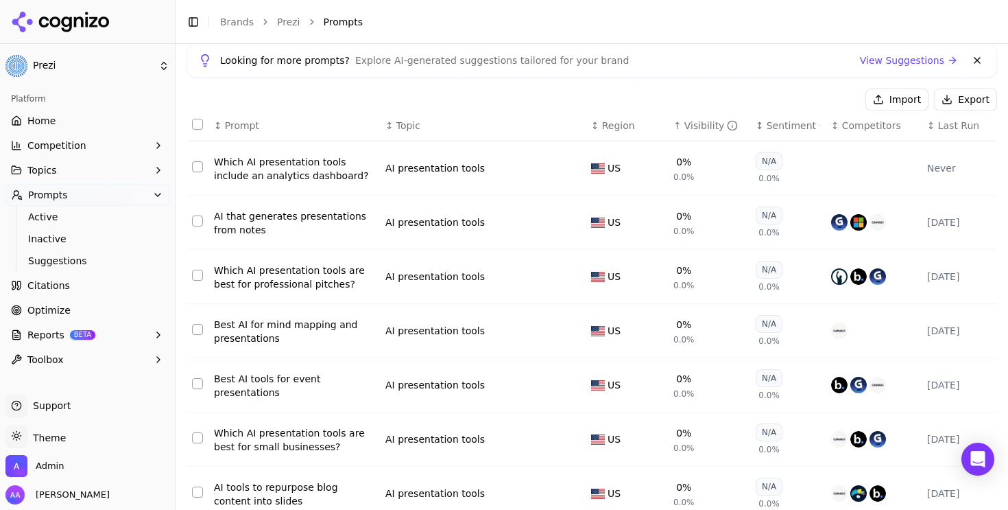
click at [300, 283] on div "Which AI presentation tools are best for professional pitches?" at bounding box center [294, 276] width 161 height 27
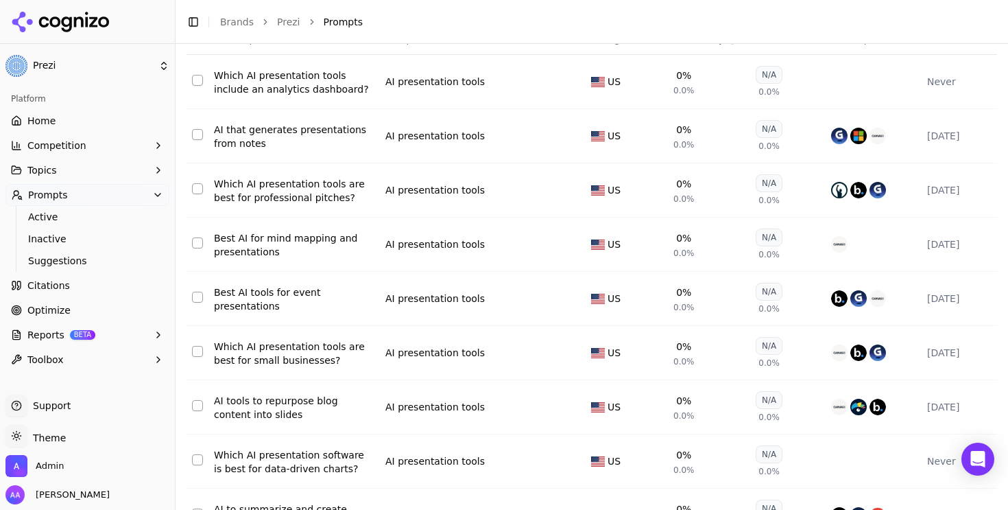
scroll to position [185, 0]
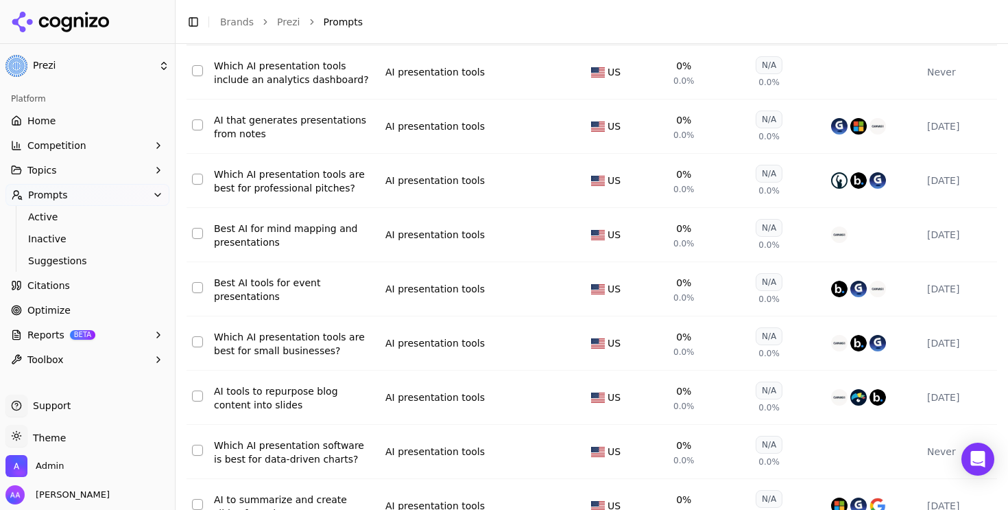
click at [269, 298] on div "Best AI tools for event presentations" at bounding box center [294, 289] width 161 height 27
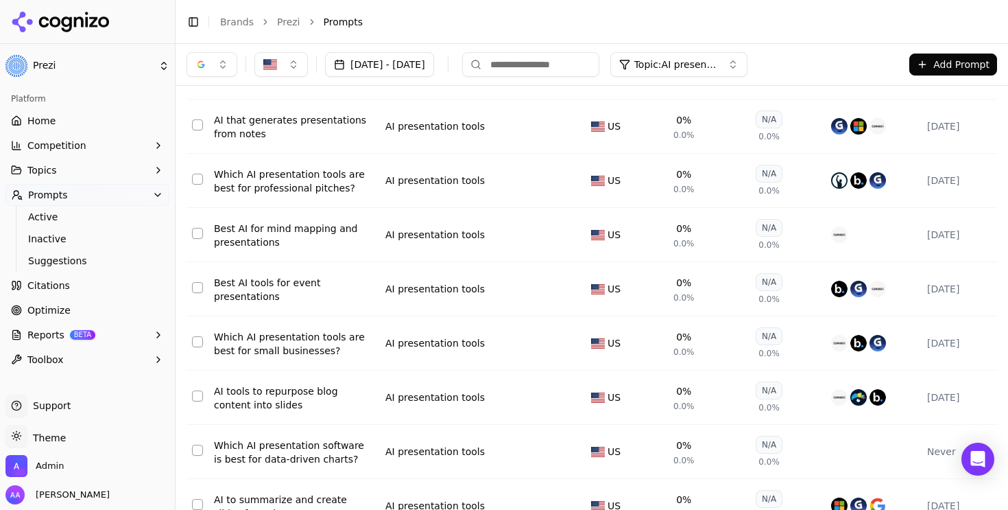
scroll to position [0, 0]
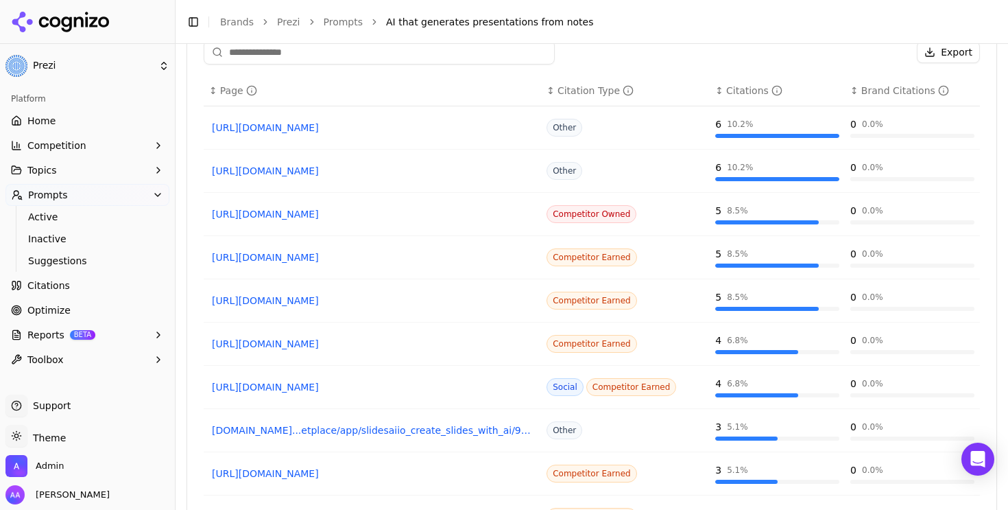
scroll to position [1130, 0]
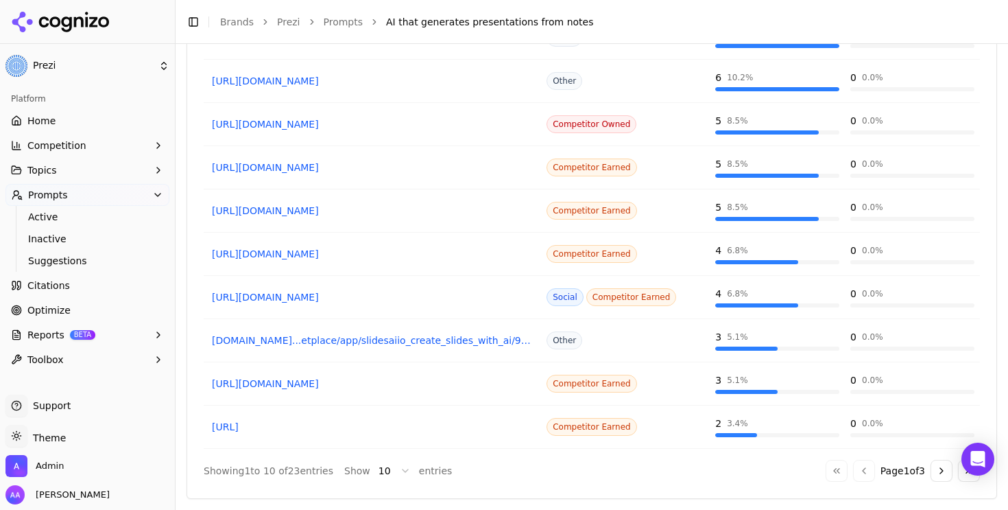
click at [425, 381] on link "https://zapier.com/blog/best-ai-presentation-maker" at bounding box center [372, 384] width 321 height 14
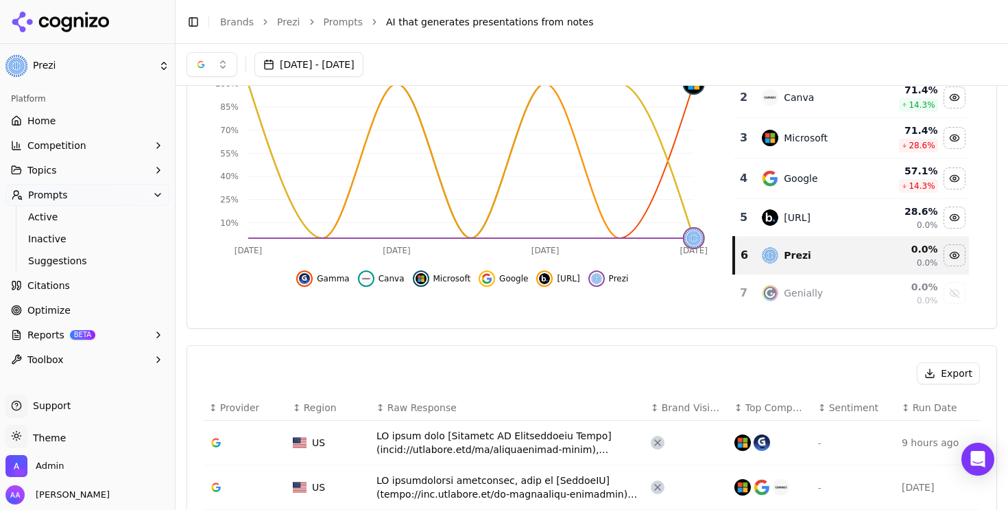
scroll to position [0, 0]
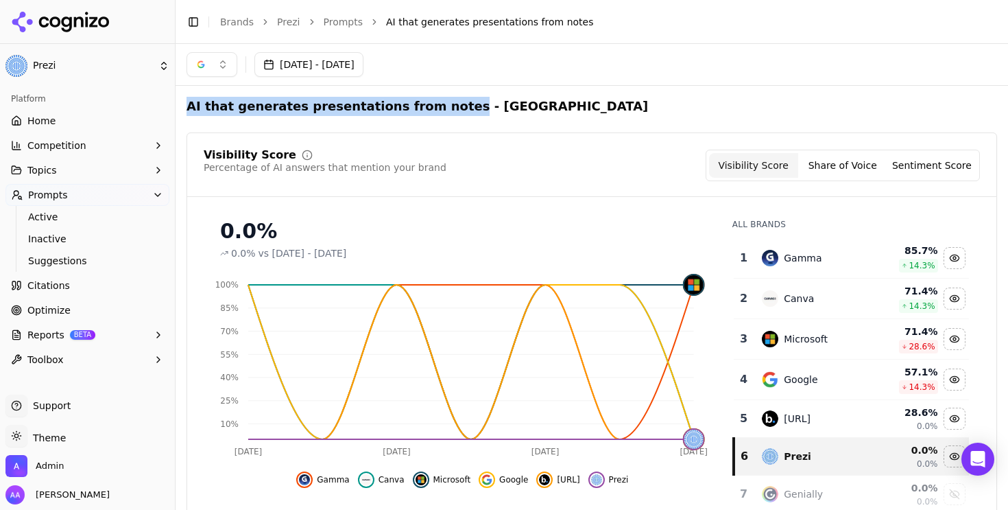
drag, startPoint x: 189, startPoint y: 106, endPoint x: 434, endPoint y: 108, distance: 244.9
click at [434, 108] on h2 "AI that generates presentations from notes - United States" at bounding box center [418, 106] width 462 height 19
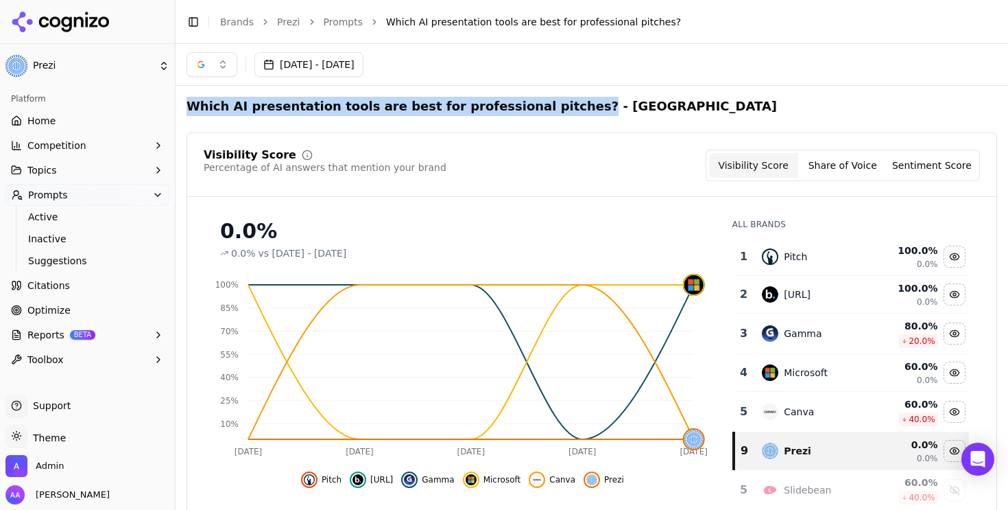
drag, startPoint x: 192, startPoint y: 104, endPoint x: 538, endPoint y: 101, distance: 346.4
click at [538, 101] on h2 "Which AI presentation tools are best for professional pitches? - [GEOGRAPHIC_DA…" at bounding box center [482, 106] width 591 height 19
copy h2 "Which AI presentation tools are best for professional pitches?"
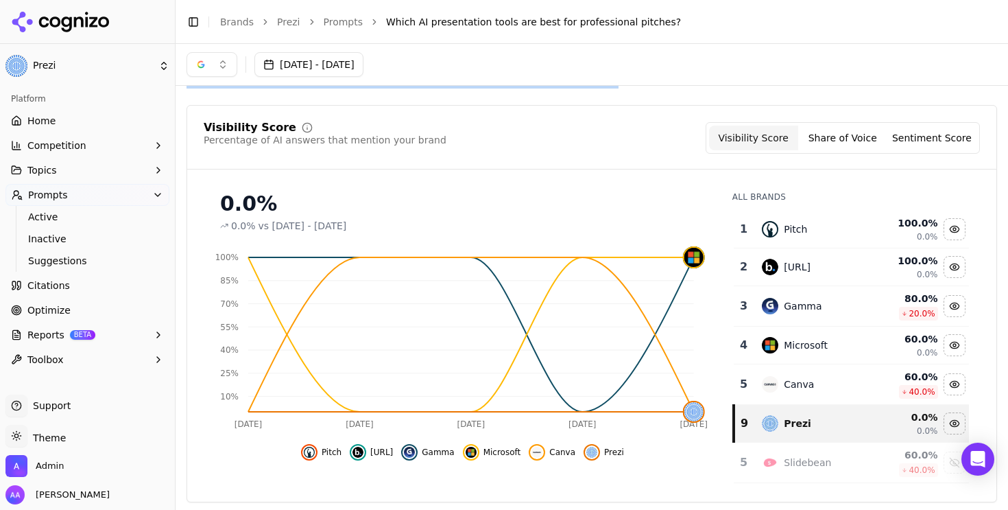
scroll to position [29, 0]
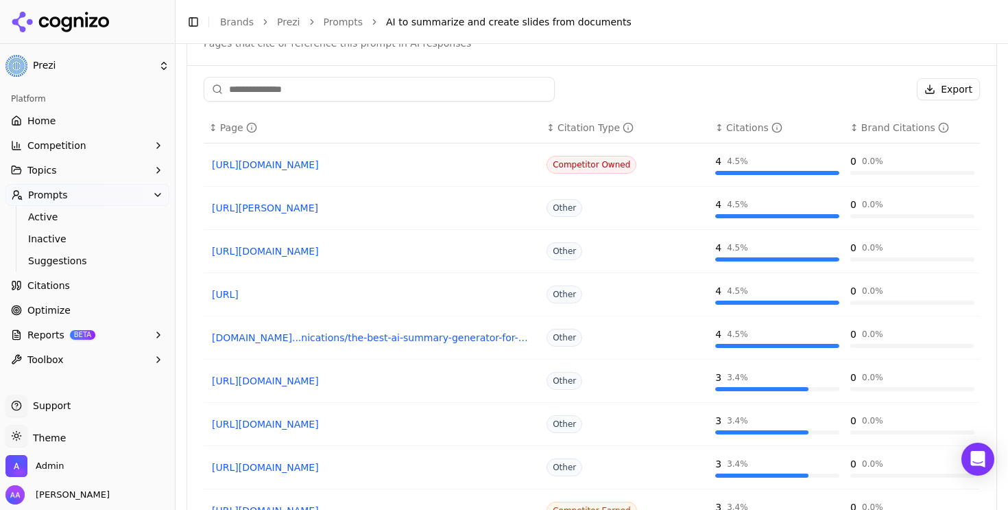
scroll to position [1108, 0]
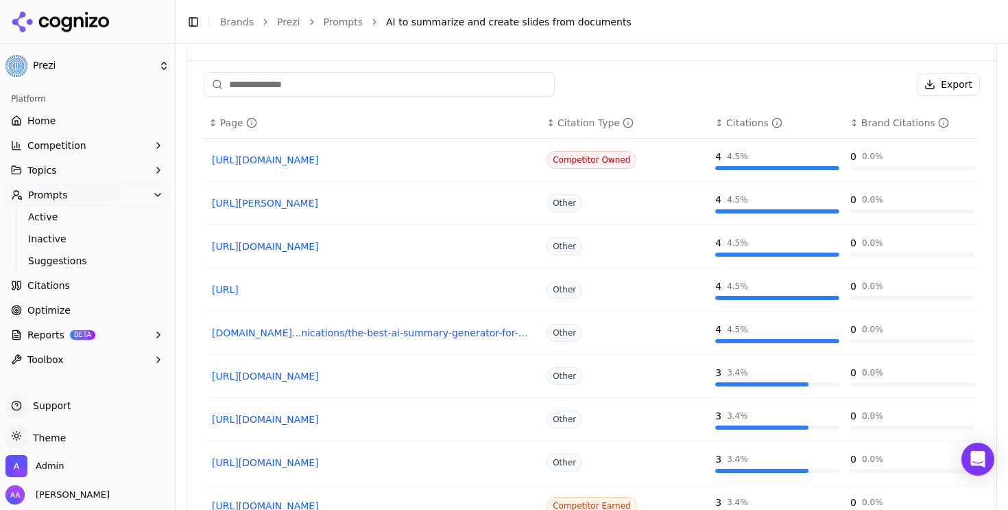
click at [324, 202] on link "[URL][PERSON_NAME]" at bounding box center [372, 203] width 321 height 14
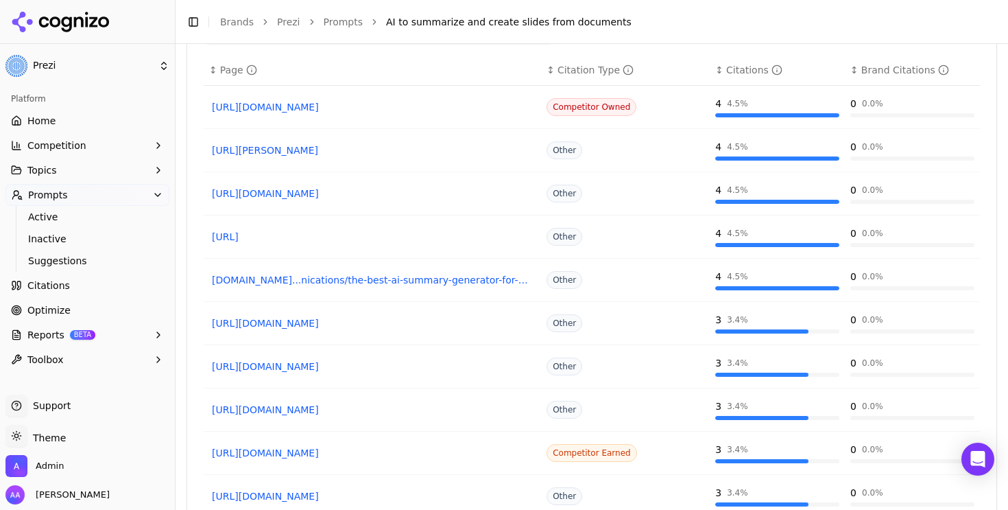
scroll to position [1163, 0]
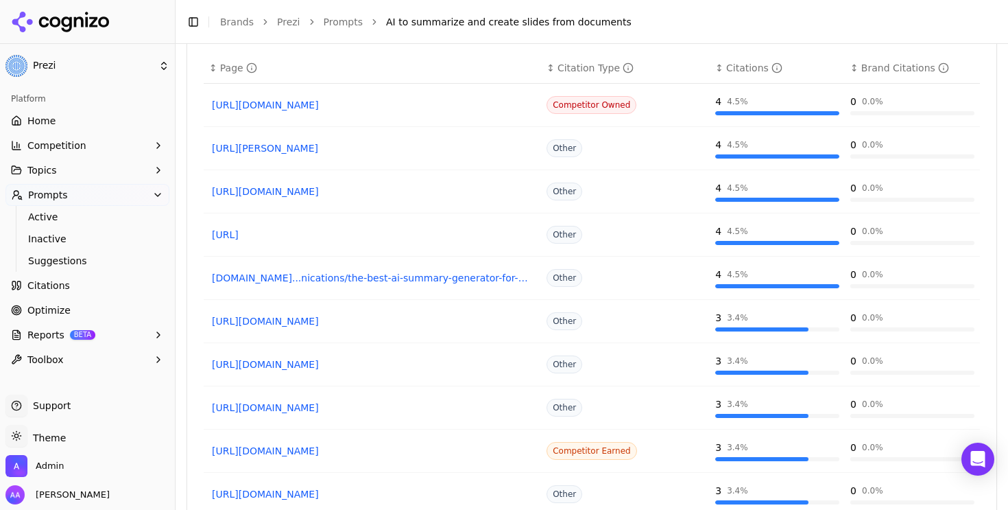
click at [331, 196] on link "[URL][DOMAIN_NAME]" at bounding box center [372, 192] width 321 height 14
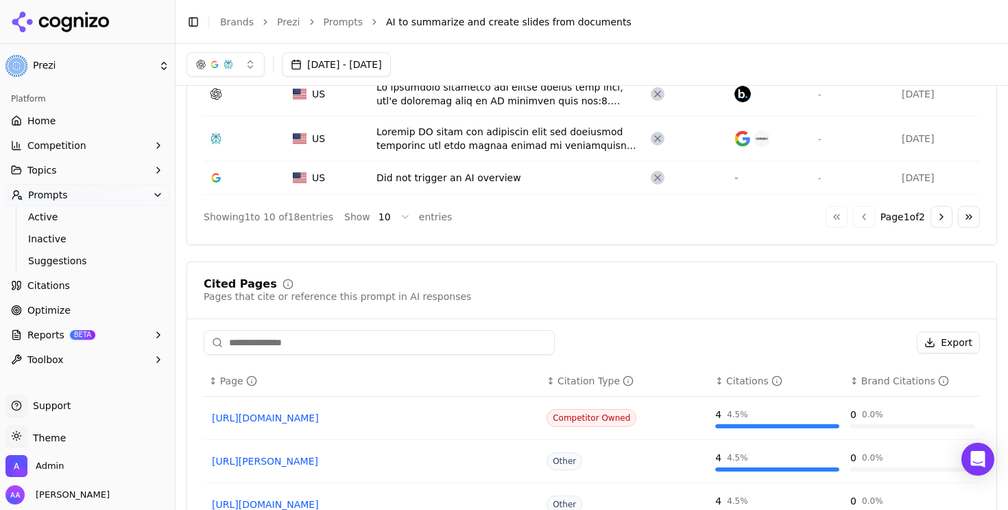
scroll to position [794, 0]
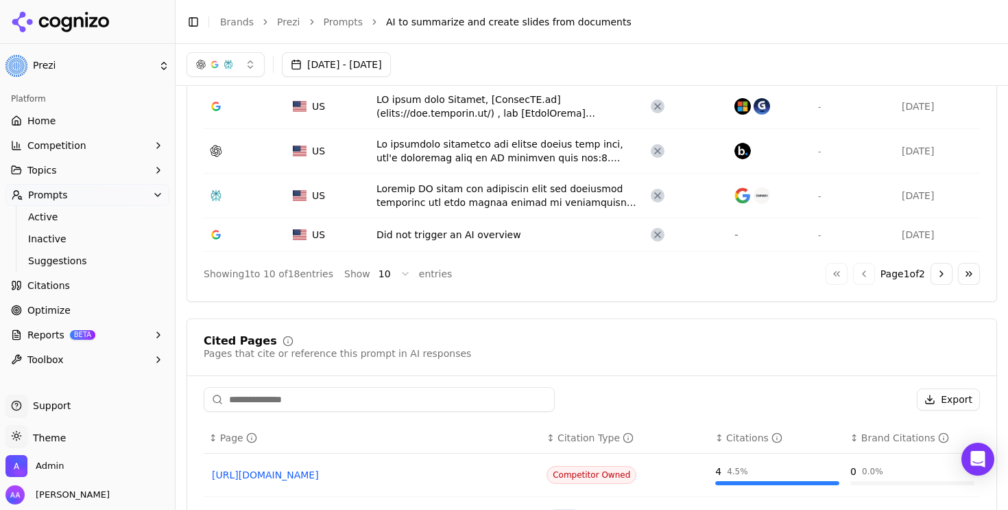
click at [347, 25] on link "Prompts" at bounding box center [344, 22] width 40 height 14
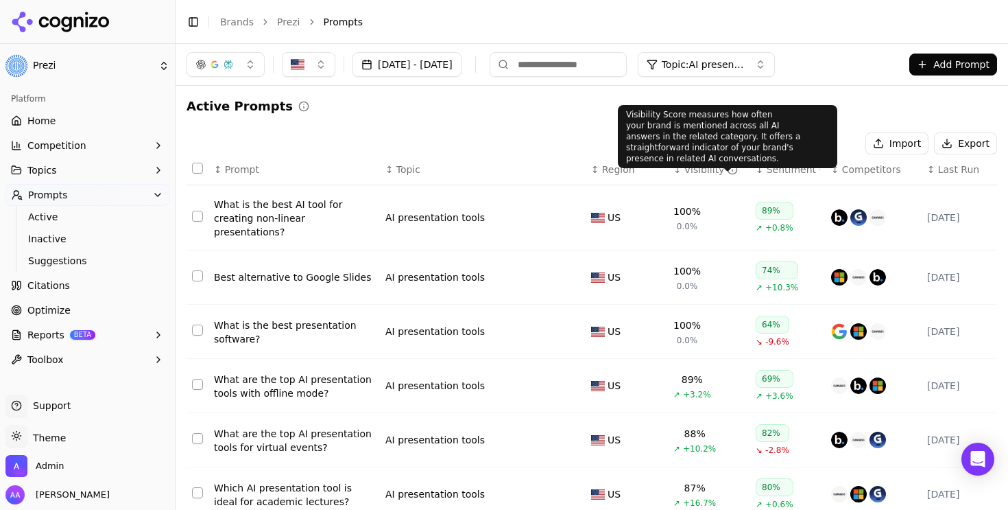
click at [714, 168] on div "Visibility" at bounding box center [712, 170] width 54 height 14
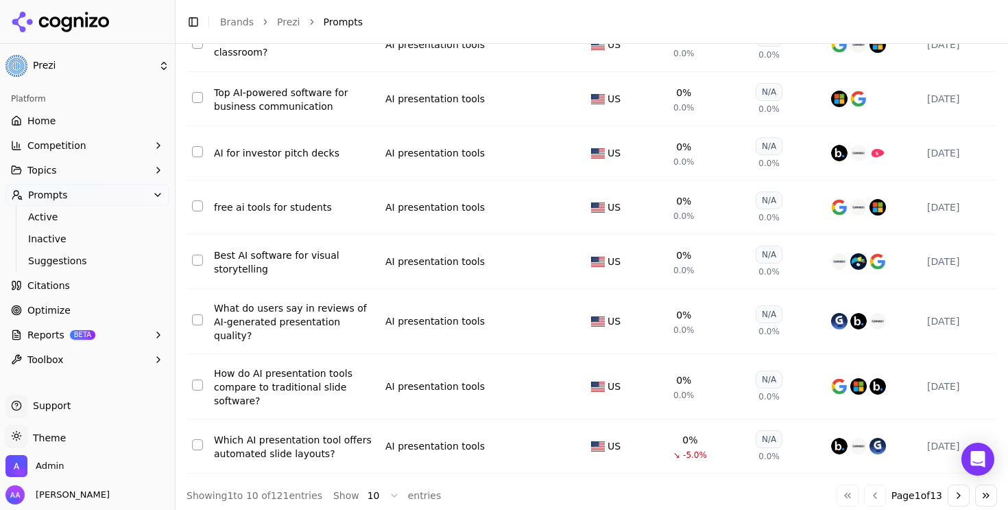
scroll to position [274, 0]
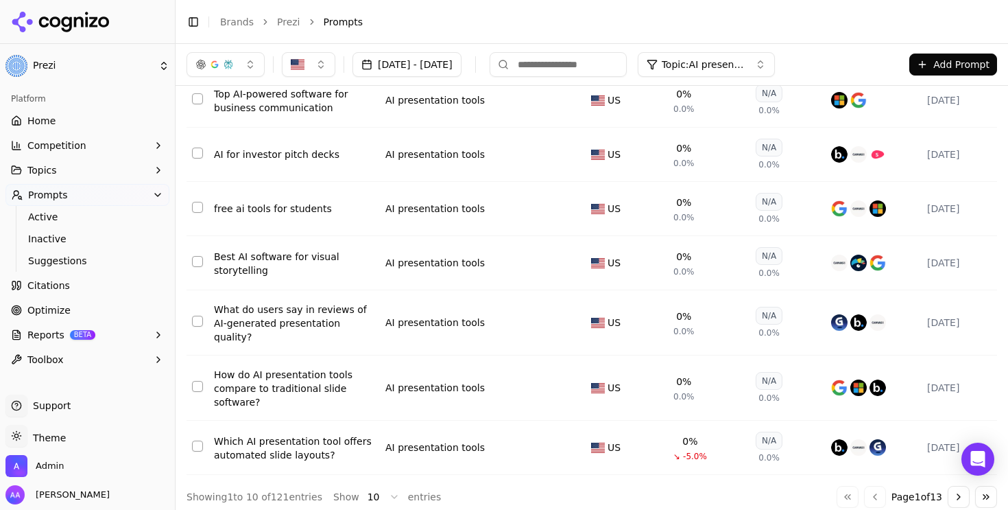
click at [962, 490] on button "Go to next page" at bounding box center [959, 497] width 22 height 22
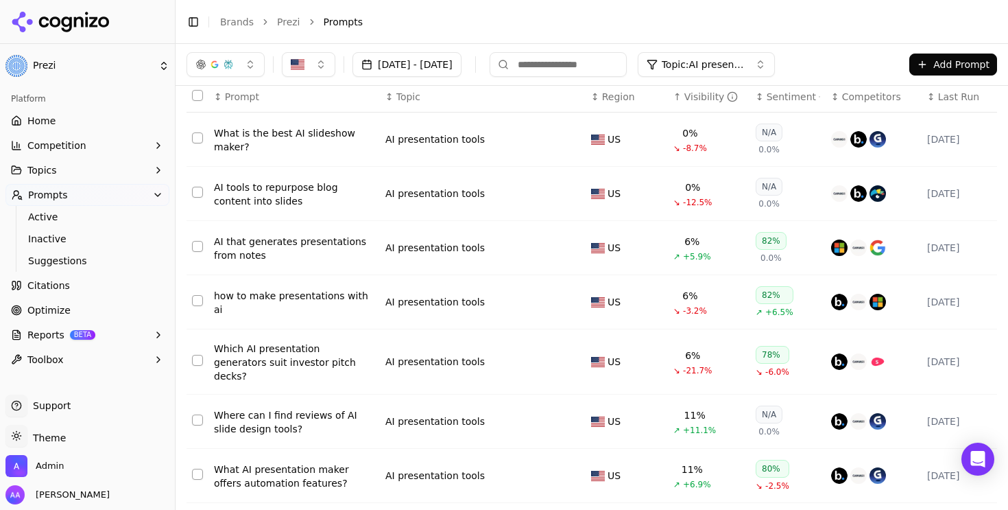
scroll to position [0, 0]
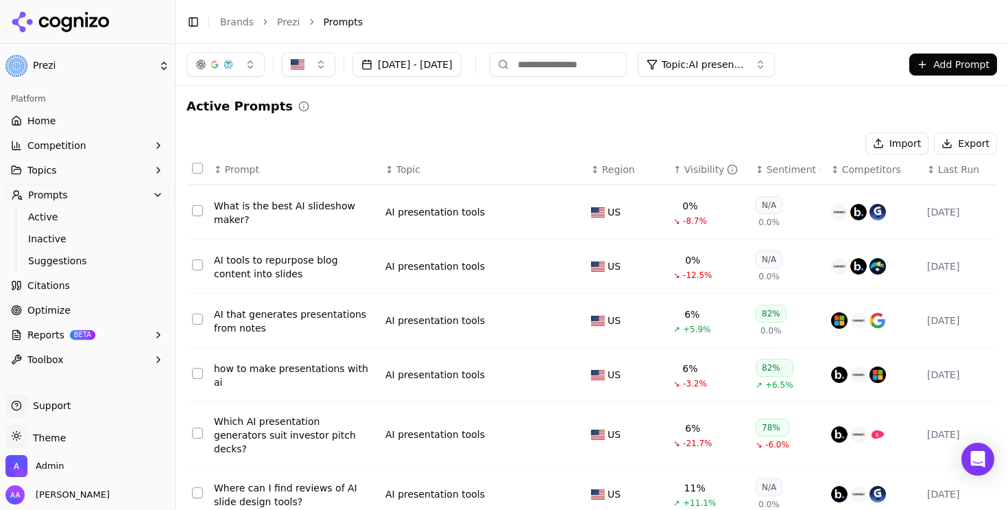
click at [291, 377] on div "how to make presentations with ai" at bounding box center [294, 374] width 161 height 27
click at [269, 215] on div "What is the best AI slideshow maker?" at bounding box center [294, 212] width 161 height 27
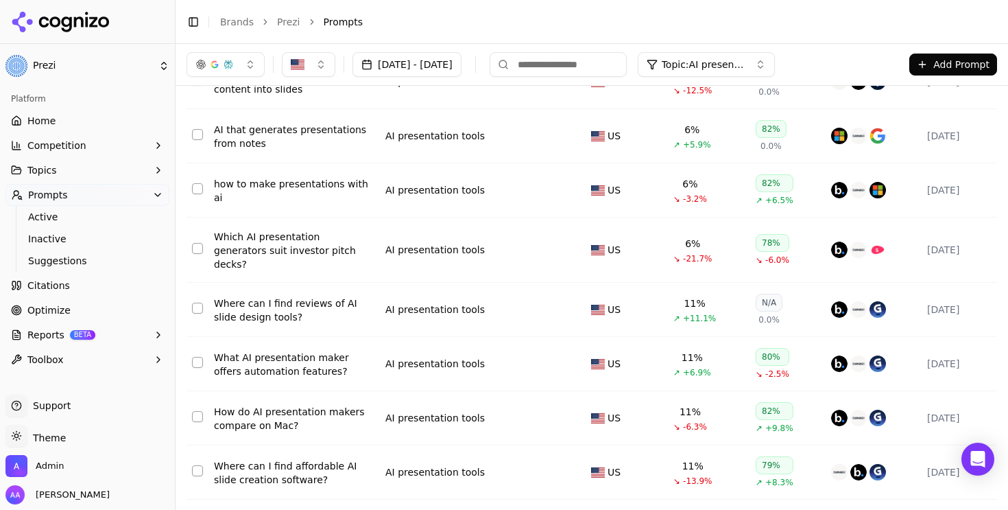
scroll to position [265, 0]
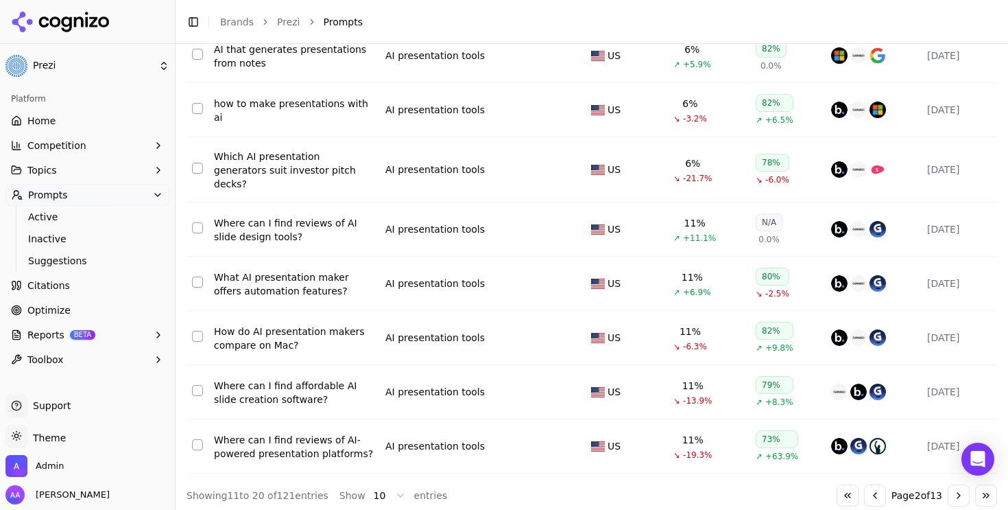
click at [947, 491] on div "Go to first page Go to previous page Page 2 of 13 Go to next page Go to last pa…" at bounding box center [917, 495] width 161 height 22
click at [950, 486] on button "Go to next page" at bounding box center [959, 495] width 22 height 22
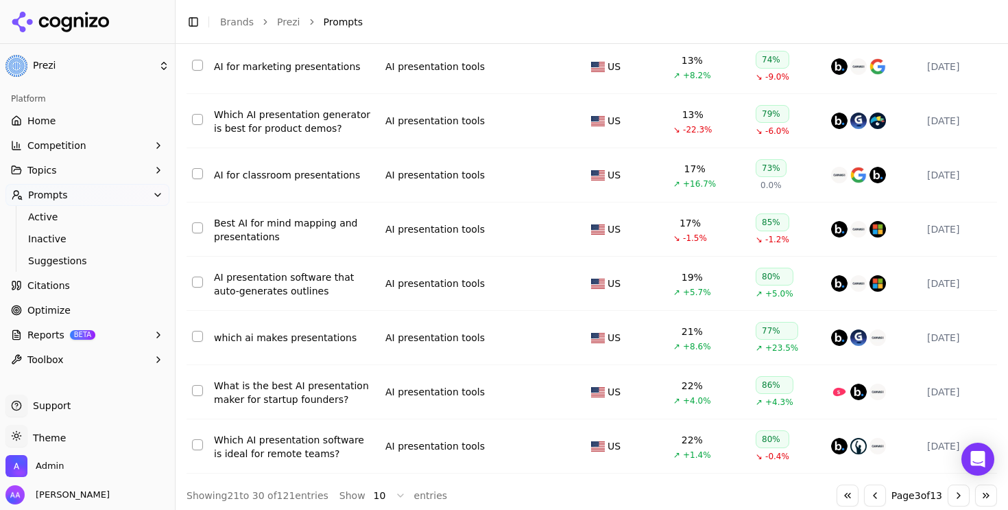
click at [868, 494] on button "Go to previous page" at bounding box center [875, 495] width 22 height 22
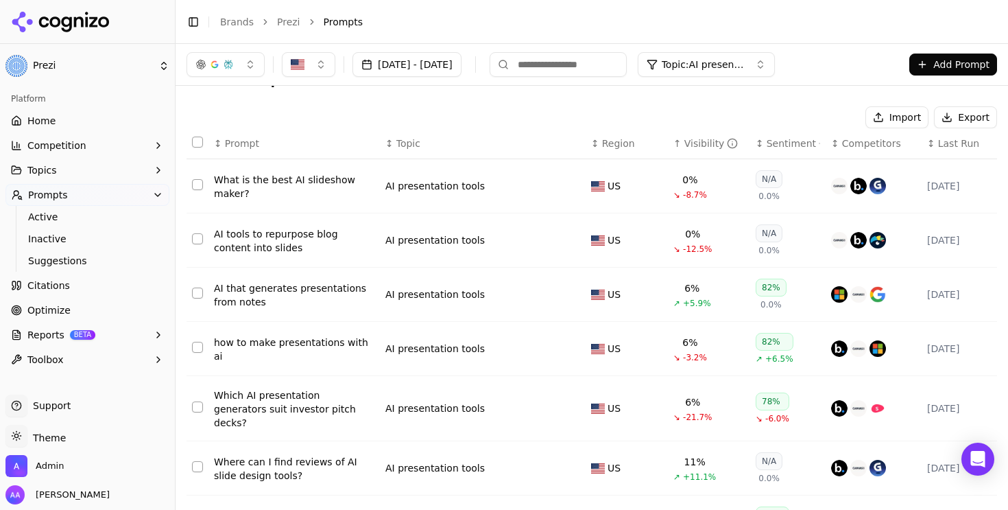
scroll to position [0, 0]
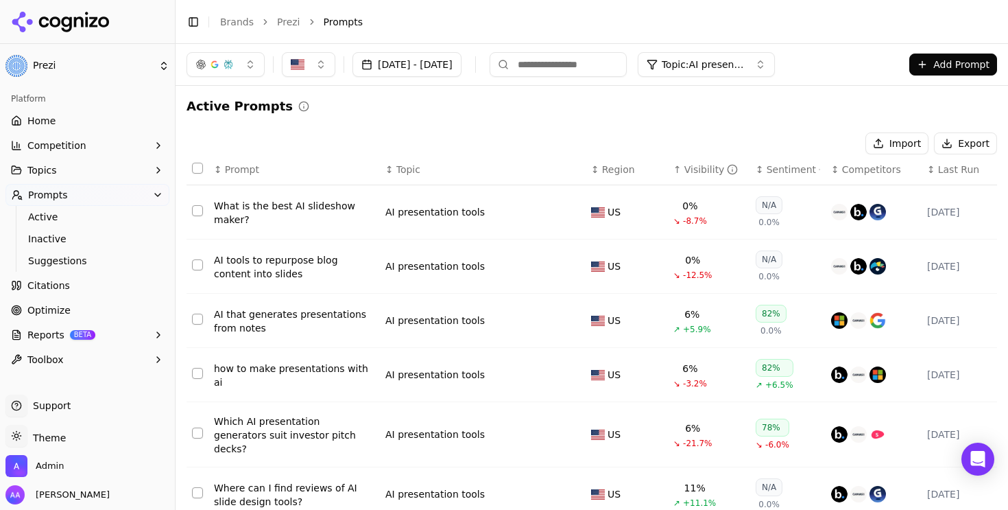
click at [289, 266] on div "AI tools to repurpose blog content into slides" at bounding box center [294, 266] width 161 height 27
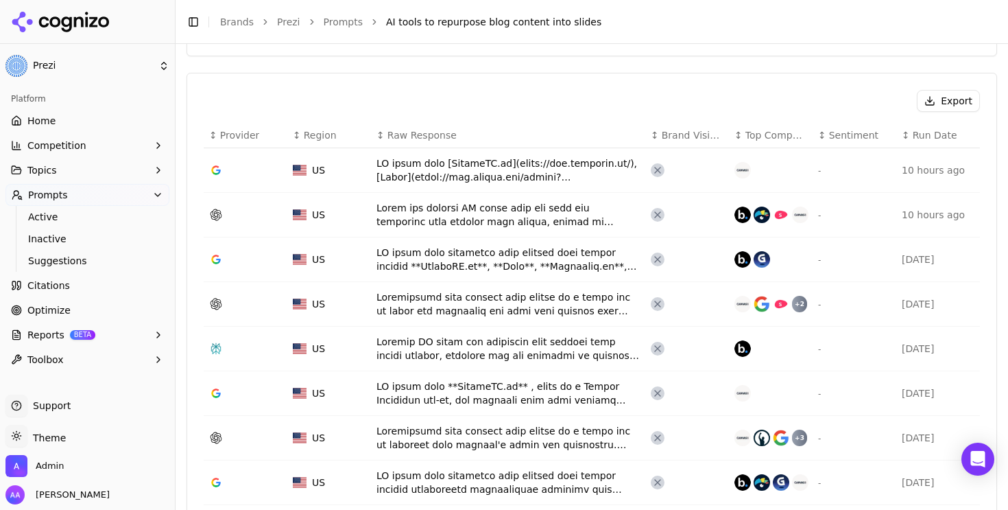
scroll to position [478, 0]
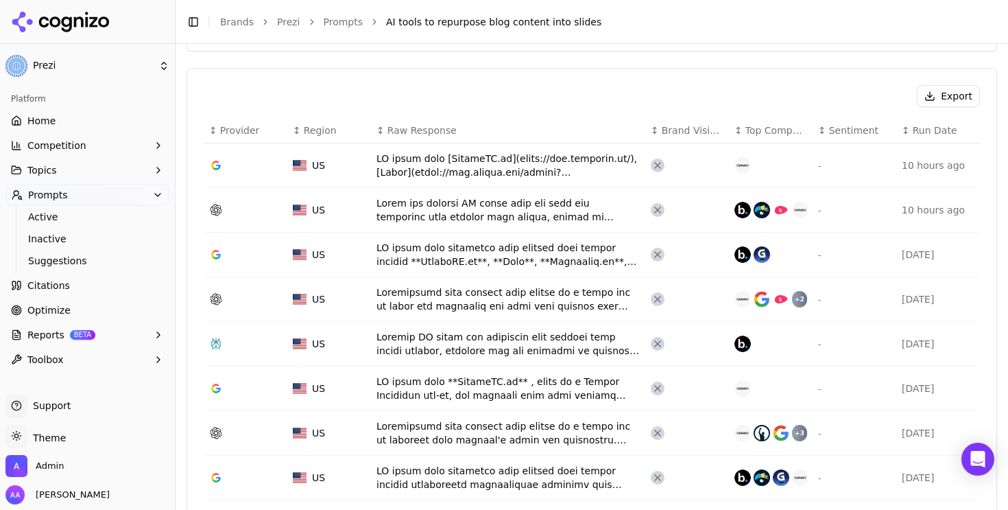
click at [532, 181] on td "Data table" at bounding box center [508, 165] width 274 height 45
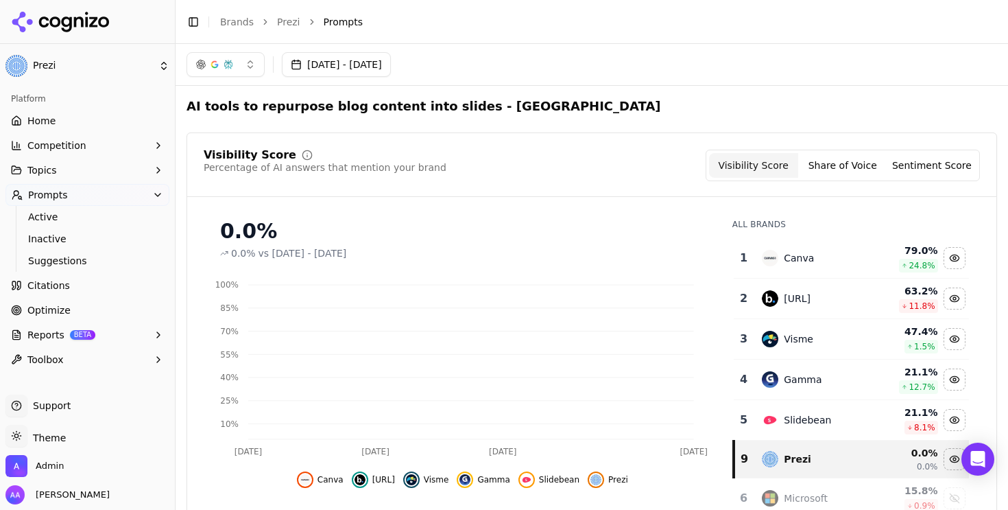
scroll to position [520, 0]
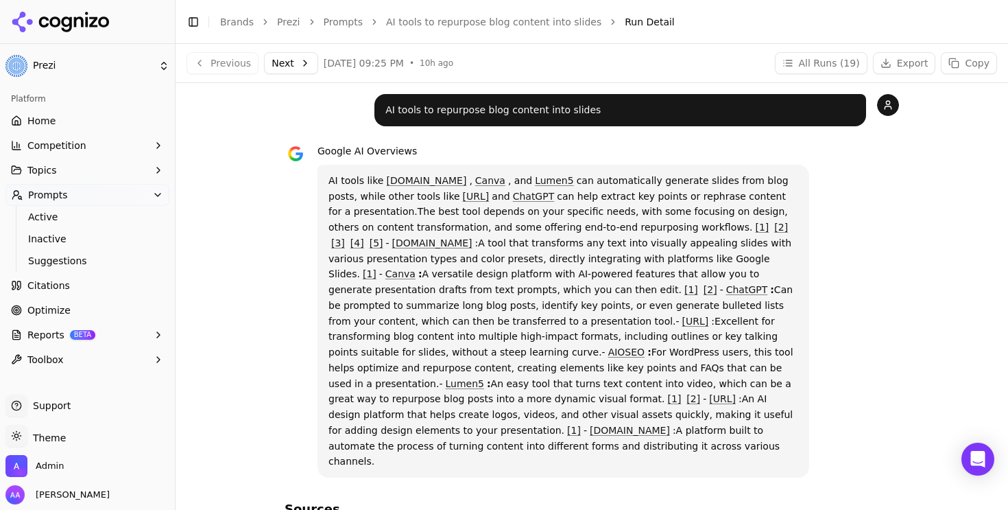
click at [704, 292] on link "[2]" at bounding box center [711, 289] width 14 height 11
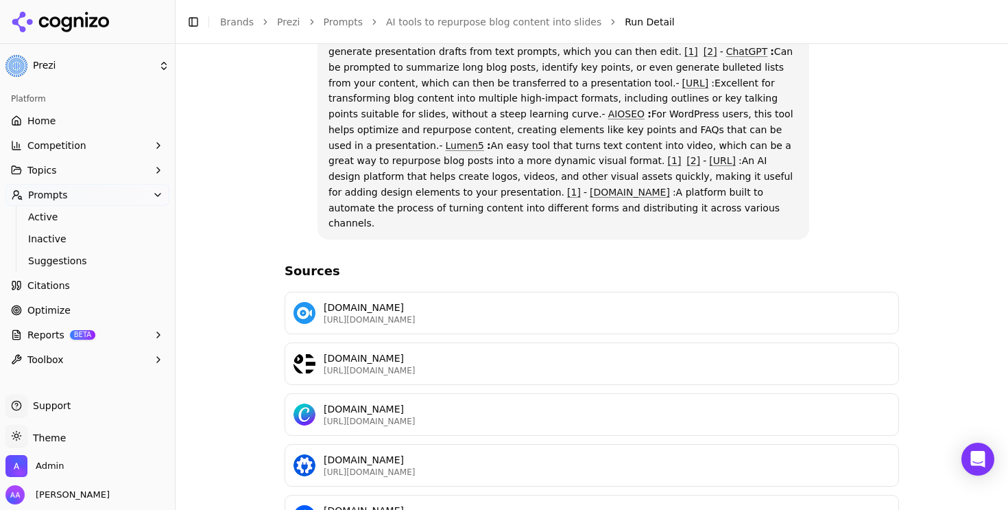
scroll to position [346, 0]
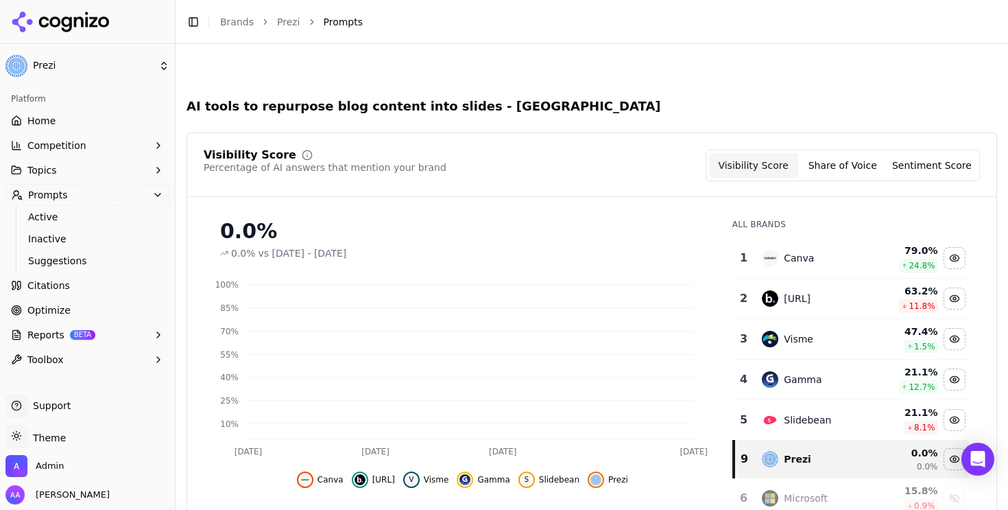
scroll to position [562, 0]
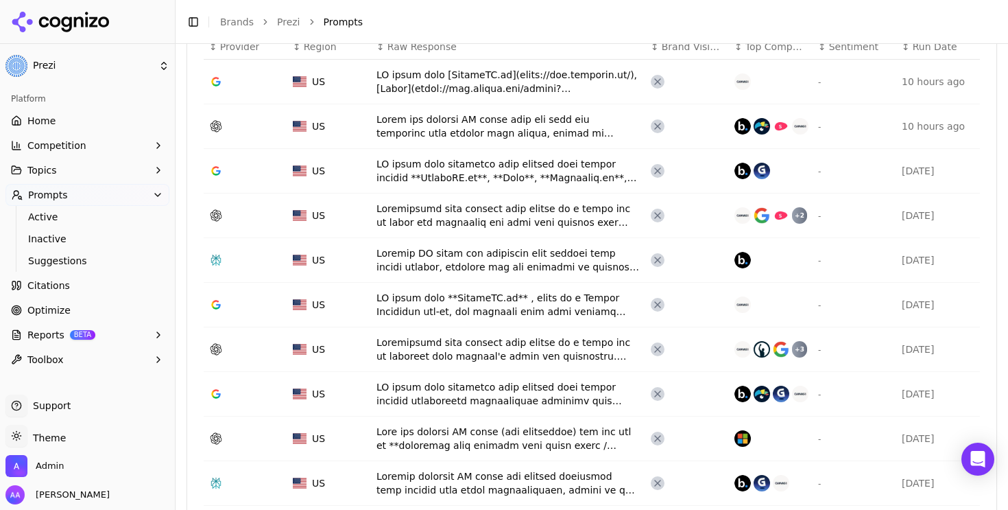
click at [460, 134] on div "Data table" at bounding box center [508, 125] width 263 height 27
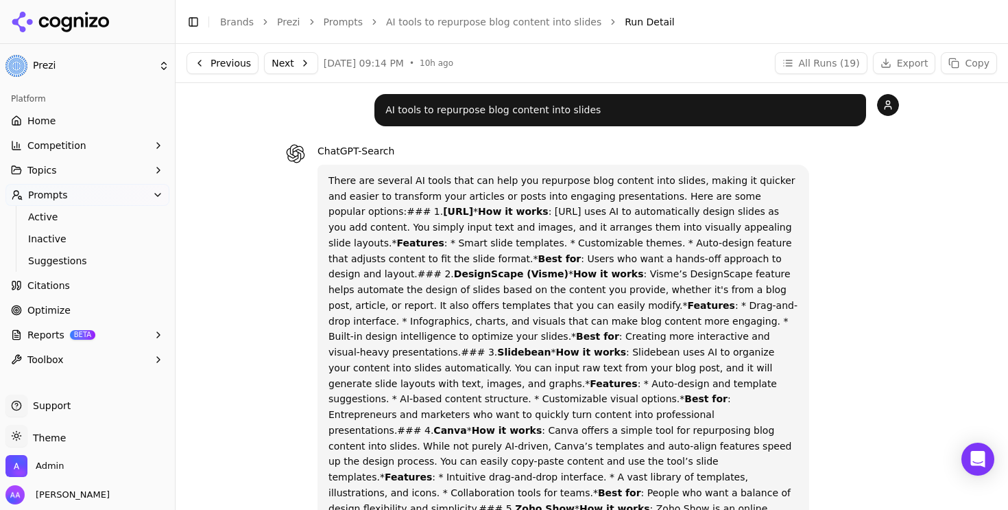
click at [302, 74] on div "Previous Next Oct 5, 2025, 09:14 PM • 10h ago All Runs ( 19 ) Export Copy" at bounding box center [592, 63] width 833 height 38
click at [301, 66] on button "Next" at bounding box center [291, 63] width 54 height 22
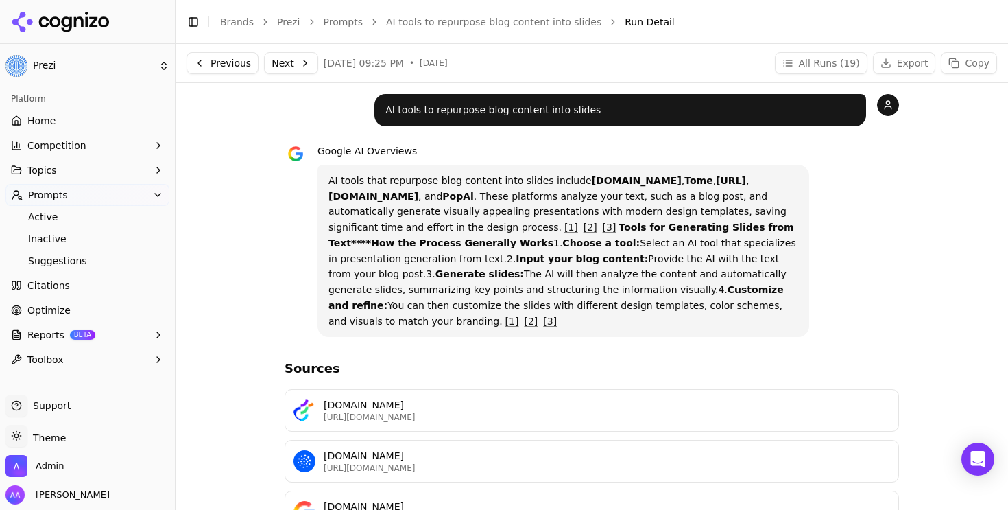
click at [291, 57] on button "Next" at bounding box center [291, 63] width 54 height 22
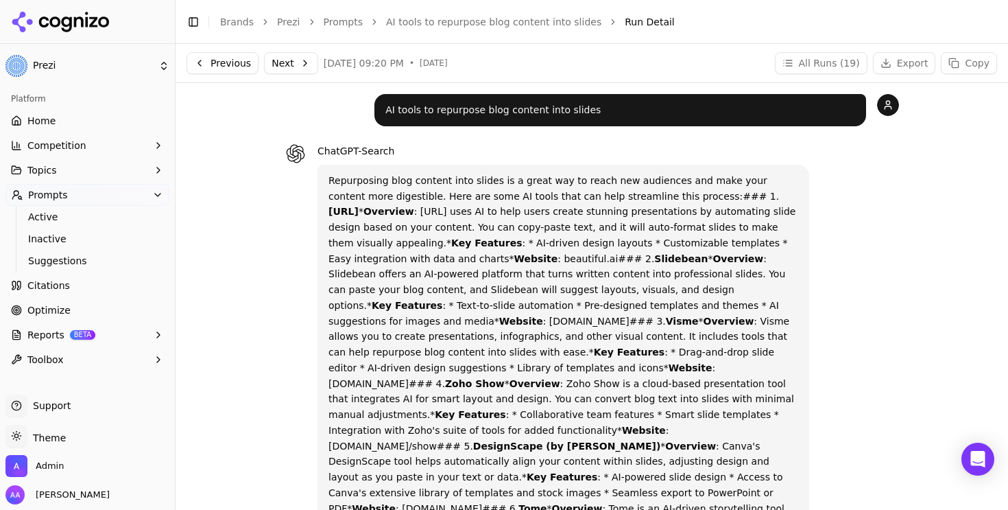
click at [287, 60] on button "Next" at bounding box center [291, 63] width 54 height 22
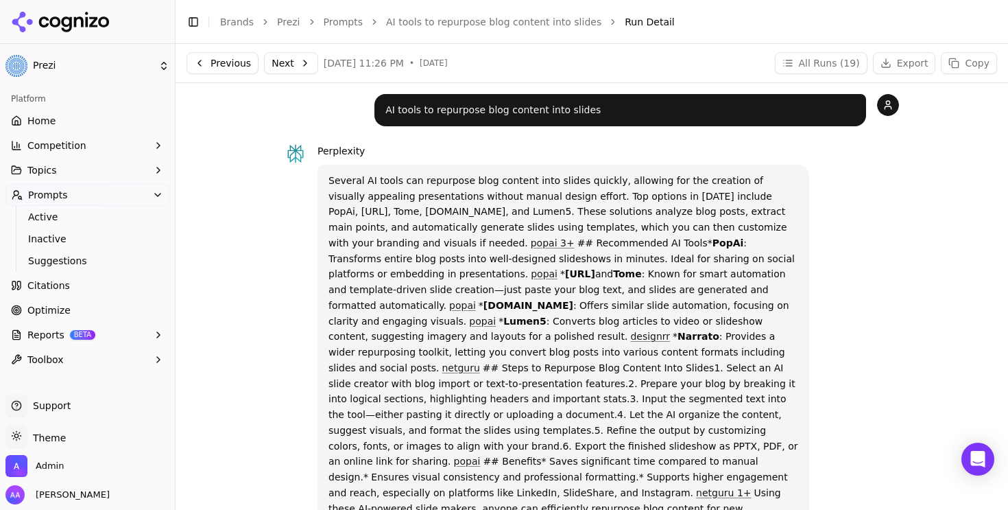
click at [292, 58] on button "Next" at bounding box center [291, 63] width 54 height 22
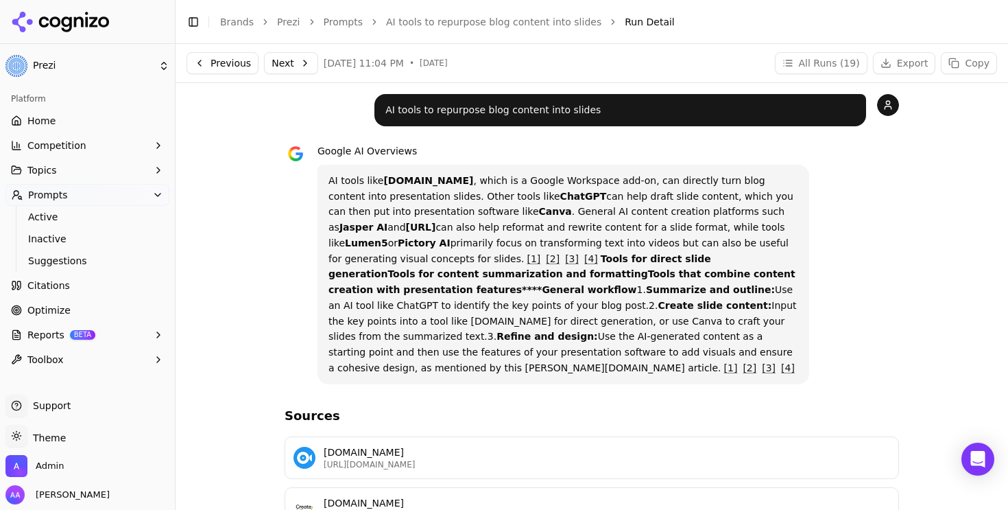
click at [297, 63] on button "Next" at bounding box center [291, 63] width 54 height 22
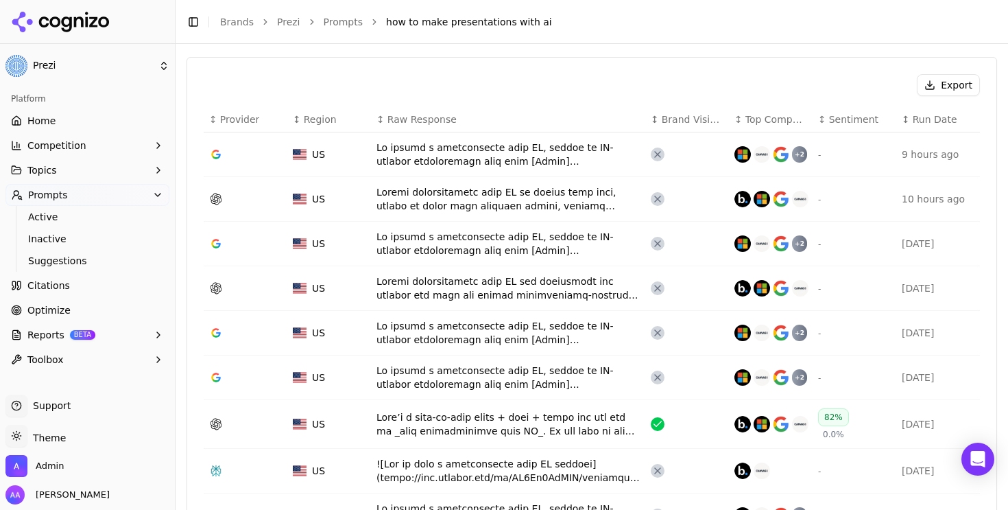
scroll to position [491, 0]
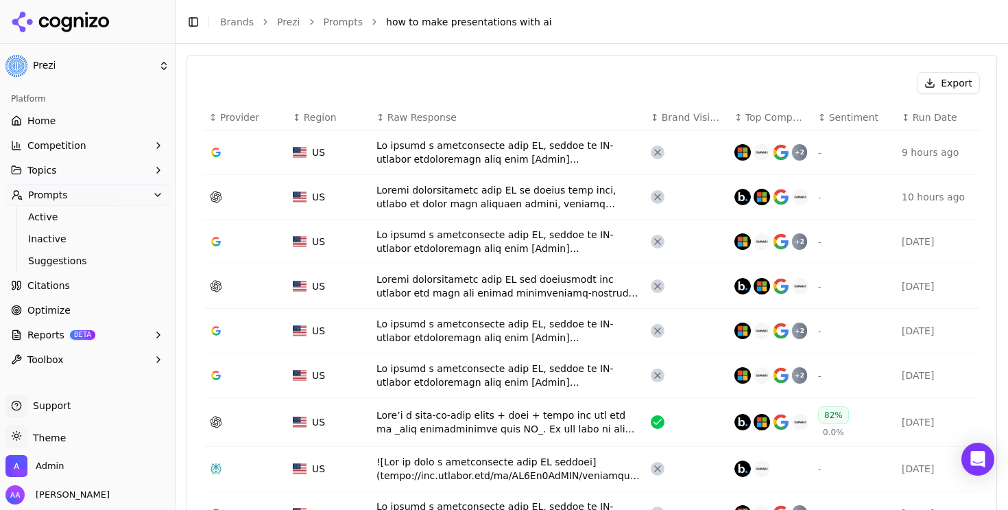
click at [412, 198] on div "Data table" at bounding box center [508, 196] width 263 height 27
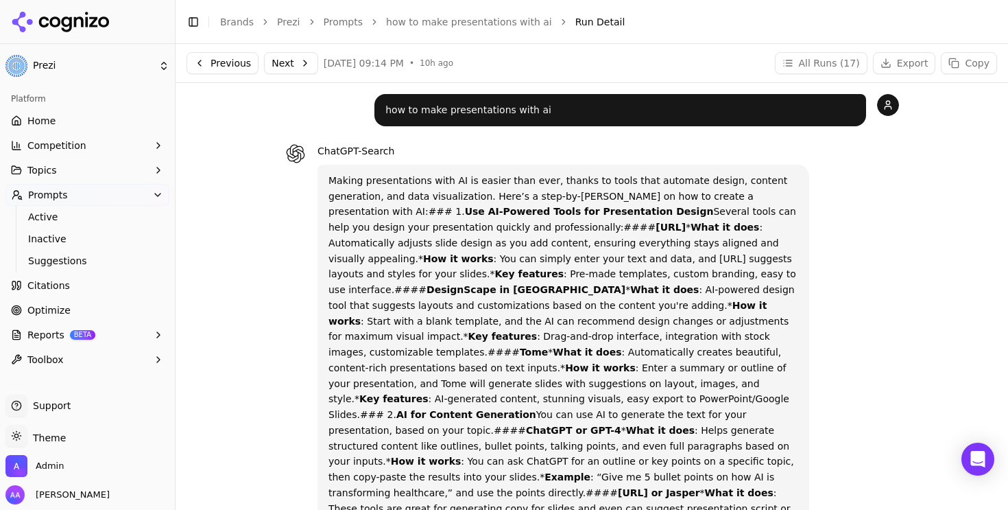
click at [289, 69] on button "Next" at bounding box center [291, 63] width 54 height 22
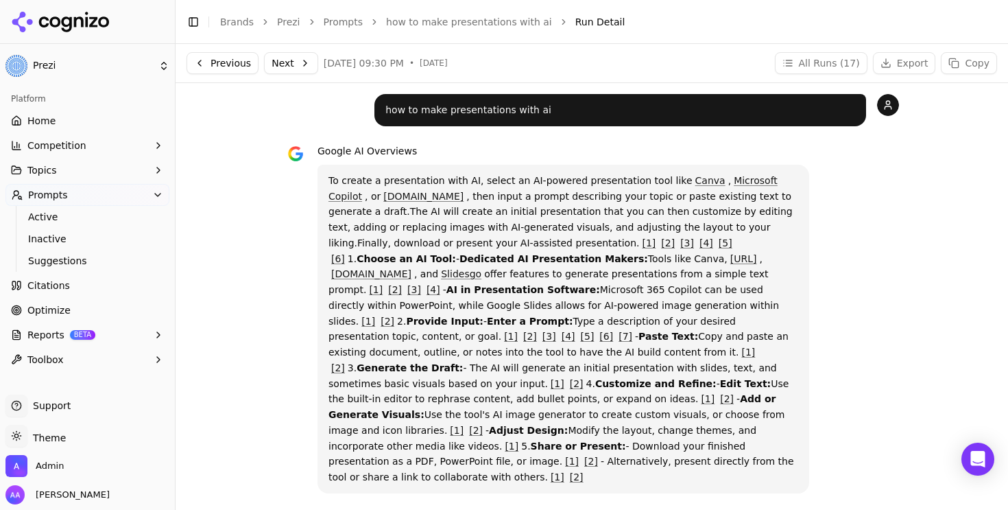
click at [289, 69] on button "Next" at bounding box center [291, 63] width 54 height 22
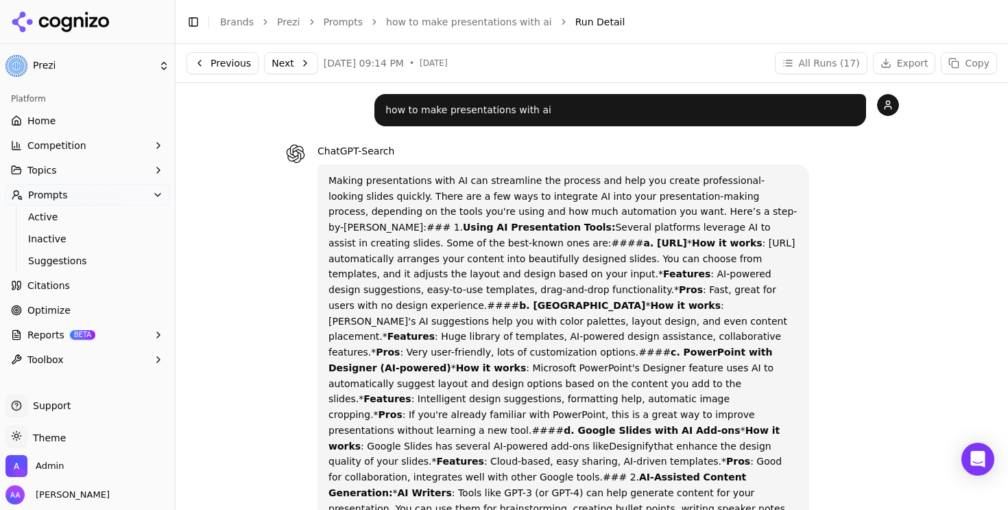
click at [289, 69] on button "Next" at bounding box center [291, 63] width 54 height 22
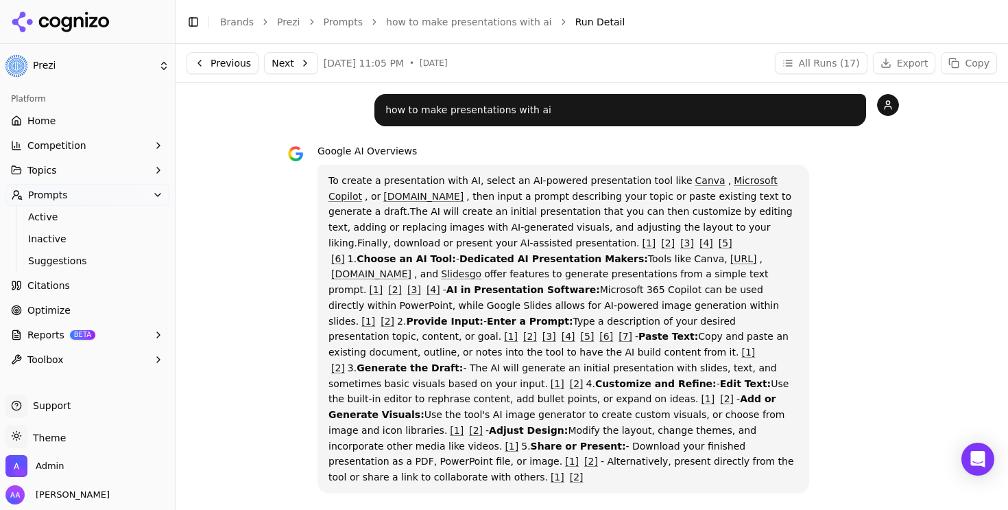
click at [191, 54] on button "Previous" at bounding box center [223, 63] width 72 height 22
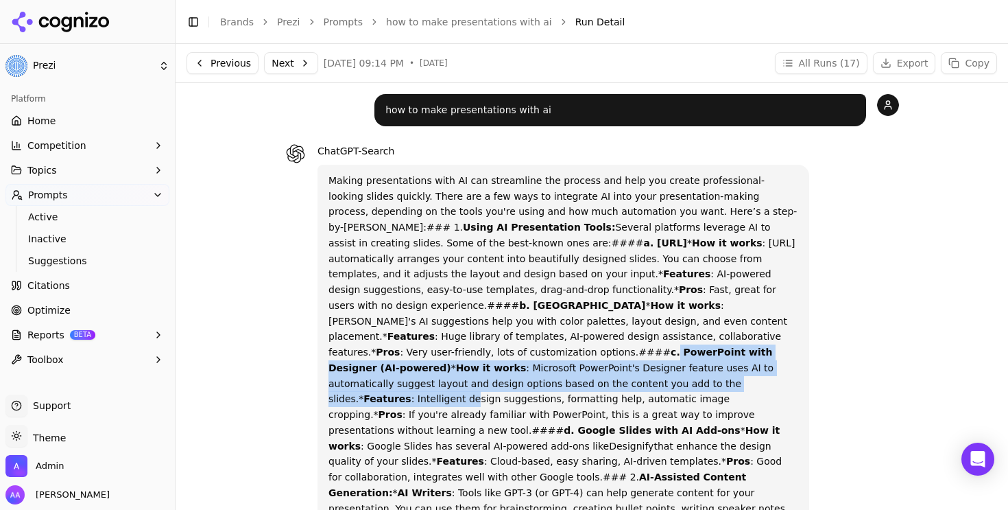
drag, startPoint x: 556, startPoint y: 337, endPoint x: 662, endPoint y: 362, distance: 109.3
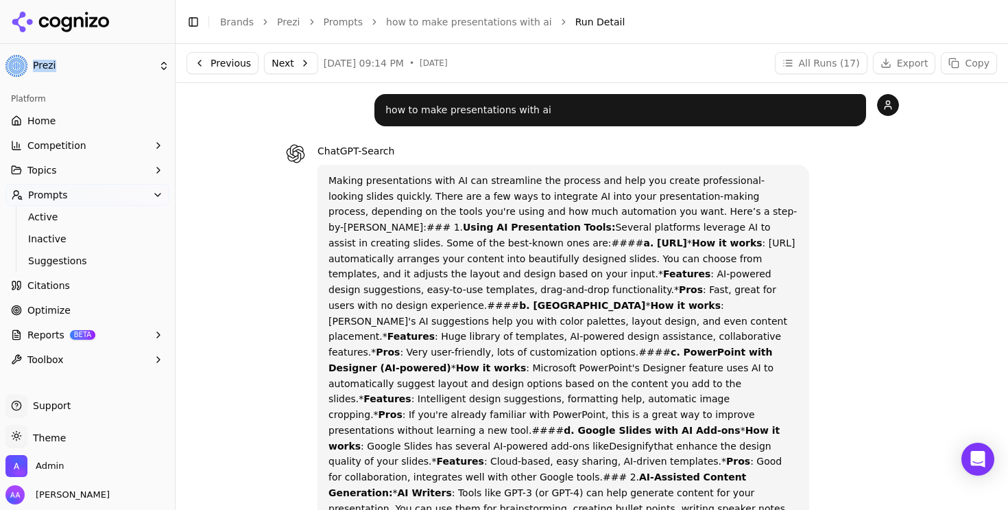
click at [423, 25] on link "how to make presentations with ai" at bounding box center [469, 22] width 166 height 14
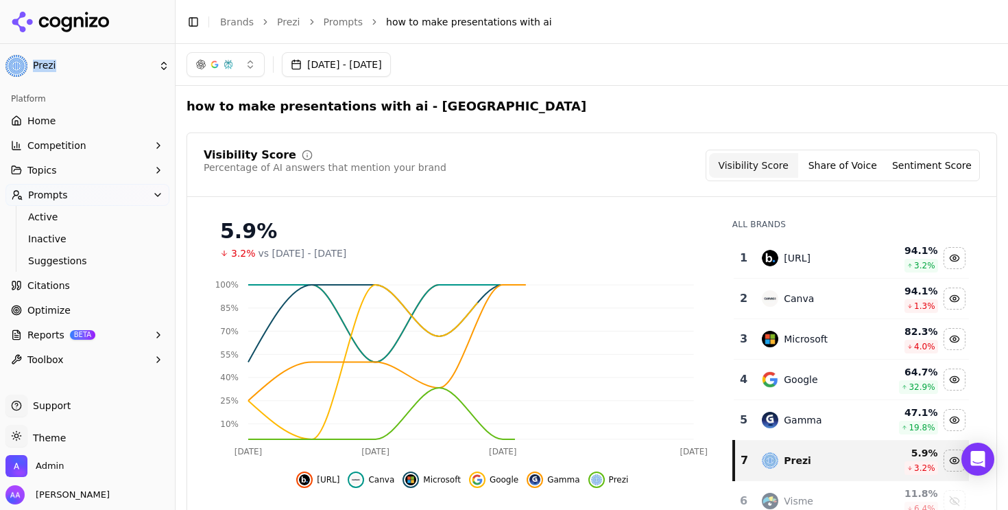
click at [237, 74] on button "button" at bounding box center [226, 64] width 78 height 25
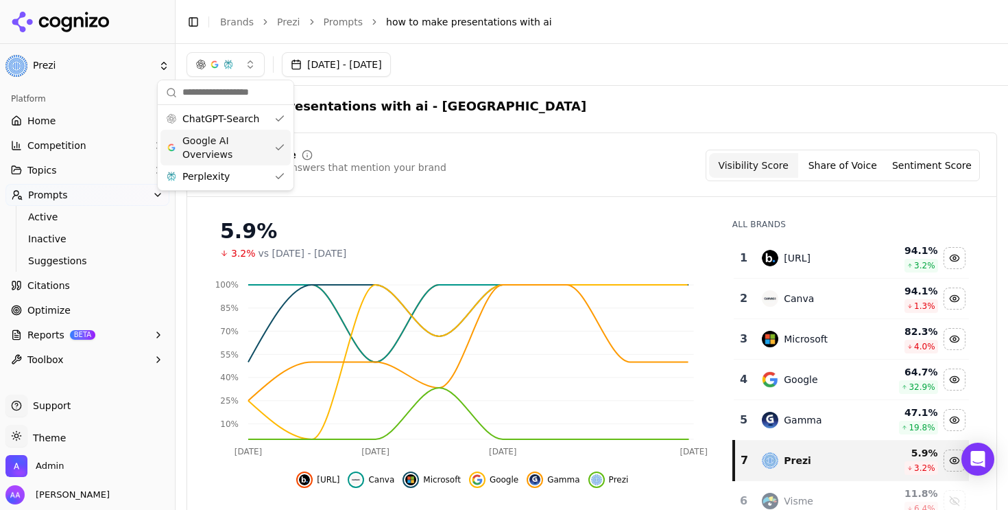
click at [228, 143] on span "Google AI Overviews" at bounding box center [225, 147] width 86 height 27
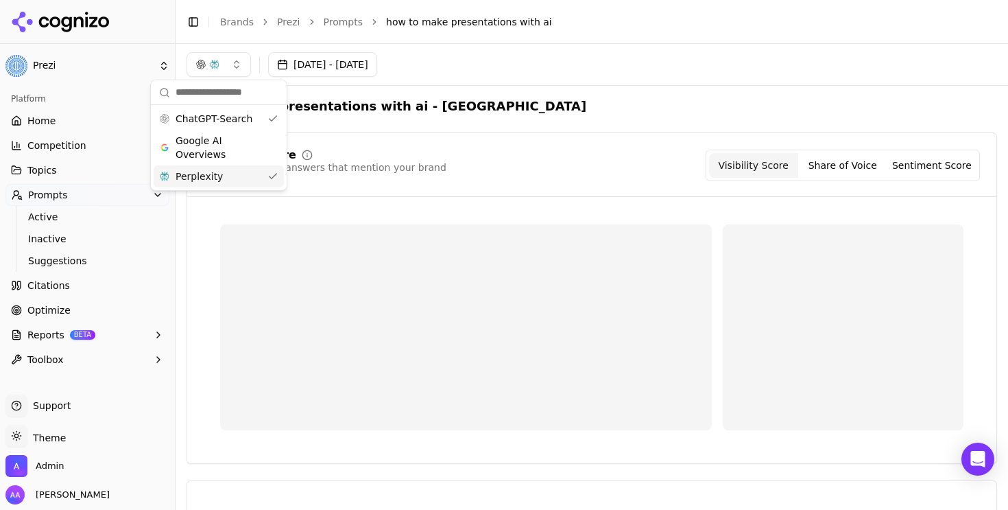
click at [229, 175] on div "Perplexity" at bounding box center [219, 176] width 130 height 22
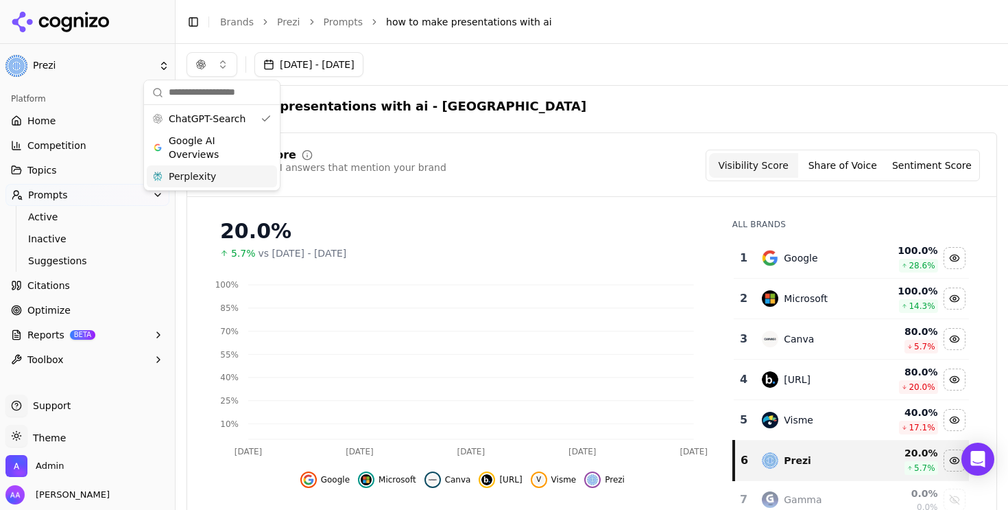
click at [418, 146] on div "Visibility Score Percentage of AI answers that mention your brand Visibility Sc…" at bounding box center [592, 330] width 811 height 397
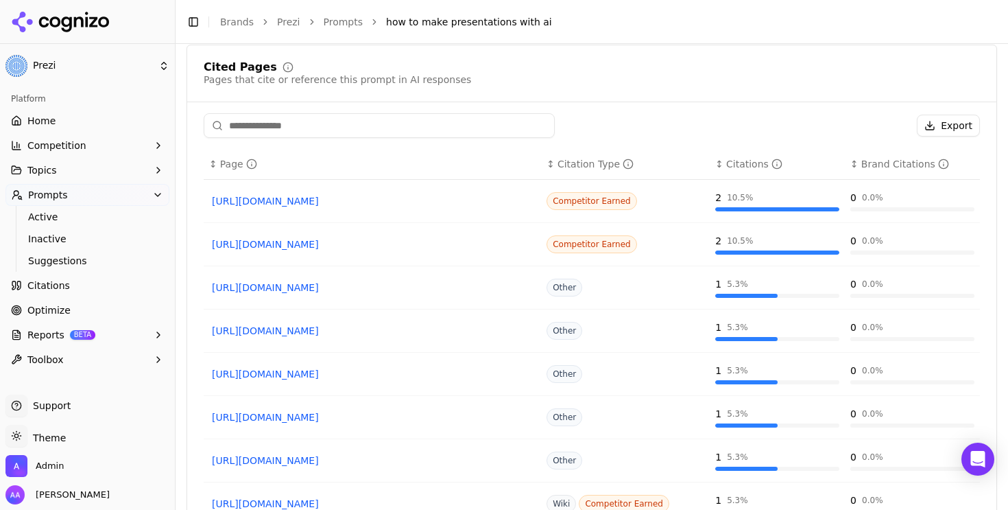
scroll to position [851, 0]
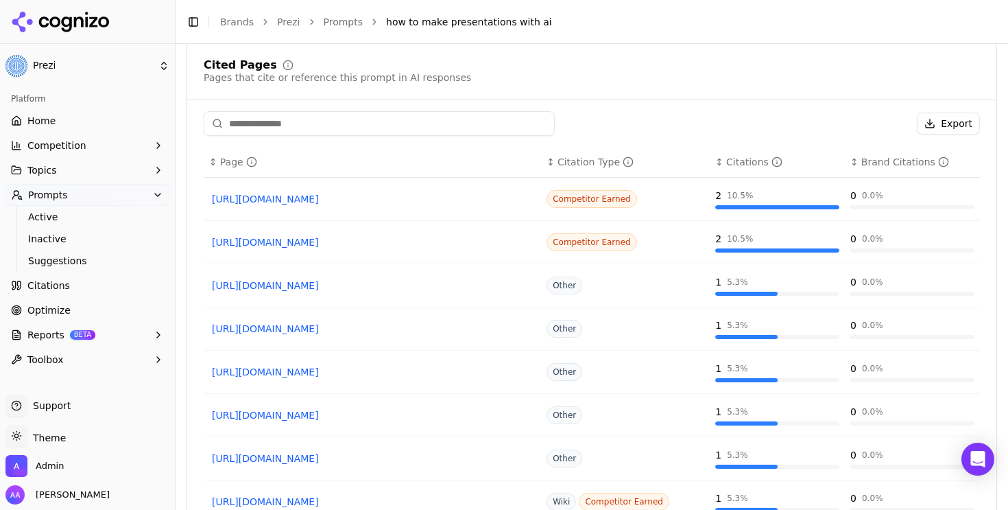
click at [430, 202] on link "[URL][DOMAIN_NAME]" at bounding box center [372, 199] width 321 height 14
click at [342, 26] on link "Prompts" at bounding box center [344, 22] width 40 height 14
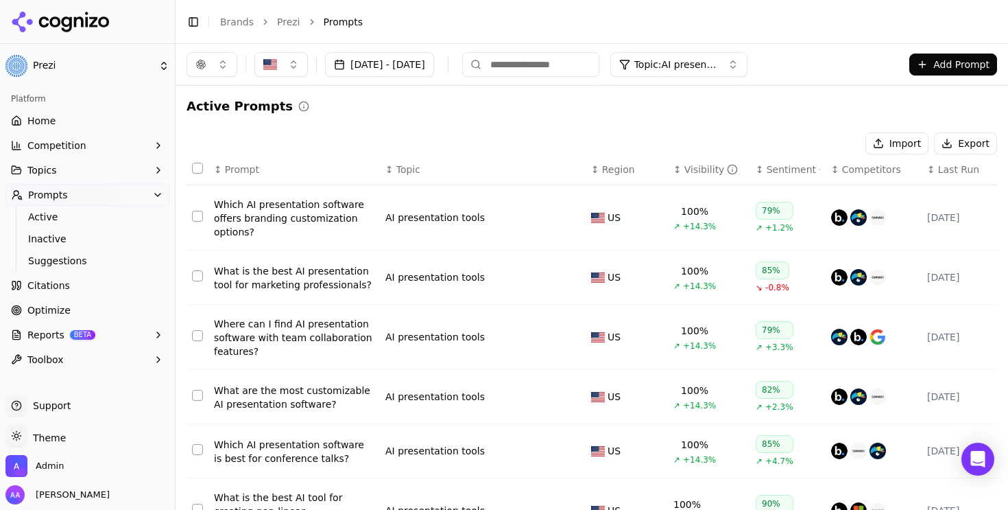
click at [717, 65] on span "Topic: AI presentation tools" at bounding box center [675, 65] width 82 height 14
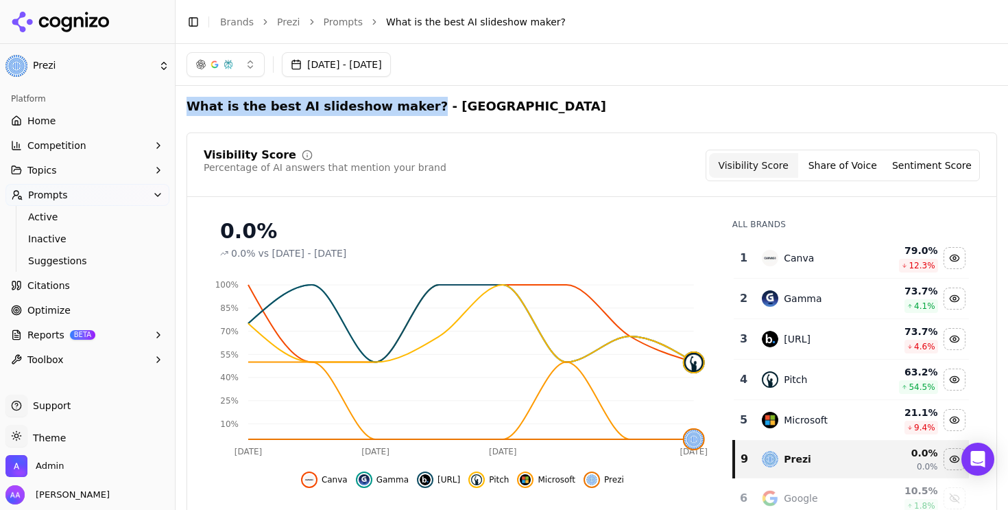
drag, startPoint x: 190, startPoint y: 104, endPoint x: 399, endPoint y: 102, distance: 209.2
click at [399, 102] on h2 "What is the best AI slideshow maker? - [GEOGRAPHIC_DATA]" at bounding box center [397, 106] width 420 height 19
copy h2 "What is the best AI slideshow maker?"
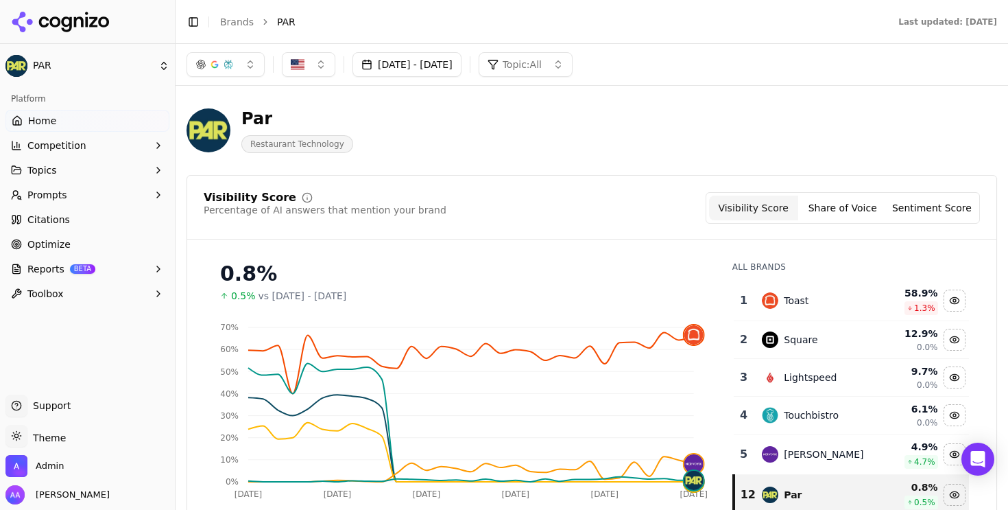
scroll to position [56, 0]
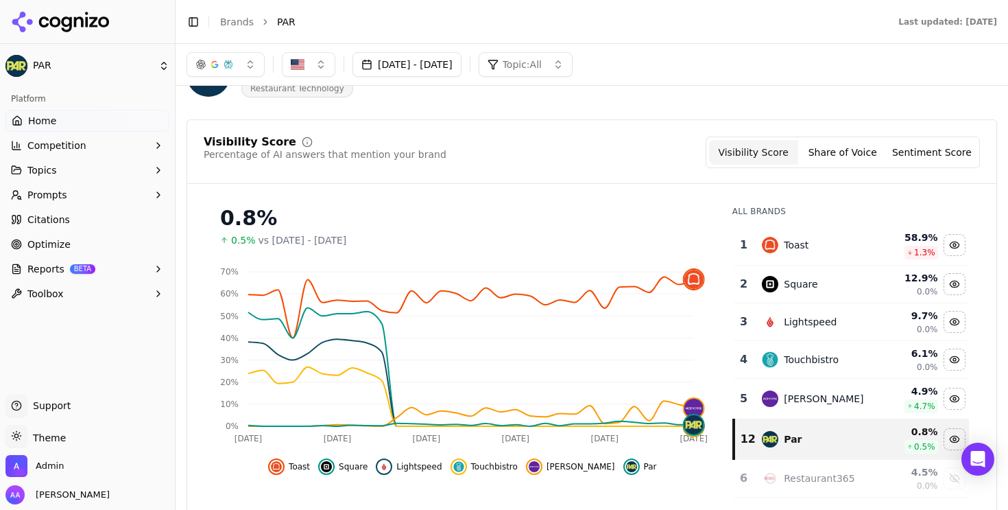
click at [433, 62] on button "[DATE] - [DATE]" at bounding box center [407, 64] width 109 height 25
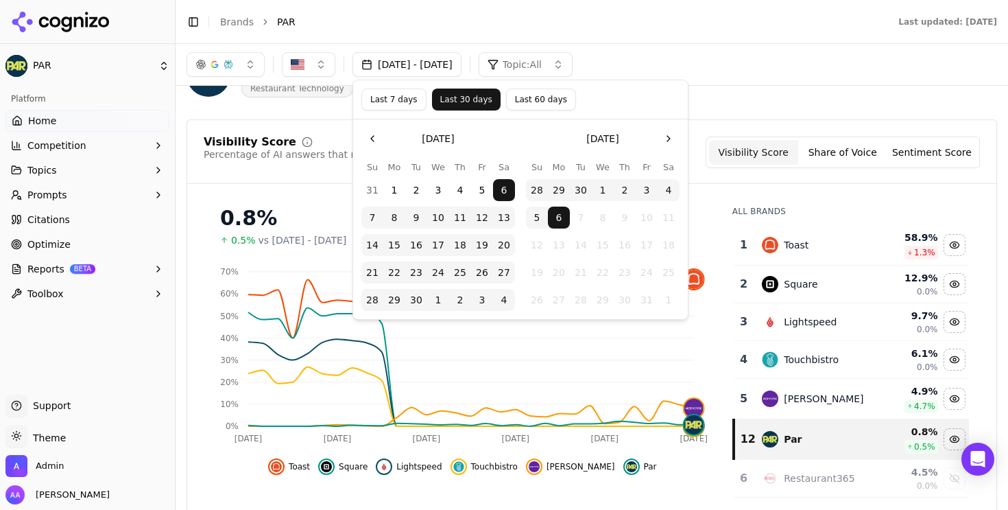
click at [396, 104] on button "Last 7 days" at bounding box center [393, 99] width 65 height 22
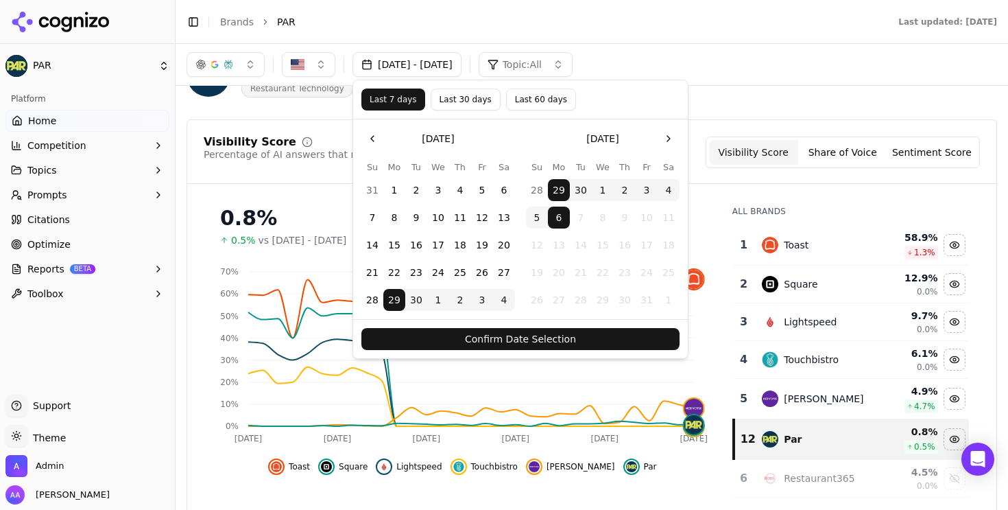
click at [562, 329] on button "Confirm Date Selection" at bounding box center [520, 339] width 318 height 22
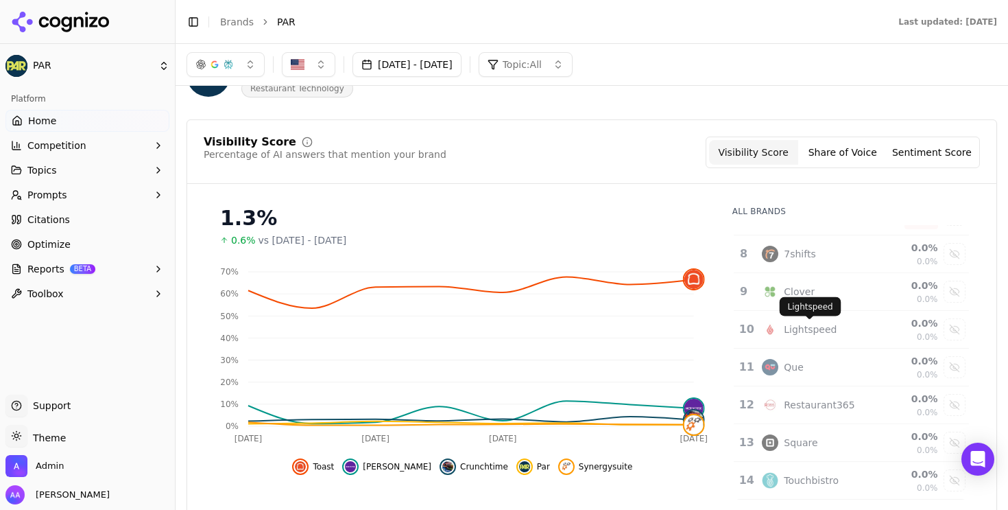
click at [834, 329] on div "Lightspeed" at bounding box center [810, 329] width 53 height 14
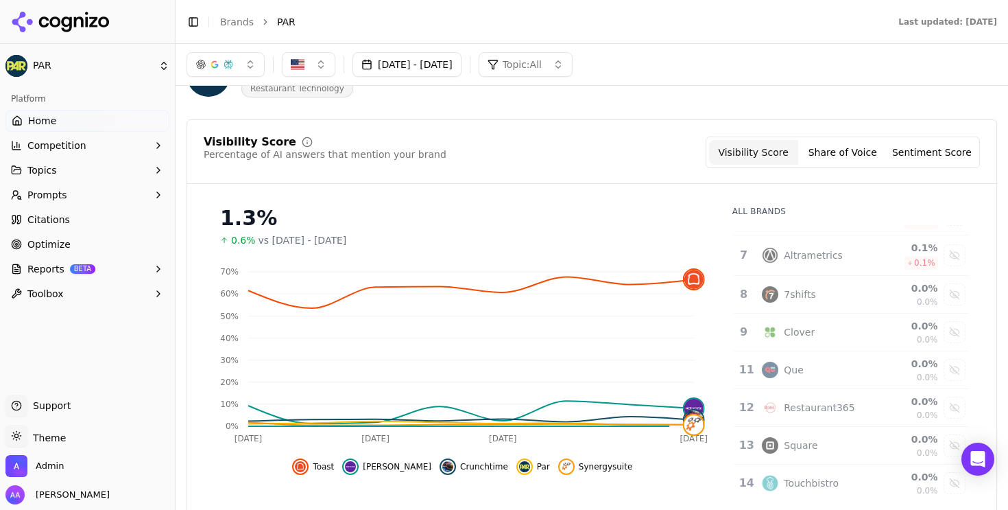
click at [453, 67] on button "Sep 29, 2025 - Oct 06, 2025" at bounding box center [407, 64] width 109 height 25
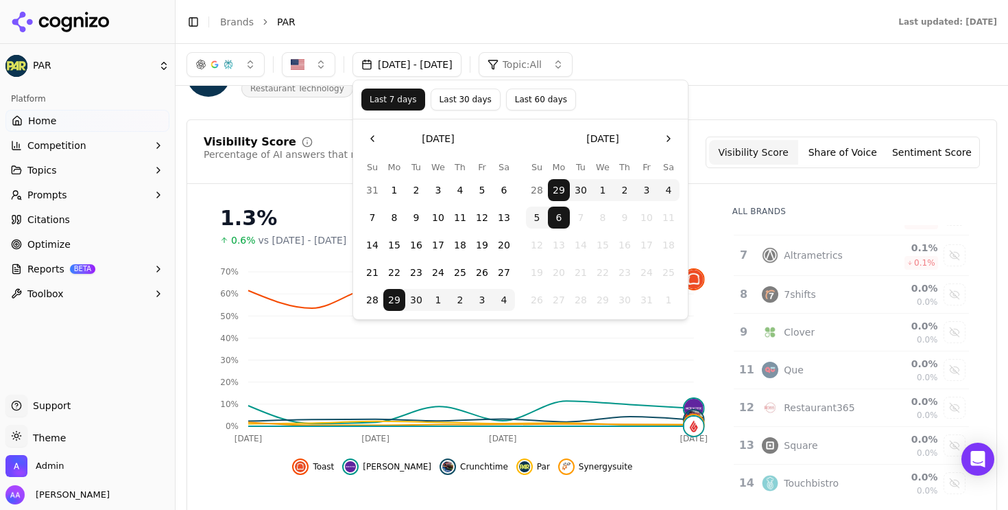
click at [455, 91] on button "Last 30 days" at bounding box center [466, 99] width 70 height 22
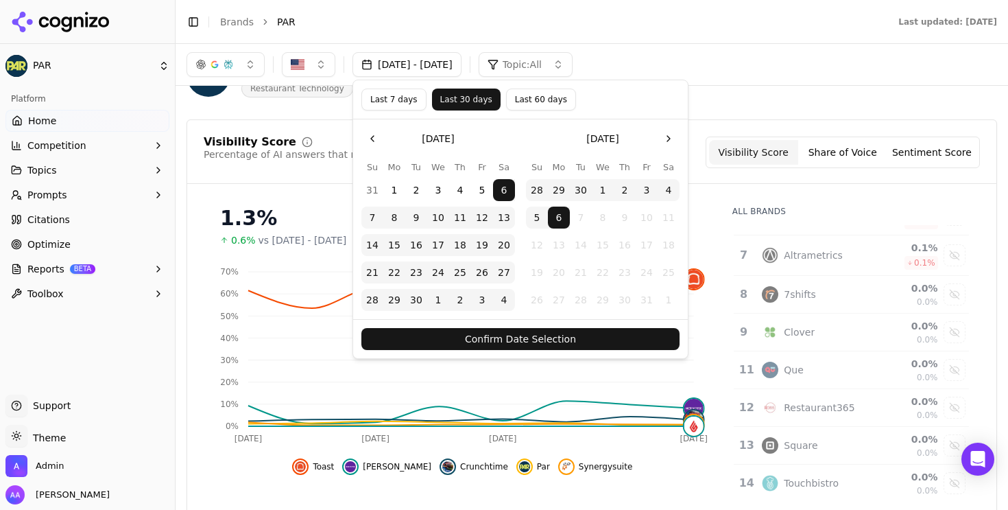
click at [527, 337] on button "Confirm Date Selection" at bounding box center [520, 339] width 318 height 22
click at [527, 337] on icon "Sep 28 Sep 30 Oct 2 Oct 5 0% 10% 20% 30% 40% 50% 60% 70%" at bounding box center [463, 354] width 518 height 192
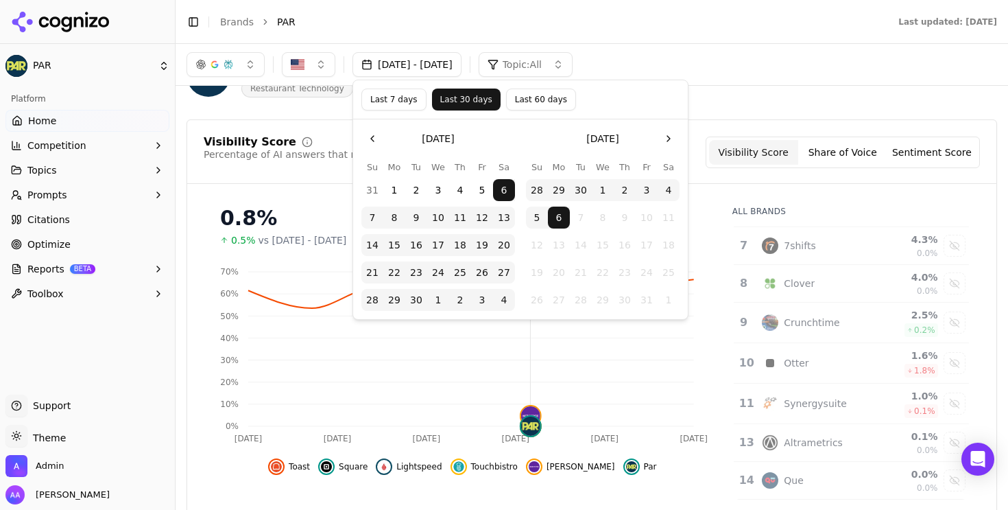
scroll to position [265, 0]
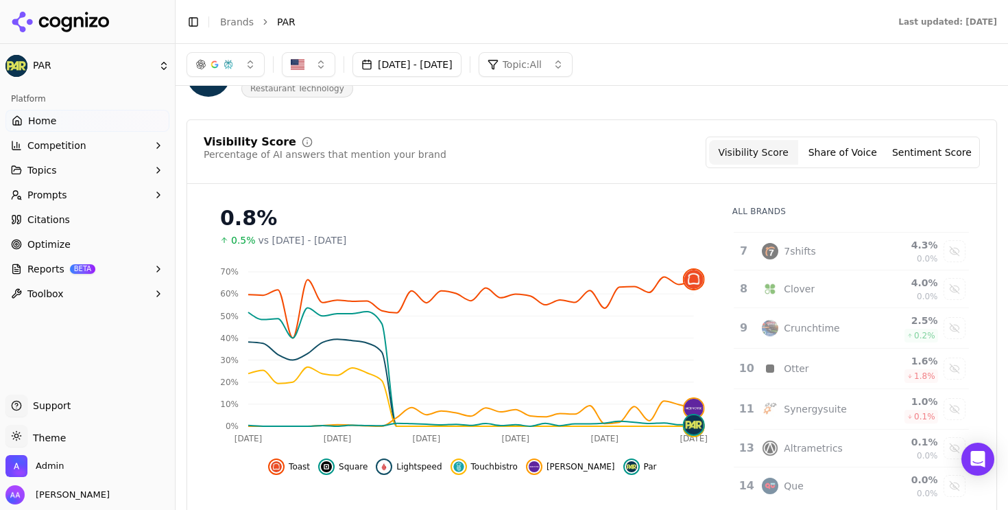
click at [82, 198] on button "Prompts" at bounding box center [87, 195] width 164 height 22
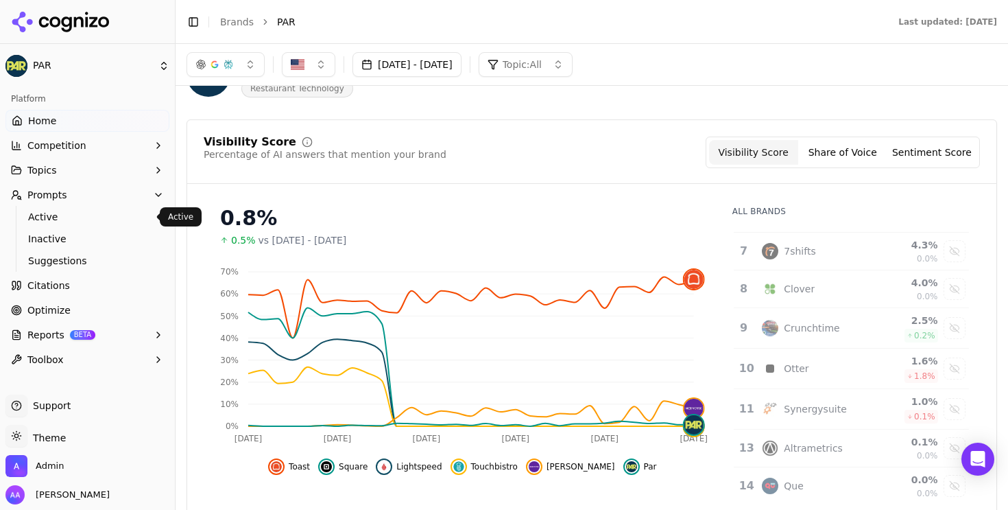
click at [85, 217] on span "Active" at bounding box center [87, 217] width 119 height 14
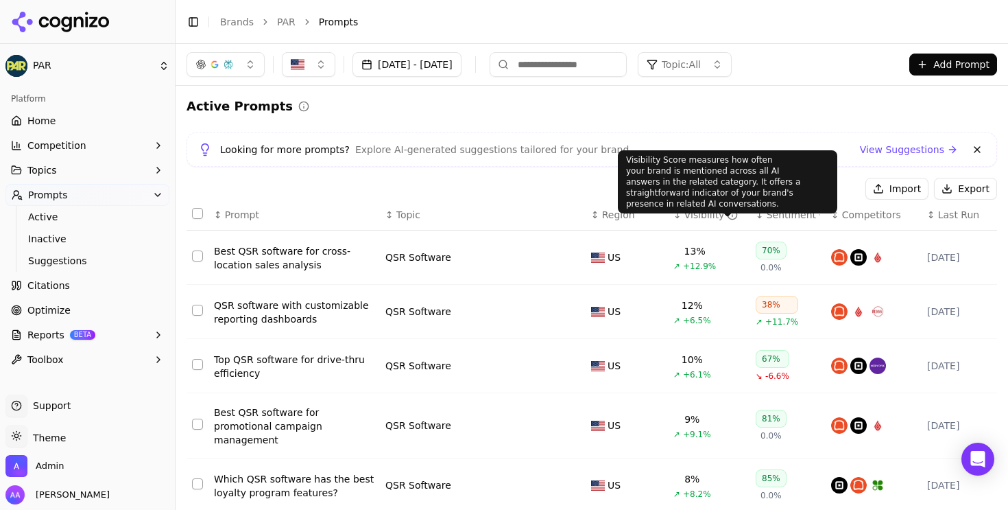
click at [685, 211] on div "Visibility" at bounding box center [712, 215] width 54 height 14
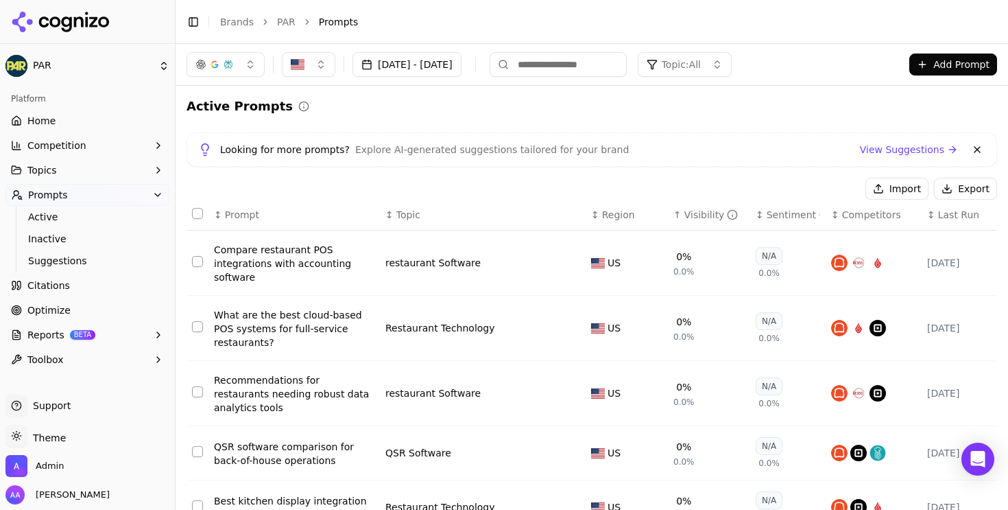
click at [107, 145] on button "Competition" at bounding box center [87, 145] width 164 height 22
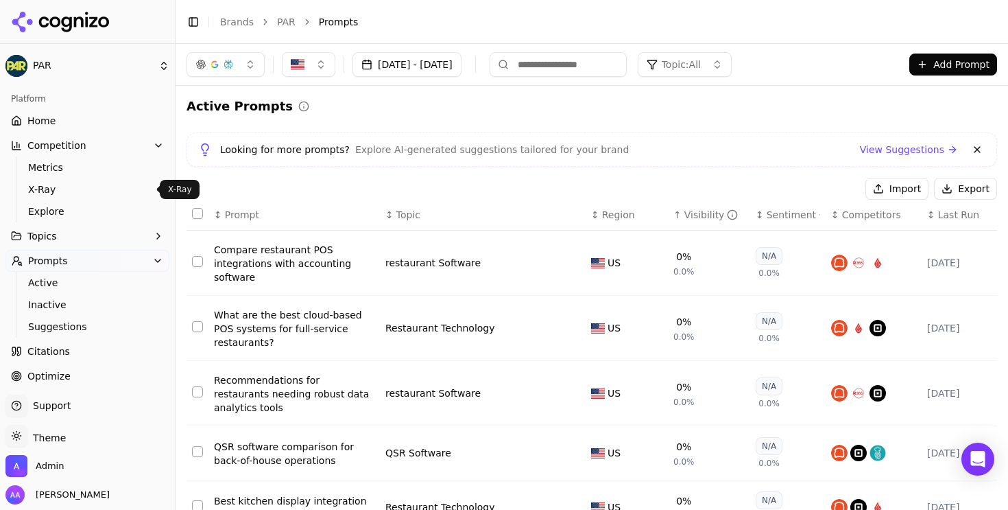
click at [99, 209] on span "Explore" at bounding box center [87, 211] width 119 height 14
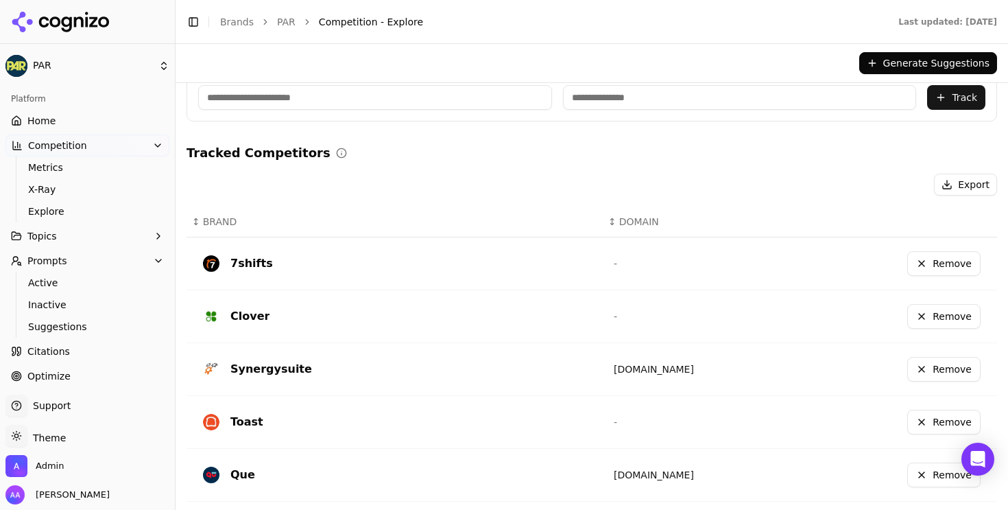
scroll to position [69, 0]
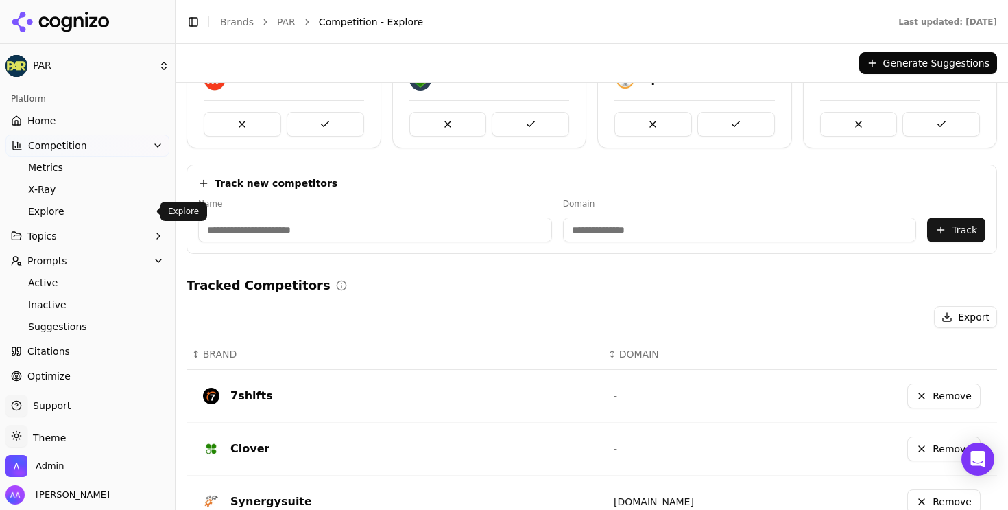
click at [48, 195] on span "X-Ray" at bounding box center [87, 189] width 119 height 14
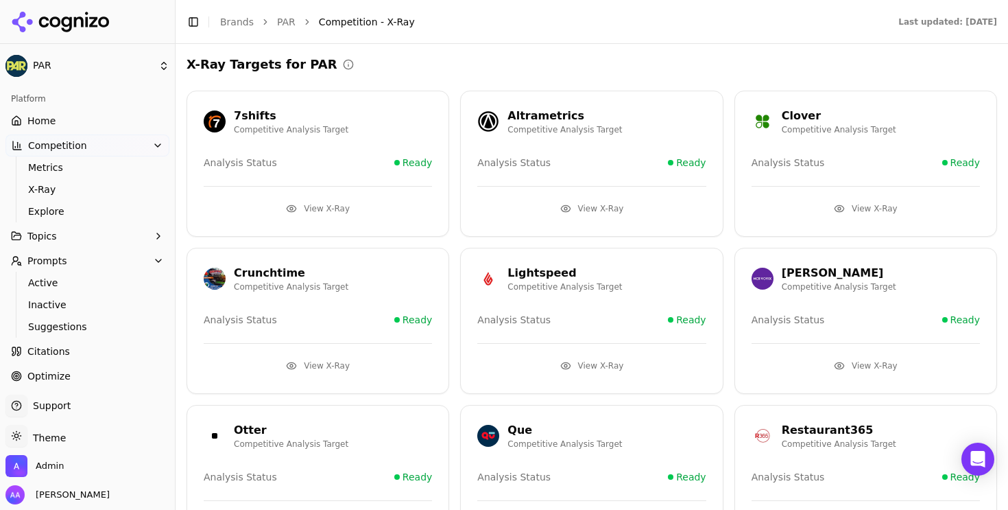
click at [580, 360] on button "View X-Ray" at bounding box center [591, 366] width 228 height 22
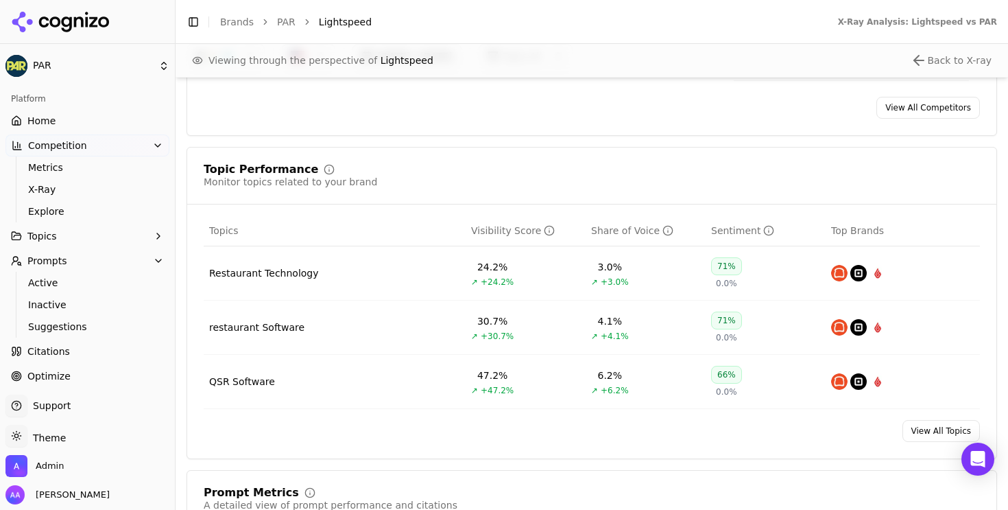
scroll to position [531, 0]
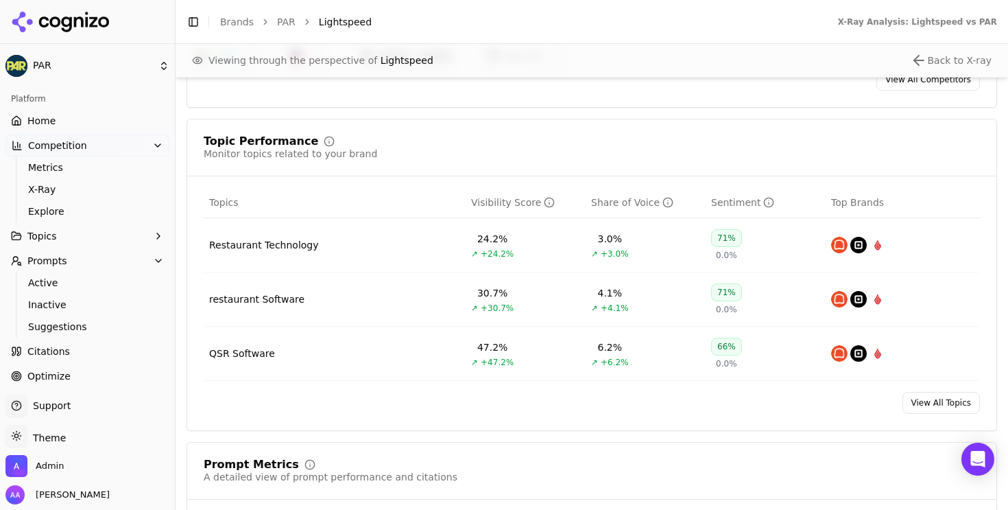
click at [267, 248] on div "Restaurant Technology" at bounding box center [264, 245] width 110 height 14
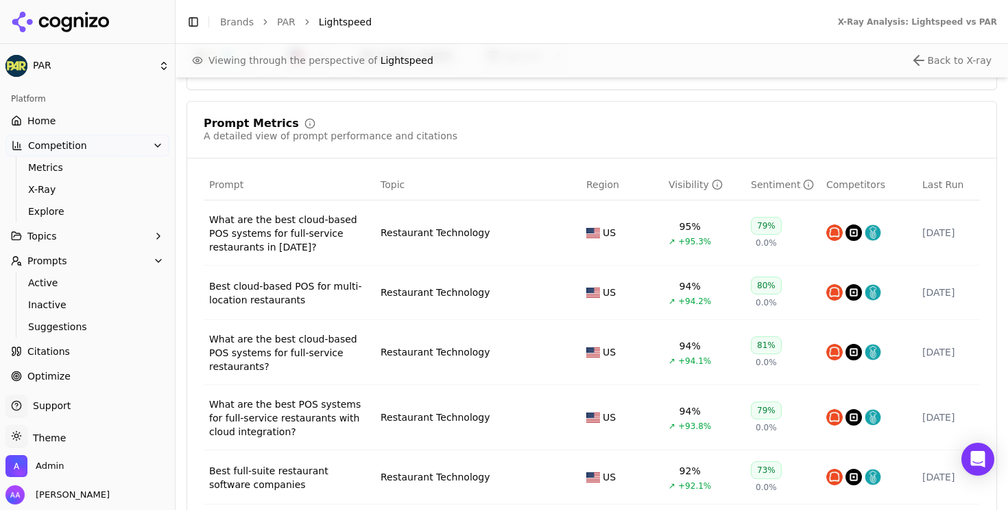
scroll to position [891, 0]
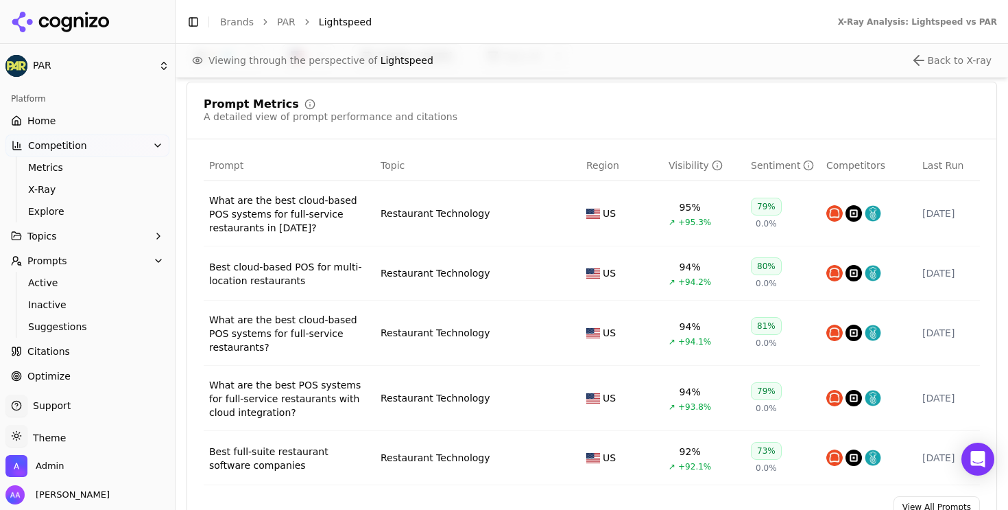
click at [268, 212] on div "What are the best cloud-based POS systems for full-service restaurants in 2025?" at bounding box center [289, 213] width 161 height 41
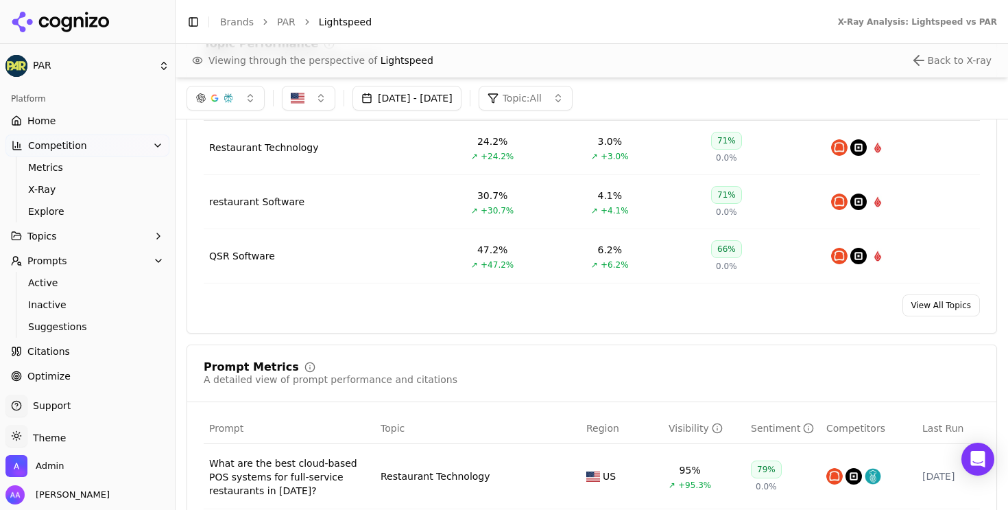
scroll to position [587, 0]
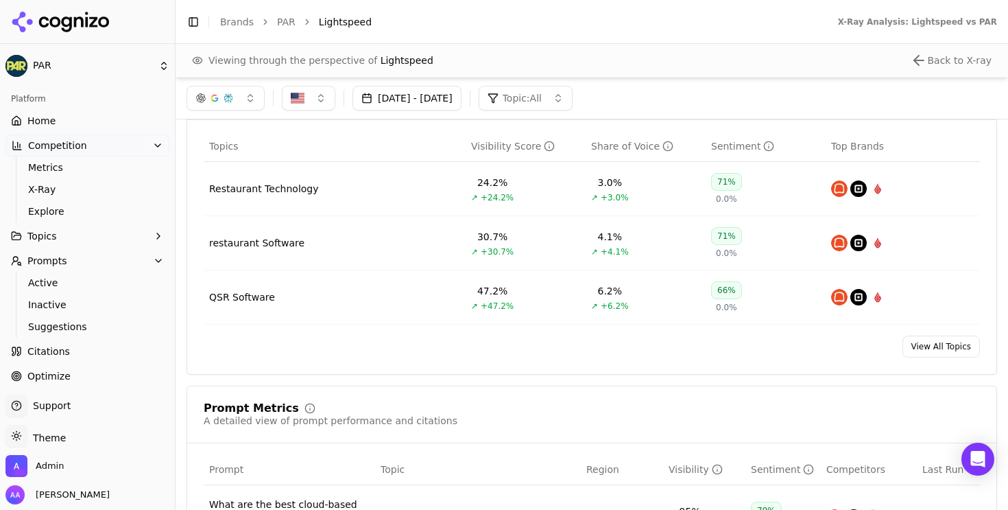
click at [446, 104] on button "[DATE] - [DATE]" at bounding box center [407, 98] width 109 height 25
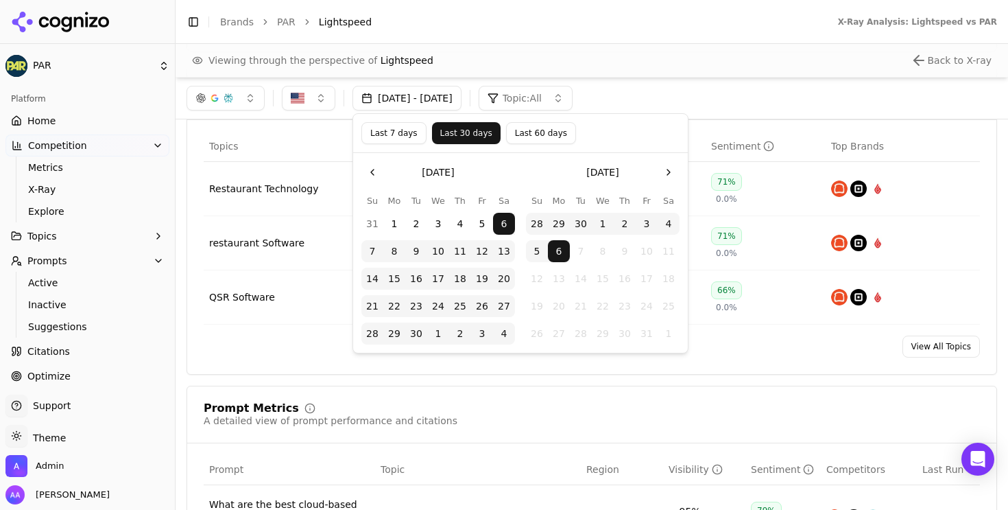
click at [384, 137] on button "Last 7 days" at bounding box center [393, 133] width 65 height 22
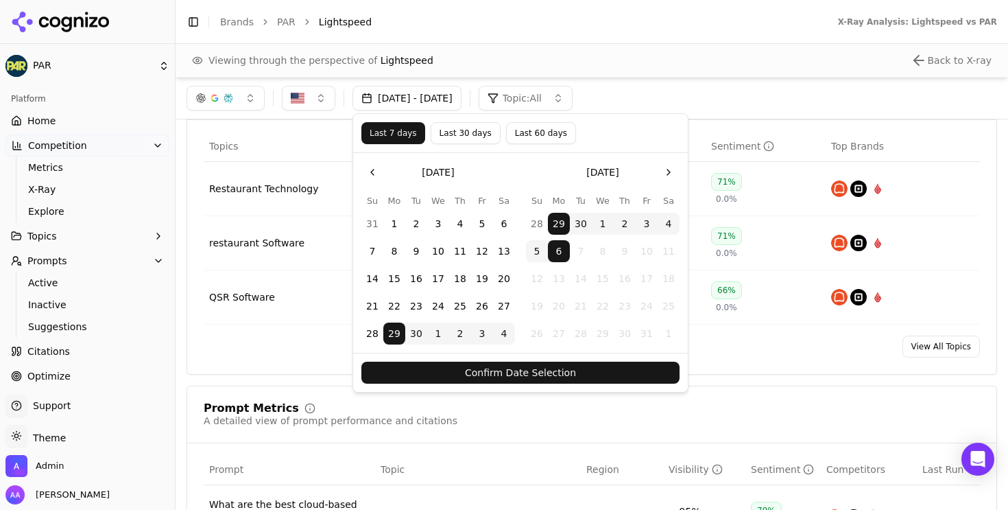
click at [506, 375] on button "Confirm Date Selection" at bounding box center [520, 372] width 318 height 22
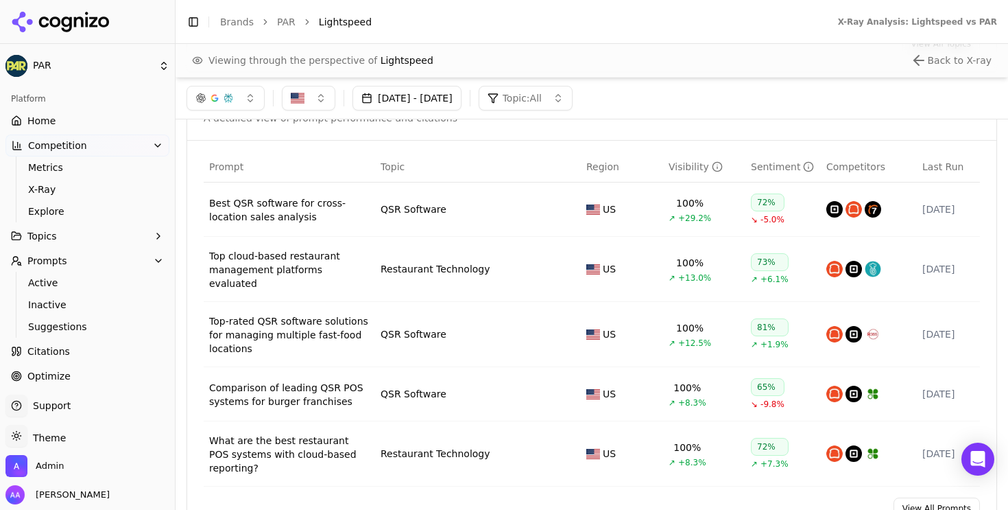
scroll to position [665, 0]
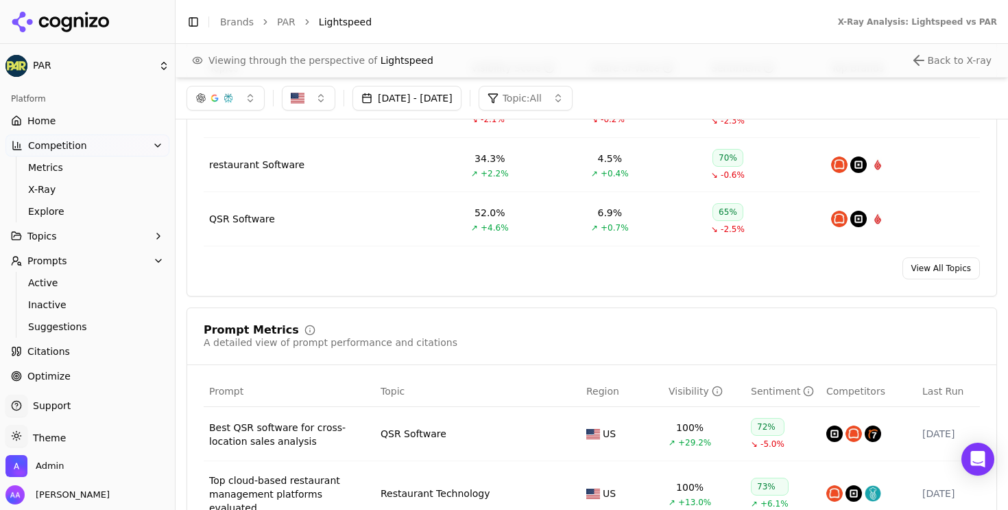
click at [455, 105] on button "Sep 29, 2025 - Oct 06, 2025" at bounding box center [407, 98] width 109 height 25
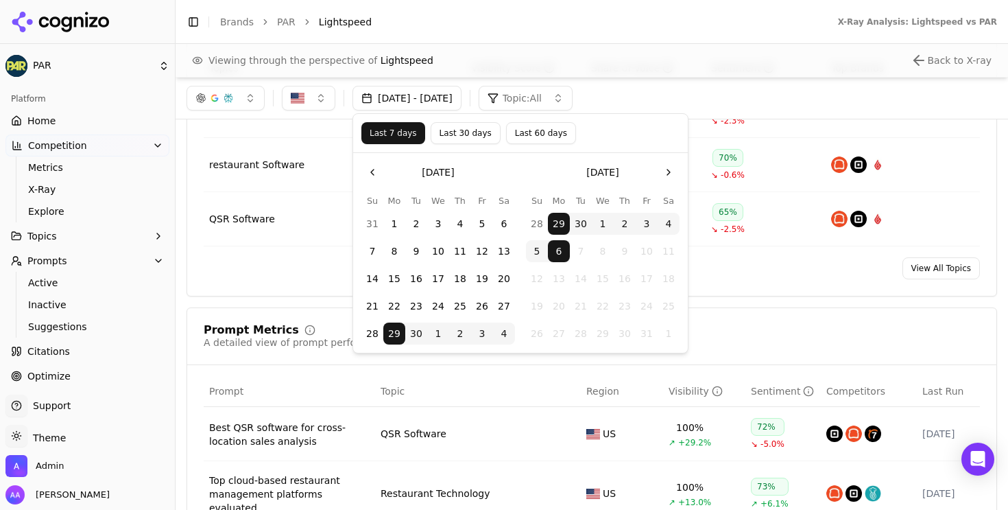
click at [461, 137] on button "Last 30 days" at bounding box center [466, 133] width 70 height 22
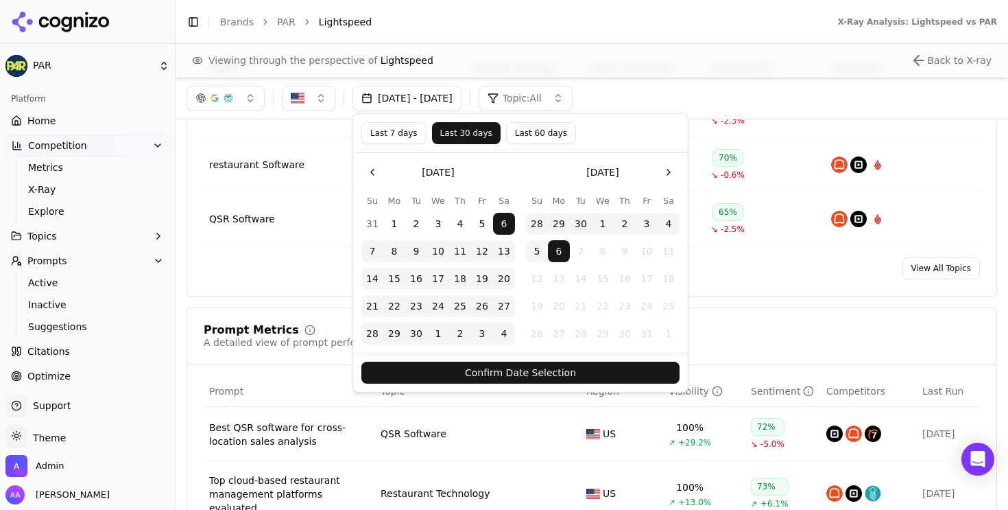
click at [504, 378] on button "Confirm Date Selection" at bounding box center [520, 372] width 318 height 22
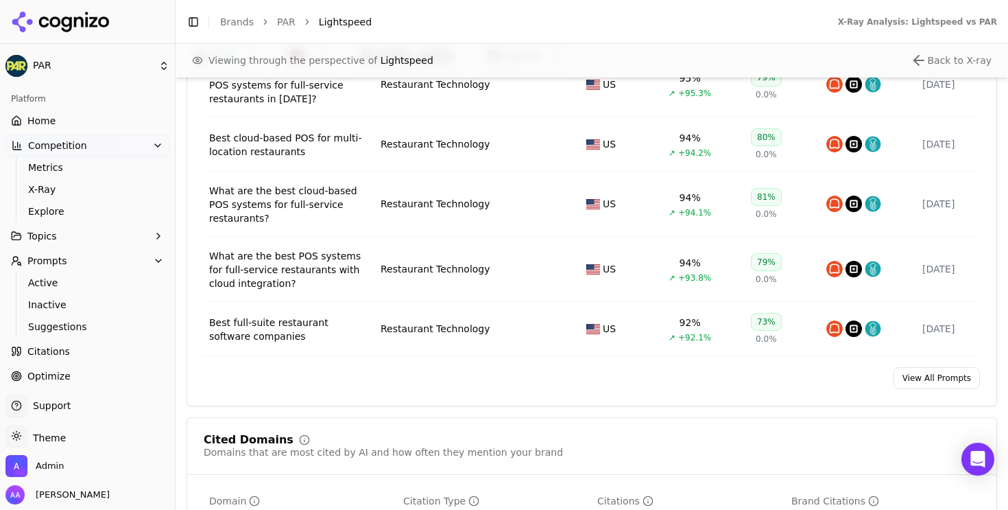
scroll to position [1023, 0]
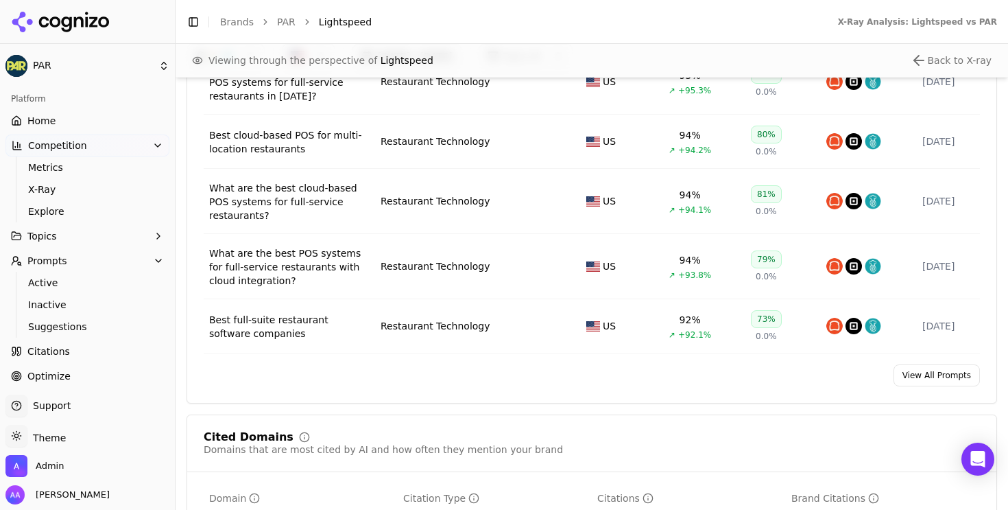
click at [278, 330] on div "Best full-suite restaurant software companies" at bounding box center [289, 326] width 161 height 27
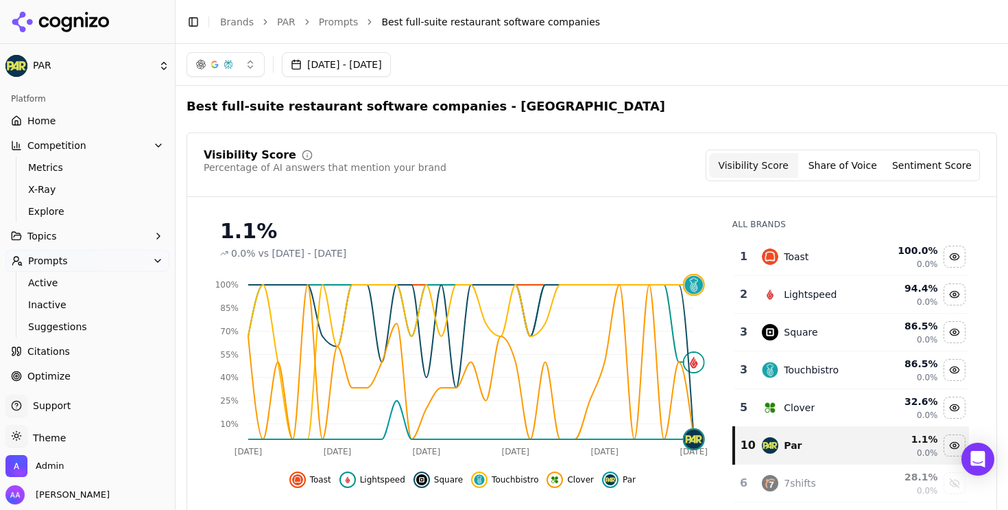
click at [90, 116] on link "Home" at bounding box center [87, 121] width 164 height 22
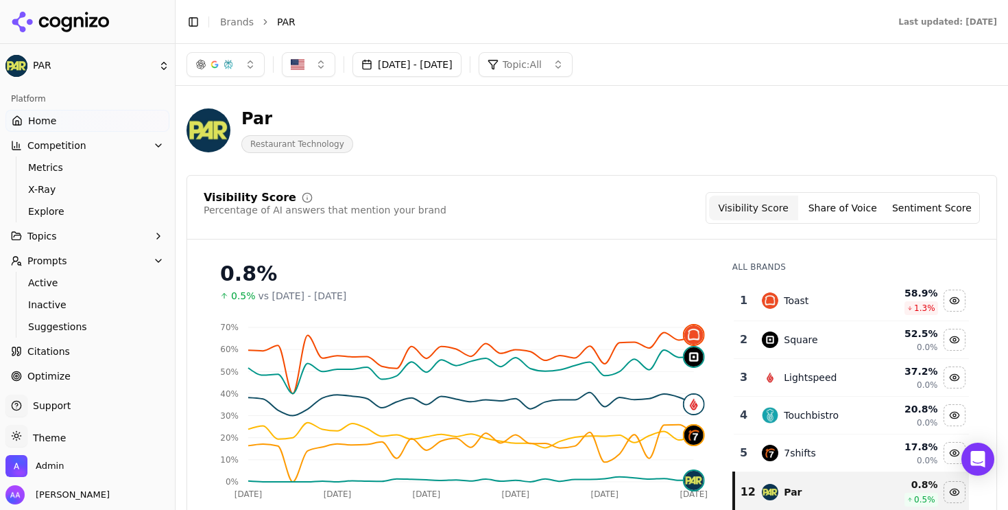
click at [443, 58] on button "[DATE] - [DATE]" at bounding box center [407, 64] width 109 height 25
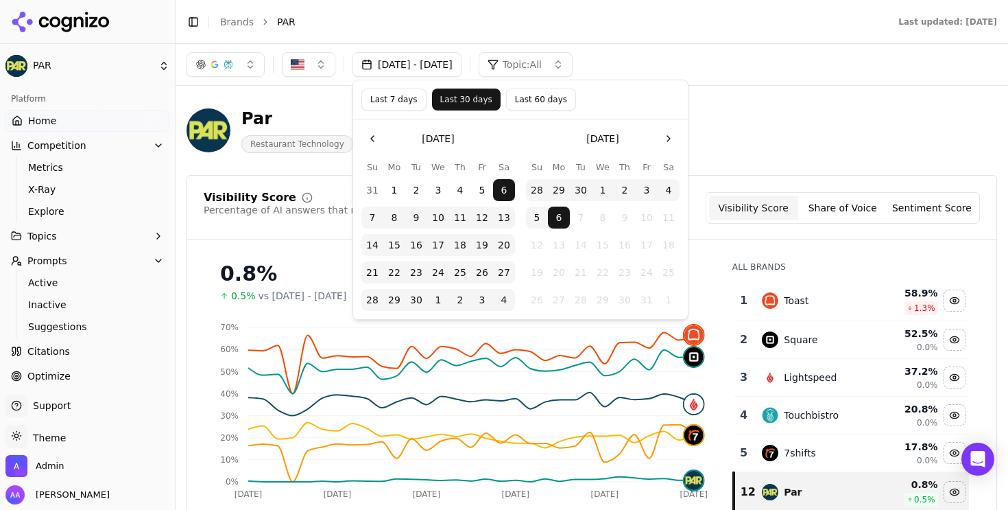
click at [464, 101] on button "Last 30 days" at bounding box center [466, 99] width 69 height 22
click at [766, 167] on header "Par Restaurant Technology" at bounding box center [592, 136] width 811 height 78
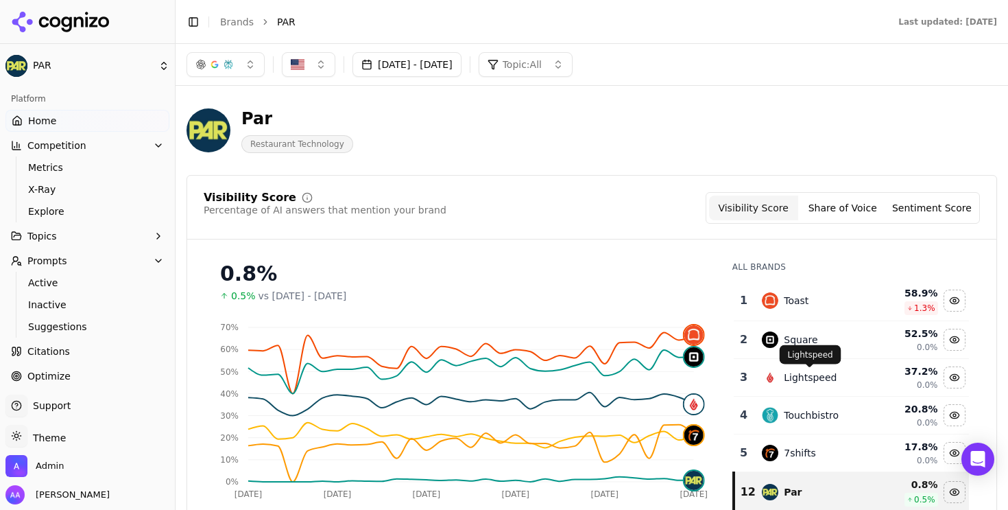
click at [811, 382] on div "Lightspeed" at bounding box center [810, 377] width 53 height 14
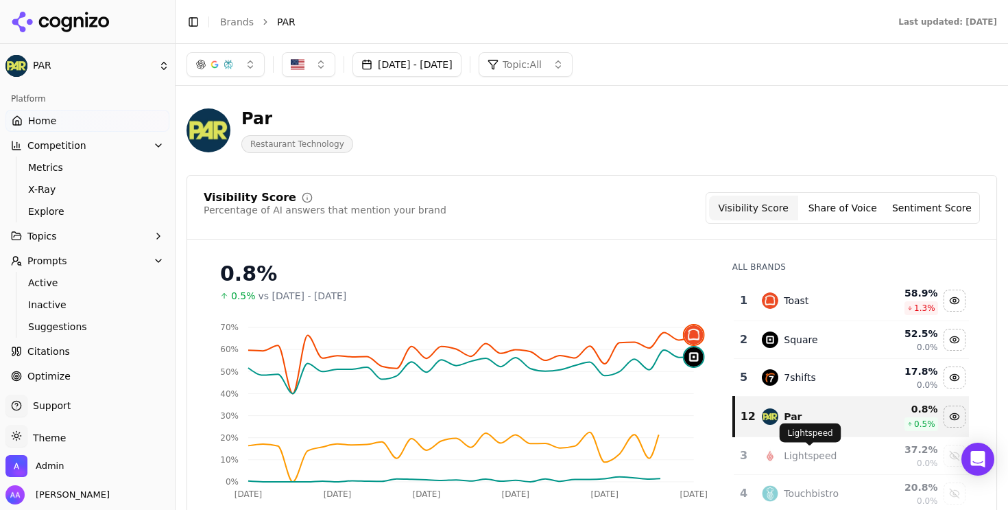
click at [801, 452] on div "Lightspeed" at bounding box center [810, 456] width 53 height 14
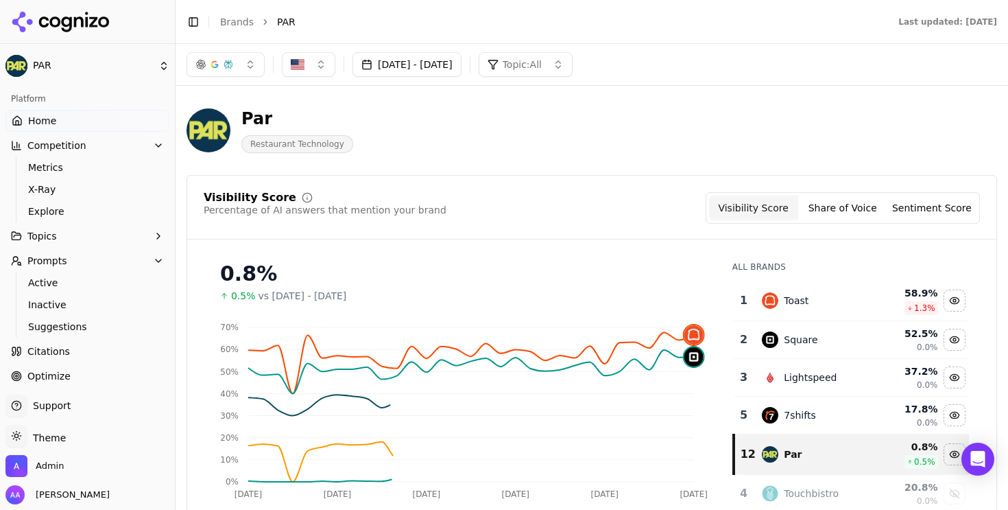
scroll to position [61, 0]
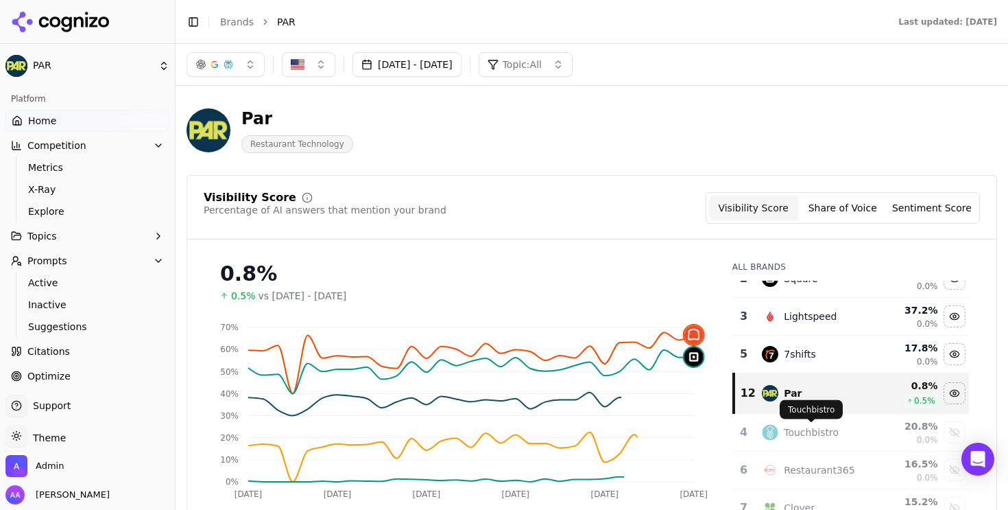
click at [805, 431] on div "Touchbistro" at bounding box center [811, 432] width 55 height 14
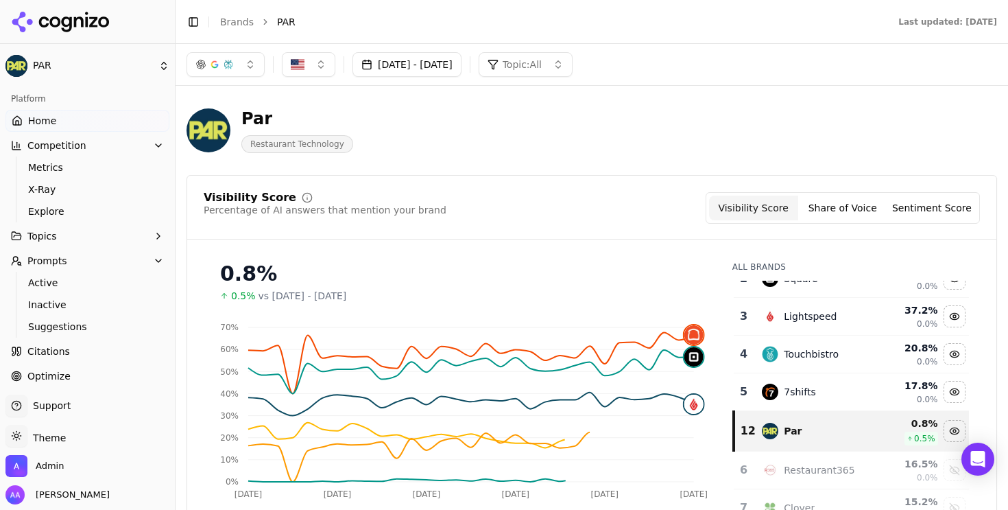
click at [462, 62] on button "[DATE] - [DATE]" at bounding box center [407, 64] width 109 height 25
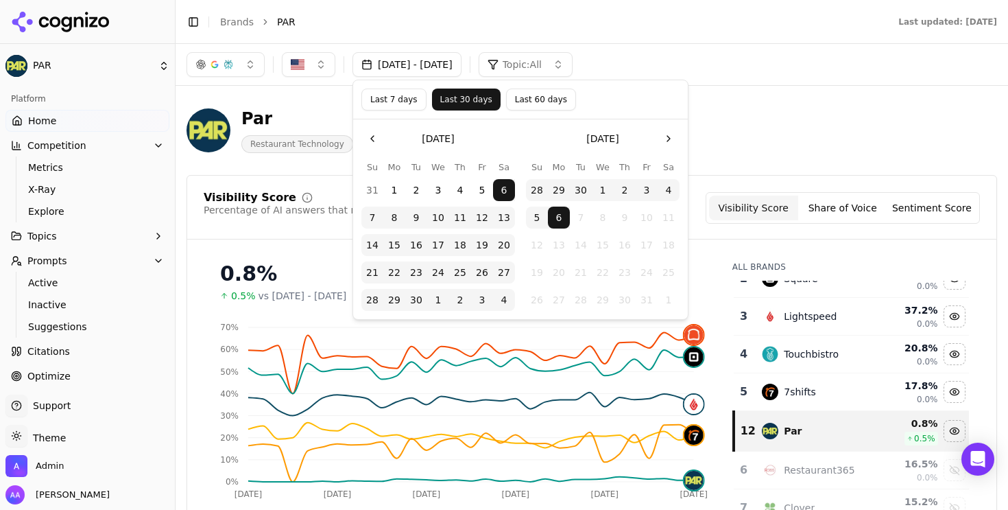
click at [371, 130] on button "Go to the Previous Month" at bounding box center [372, 139] width 22 height 22
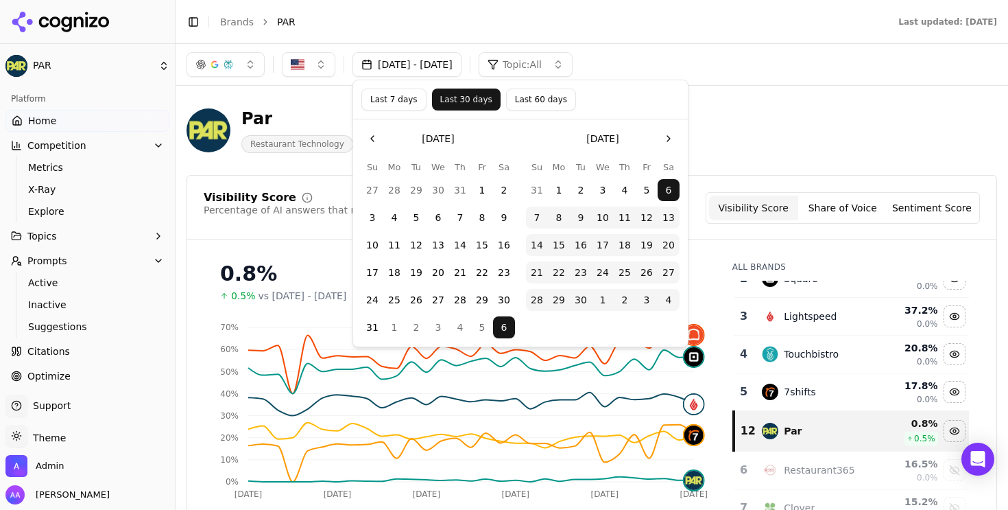
click at [486, 190] on button "1" at bounding box center [482, 190] width 22 height 22
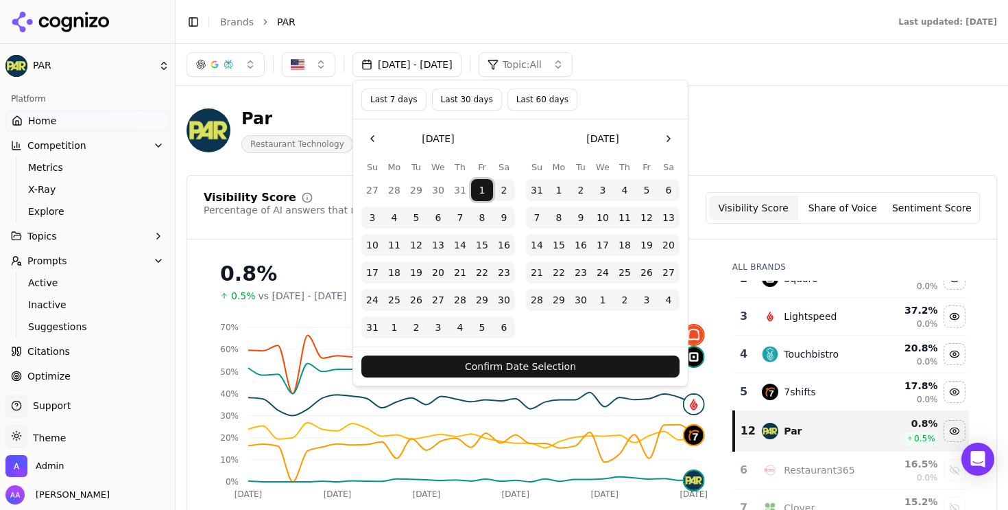
click at [551, 360] on button "Confirm Date Selection" at bounding box center [520, 366] width 318 height 22
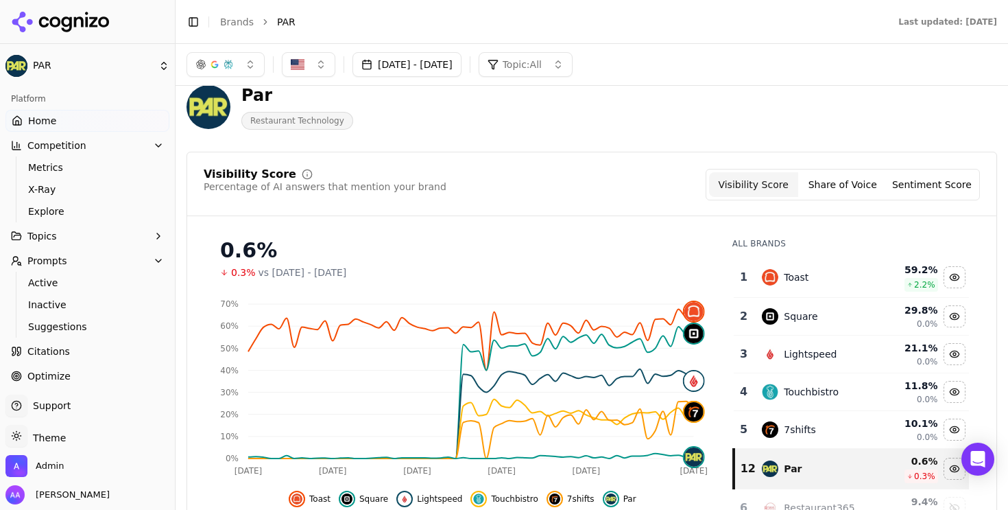
scroll to position [0, 0]
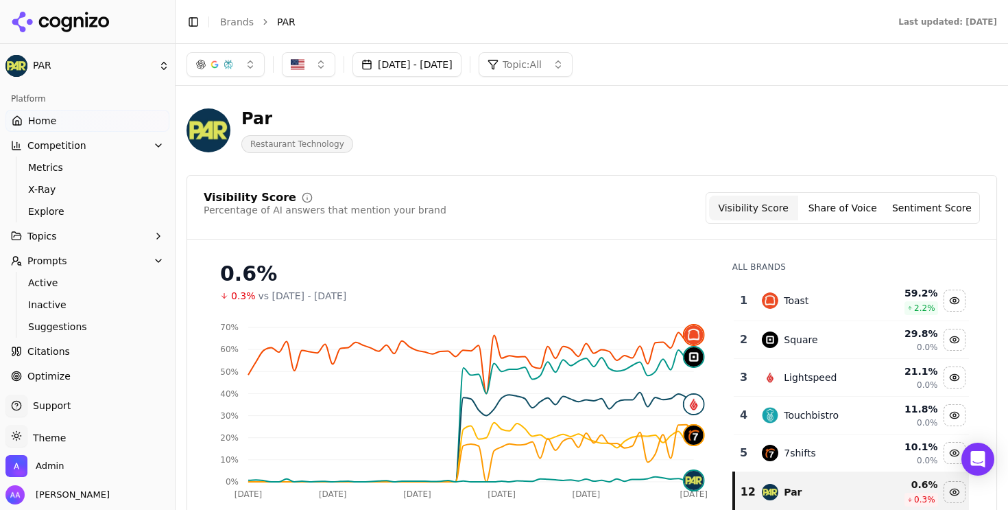
click at [435, 60] on button "Aug 01, 2025 - Oct 06, 2025" at bounding box center [407, 64] width 109 height 25
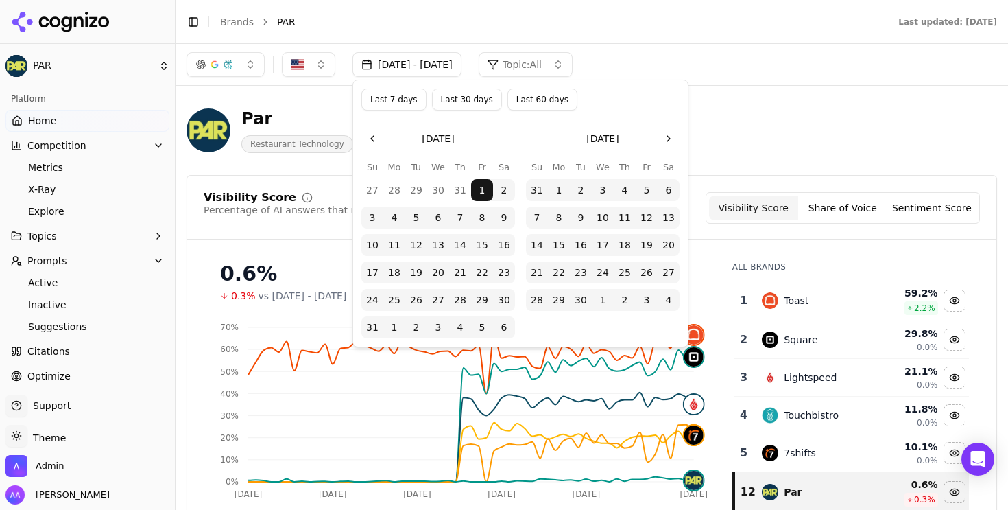
click at [377, 141] on button "Go to the Previous Month" at bounding box center [372, 139] width 22 height 22
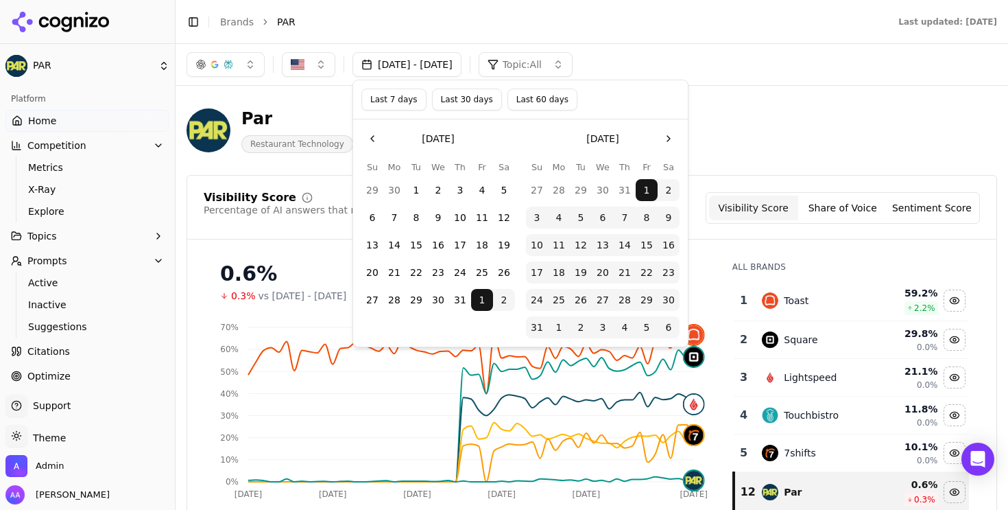
click at [707, 263] on div "0.6% 0.3% vs May 27, 2025 - Jul 31, 2025" at bounding box center [463, 276] width 518 height 52
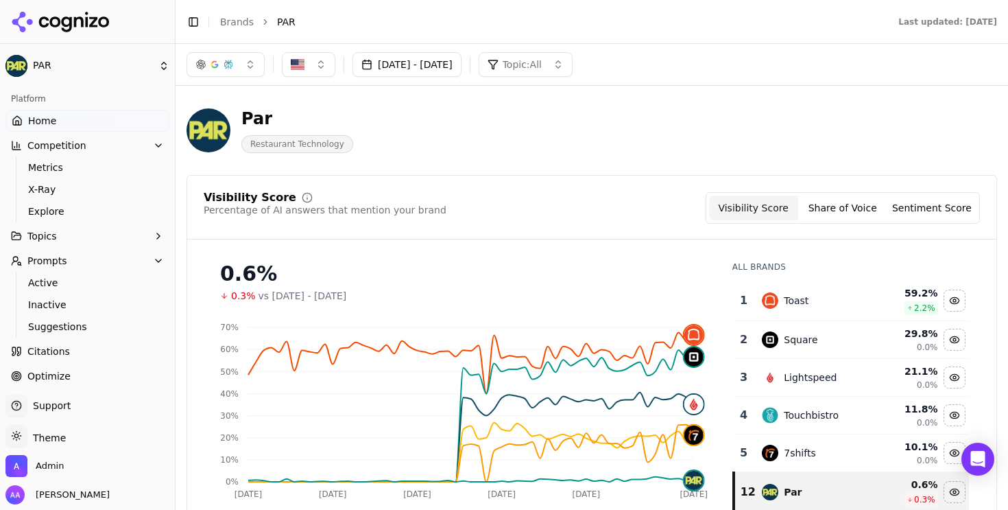
click at [437, 75] on button "Aug 01, 2025 - Oct 06, 2025" at bounding box center [407, 64] width 109 height 25
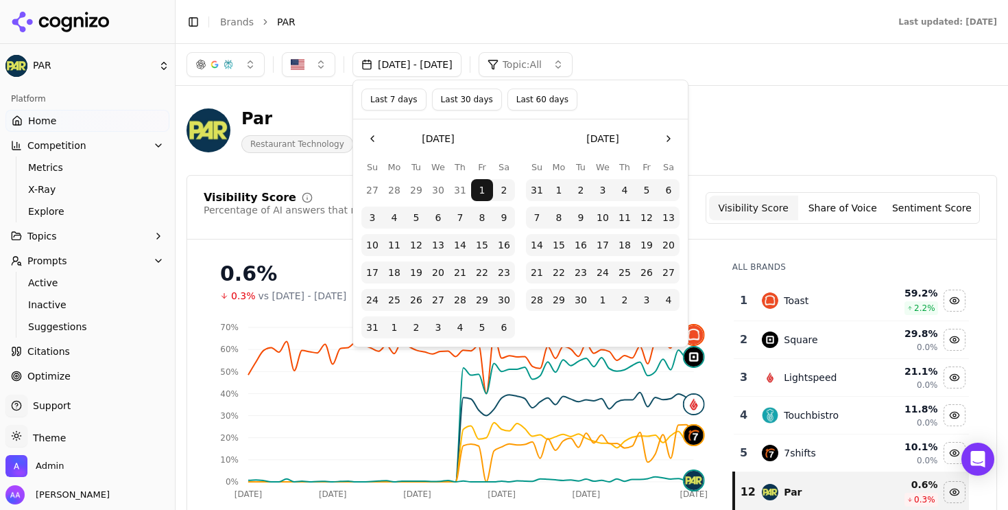
click at [464, 105] on button "Last 30 days" at bounding box center [467, 99] width 70 height 22
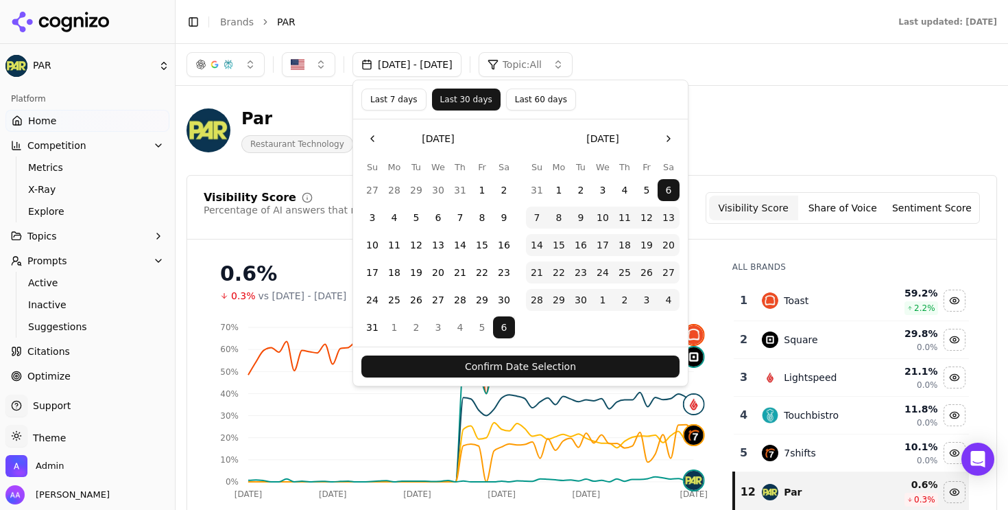
click at [574, 354] on div "Confirm Date Selection" at bounding box center [520, 365] width 335 height 39
click at [573, 361] on button "Confirm Date Selection" at bounding box center [520, 366] width 318 height 22
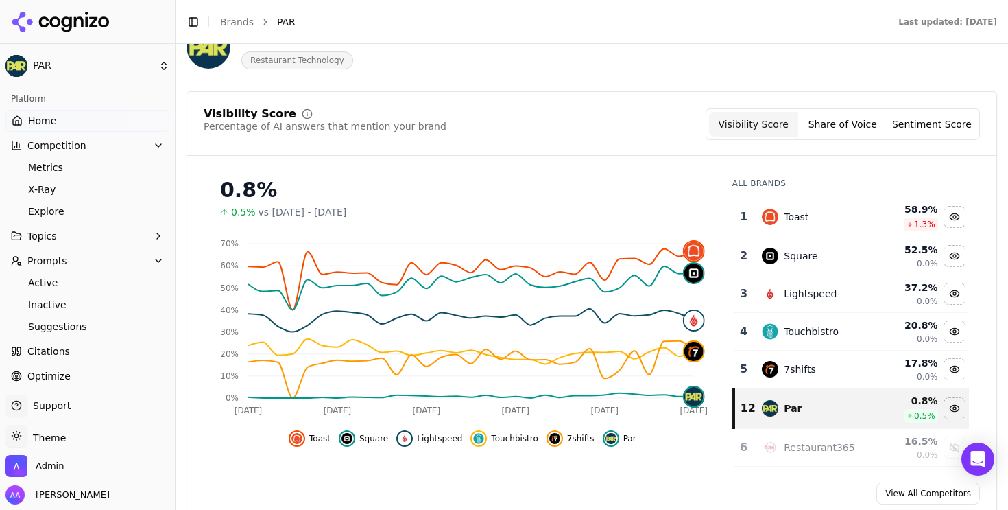
scroll to position [84, 0]
click at [90, 263] on button "Prompts" at bounding box center [87, 261] width 164 height 22
click at [80, 285] on span "Active" at bounding box center [87, 283] width 119 height 14
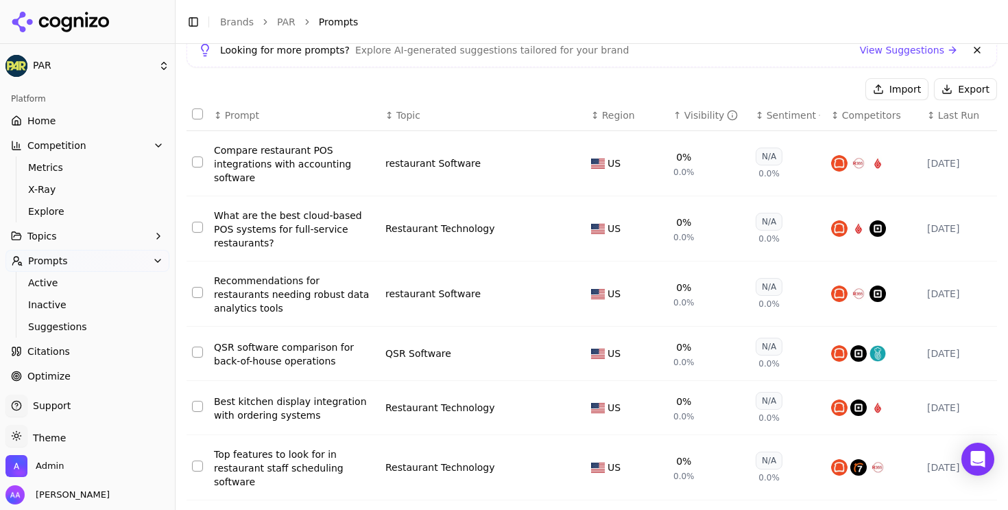
scroll to position [101, 0]
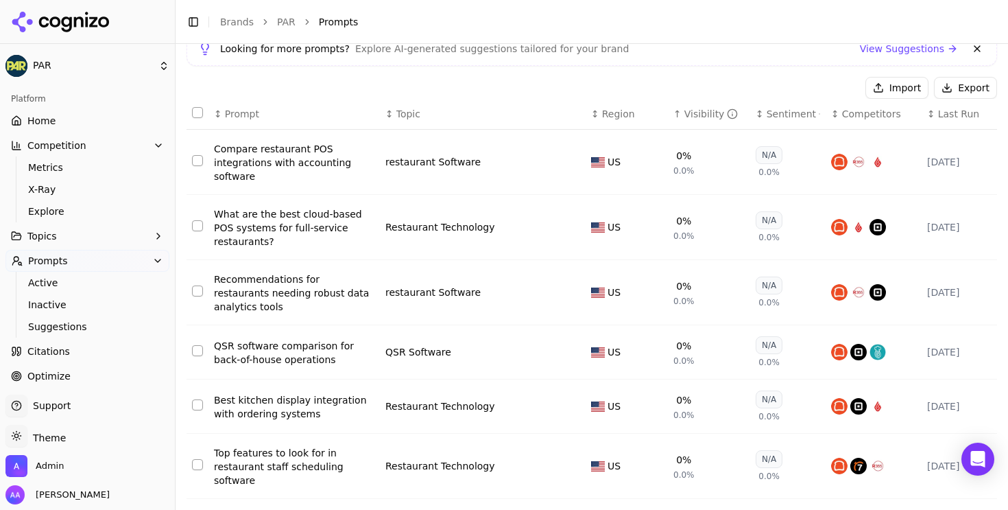
click at [86, 348] on link "Citations" at bounding box center [87, 351] width 164 height 22
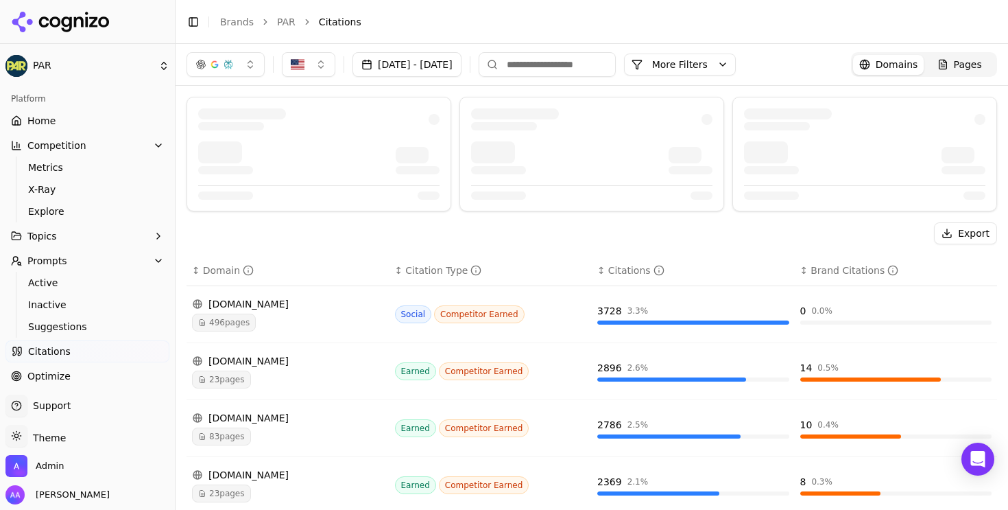
click at [83, 361] on link "Citations" at bounding box center [87, 351] width 164 height 22
click at [80, 368] on link "Optimize" at bounding box center [87, 376] width 164 height 22
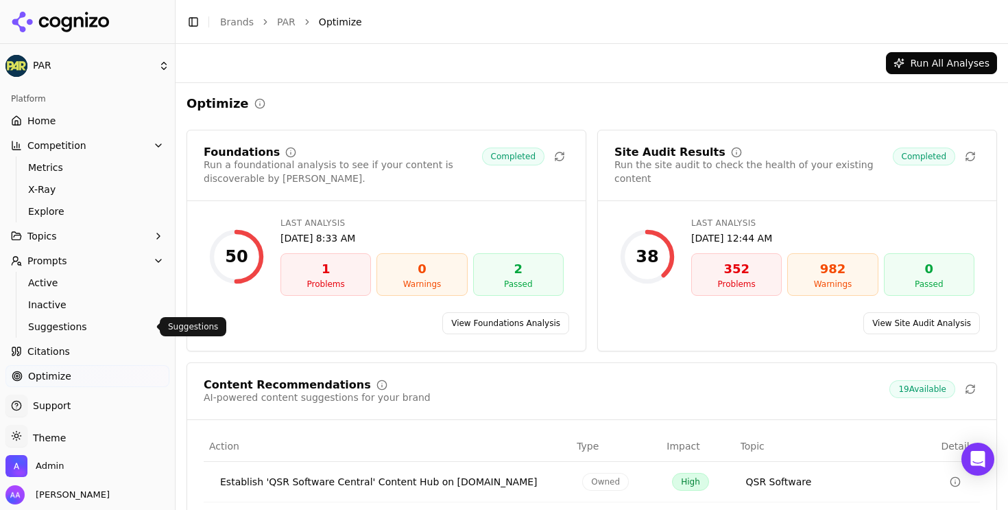
click at [63, 348] on span "Citations" at bounding box center [48, 351] width 43 height 14
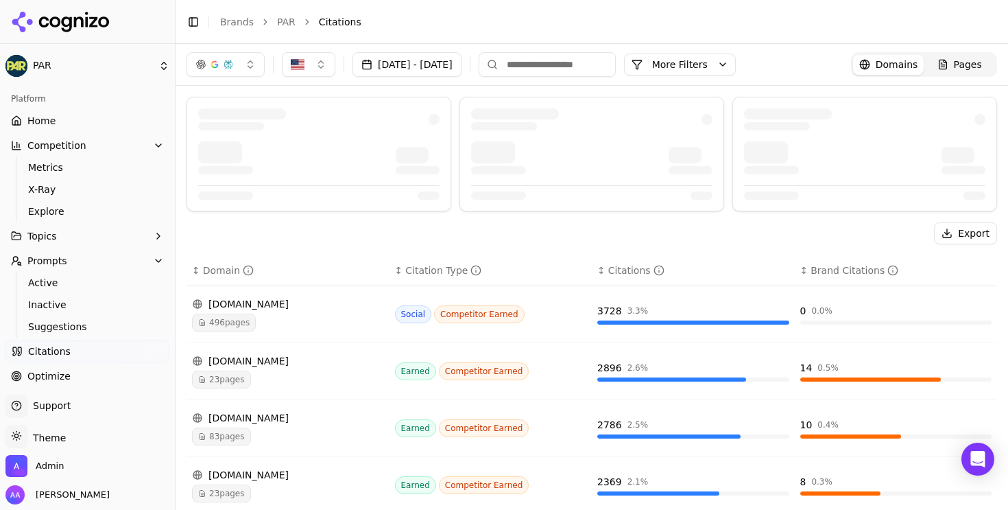
click at [58, 376] on span "Optimize" at bounding box center [48, 376] width 43 height 14
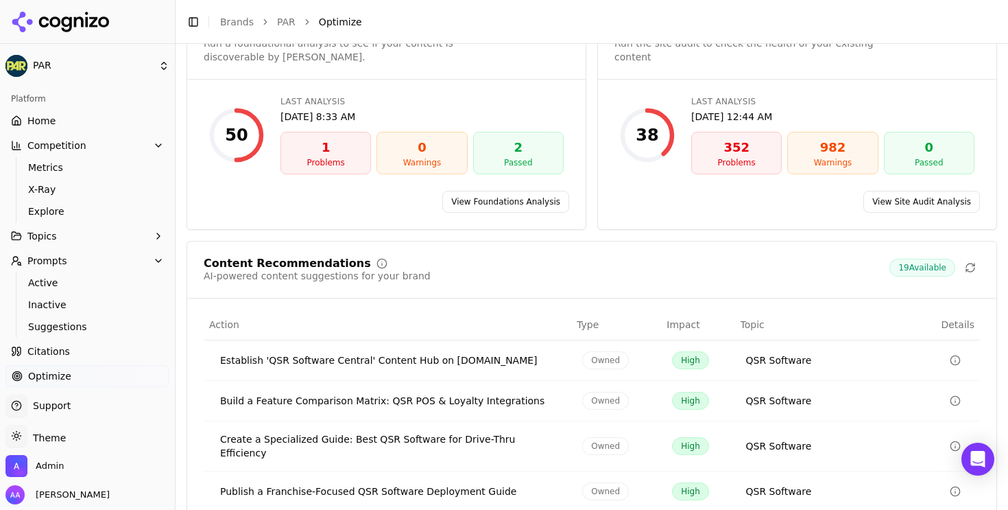
scroll to position [226, 0]
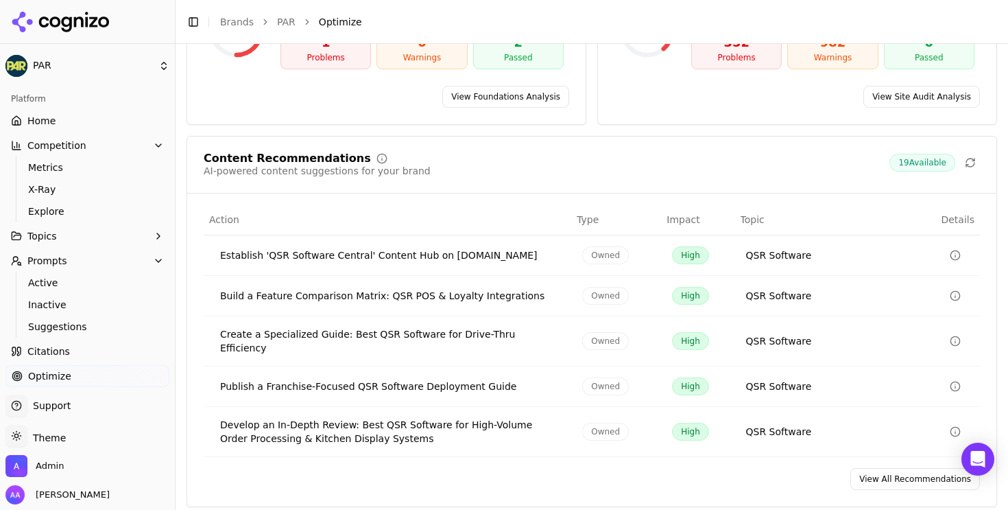
click at [923, 474] on link "View All Recommendations" at bounding box center [916, 479] width 130 height 22
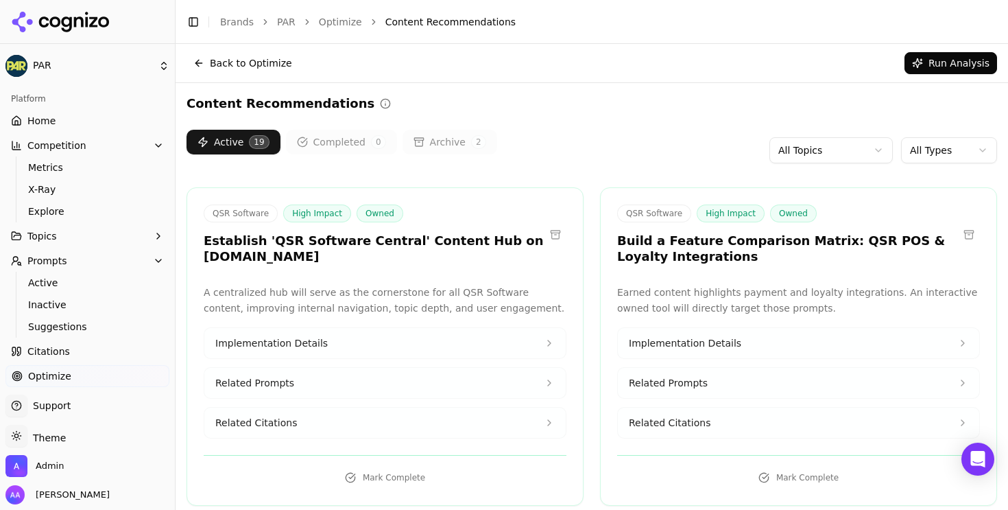
click at [944, 66] on button "Run Analysis" at bounding box center [951, 63] width 93 height 22
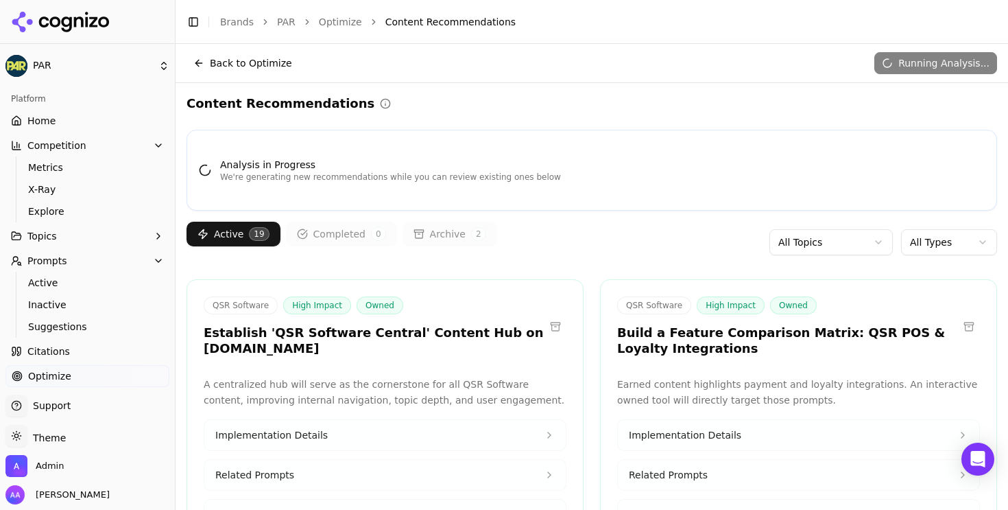
click at [484, 137] on div "Analysis in Progress We're generating new recommendations while you can review …" at bounding box center [592, 170] width 811 height 81
click at [93, 115] on link "Home" at bounding box center [87, 121] width 164 height 22
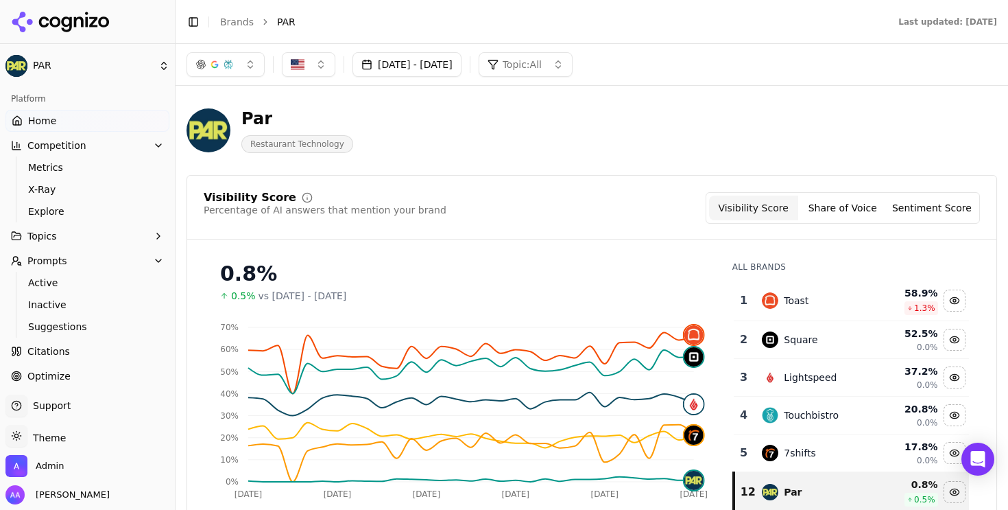
click at [72, 369] on link "Optimize" at bounding box center [87, 376] width 164 height 22
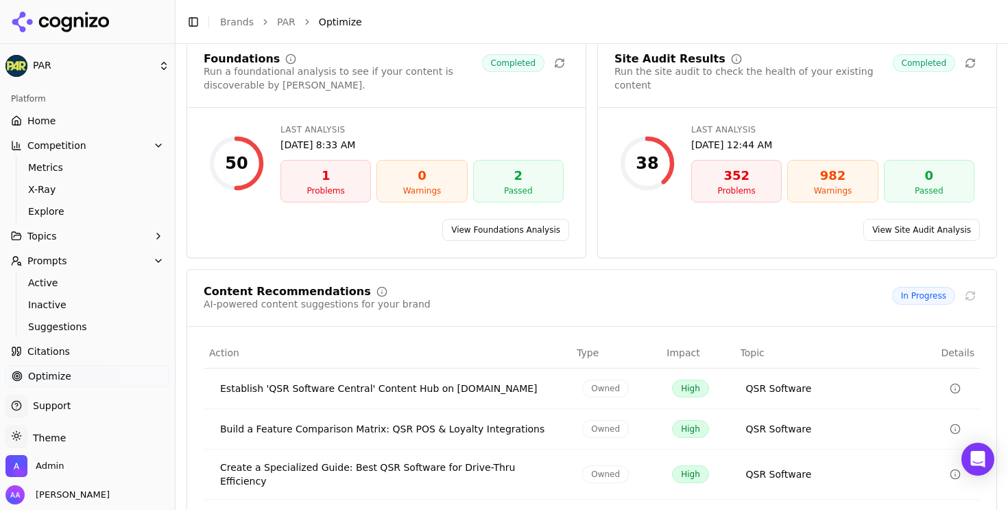
scroll to position [226, 0]
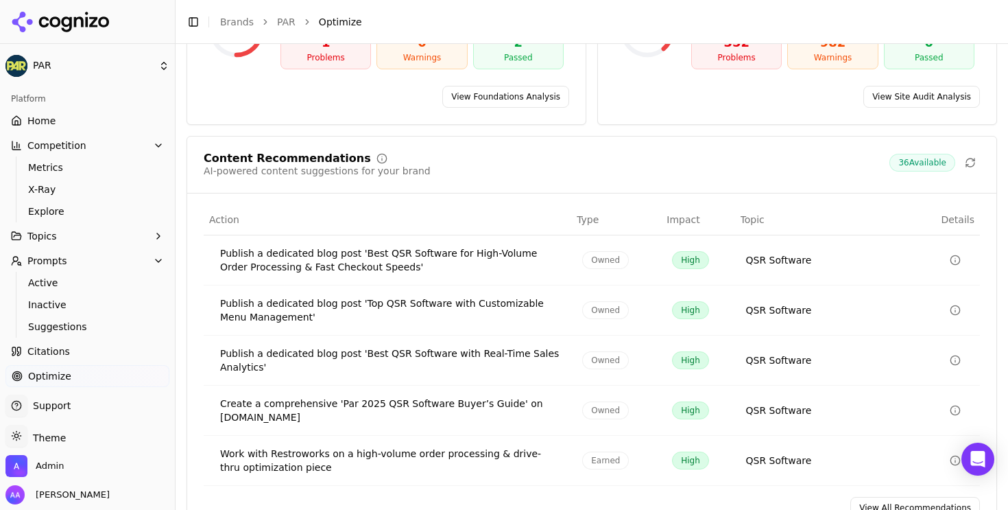
click at [56, 369] on span "Optimize" at bounding box center [49, 376] width 43 height 14
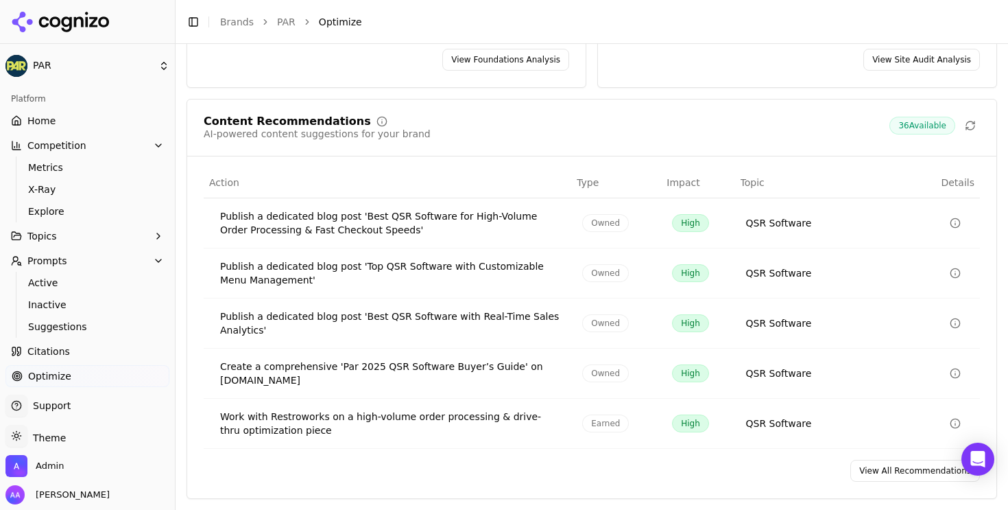
click at [902, 468] on link "View All Recommendations" at bounding box center [916, 471] width 130 height 22
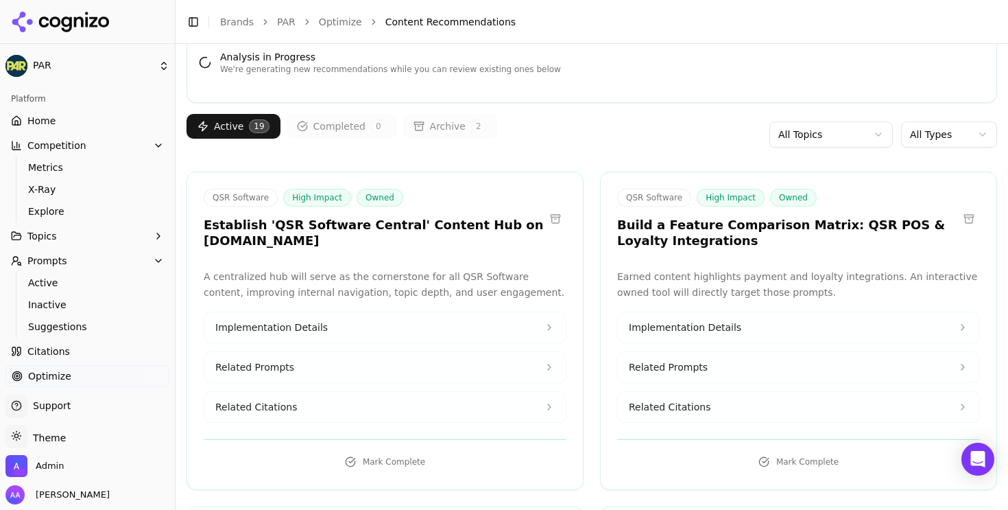
scroll to position [121, 0]
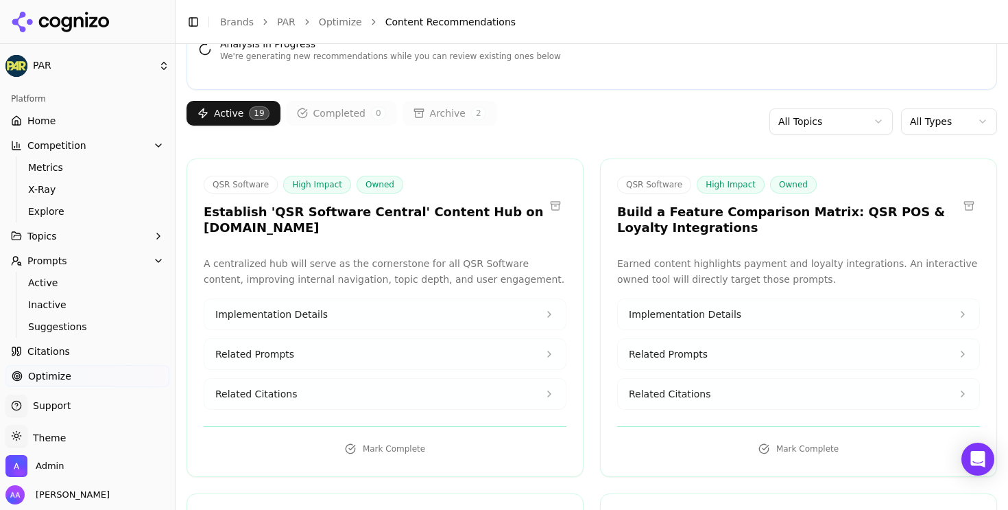
click at [752, 209] on h3 "Build a Feature Comparison Matrix: QSR POS & Loyalty Integrations" at bounding box center [787, 219] width 341 height 31
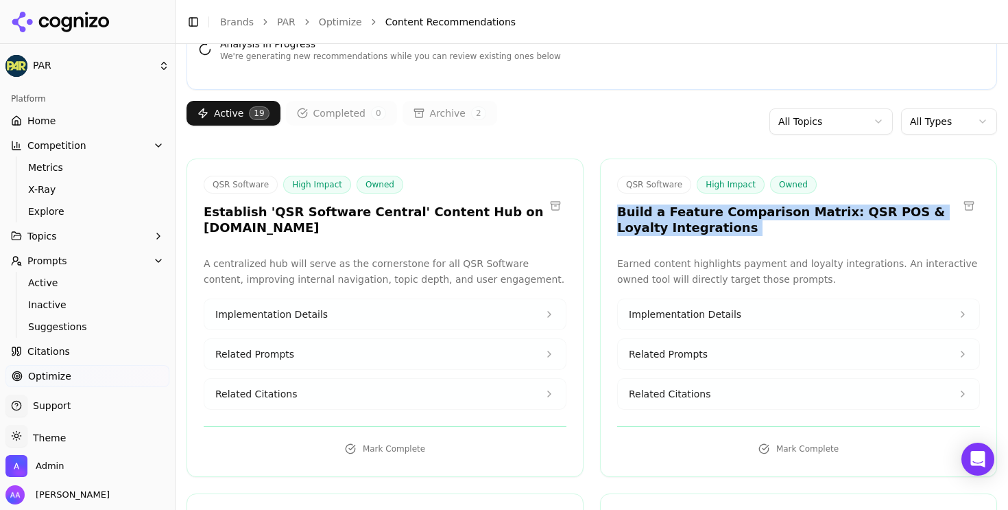
click at [752, 209] on h3 "Build a Feature Comparison Matrix: QSR POS & Loyalty Integrations" at bounding box center [787, 219] width 341 height 31
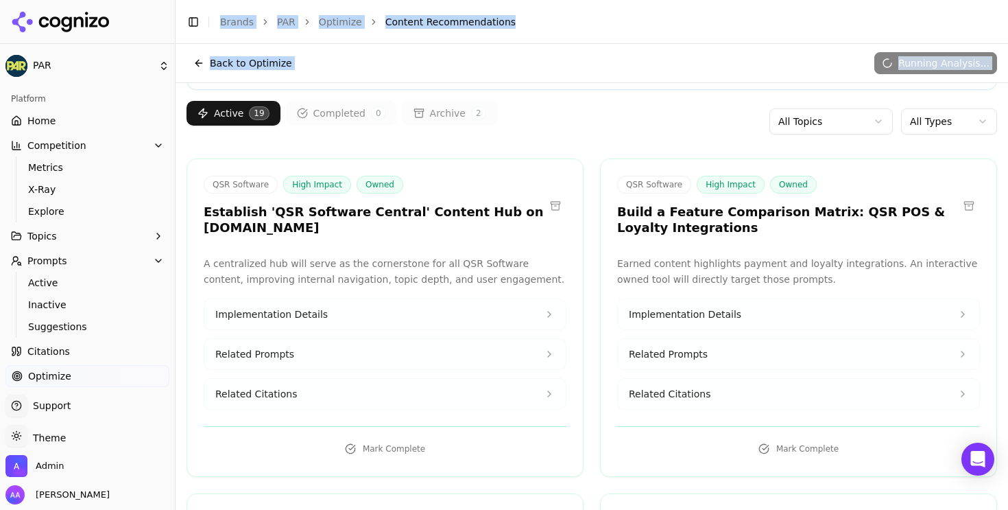
scroll to position [0, 0]
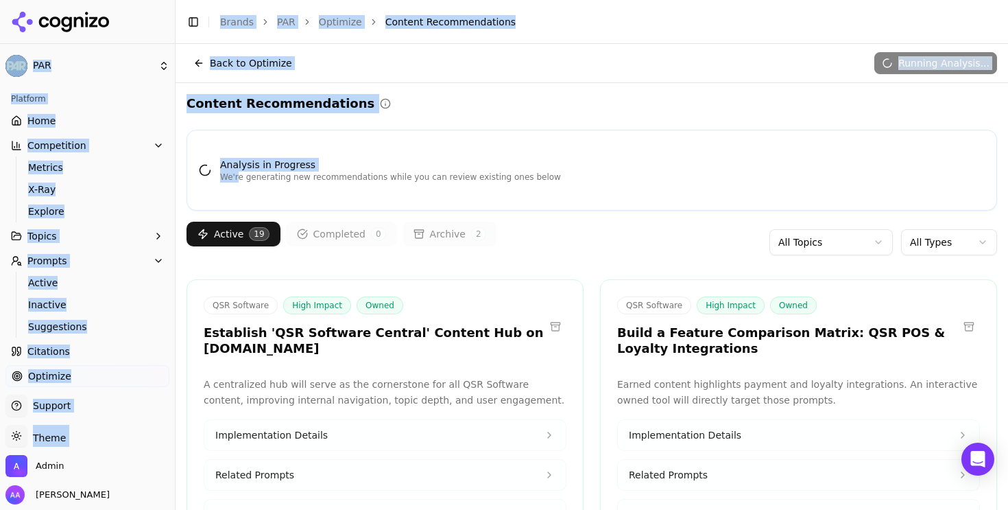
drag, startPoint x: 239, startPoint y: 60, endPoint x: 67, endPoint y: -39, distance: 198.8
click at [67, 0] on html "PAR Platform Home Competition Metrics X-Ray Explore Topics Prompts Active Inact…" at bounding box center [504, 255] width 1008 height 510
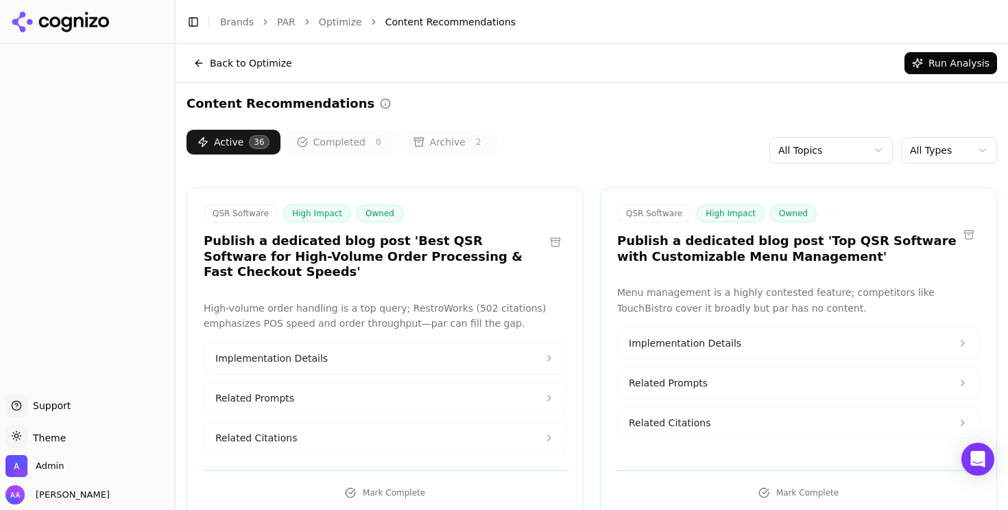
click at [583, 134] on div "Active 36 Completed 0 Archive 2 All Topics All Types" at bounding box center [592, 150] width 811 height 41
click at [927, 155] on html "Support Support Toggle theme Theme Admin Alp Aysan Toggle Sidebar Brands PAR Op…" at bounding box center [504, 255] width 1008 height 510
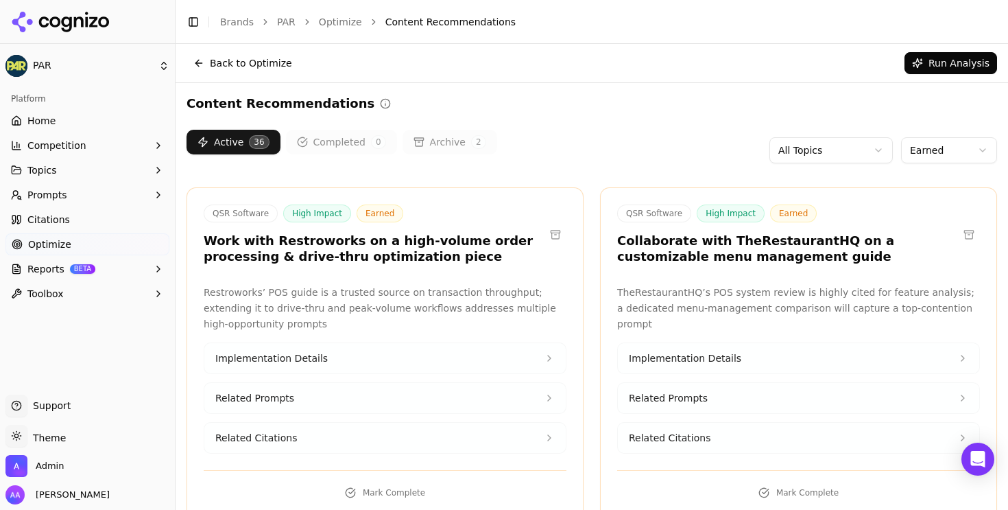
click at [272, 241] on h3 "Work with Restroworks on a high-volume order processing & drive-thru optimizati…" at bounding box center [374, 248] width 341 height 31
copy h3 "Restroworks"
click at [558, 236] on button at bounding box center [556, 235] width 22 height 22
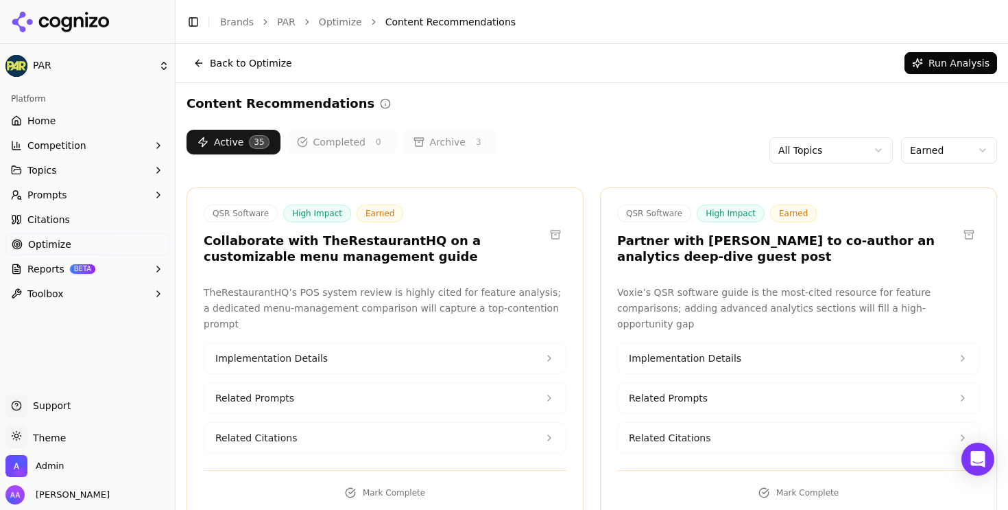
click at [350, 242] on h3 "Collaborate with TheRestaurantHQ on a customizable menu management guide" at bounding box center [374, 248] width 341 height 31
copy h3 "TheRestaurantHQ"
click at [692, 233] on h3 "Partner with [PERSON_NAME] to co-author an analytics deep-dive guest post" at bounding box center [787, 248] width 341 height 31
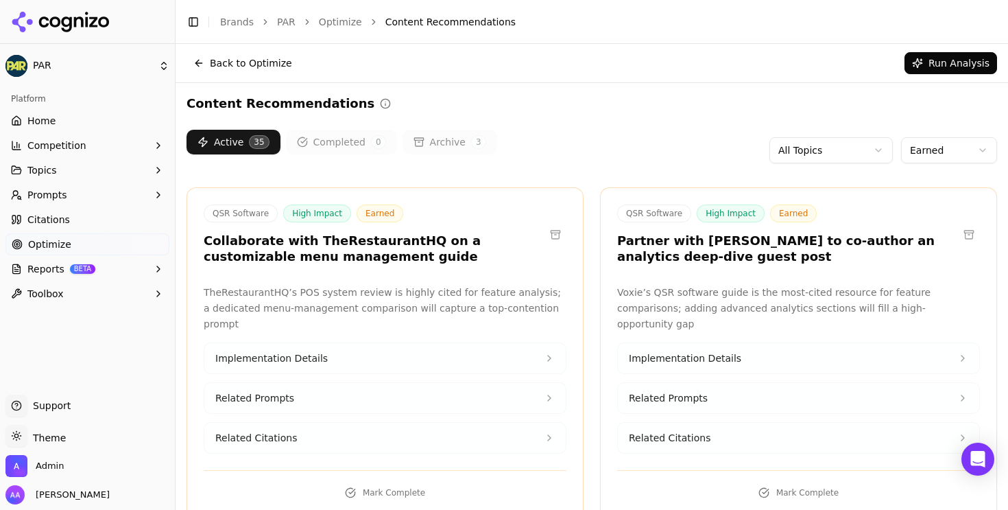
click at [704, 241] on h3 "Partner with [PERSON_NAME] to co-author an analytics deep-dive guest post" at bounding box center [787, 248] width 341 height 31
copy h3 "Voxie"
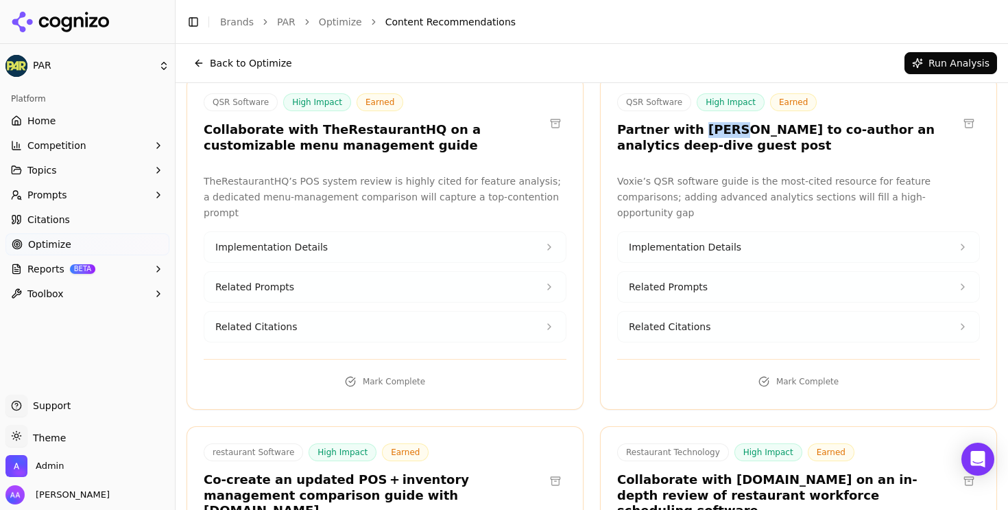
scroll to position [122, 0]
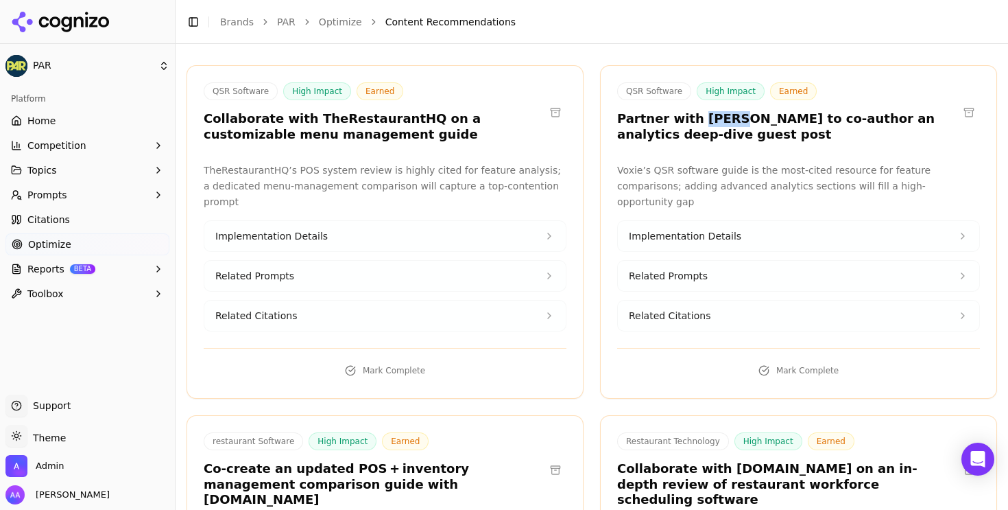
click at [969, 111] on button at bounding box center [969, 113] width 22 height 22
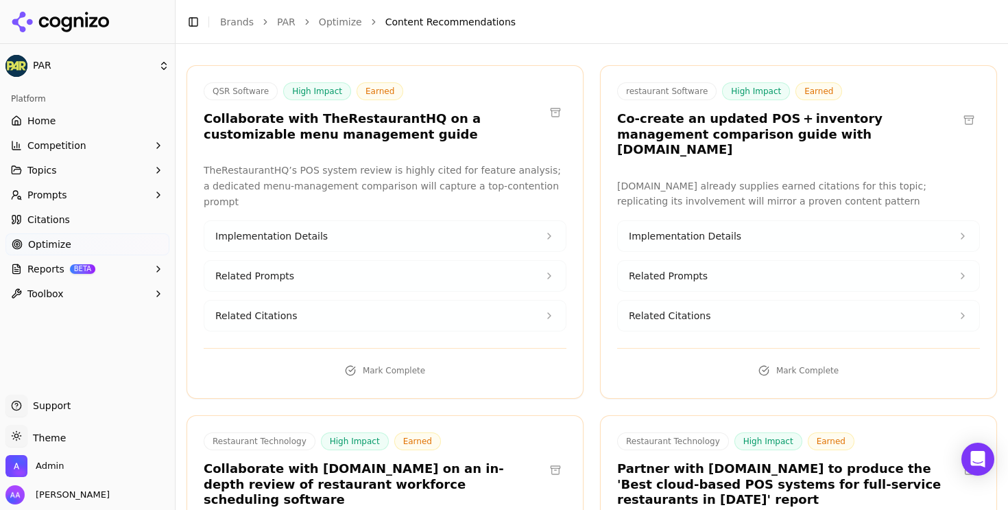
click at [798, 131] on h3 "Co-create an updated POS + inventory management comparison guide with [DOMAIN_N…" at bounding box center [787, 134] width 341 height 47
copy h3 "HospitalityTech"
click at [96, 224] on link "Citations" at bounding box center [87, 220] width 164 height 22
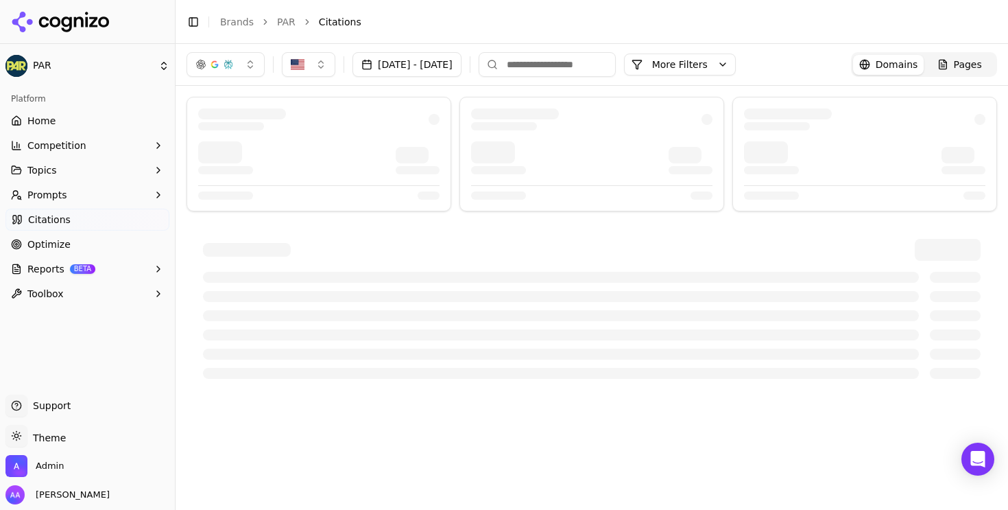
click at [247, 65] on button "button" at bounding box center [226, 64] width 78 height 25
click at [230, 142] on span "Google AI Overviews" at bounding box center [225, 147] width 86 height 27
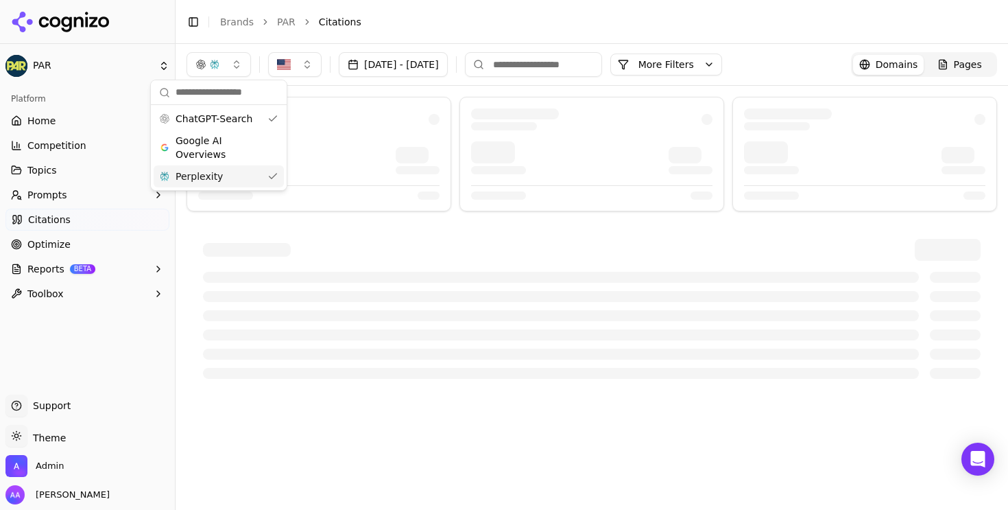
click at [230, 167] on div "Perplexity" at bounding box center [219, 176] width 130 height 22
click at [410, 102] on div at bounding box center [319, 154] width 265 height 115
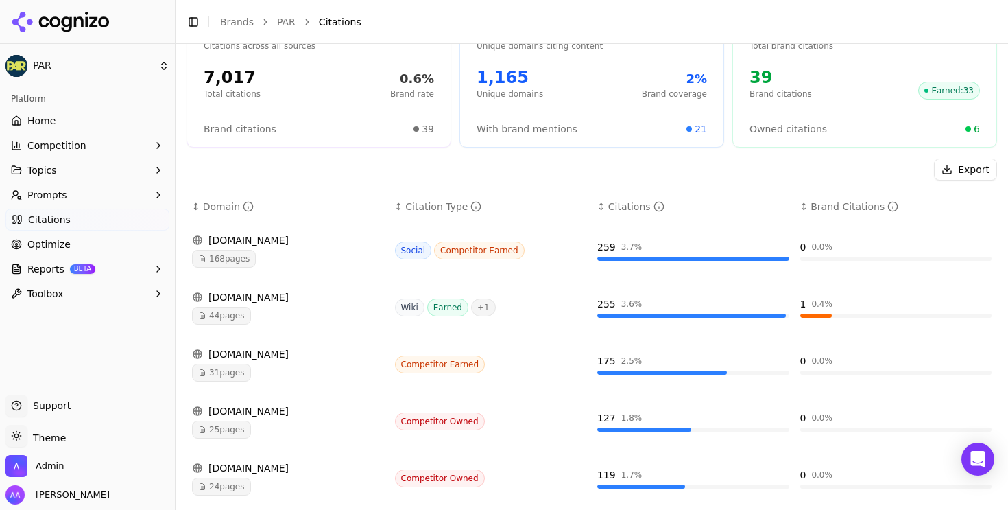
scroll to position [89, 0]
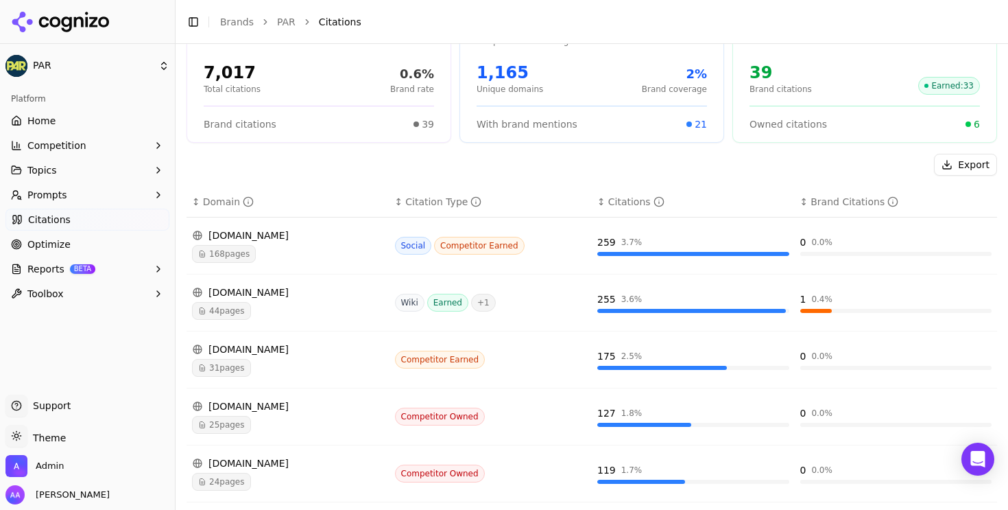
click at [315, 309] on div "44 pages" at bounding box center [288, 311] width 192 height 18
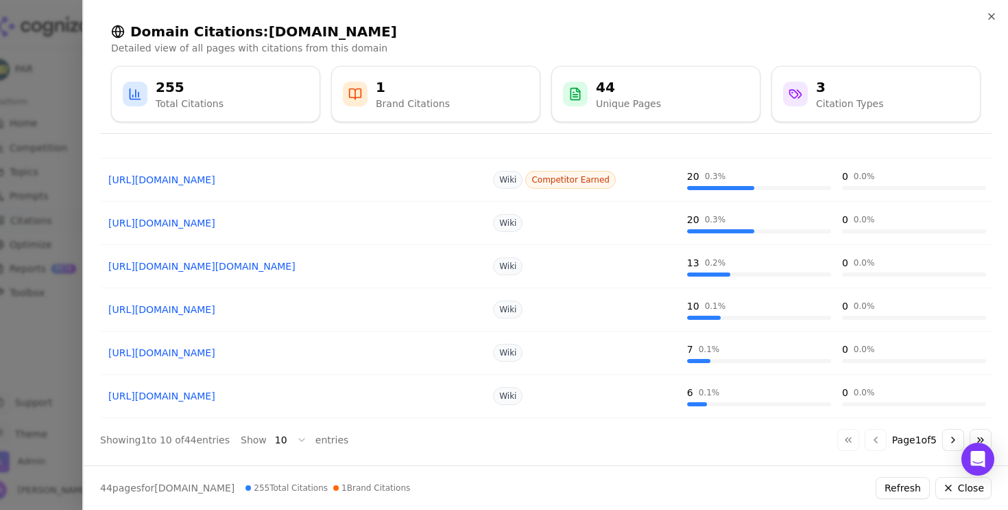
scroll to position [244, 0]
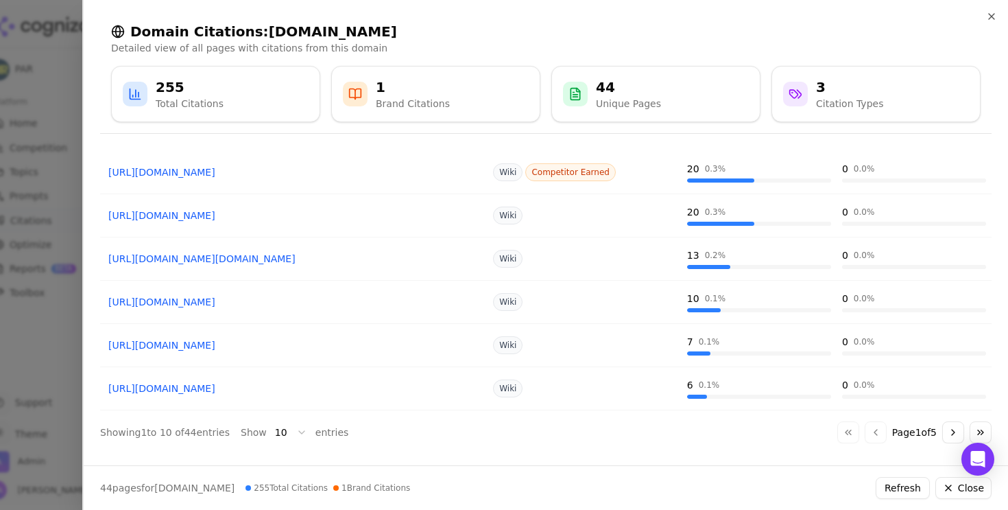
click at [47, 331] on div at bounding box center [504, 255] width 1008 height 510
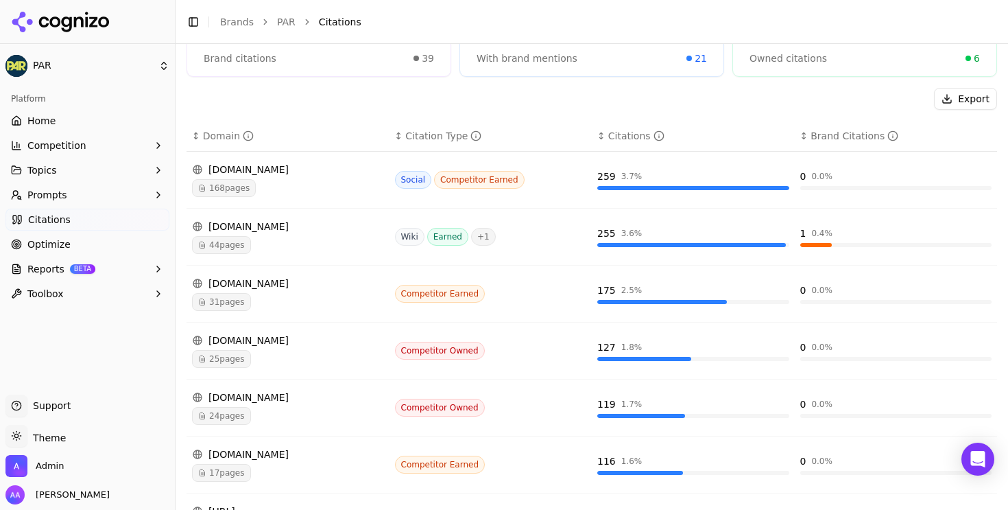
scroll to position [178, 0]
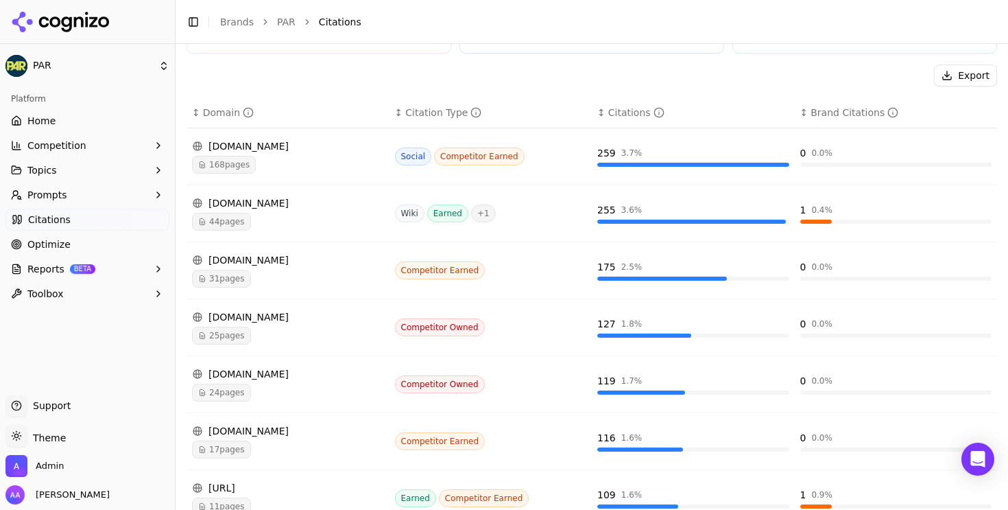
click at [292, 277] on div "31 pages" at bounding box center [288, 279] width 192 height 18
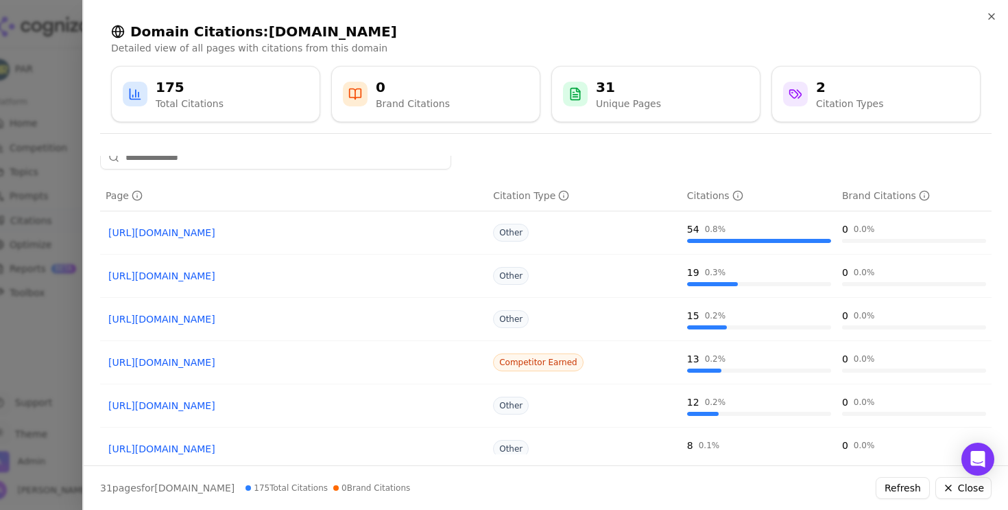
scroll to position [0, 0]
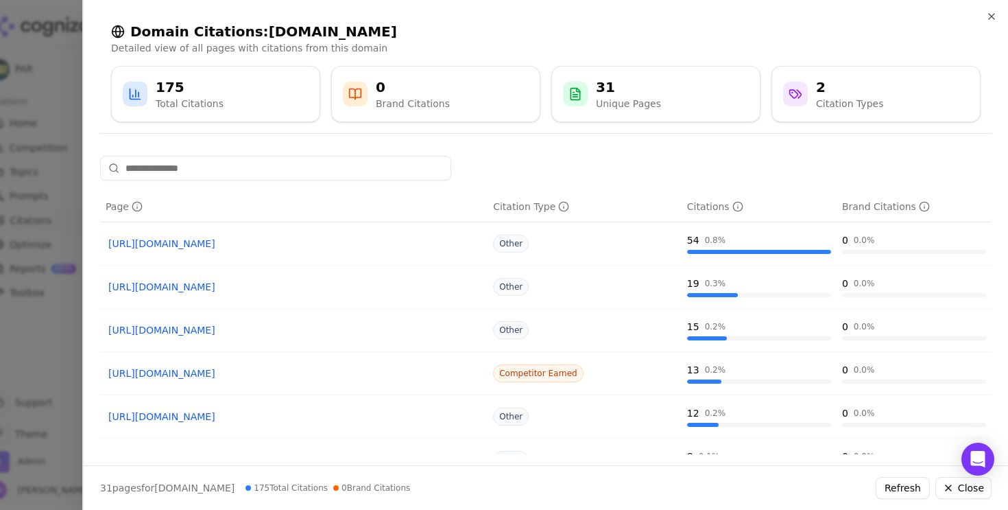
click at [265, 370] on link "[URL][DOMAIN_NAME]" at bounding box center [293, 373] width 371 height 14
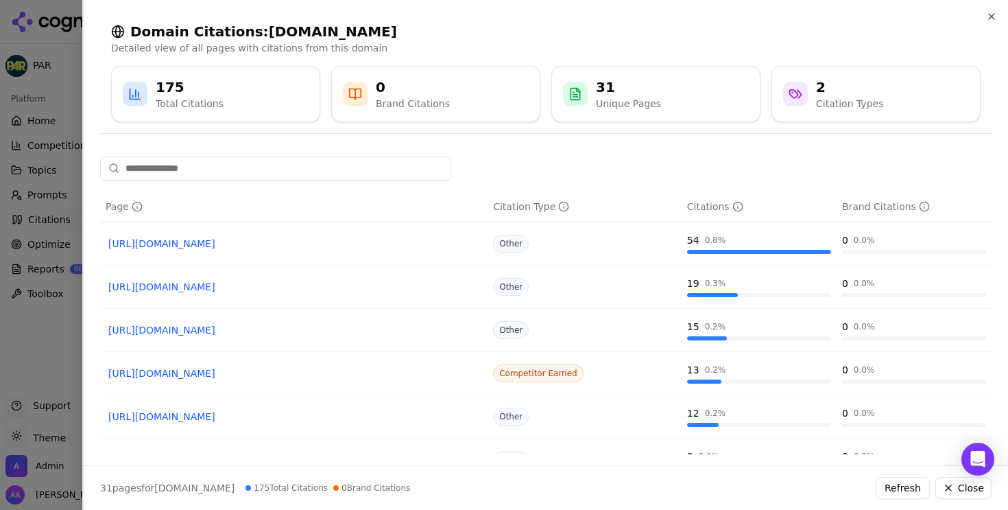
click at [20, 300] on div at bounding box center [504, 255] width 1008 height 510
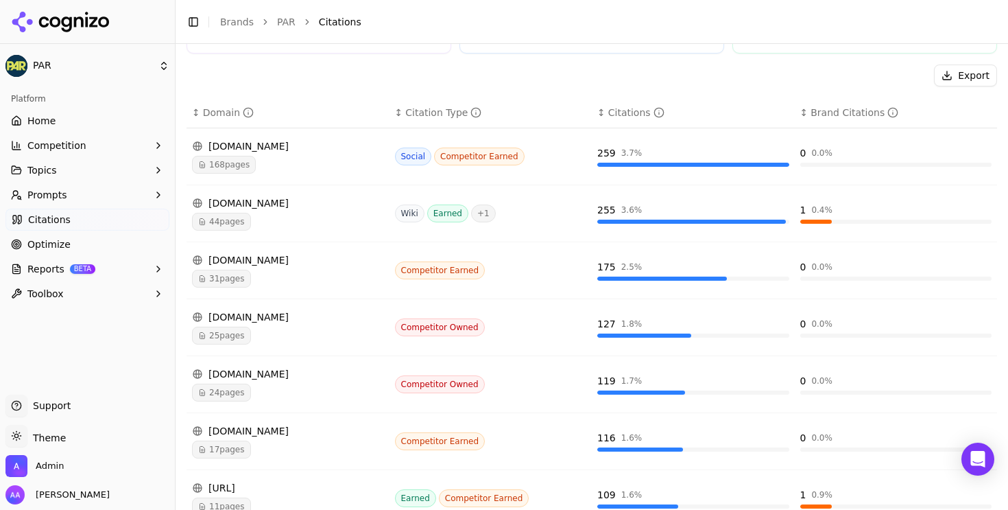
click at [290, 379] on div "[DOMAIN_NAME]" at bounding box center [288, 374] width 192 height 14
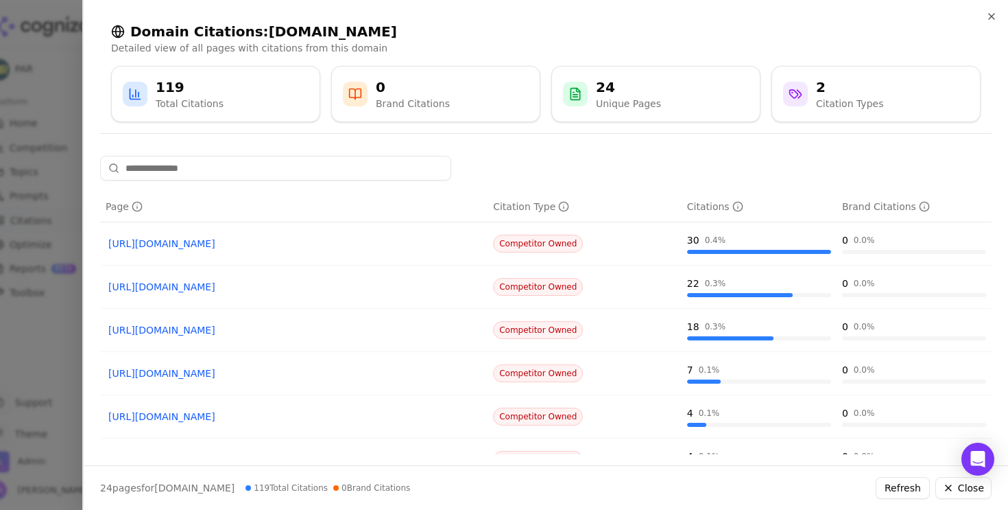
click at [22, 395] on div at bounding box center [504, 255] width 1008 height 510
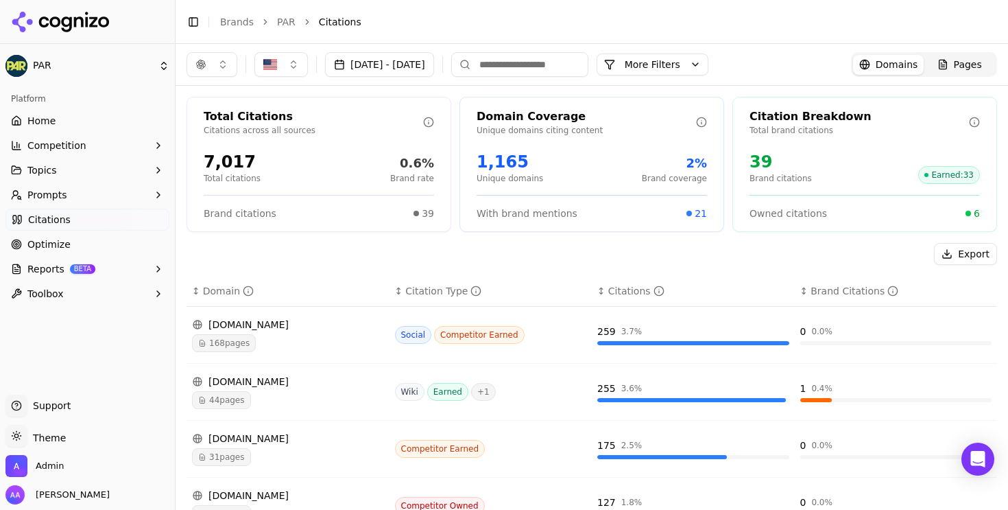
click at [218, 65] on button "button" at bounding box center [212, 64] width 51 height 25
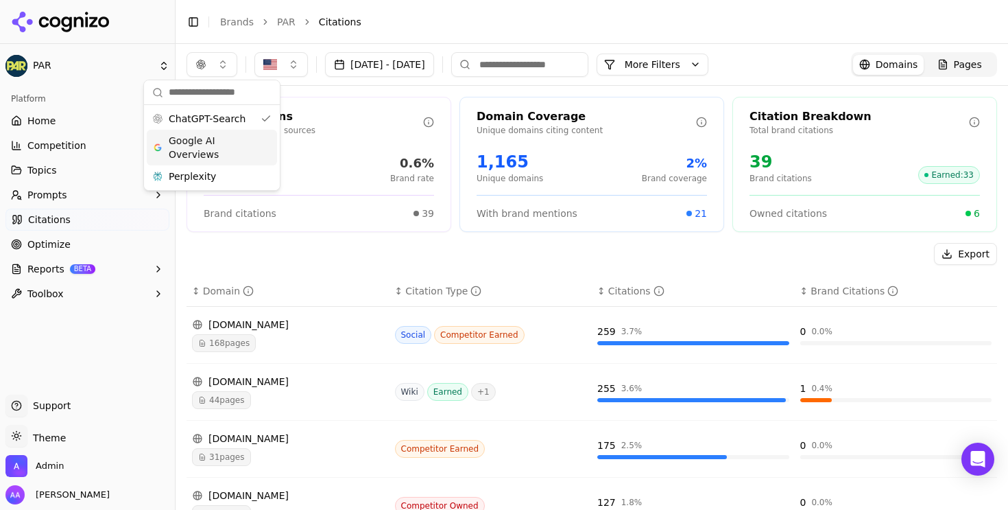
click at [220, 145] on span "Google AI Overviews" at bounding box center [212, 147] width 86 height 27
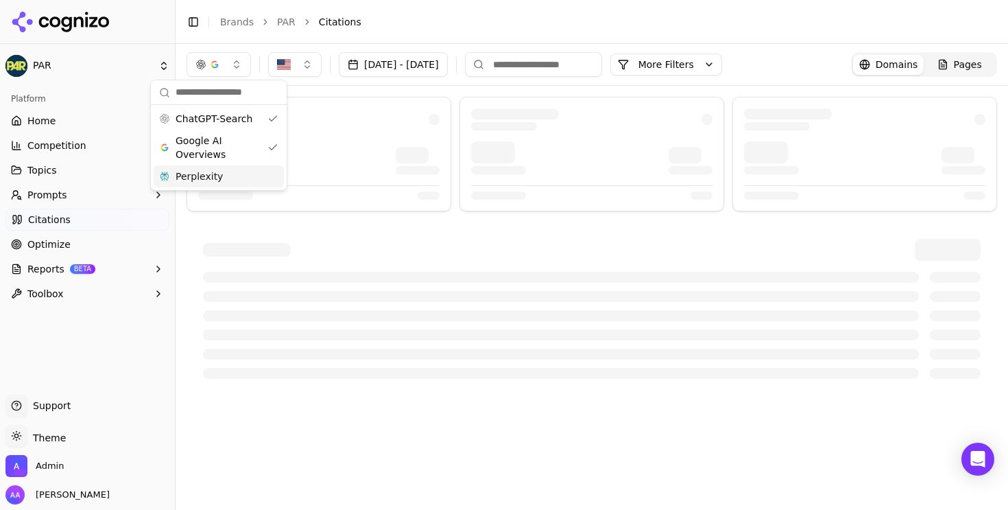
click at [222, 169] on div "Perplexity" at bounding box center [219, 176] width 130 height 22
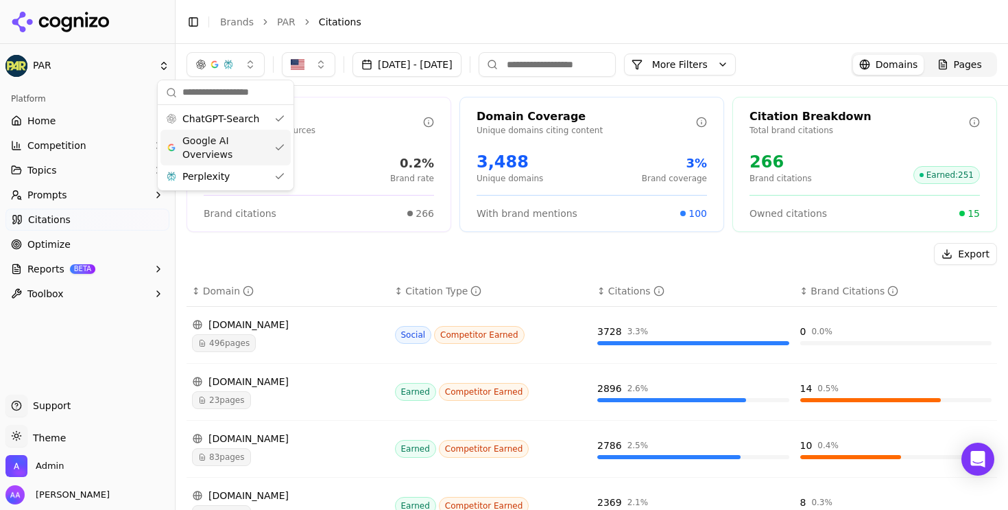
click at [412, 144] on div "Total Citations Citations across all sources 111,821 Total citations 0.2% Brand…" at bounding box center [319, 164] width 265 height 135
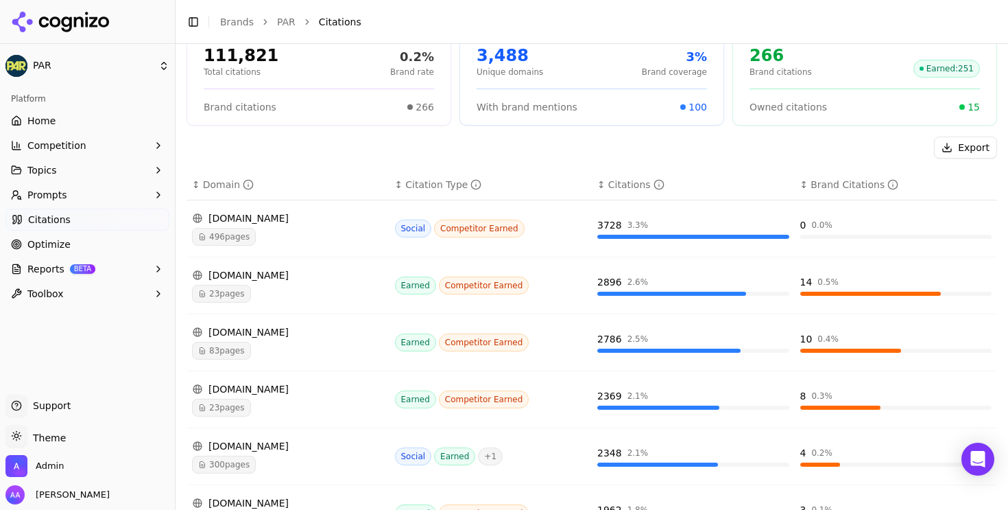
scroll to position [108, 0]
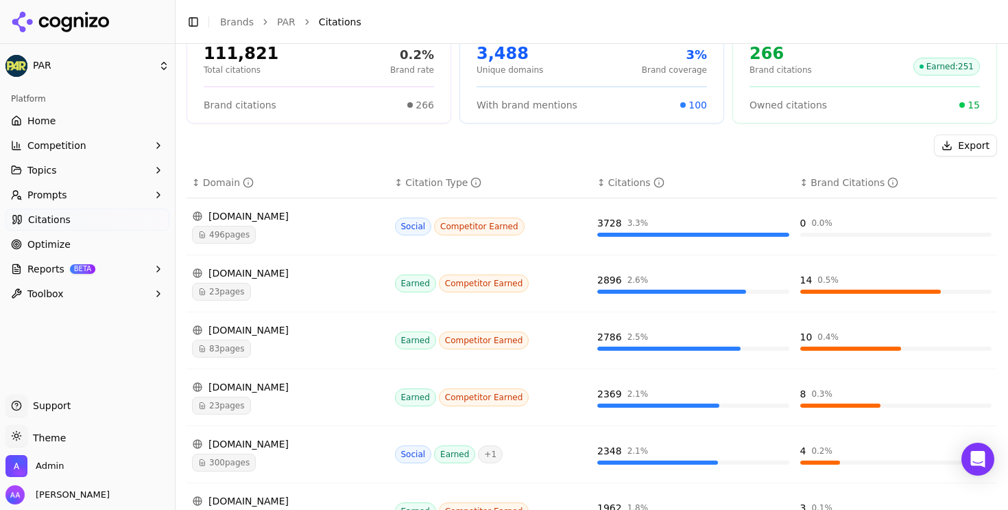
click at [262, 416] on td "[DOMAIN_NAME] 23 pages" at bounding box center [288, 397] width 203 height 57
click at [262, 400] on div "23 pages" at bounding box center [288, 405] width 192 height 18
click at [239, 403] on span "23 pages" at bounding box center [221, 405] width 59 height 18
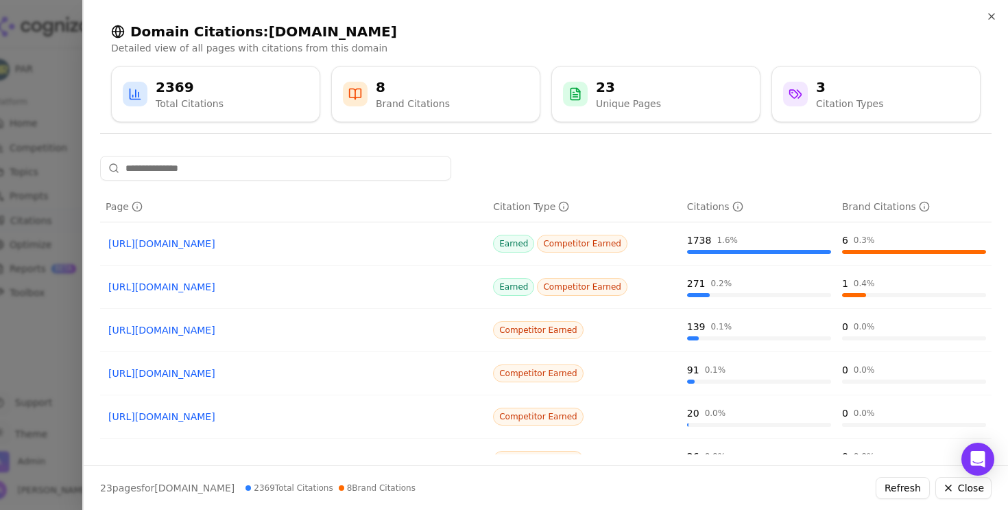
click at [231, 244] on link "[URL][DOMAIN_NAME]" at bounding box center [293, 244] width 371 height 14
click at [16, 318] on div at bounding box center [504, 255] width 1008 height 510
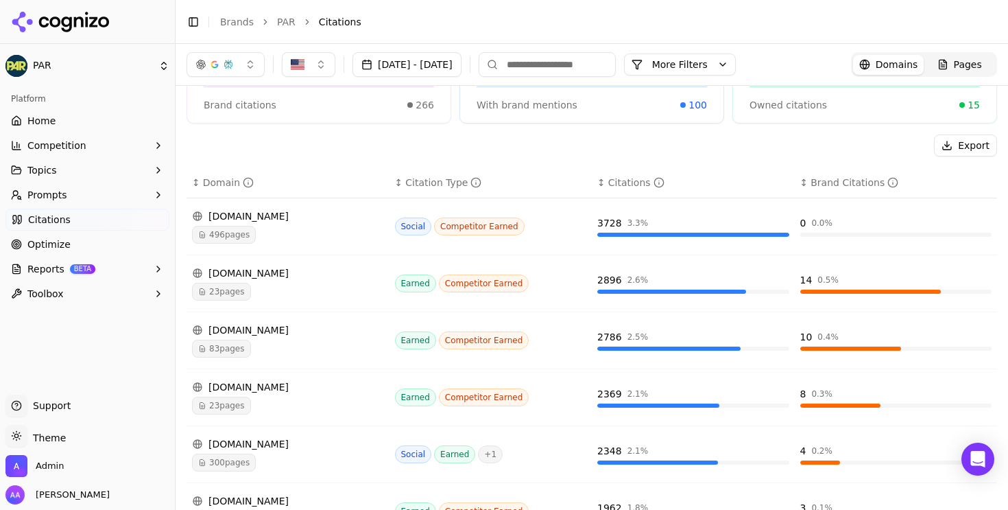
scroll to position [0, 0]
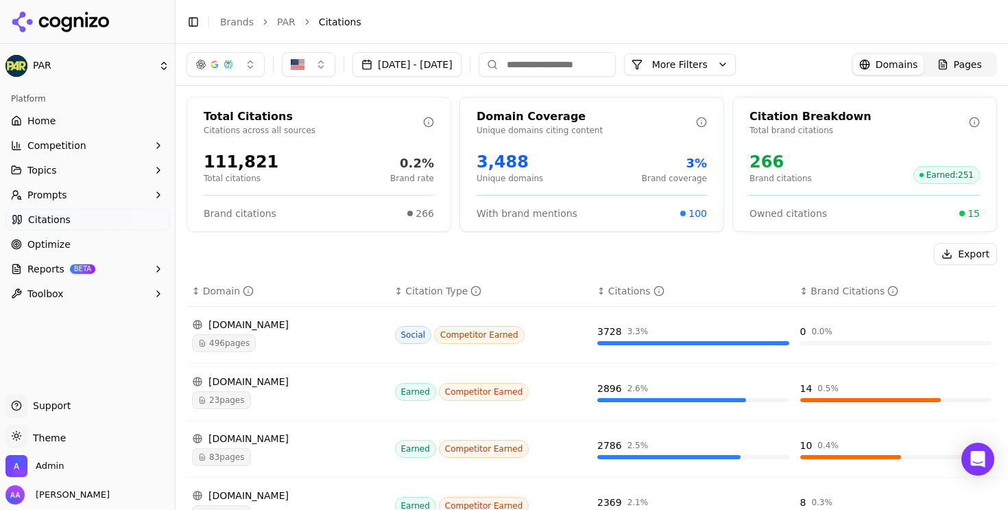
click at [977, 254] on button "Export" at bounding box center [965, 254] width 63 height 22
click at [981, 67] on span "Pages" at bounding box center [968, 65] width 28 height 14
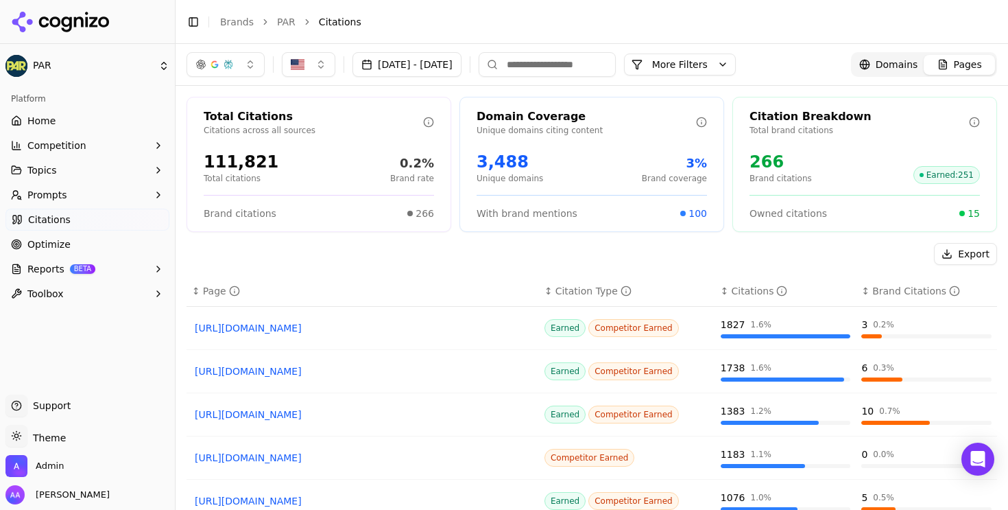
click at [965, 243] on button "Export" at bounding box center [965, 254] width 63 height 22
click at [122, 245] on link "Optimize" at bounding box center [87, 244] width 164 height 22
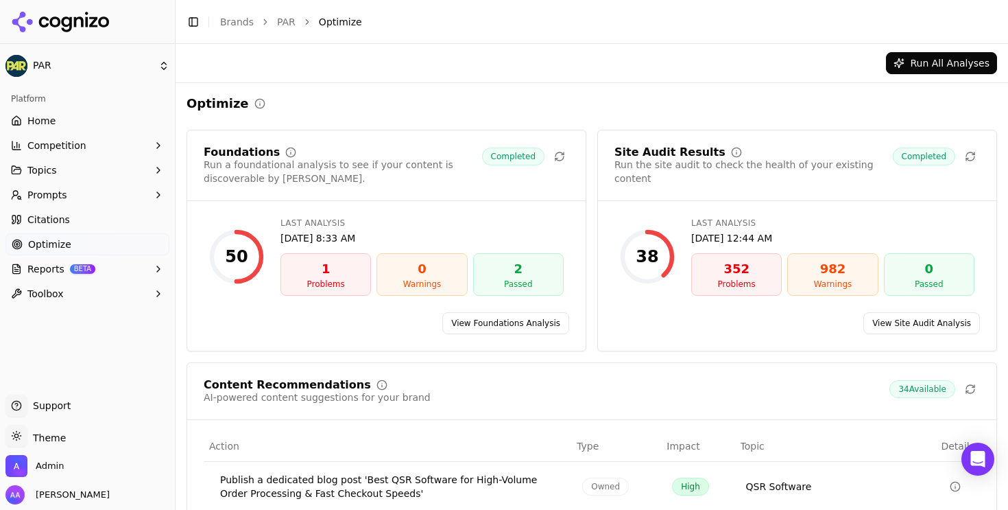
click at [281, 22] on link "PAR" at bounding box center [286, 22] width 19 height 14
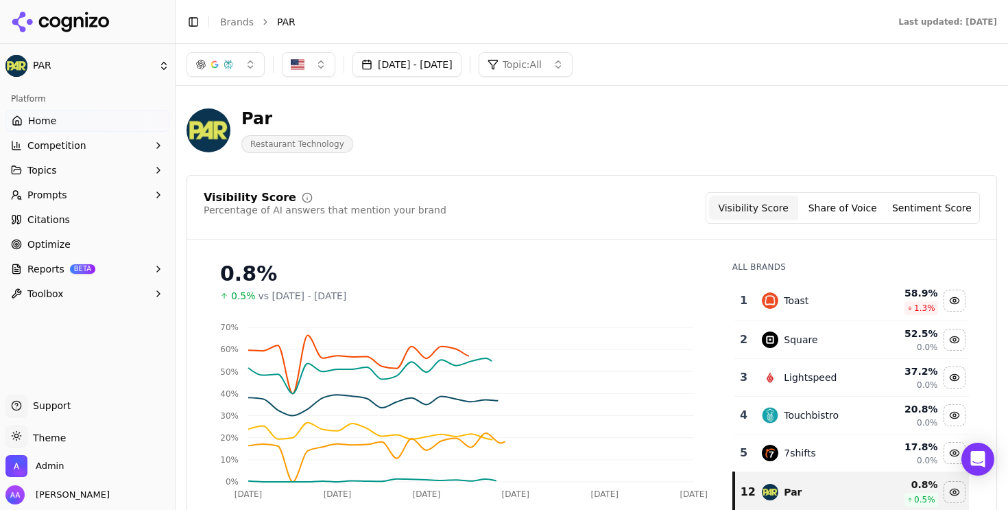
click at [237, 22] on link "Brands" at bounding box center [237, 21] width 34 height 11
